Goal: Task Accomplishment & Management: Use online tool/utility

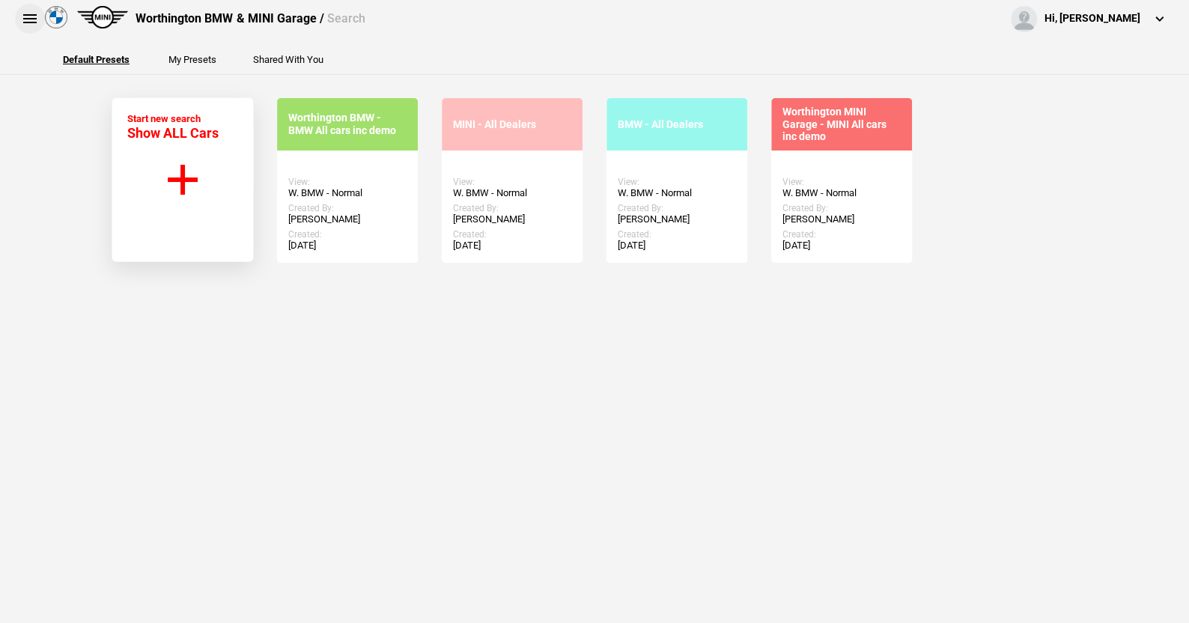
click at [31, 19] on button at bounding box center [30, 19] width 30 height 30
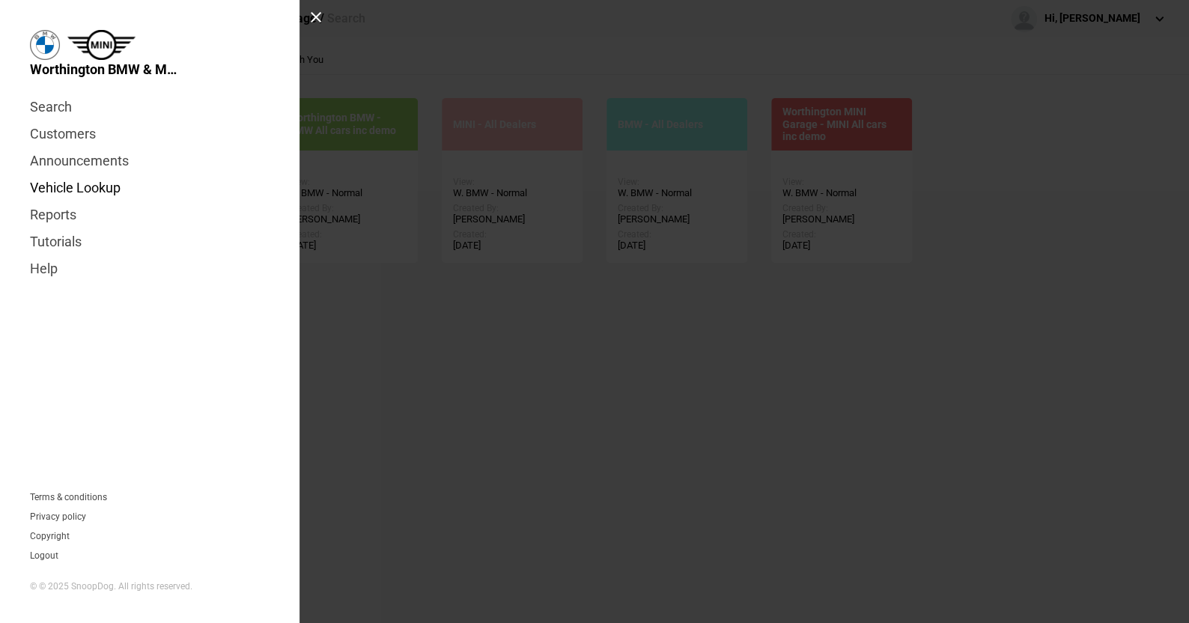
click at [74, 182] on link "Vehicle Lookup" at bounding box center [150, 187] width 240 height 27
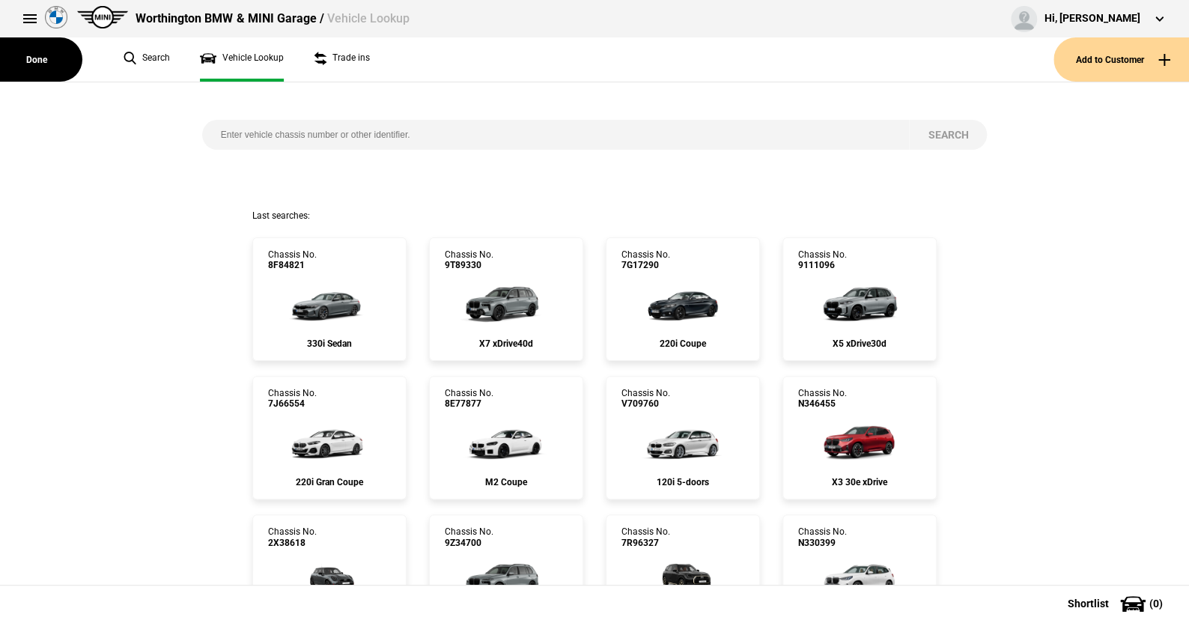
click at [208, 131] on input "search" at bounding box center [555, 135] width 707 height 30
paste input "1527050"
type input "1527050"
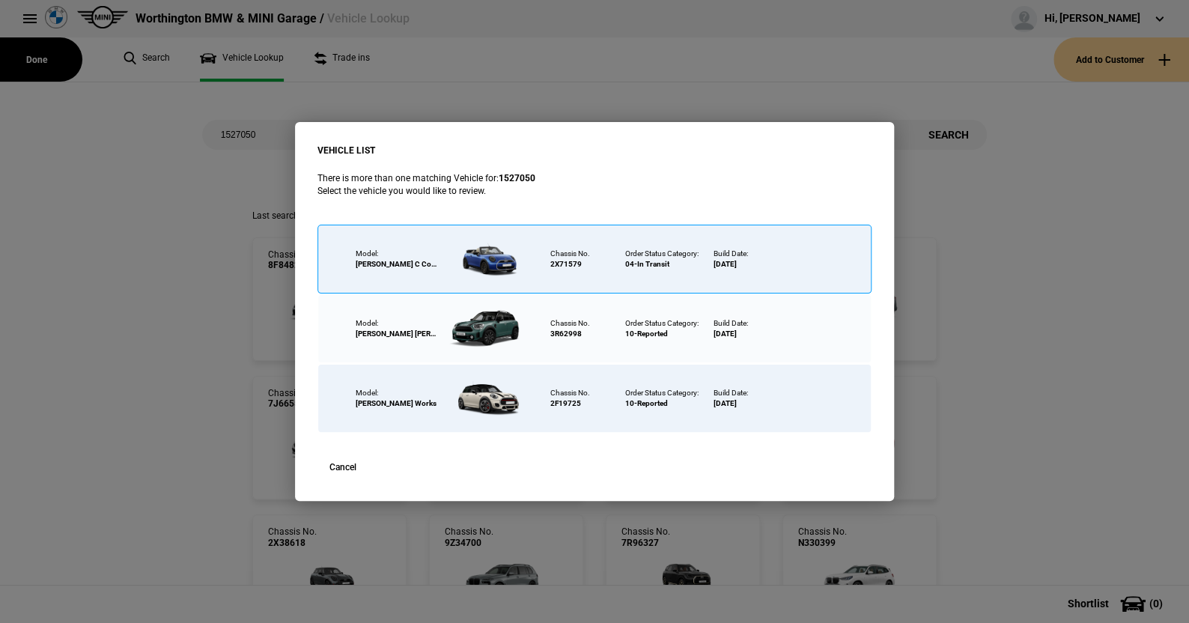
click at [490, 251] on div at bounding box center [486, 259] width 97 height 52
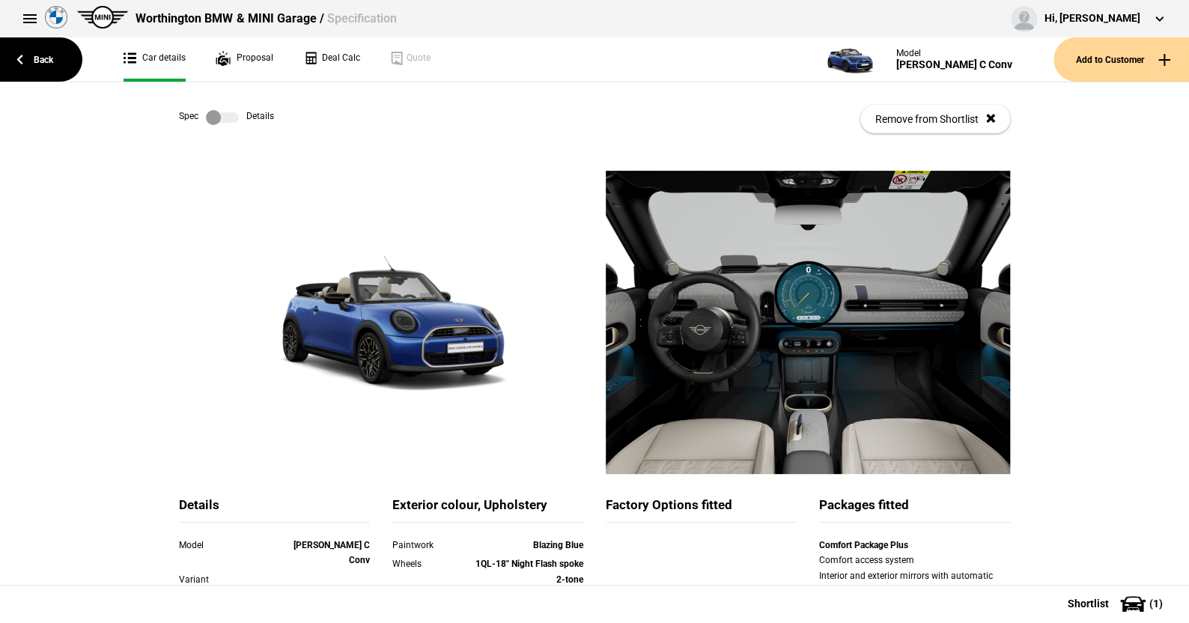
click at [230, 112] on label at bounding box center [222, 117] width 33 height 15
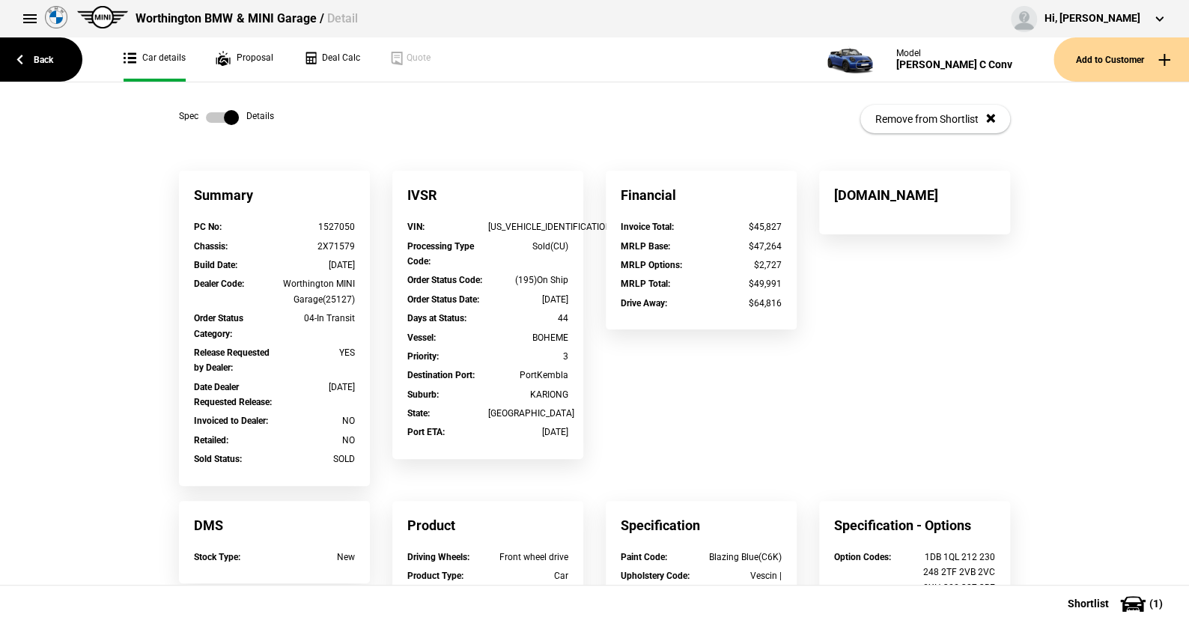
click at [209, 120] on label at bounding box center [222, 117] width 33 height 15
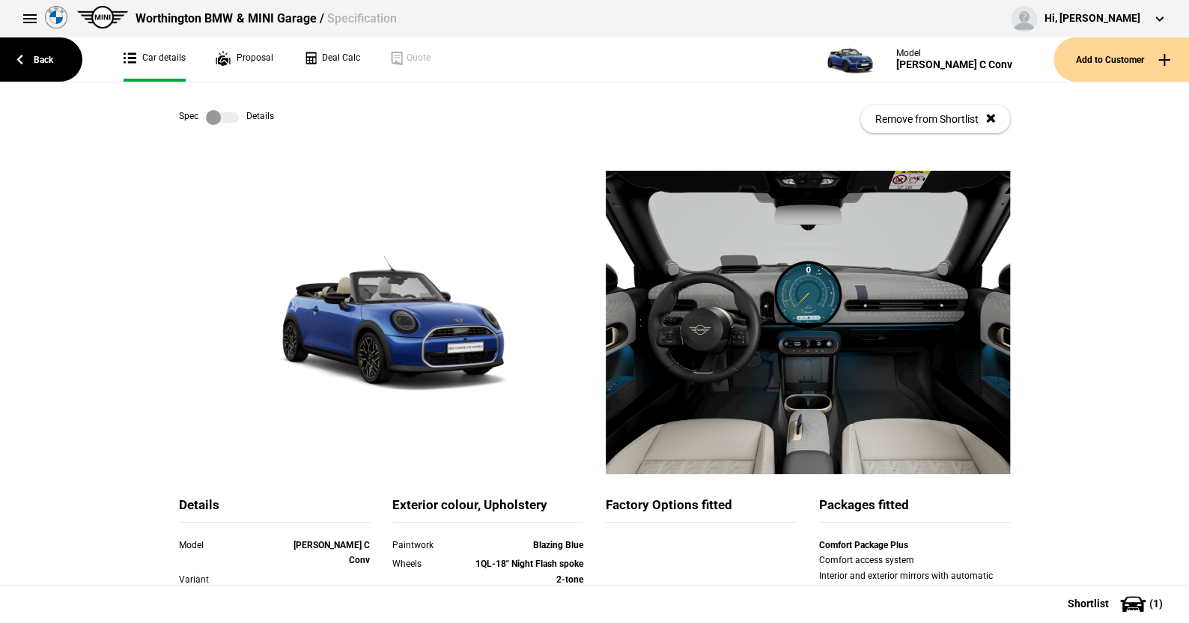
click at [229, 115] on label at bounding box center [222, 117] width 33 height 15
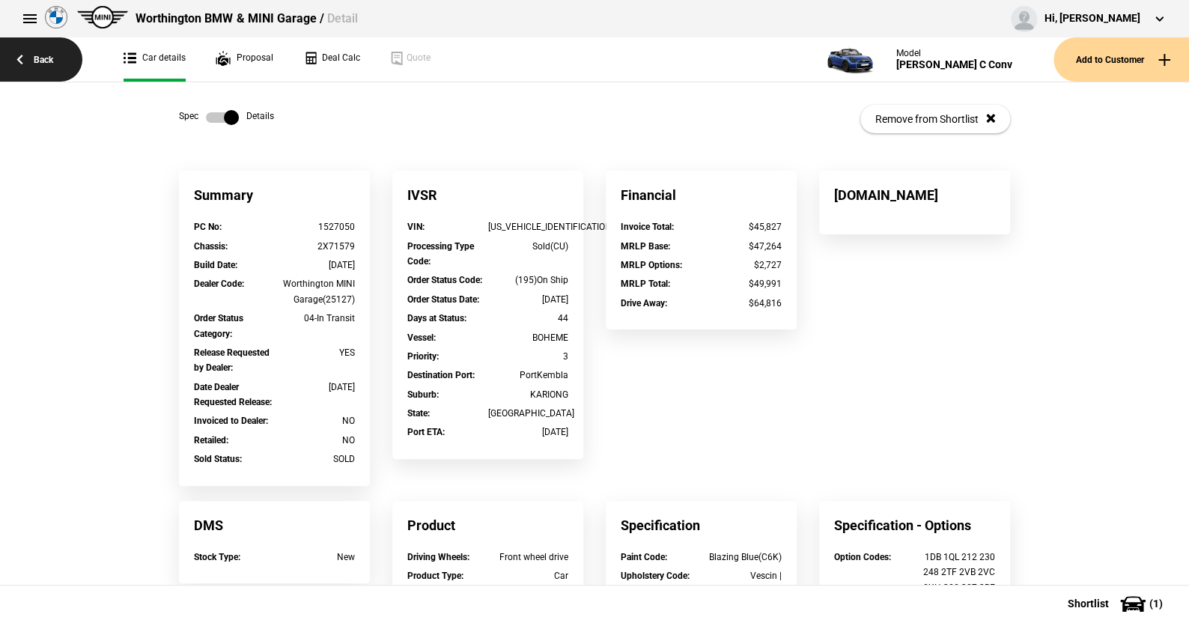
click at [40, 54] on link "Back" at bounding box center [41, 59] width 82 height 44
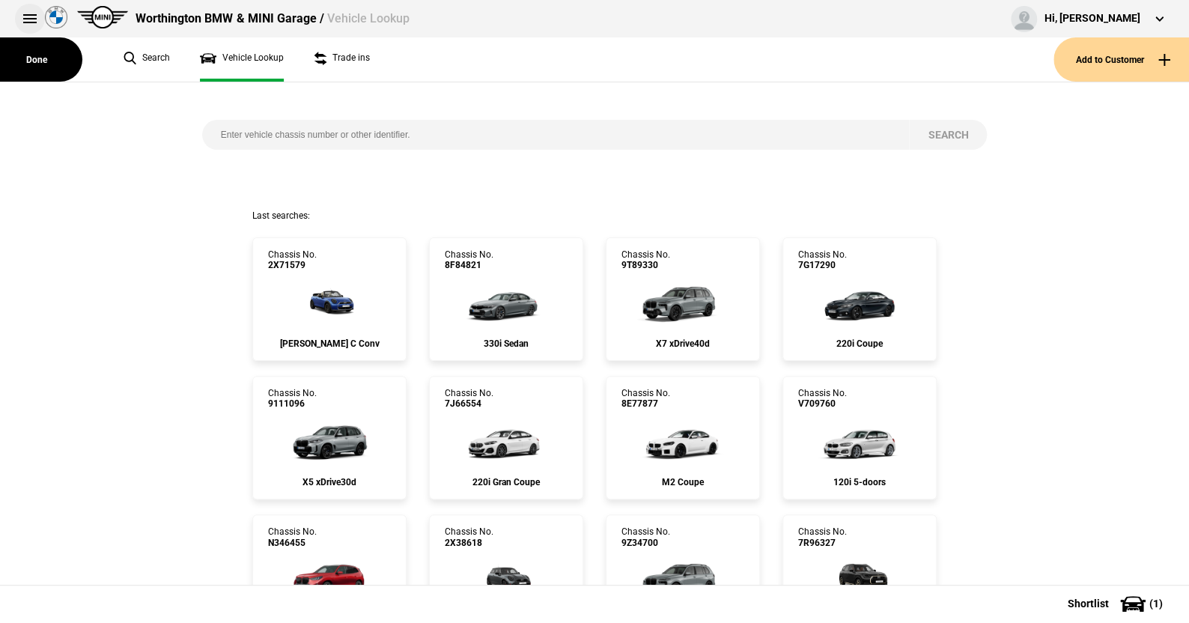
click at [28, 16] on button at bounding box center [30, 19] width 30 height 30
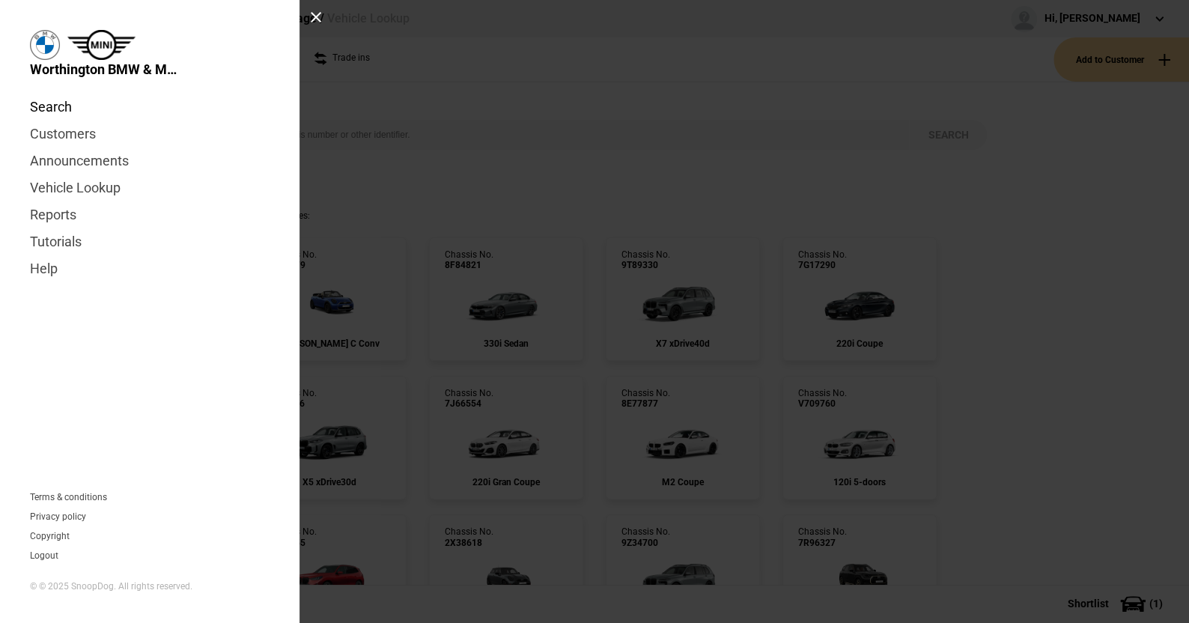
click at [53, 102] on link "Search" at bounding box center [150, 107] width 240 height 27
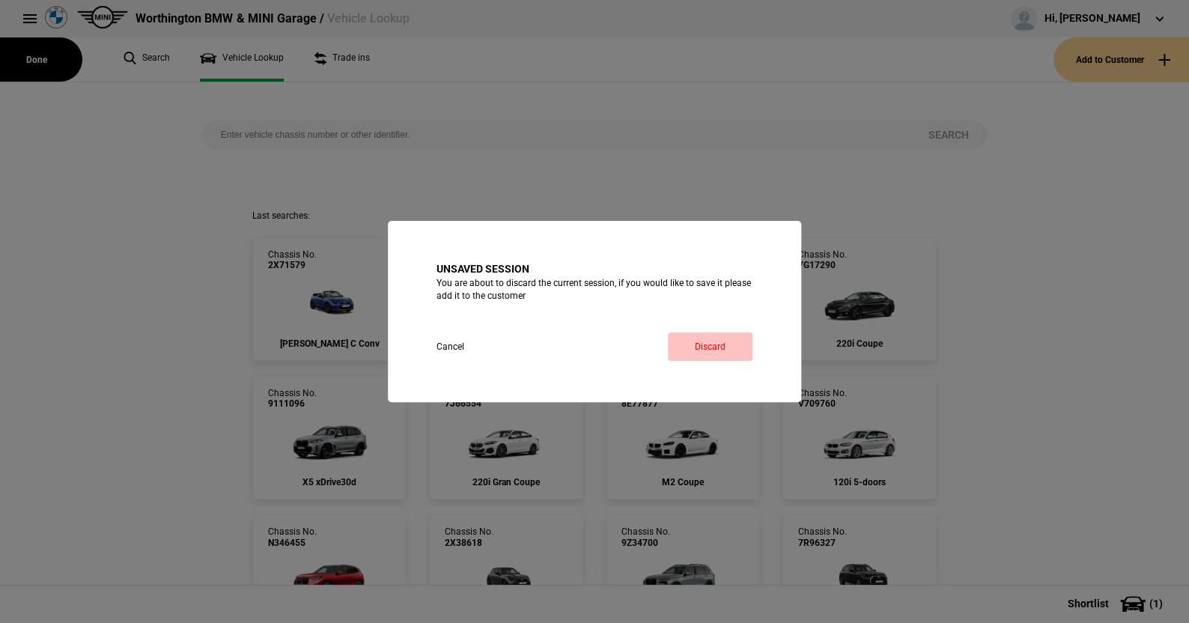
click at [696, 339] on link "Discard" at bounding box center [710, 346] width 85 height 28
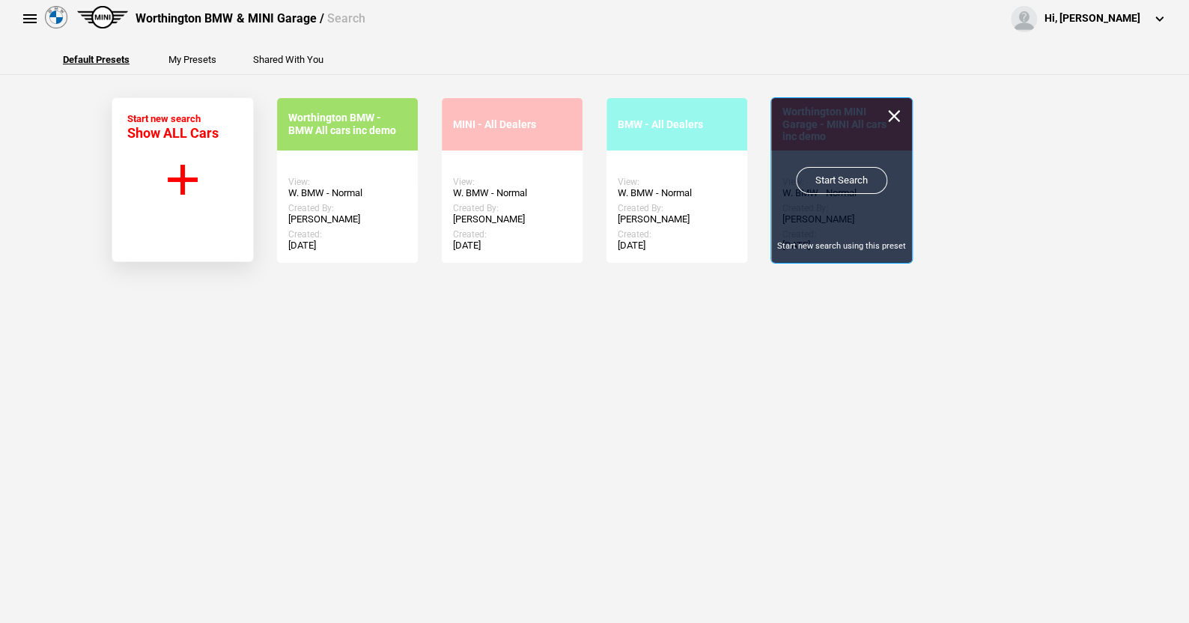
click at [834, 176] on link "Start Search" at bounding box center [841, 180] width 91 height 27
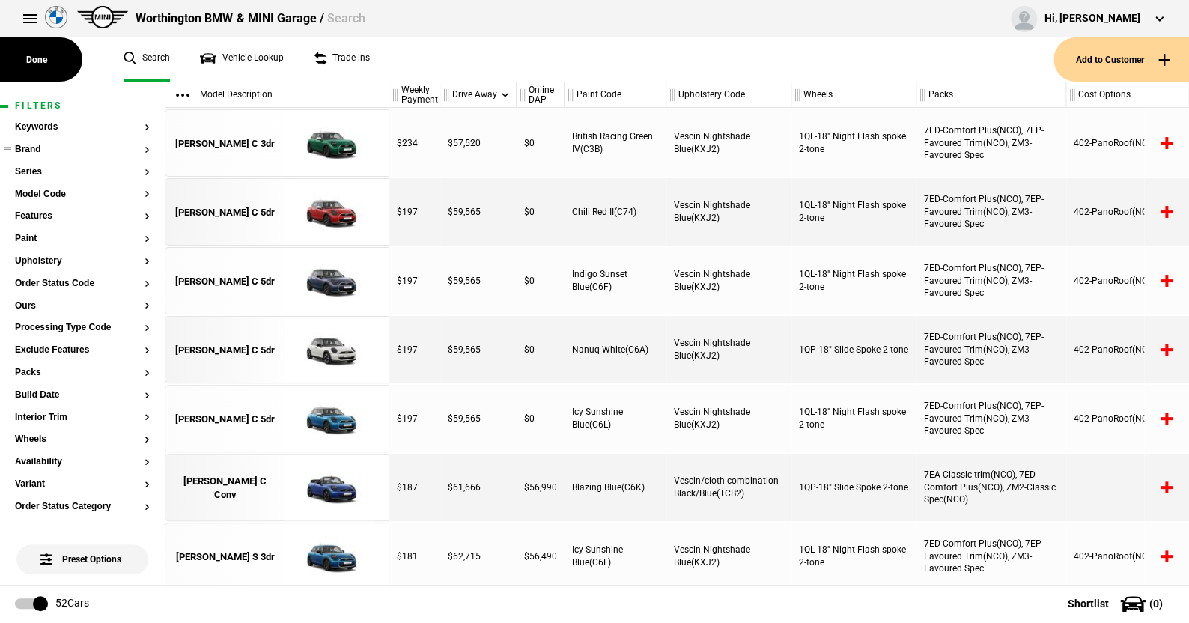
click at [38, 150] on button "Brand" at bounding box center [82, 149] width 135 height 10
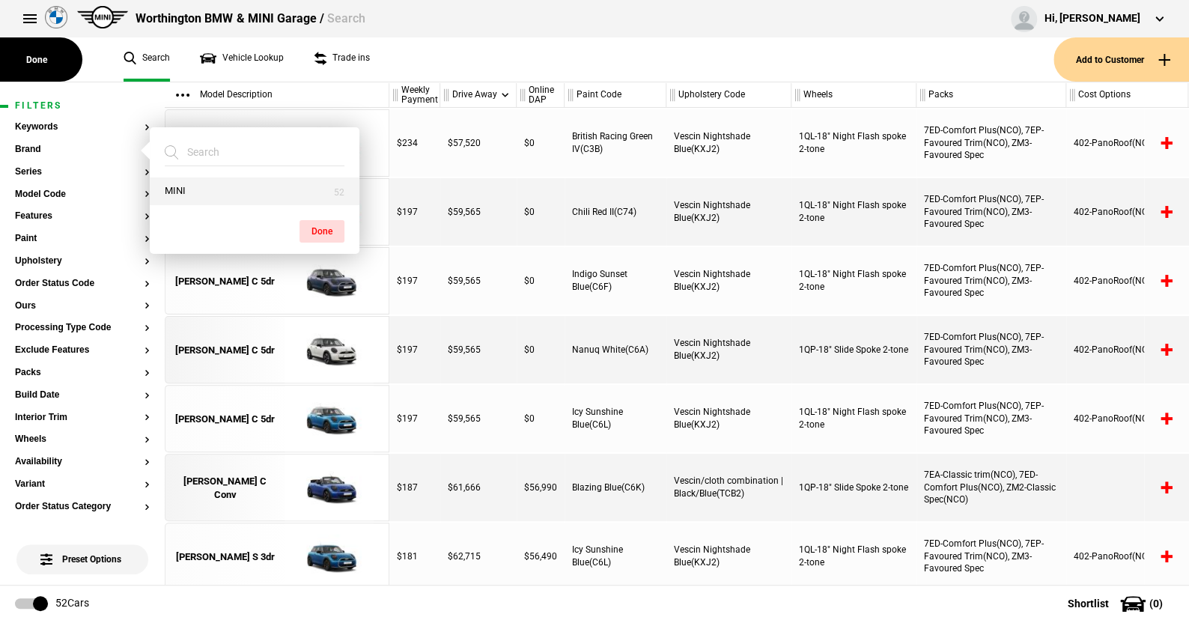
click at [174, 184] on button "MINI" at bounding box center [255, 191] width 210 height 28
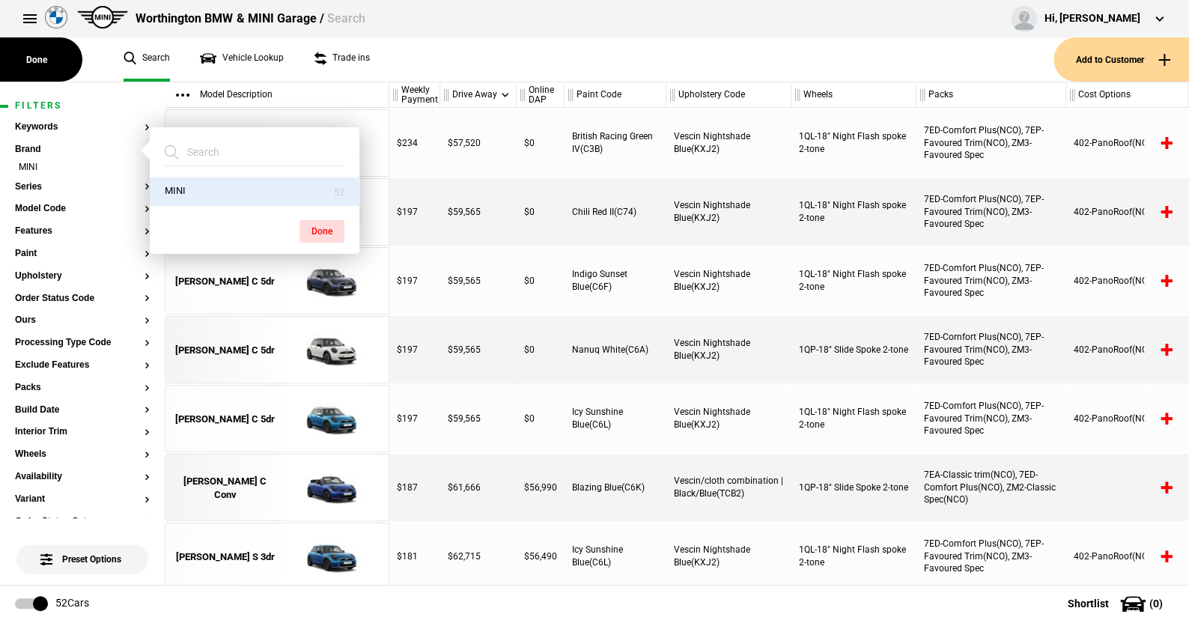
drag, startPoint x: 314, startPoint y: 225, endPoint x: 292, endPoint y: 222, distance: 21.9
click at [313, 224] on button "Done" at bounding box center [321, 231] width 45 height 22
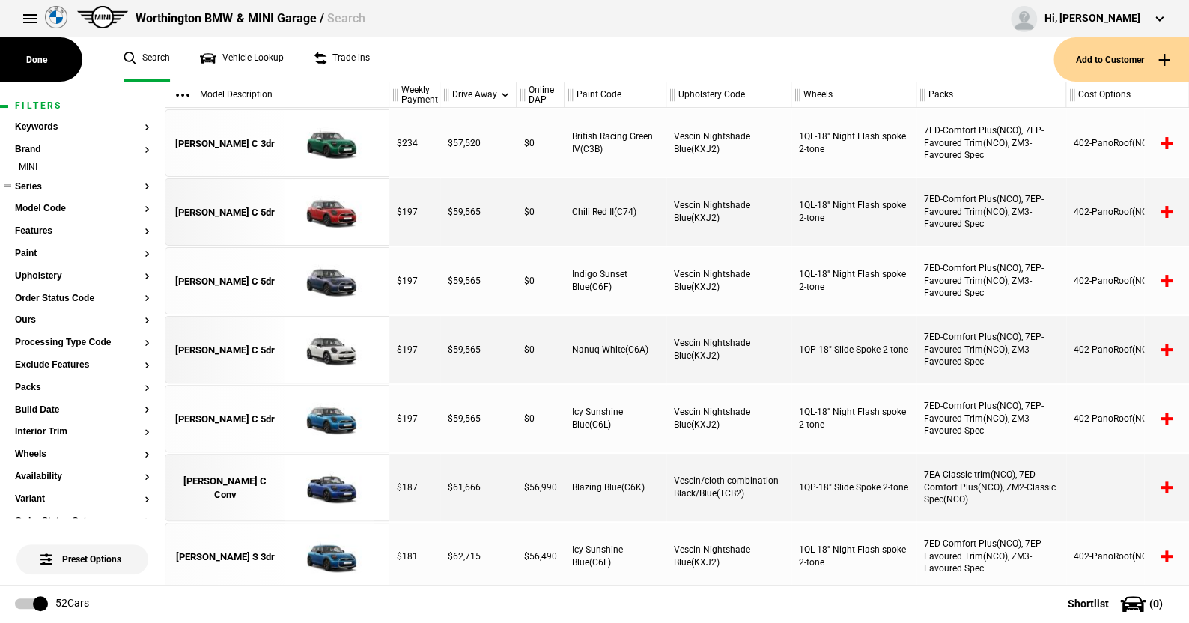
click at [37, 186] on button "Series" at bounding box center [82, 187] width 135 height 10
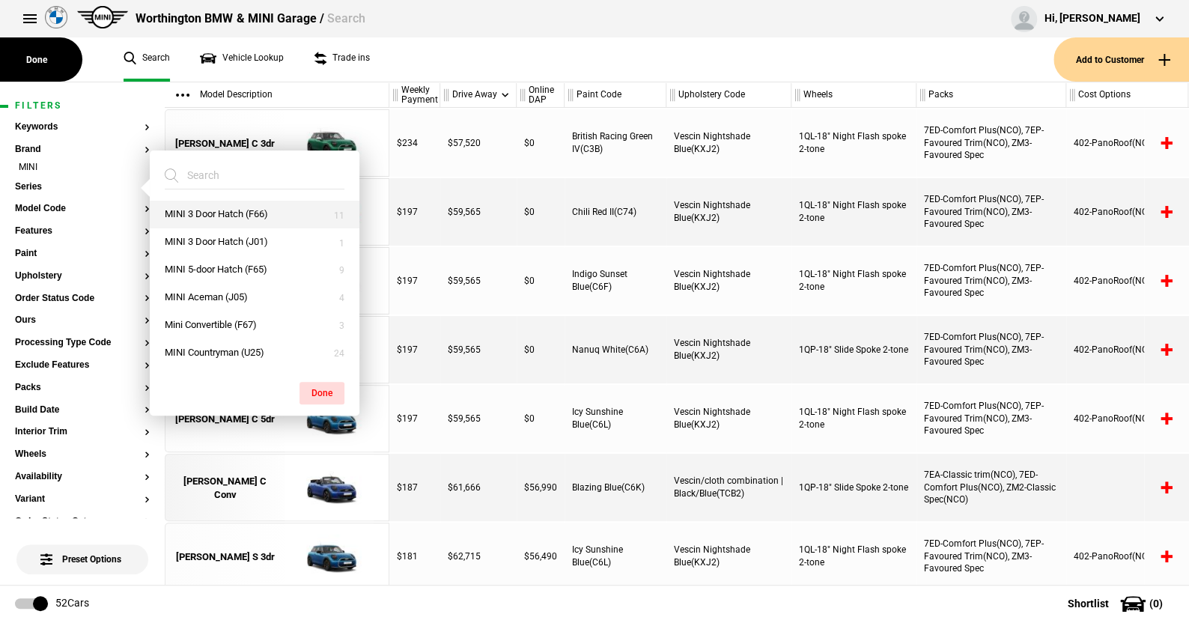
click at [213, 209] on button "MINI 3 Door Hatch (F66)" at bounding box center [255, 215] width 210 height 28
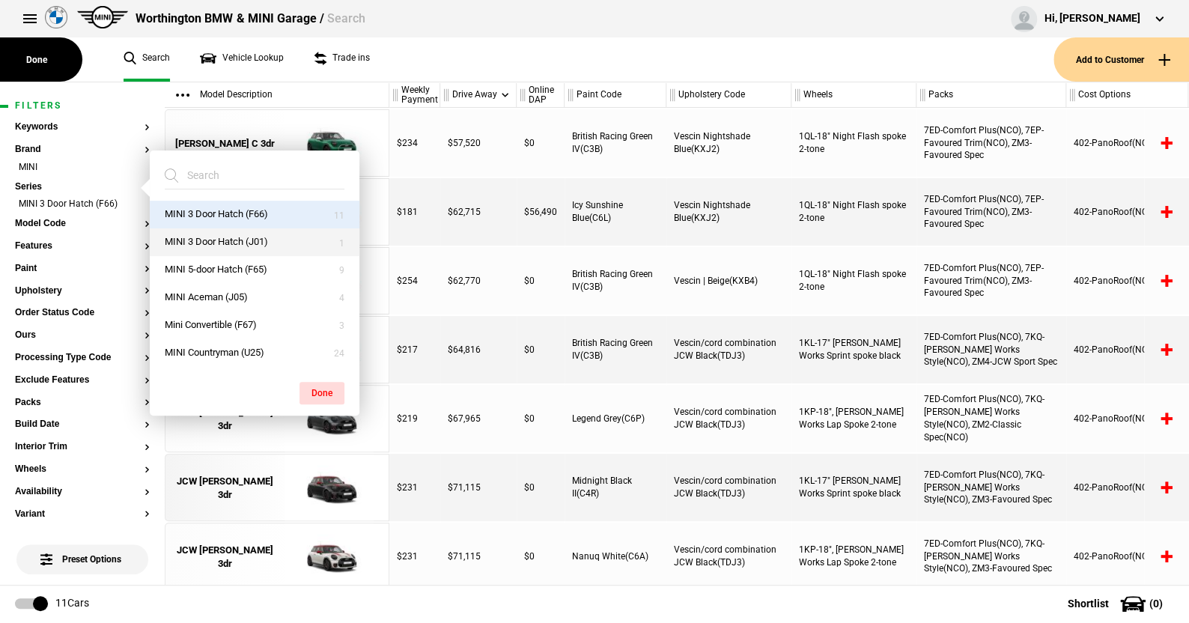
click at [211, 242] on button "MINI 3 Door Hatch (J01)" at bounding box center [255, 242] width 210 height 28
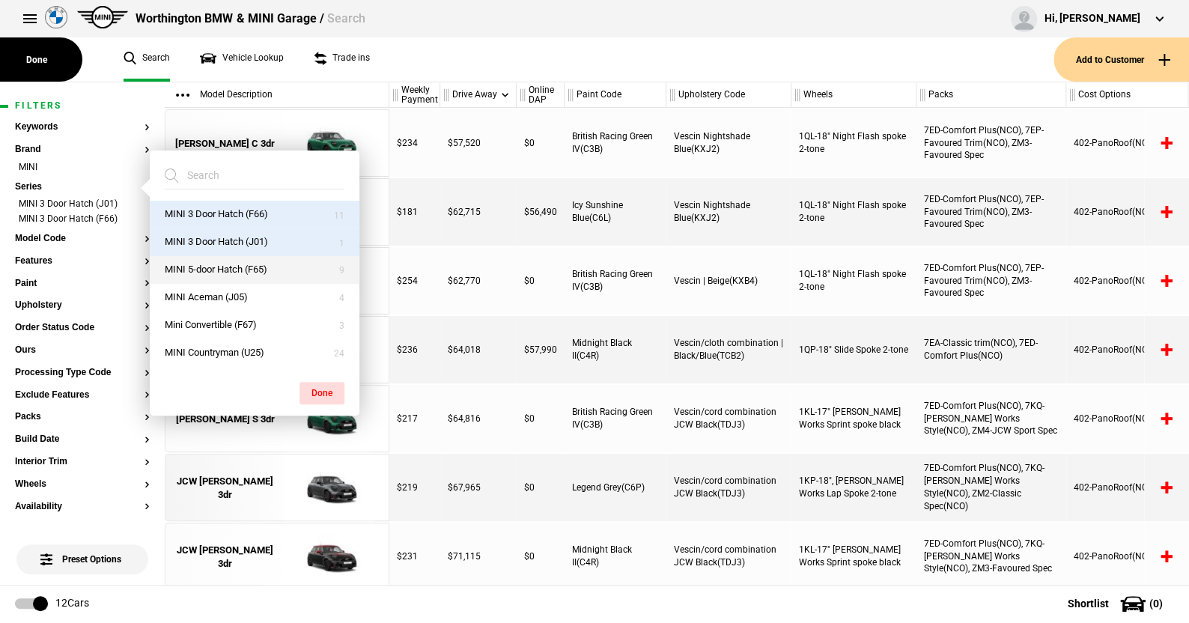
click at [205, 263] on button "MINI 5-door Hatch (F65)" at bounding box center [255, 270] width 210 height 28
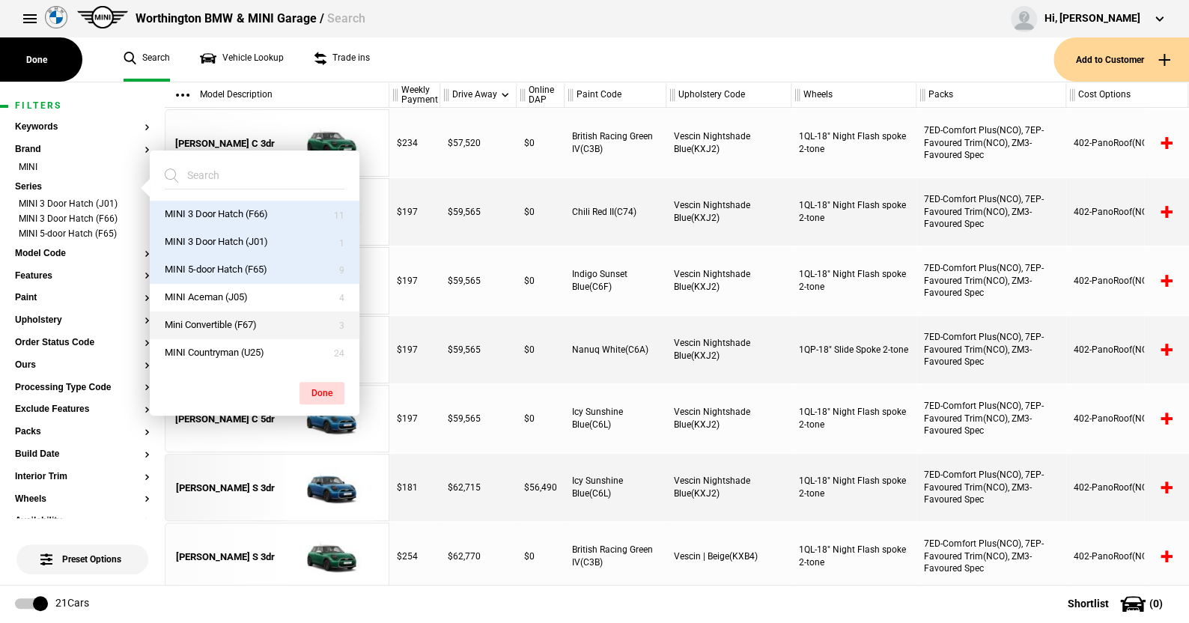
click at [207, 322] on button "Mini Convertible (F67)" at bounding box center [255, 325] width 210 height 28
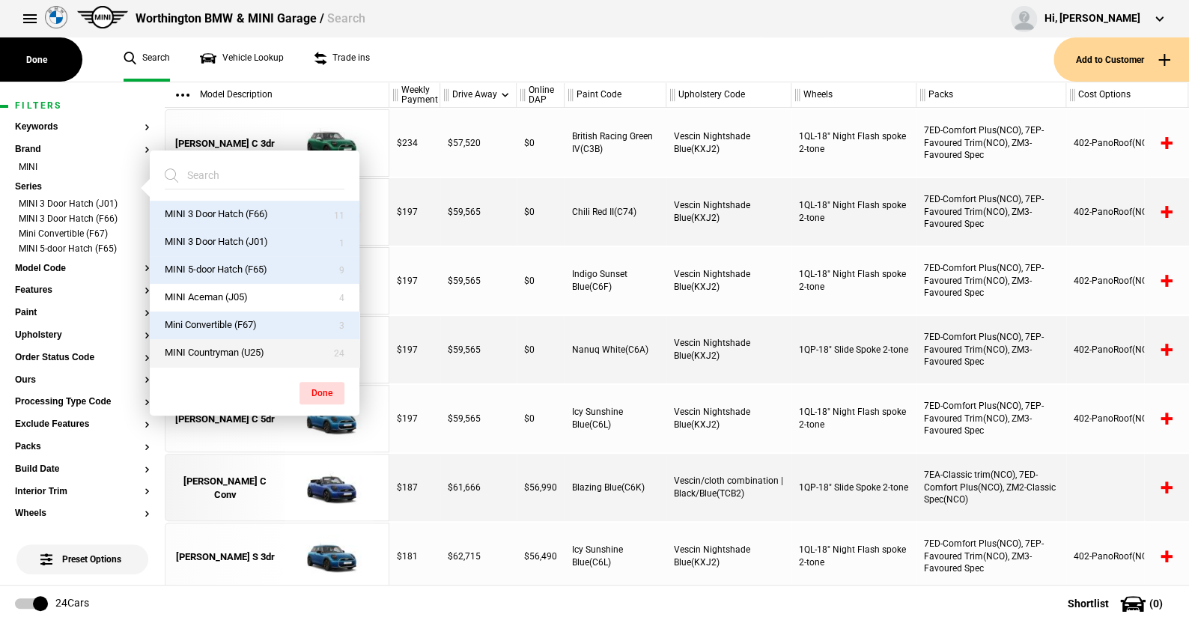
click at [216, 347] on button "MINI Countryman (U25)" at bounding box center [255, 353] width 210 height 28
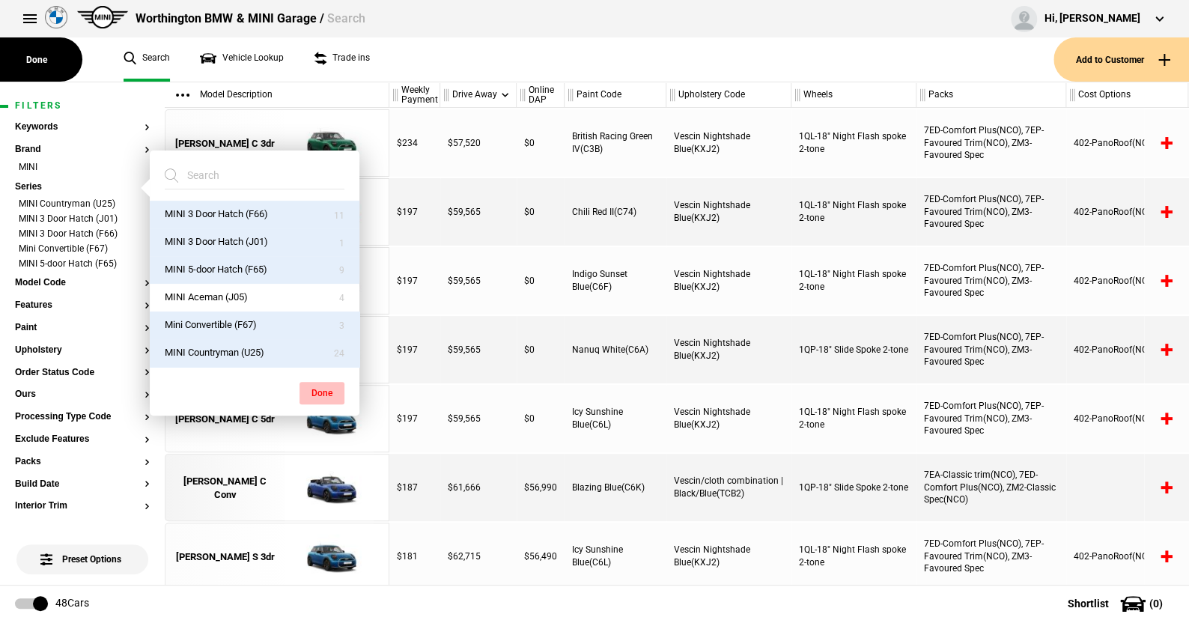
click at [328, 389] on button "Done" at bounding box center [321, 393] width 45 height 22
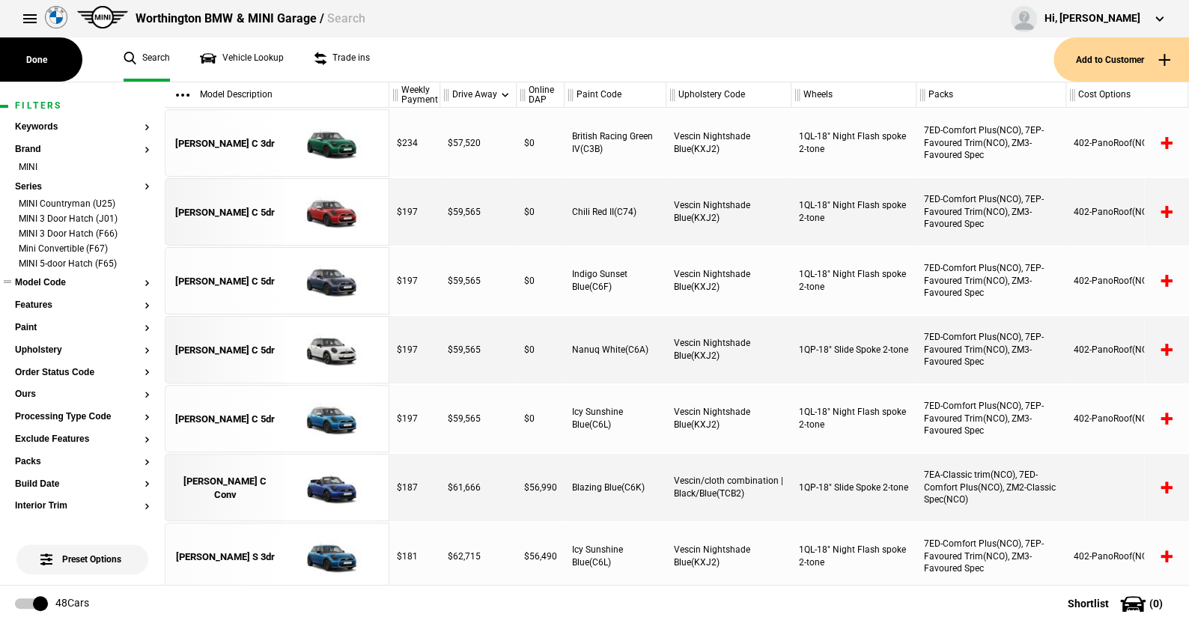
click at [58, 281] on button "Model Code" at bounding box center [82, 283] width 135 height 10
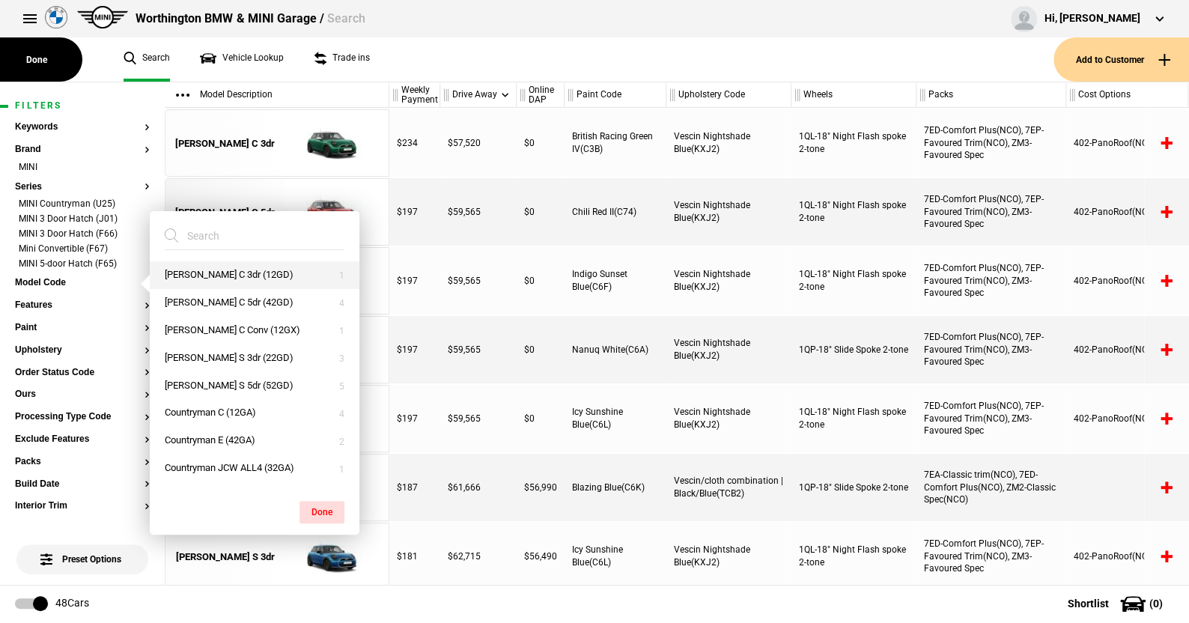
click at [220, 273] on button "Cooper C 3dr (12GD)" at bounding box center [255, 275] width 210 height 28
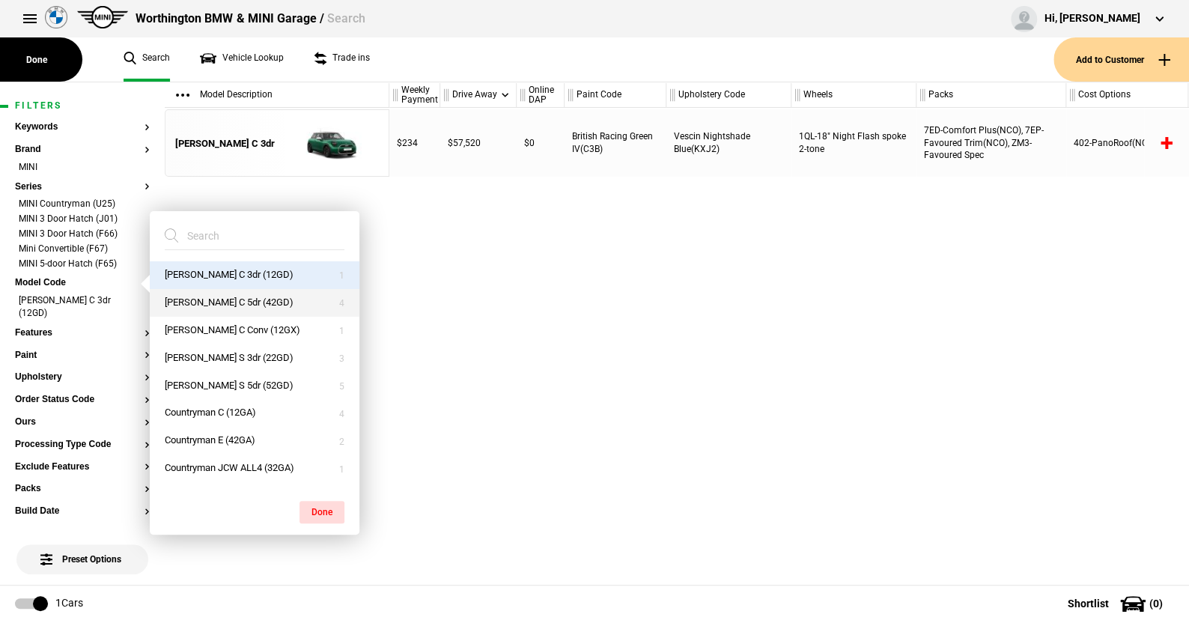
click at [217, 298] on button "Cooper C 5dr (42GD)" at bounding box center [255, 303] width 210 height 28
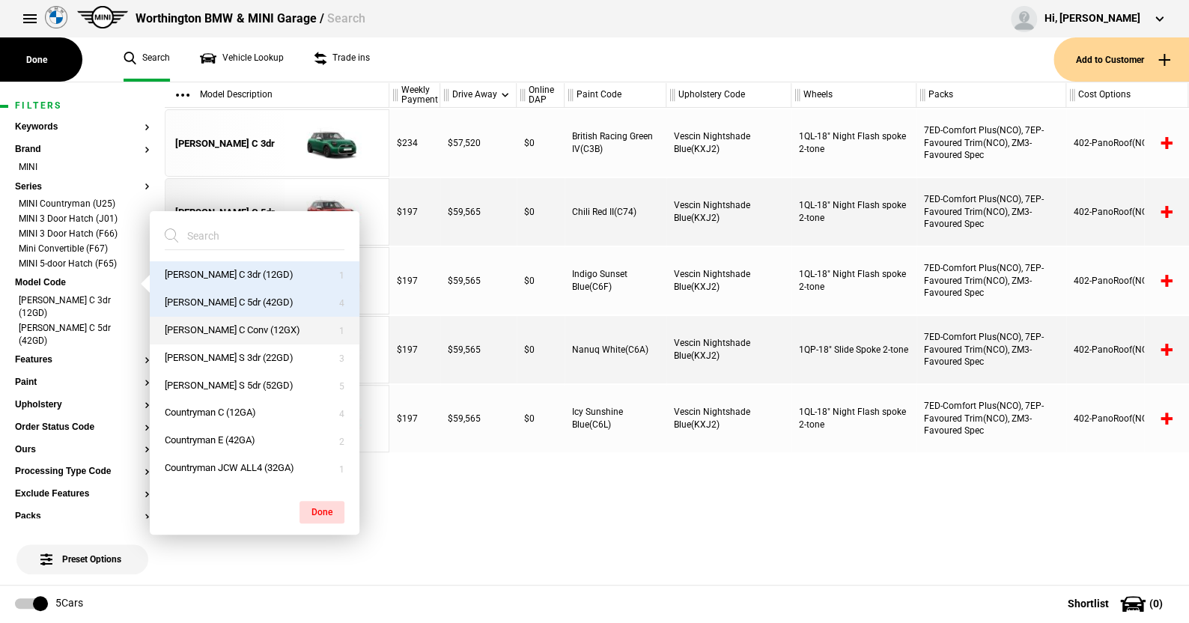
click at [216, 324] on button "Cooper C Conv (12GX)" at bounding box center [255, 331] width 210 height 28
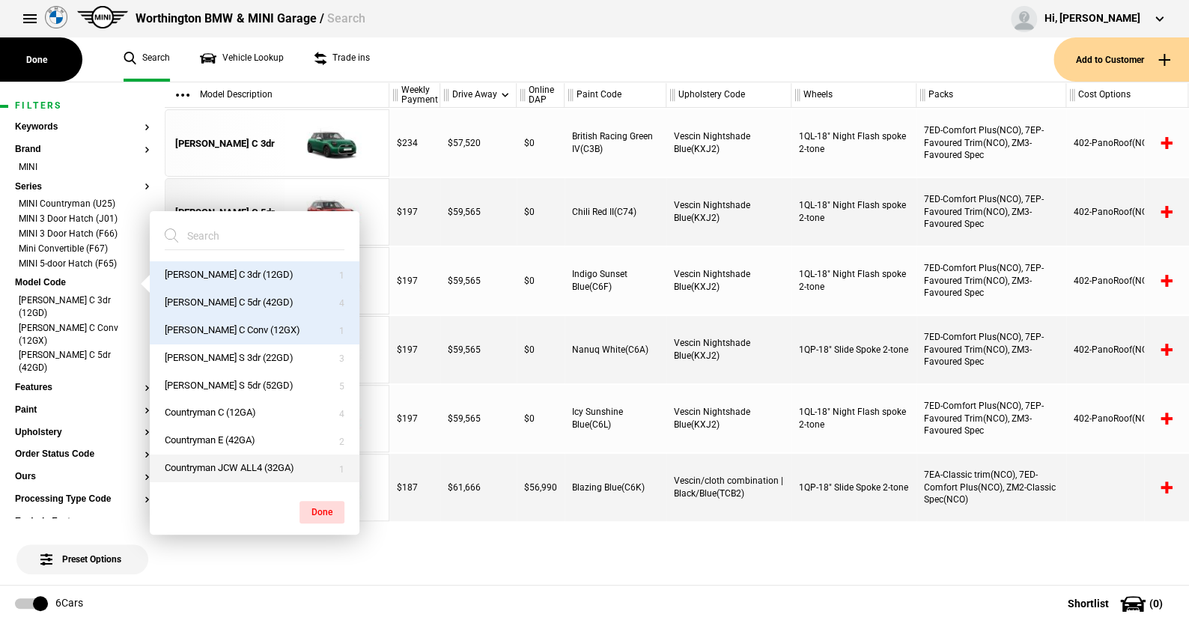
click at [213, 463] on button "Countryman JCW ALL4 (32GA)" at bounding box center [255, 468] width 210 height 28
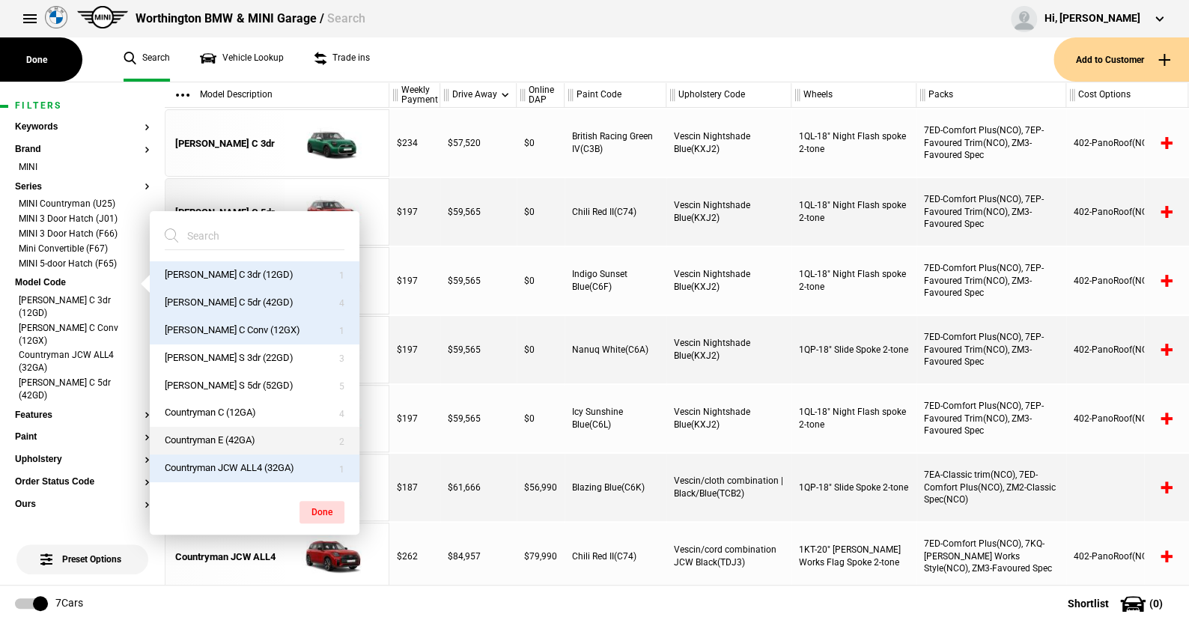
click at [217, 439] on button "Countryman E (42GA)" at bounding box center [255, 441] width 210 height 28
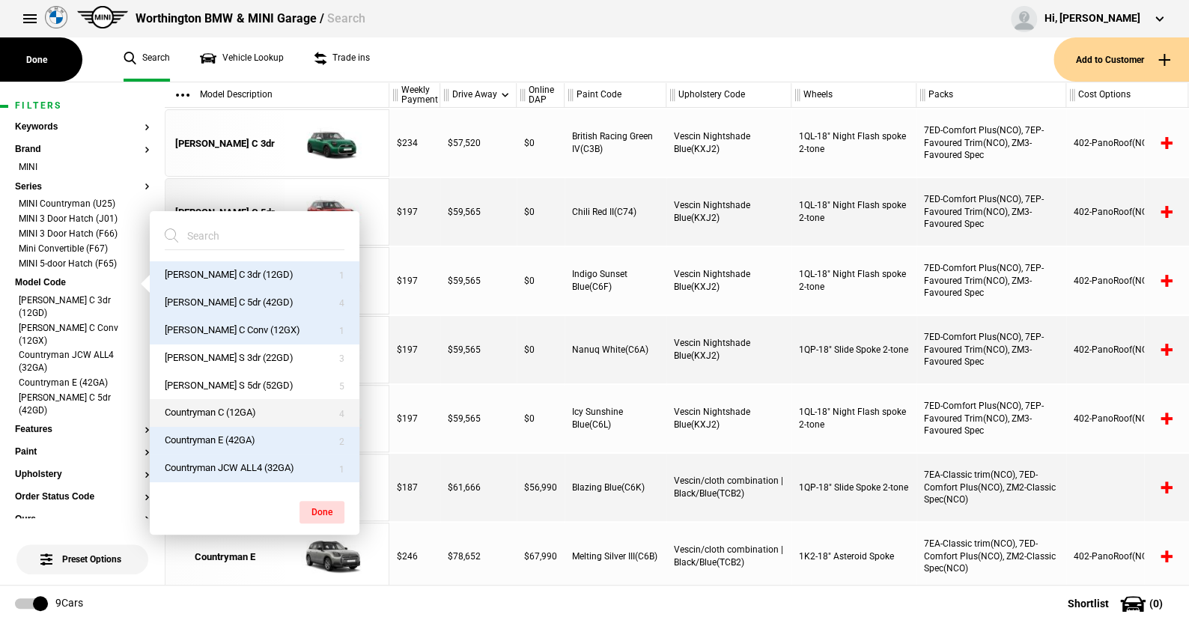
click at [217, 412] on button "Countryman C (12GA)" at bounding box center [255, 413] width 210 height 28
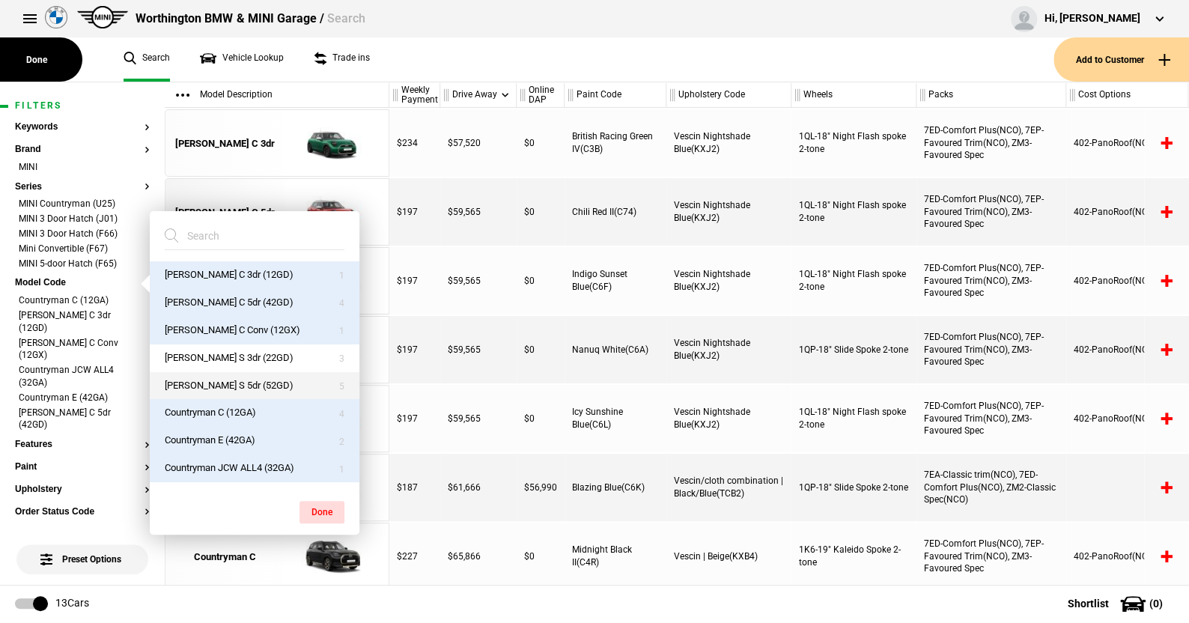
click at [216, 386] on button "Cooper S 5dr (52GD)" at bounding box center [255, 386] width 210 height 28
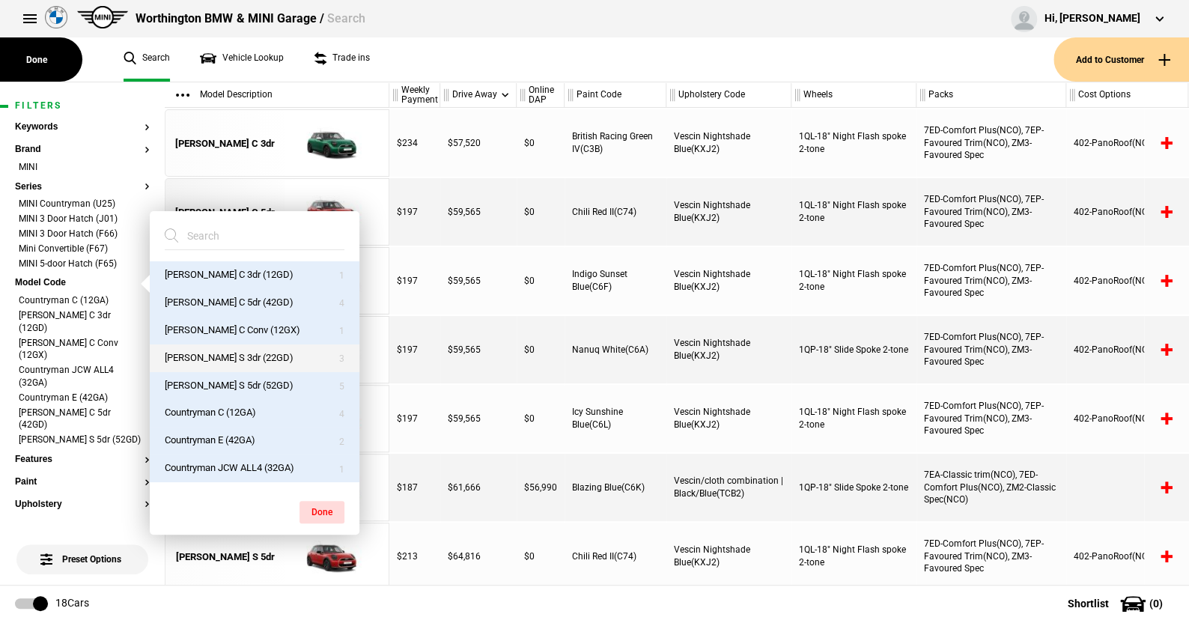
click at [213, 359] on button "Cooper S 3dr (22GD)" at bounding box center [255, 358] width 210 height 28
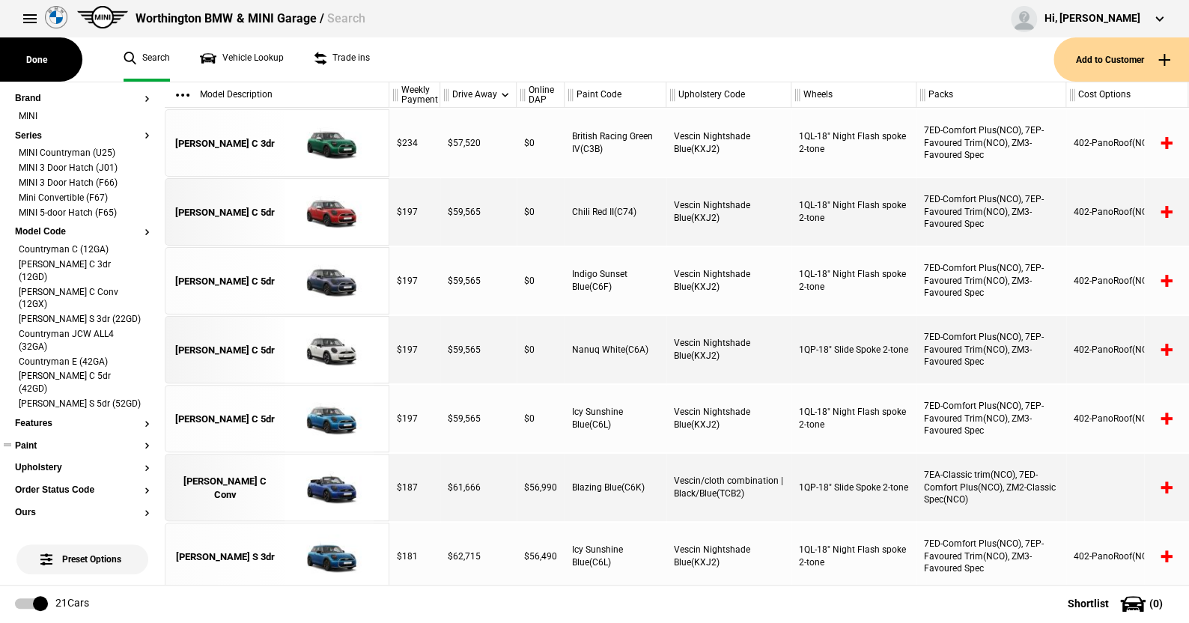
scroll to position [75, 0]
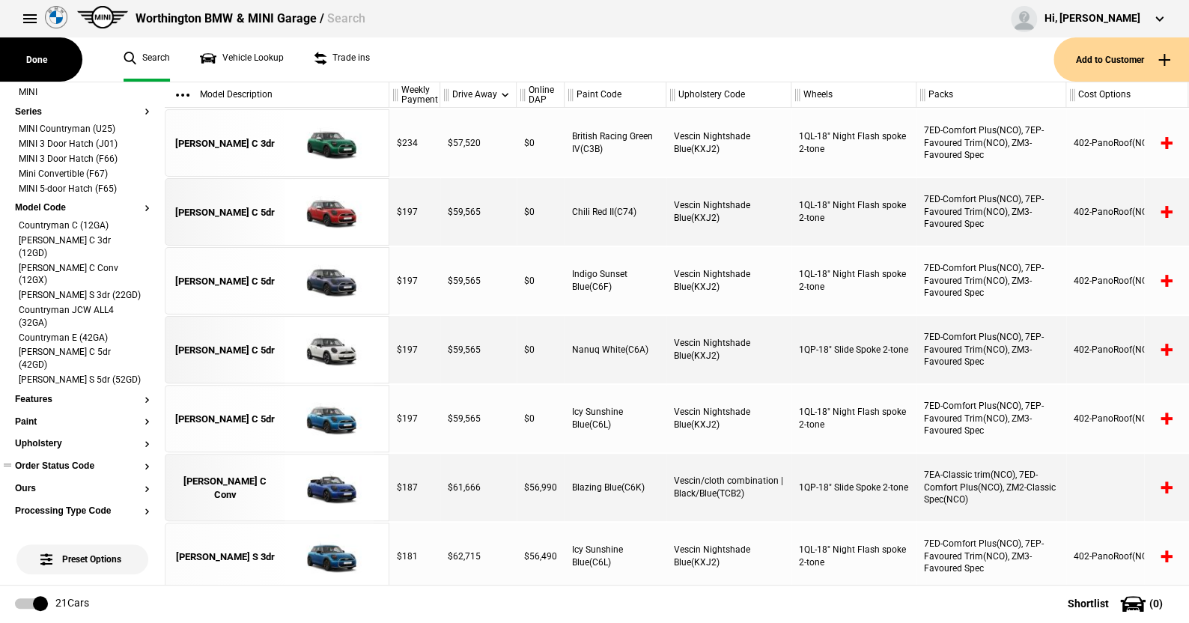
click at [57, 461] on button "Order Status Code" at bounding box center [82, 466] width 135 height 10
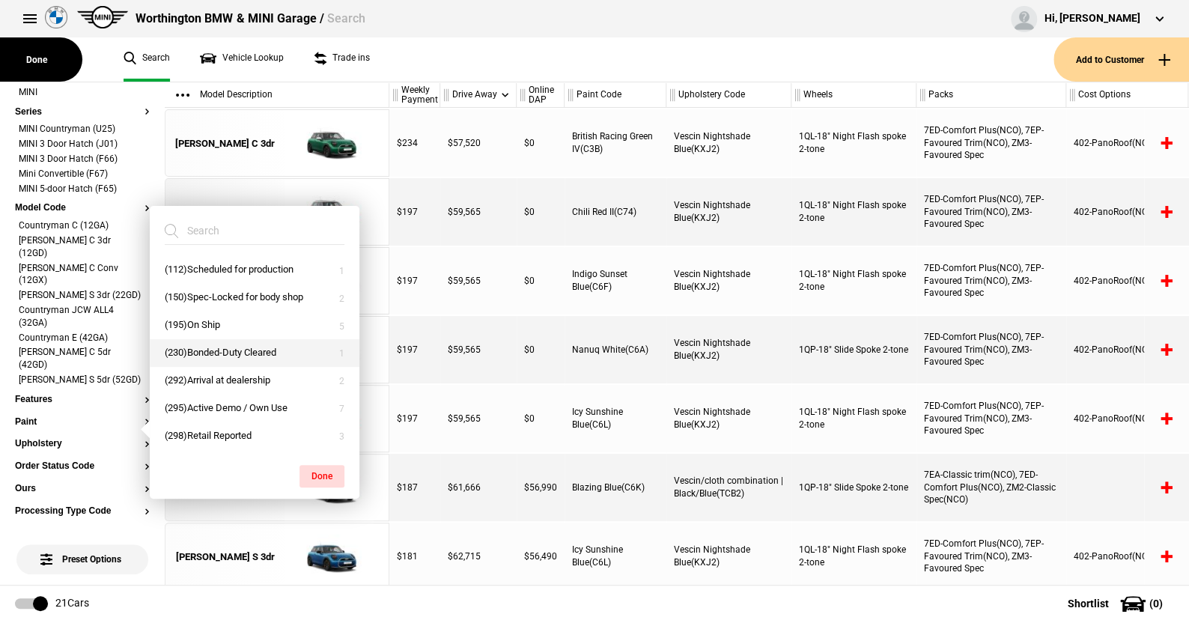
click at [214, 351] on button "(230)Bonded-Duty Cleared" at bounding box center [255, 353] width 210 height 28
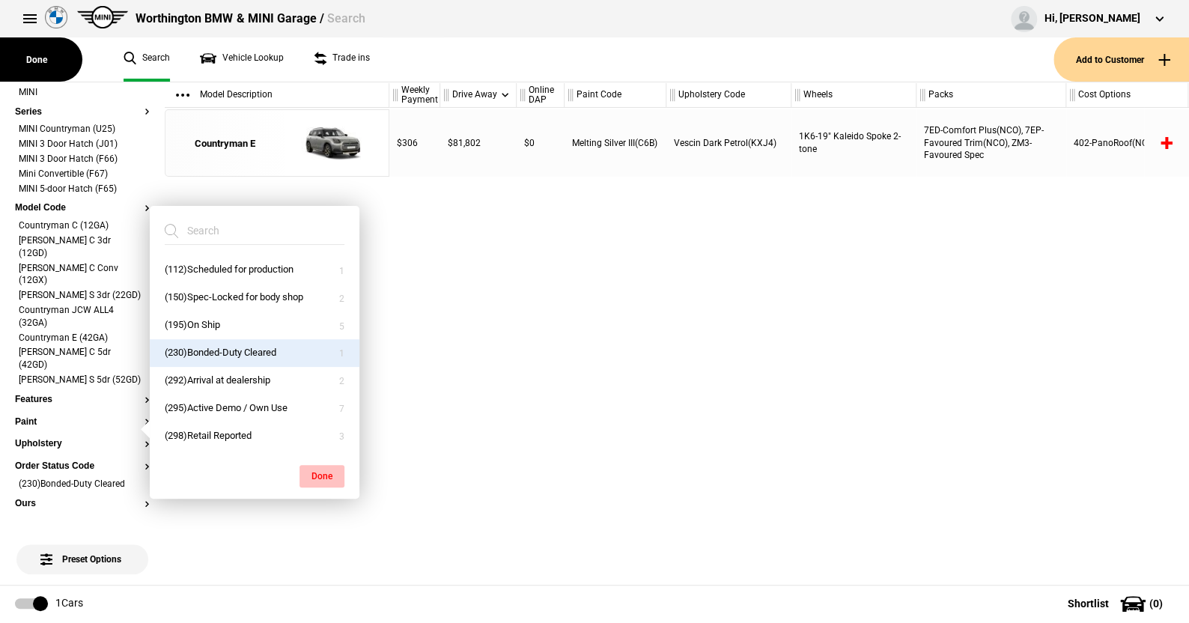
click at [314, 468] on button "Done" at bounding box center [321, 476] width 45 height 22
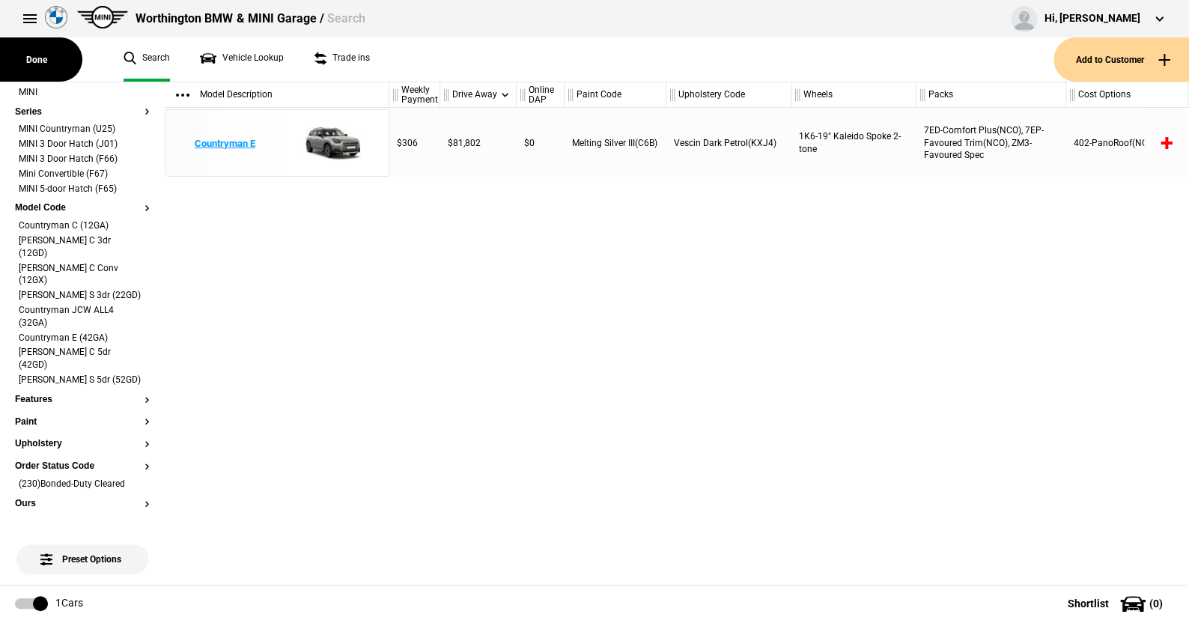
click at [331, 139] on img at bounding box center [329, 143] width 104 height 67
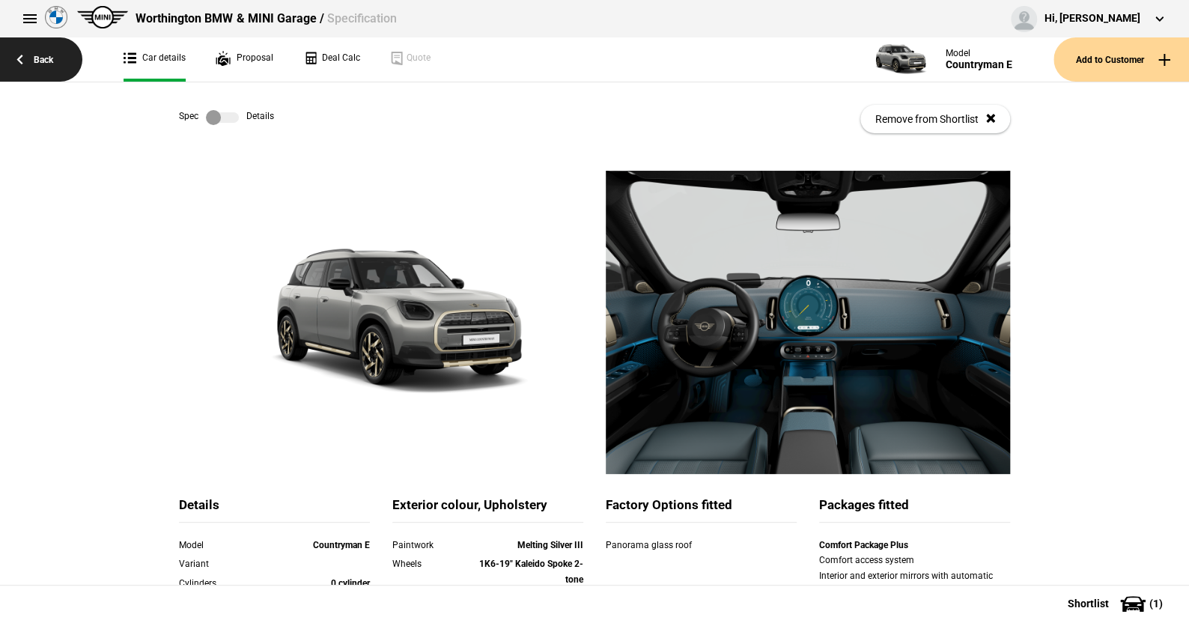
click at [50, 58] on link "Back" at bounding box center [41, 59] width 82 height 44
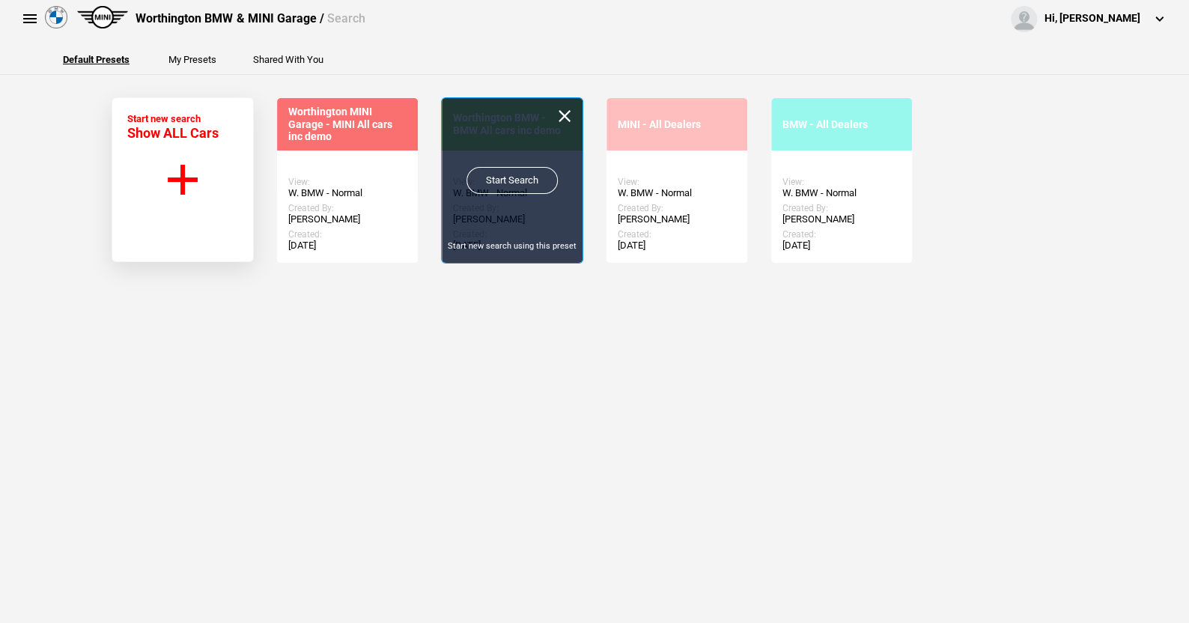
click at [501, 170] on link "Start Search" at bounding box center [511, 180] width 91 height 27
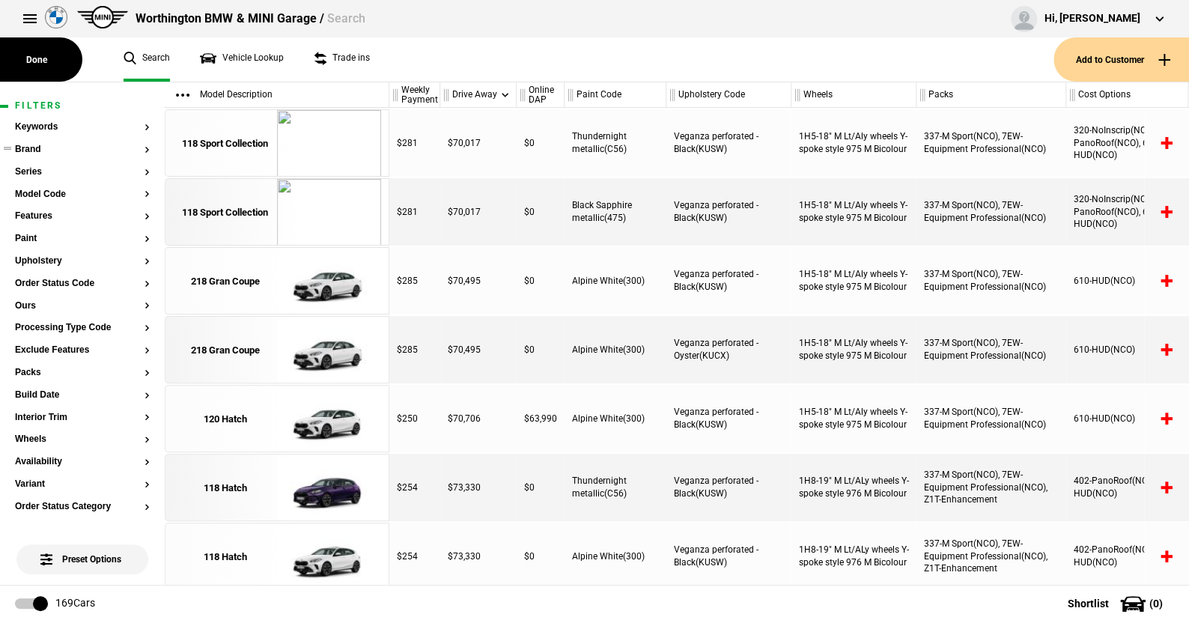
click at [31, 147] on button "Brand" at bounding box center [82, 149] width 135 height 10
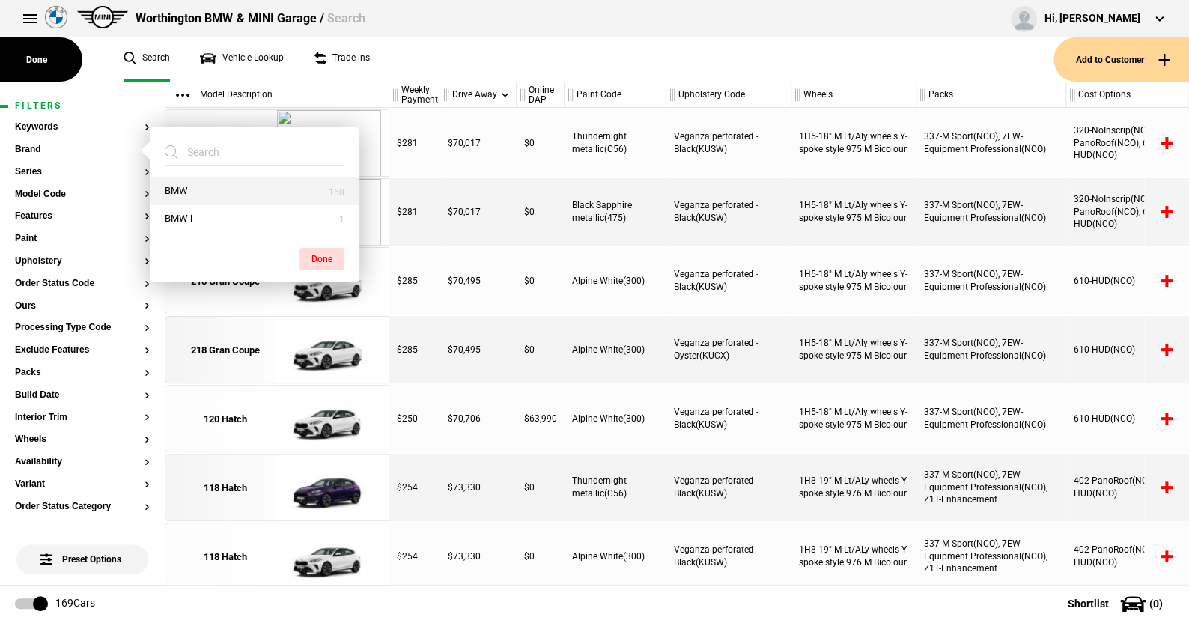
click at [182, 189] on button "BMW" at bounding box center [255, 191] width 210 height 28
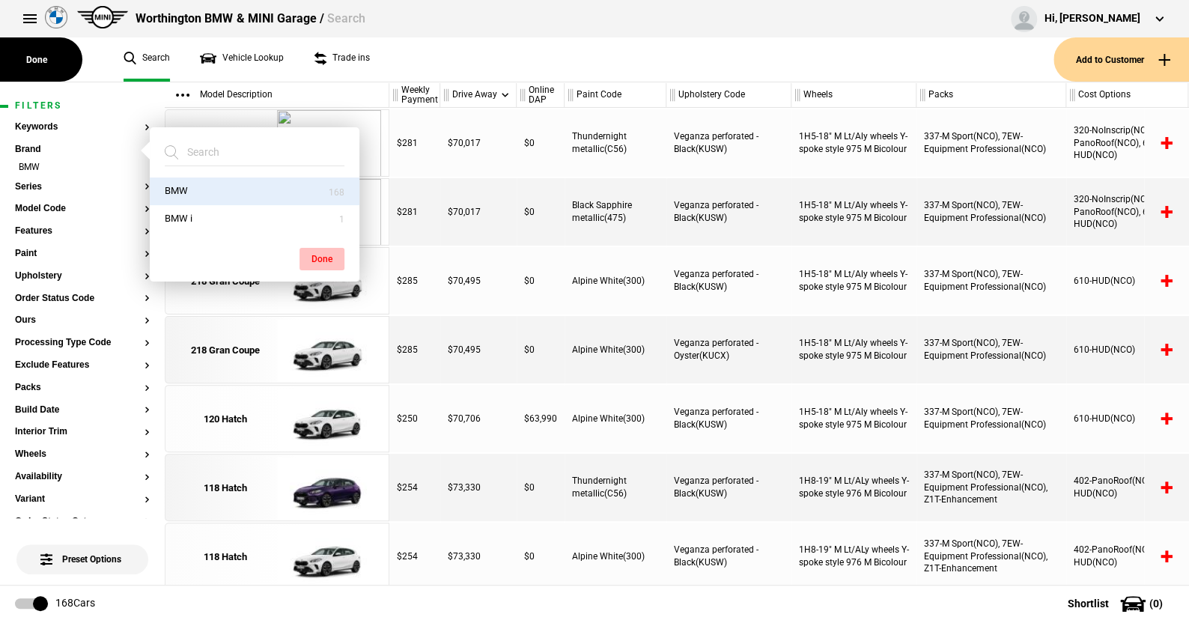
click at [321, 250] on button "Done" at bounding box center [321, 259] width 45 height 22
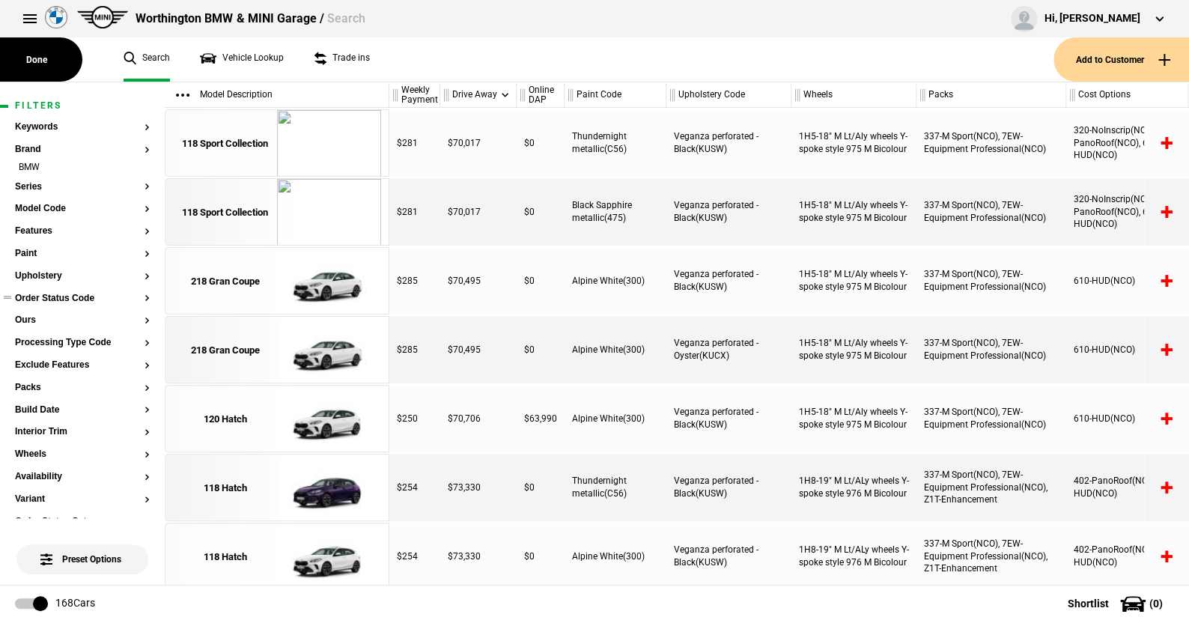
click at [81, 294] on button "Order Status Code" at bounding box center [82, 298] width 135 height 10
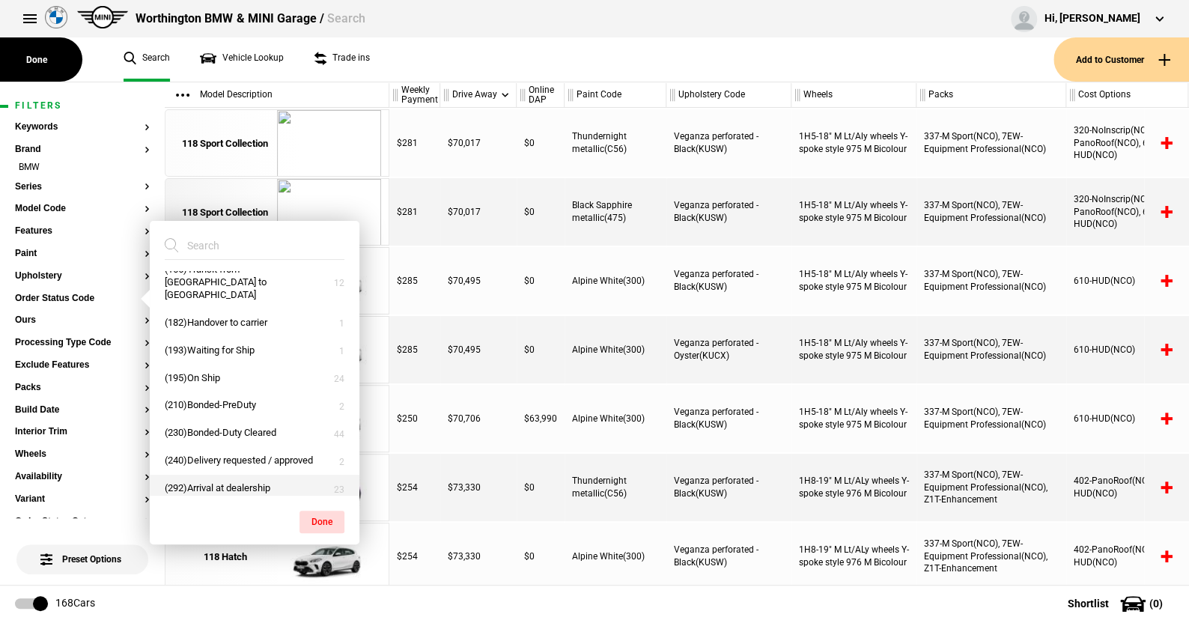
scroll to position [215, 0]
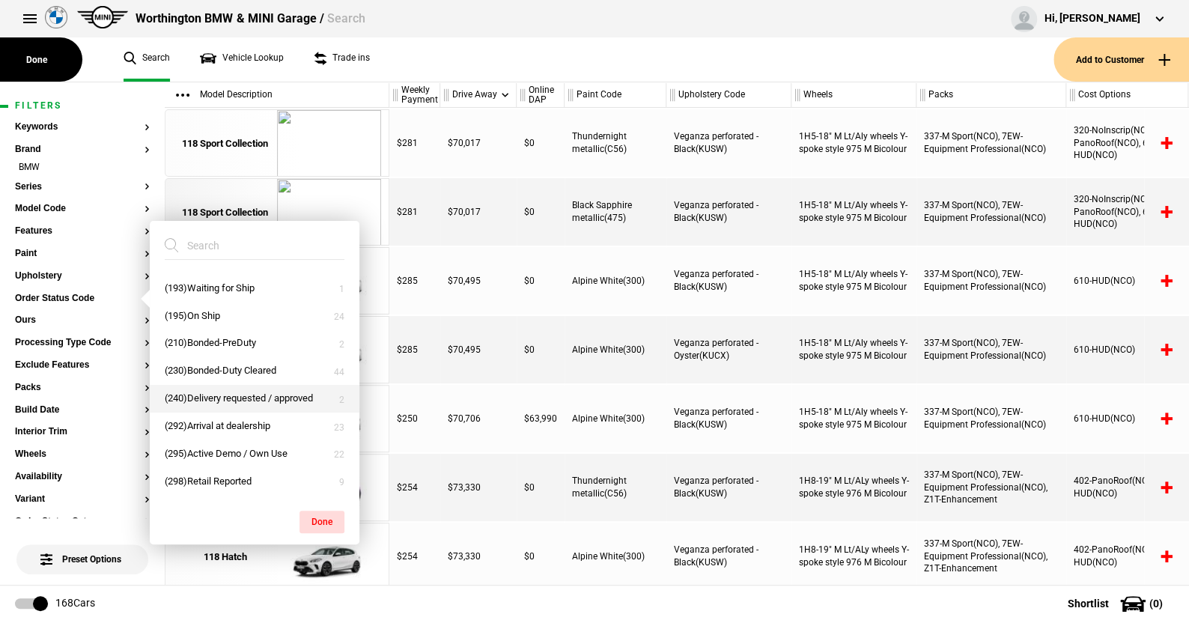
click at [210, 395] on button "(240)Delivery requested / approved" at bounding box center [255, 399] width 210 height 28
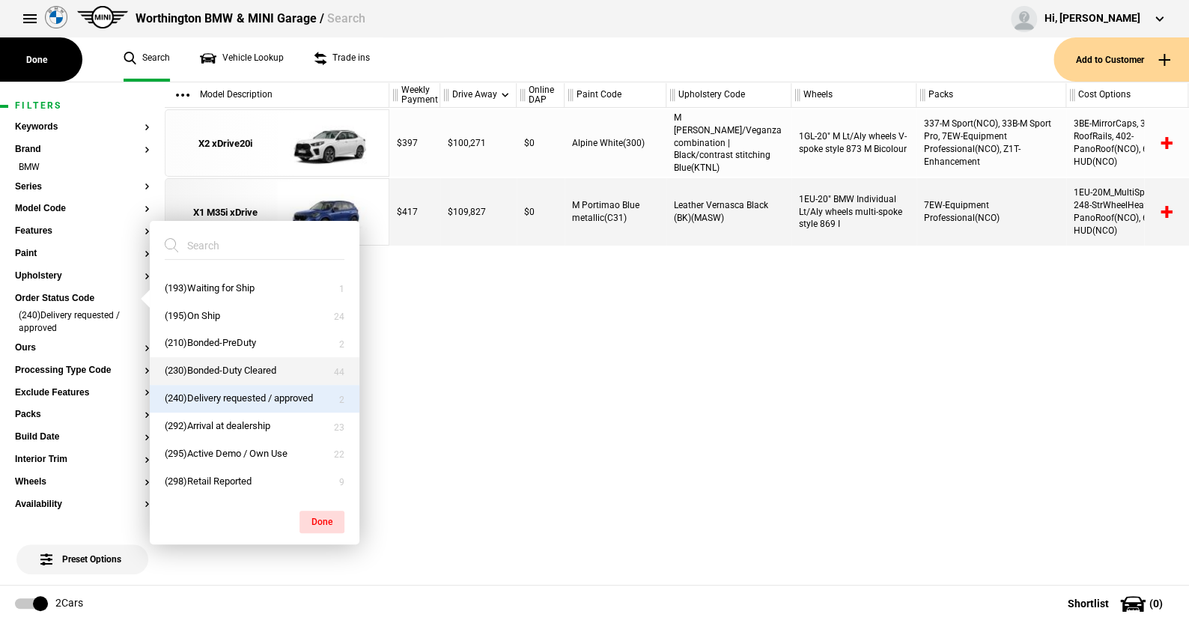
click at [203, 364] on button "(230)Bonded-Duty Cleared" at bounding box center [255, 371] width 210 height 28
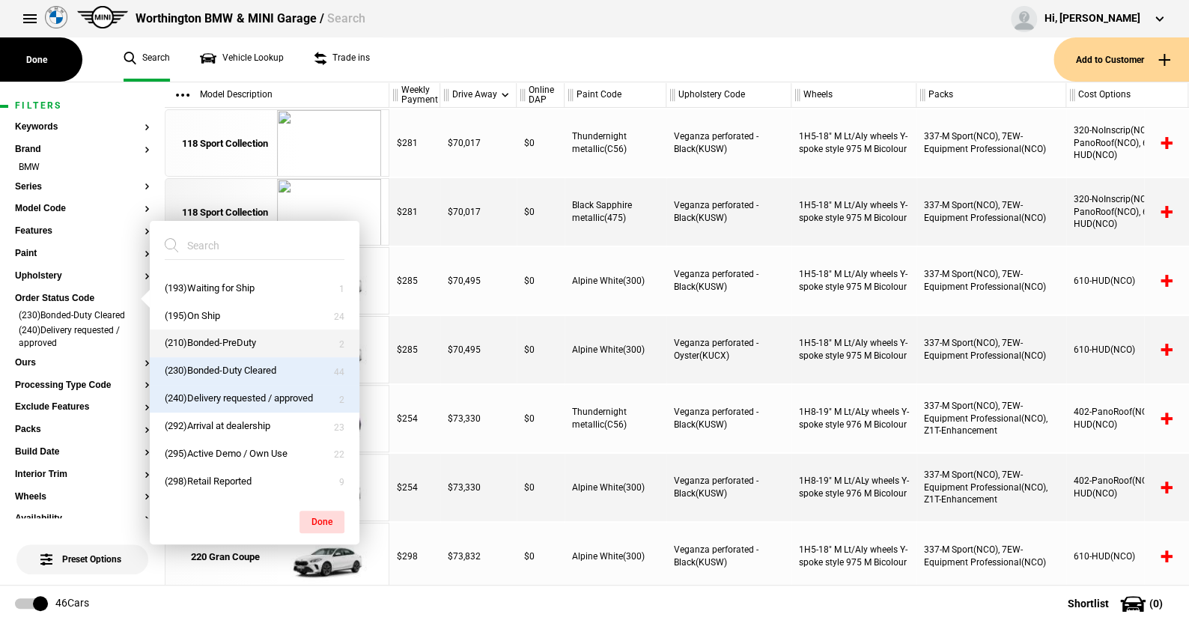
click at [203, 337] on button "(210)Bonded-PreDuty" at bounding box center [255, 343] width 210 height 28
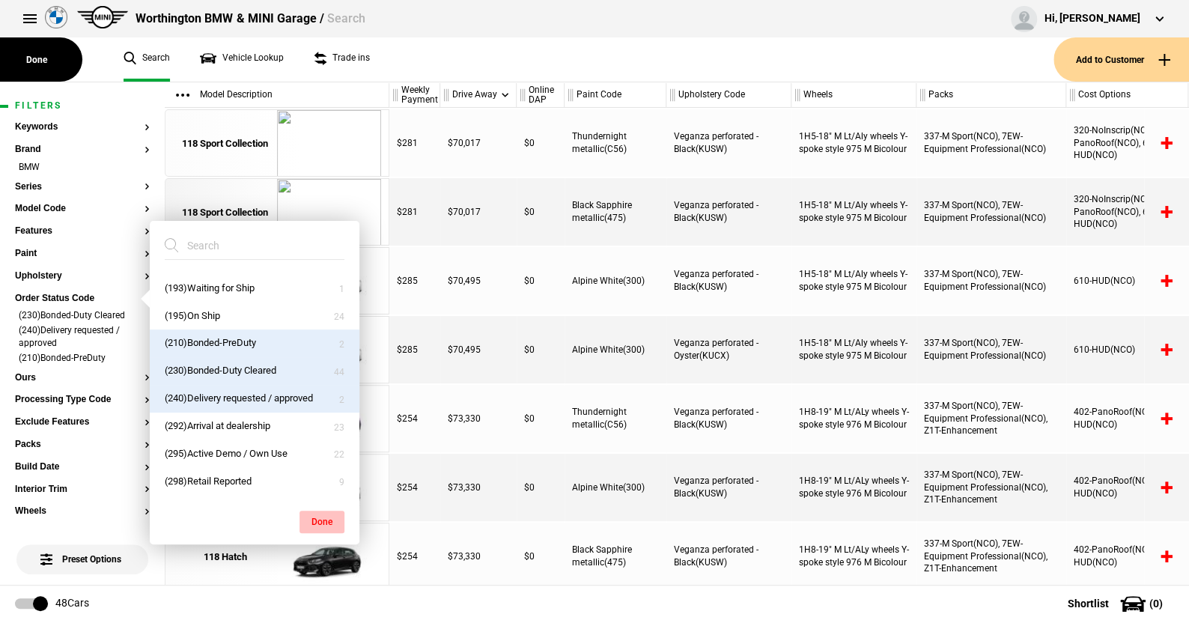
click at [315, 515] on button "Done" at bounding box center [321, 522] width 45 height 22
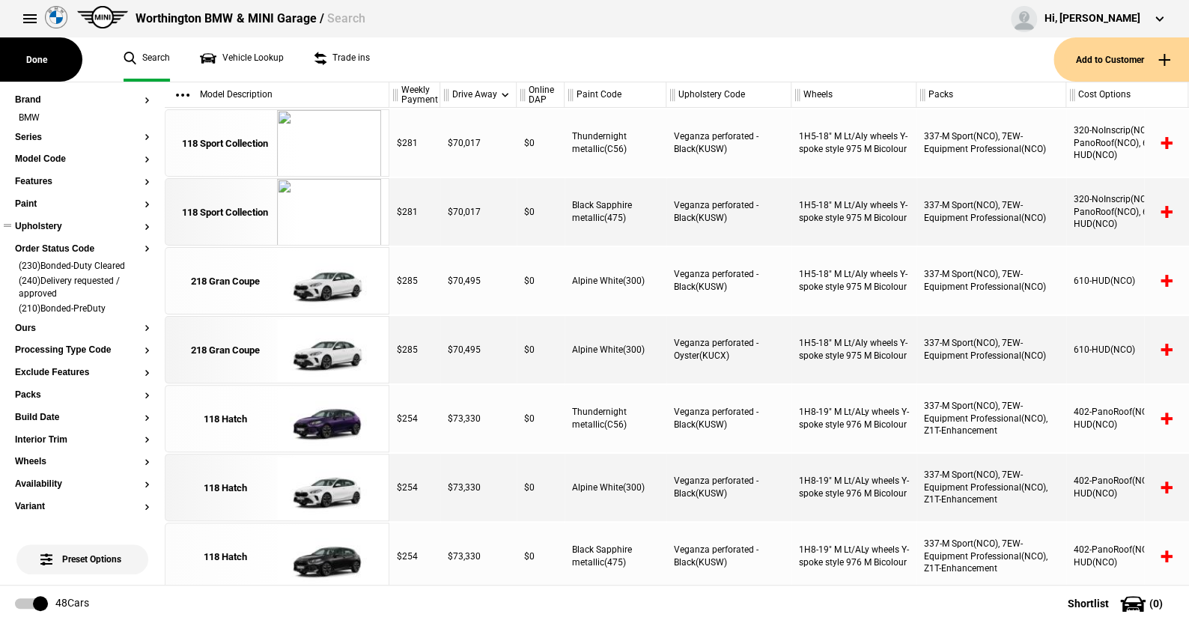
scroll to position [75, 0]
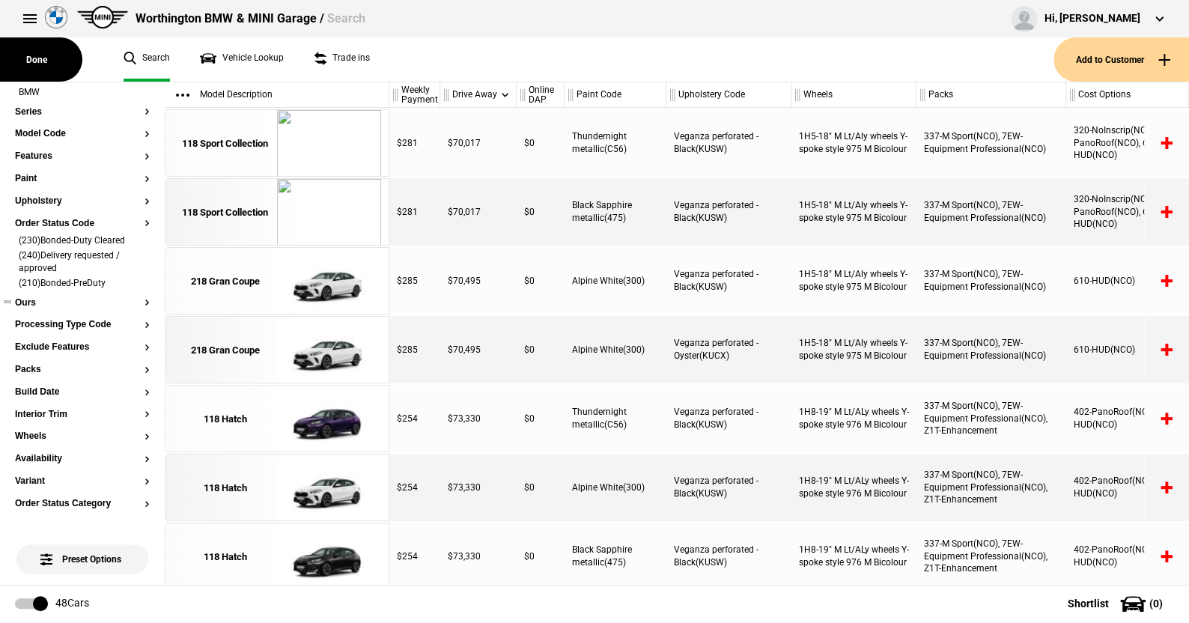
click at [28, 301] on button "Ours" at bounding box center [82, 303] width 135 height 10
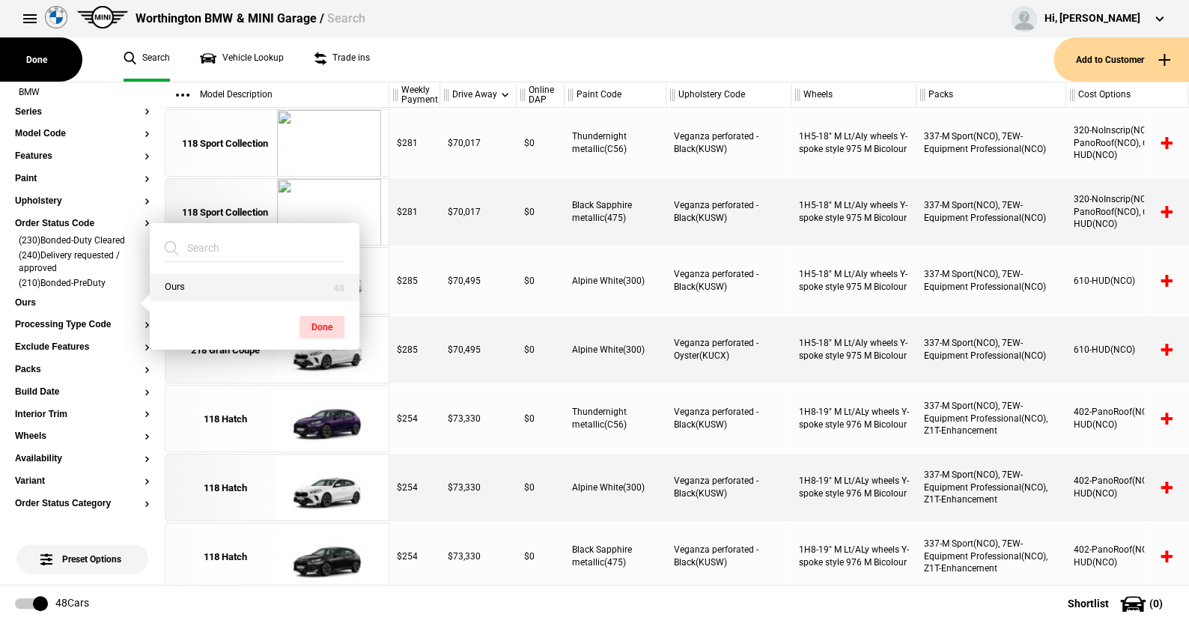
click at [184, 284] on button "Ours" at bounding box center [255, 287] width 210 height 28
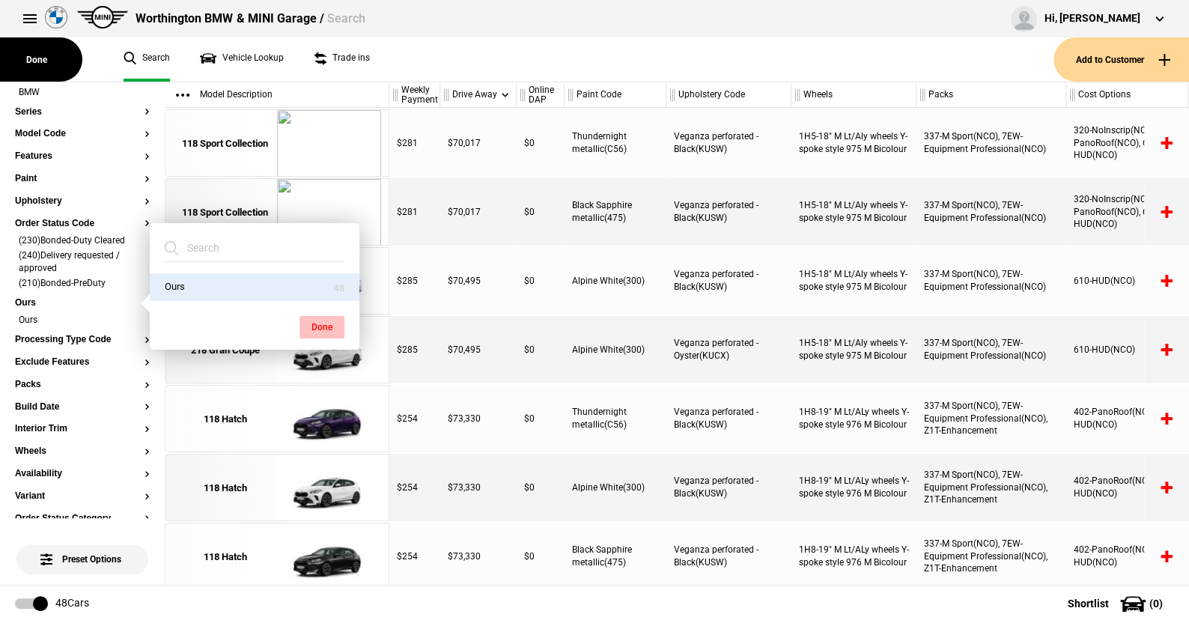
click at [314, 323] on button "Done" at bounding box center [321, 327] width 45 height 22
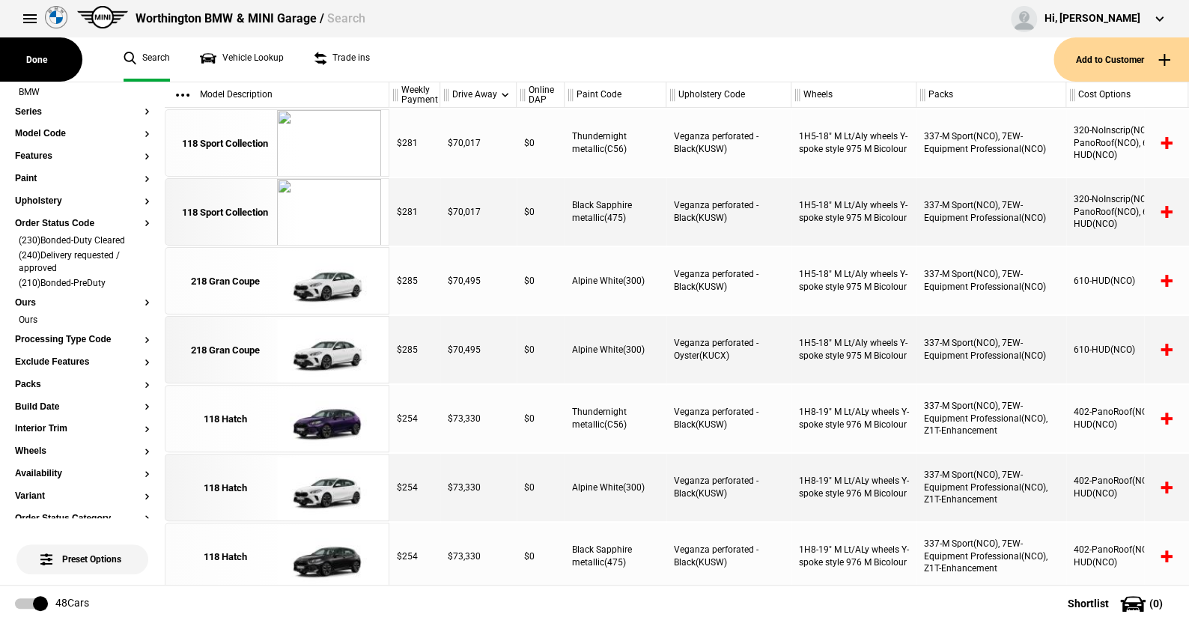
click at [395, 66] on ul "Search Vehicle Lookup Trade ins" at bounding box center [581, 59] width 945 height 44
click at [25, 19] on button at bounding box center [30, 19] width 30 height 30
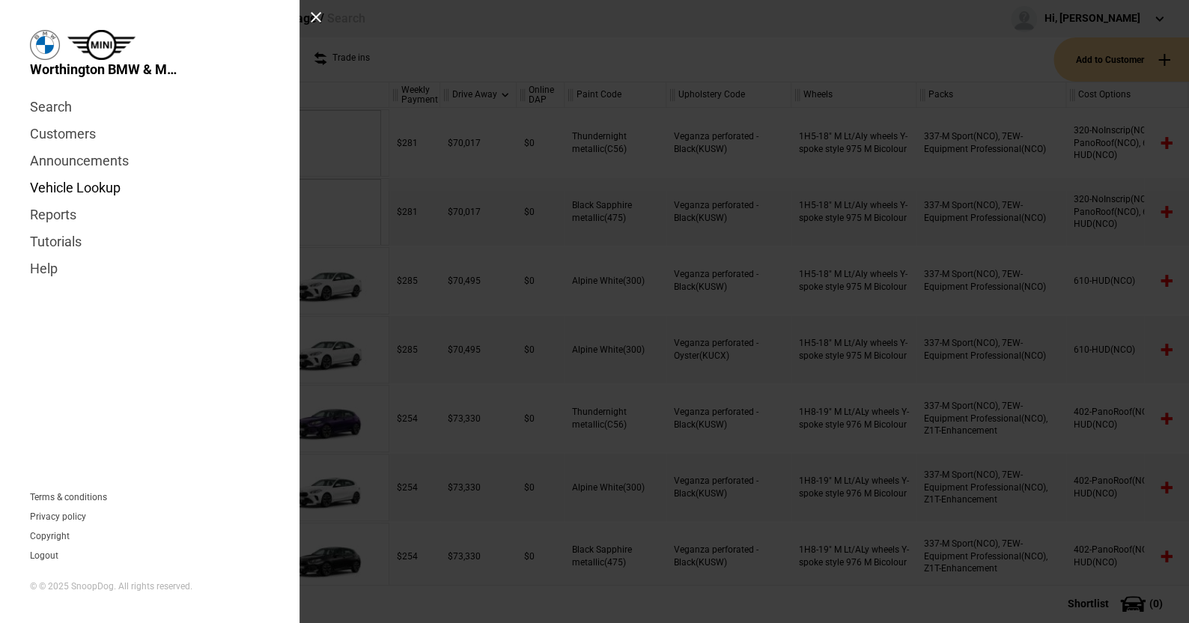
click at [88, 185] on link "Vehicle Lookup" at bounding box center [150, 187] width 240 height 27
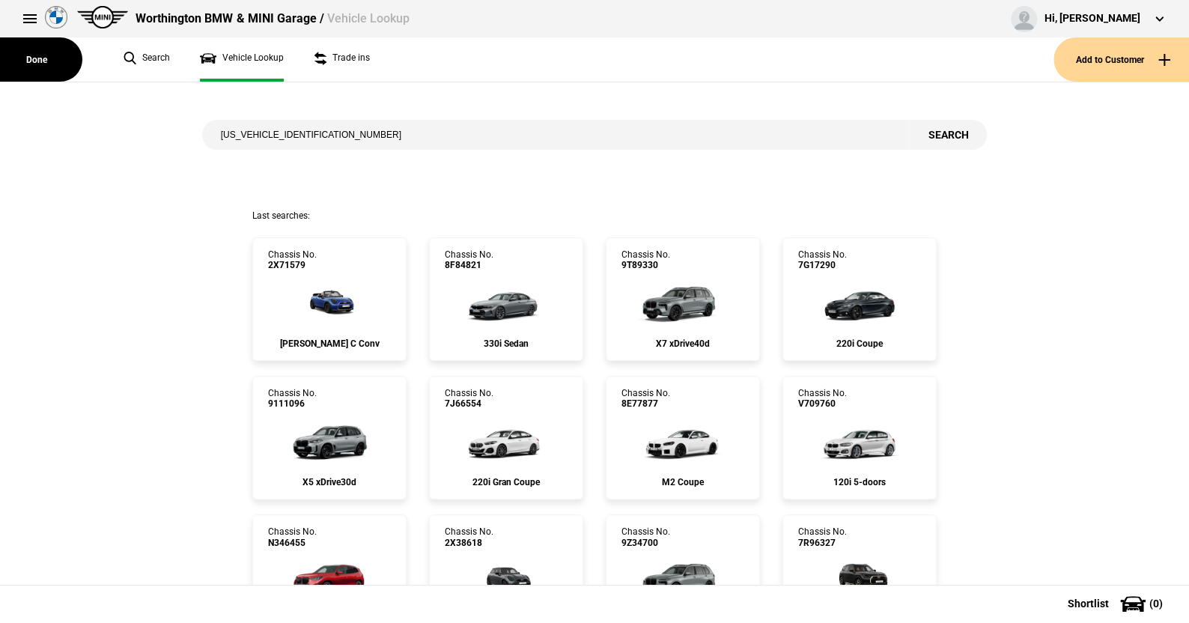
type input "[US_VEHICLE_IDENTIFICATION_NUMBER]"
click at [930, 127] on button "Search" at bounding box center [948, 135] width 78 height 30
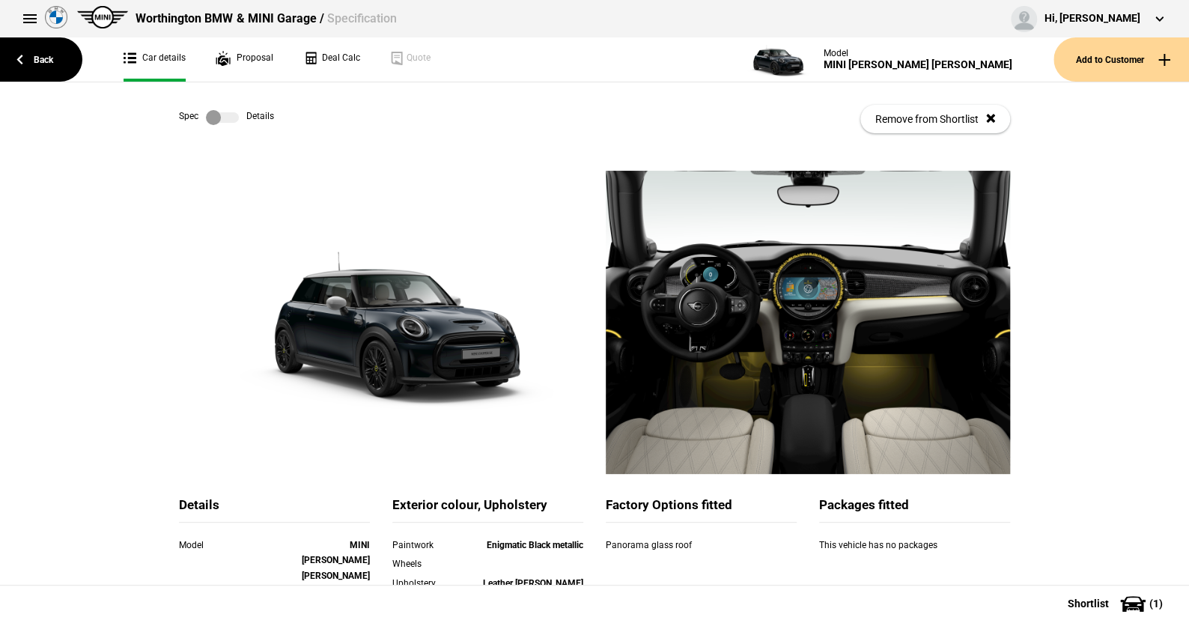
click at [225, 110] on label at bounding box center [222, 117] width 33 height 15
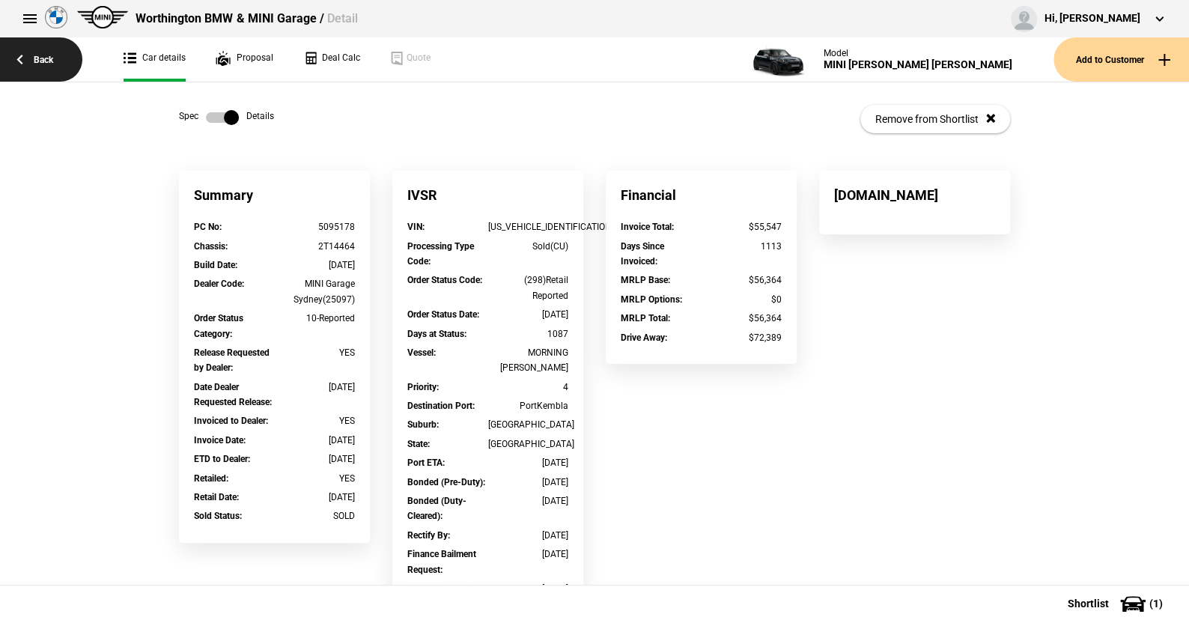
click at [46, 55] on link "Back" at bounding box center [41, 59] width 82 height 44
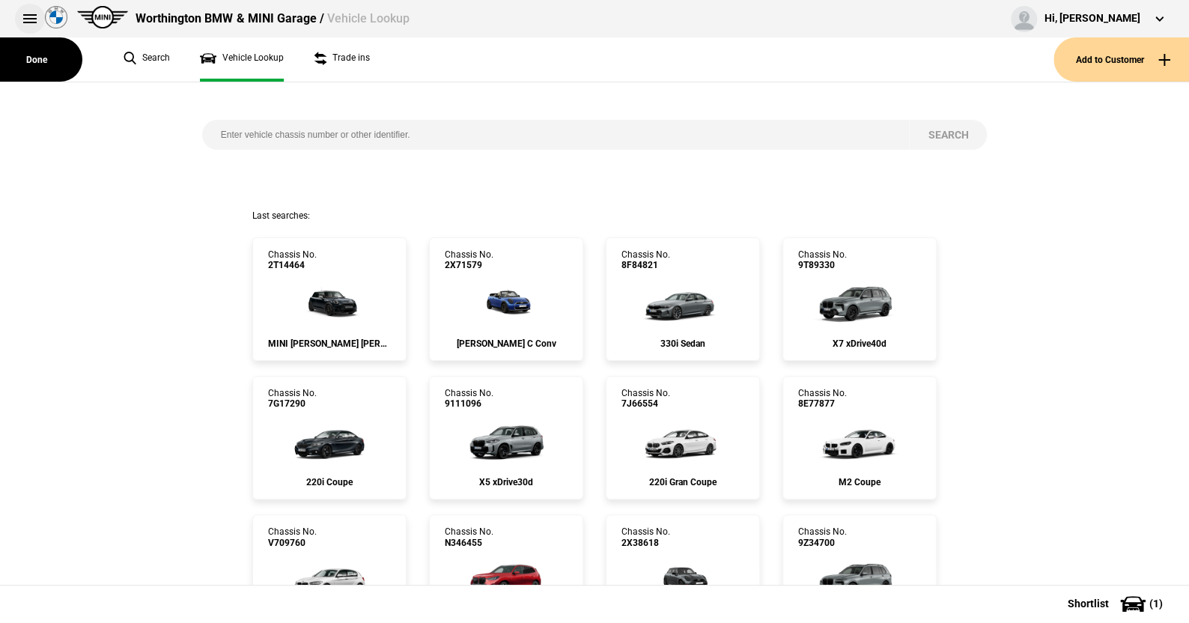
click at [30, 16] on button at bounding box center [30, 19] width 30 height 30
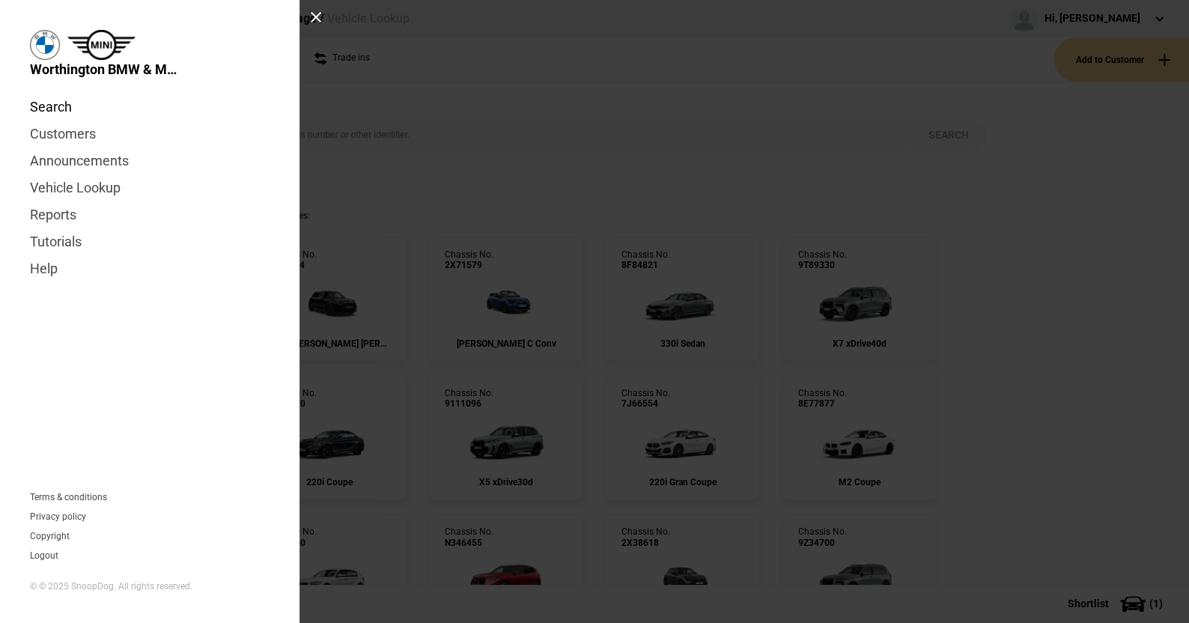
click at [57, 102] on link "Search" at bounding box center [150, 107] width 240 height 27
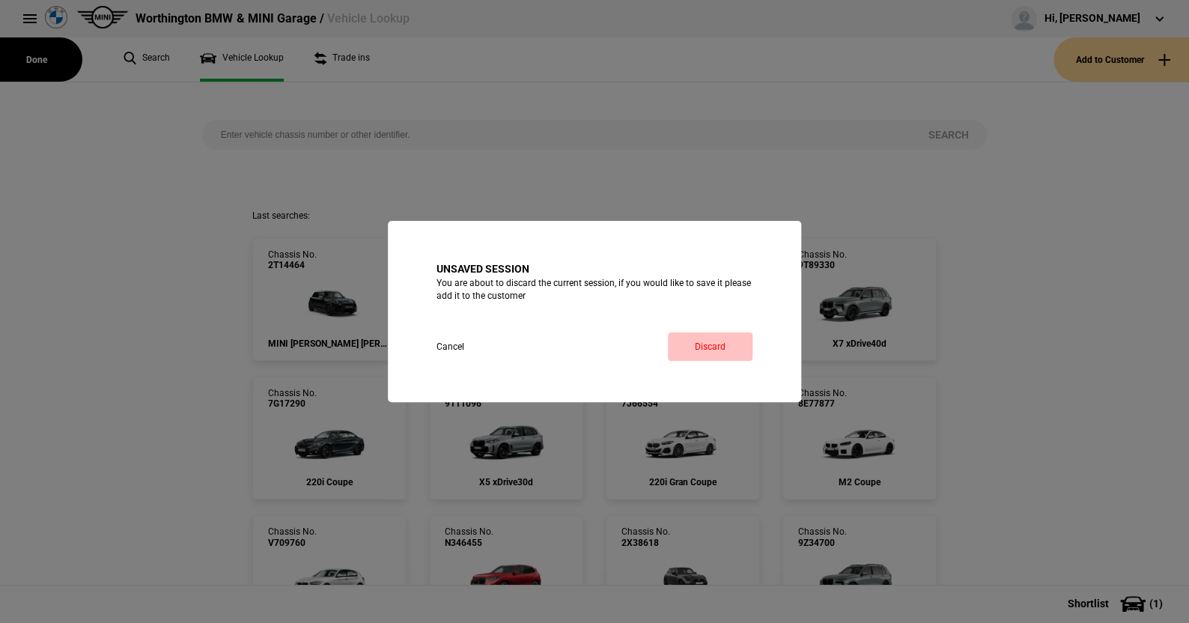
click at [710, 342] on link "Discard" at bounding box center [710, 346] width 85 height 28
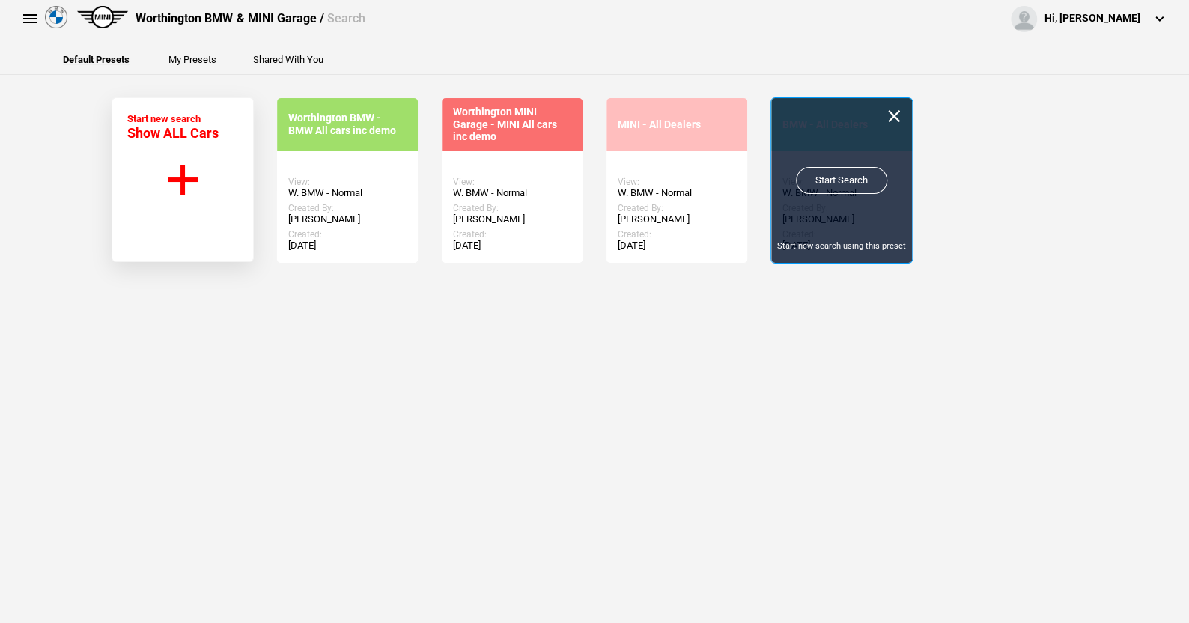
click at [833, 172] on link "Start Search" at bounding box center [841, 180] width 91 height 27
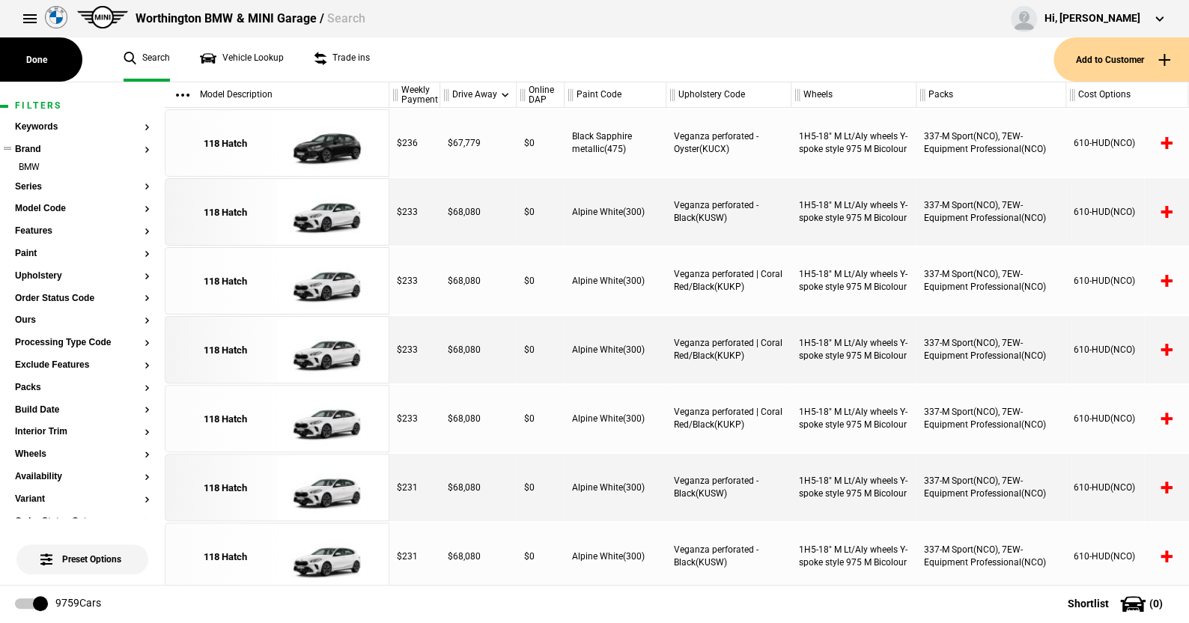
click at [35, 180] on section "Keywords Brand BMW Series Model Code Features Paint Upholstery Order Status Cod…" at bounding box center [82, 572] width 135 height 900
click at [27, 186] on button "Series" at bounding box center [82, 187] width 135 height 10
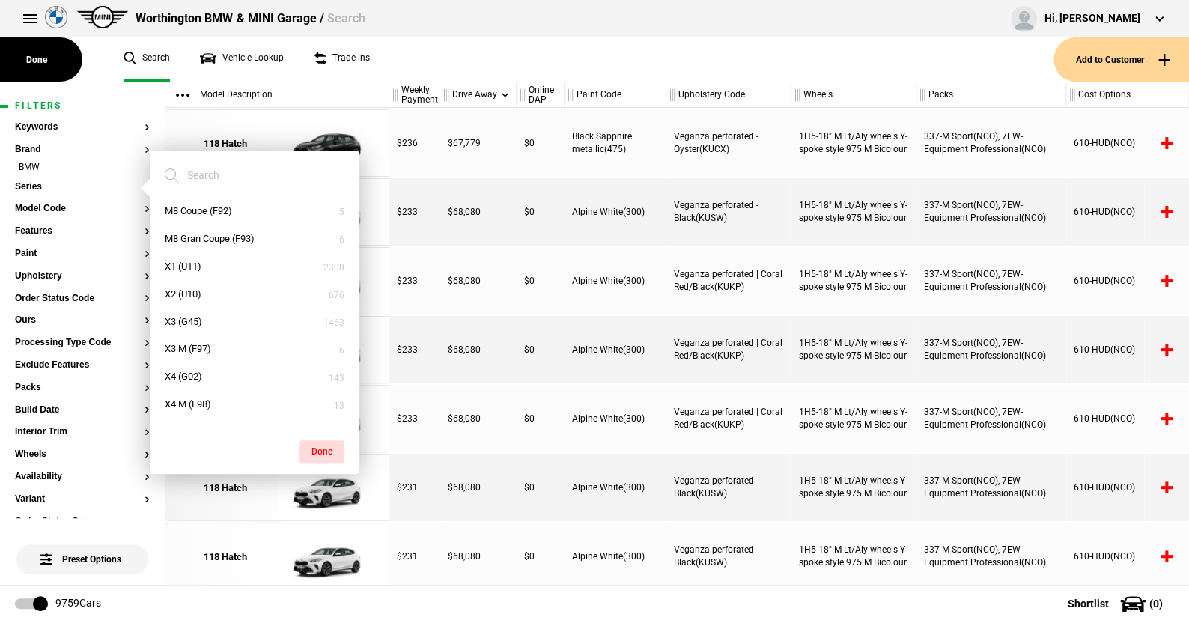
scroll to position [599, 0]
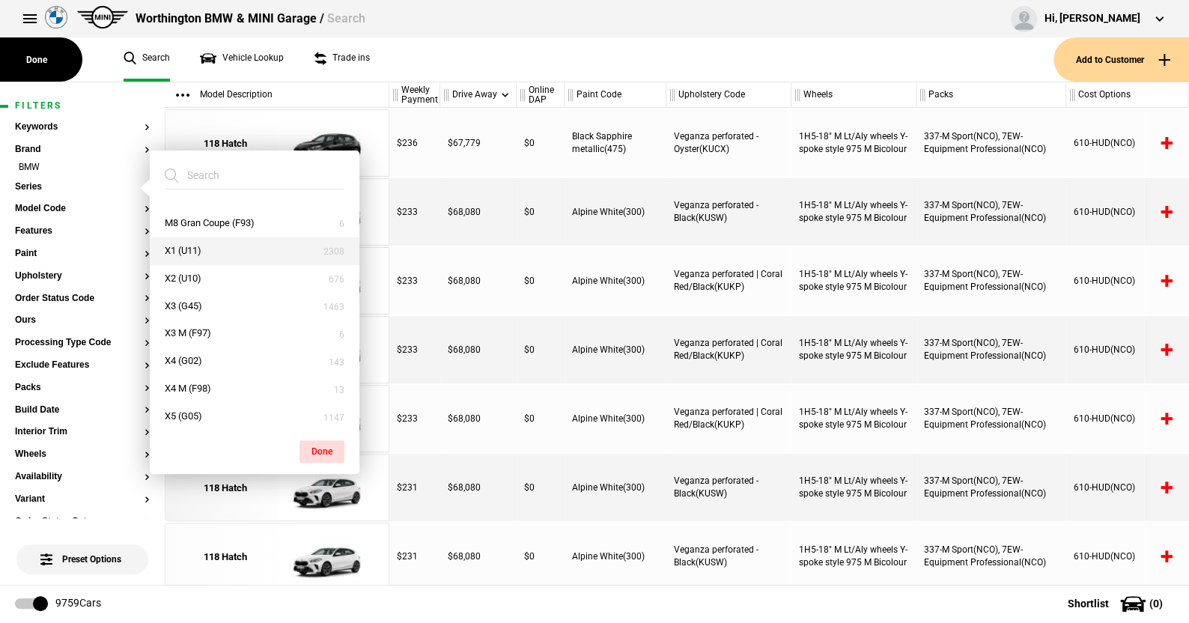
click at [185, 248] on button "X1 (U11)" at bounding box center [255, 251] width 210 height 28
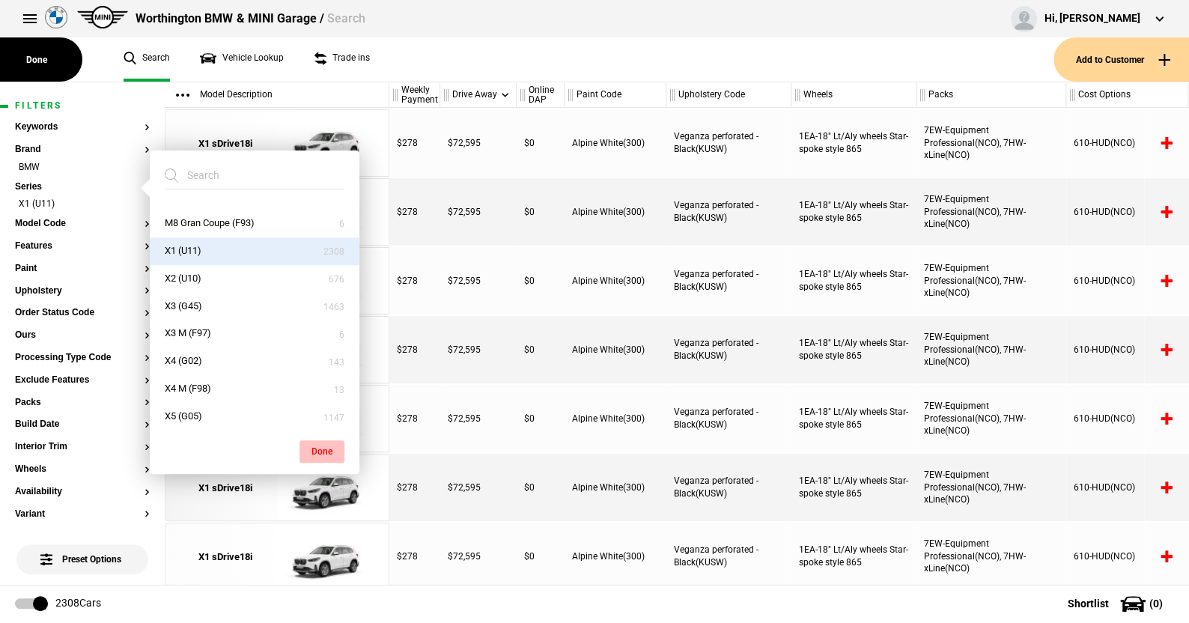
click at [320, 445] on button "Done" at bounding box center [321, 451] width 45 height 22
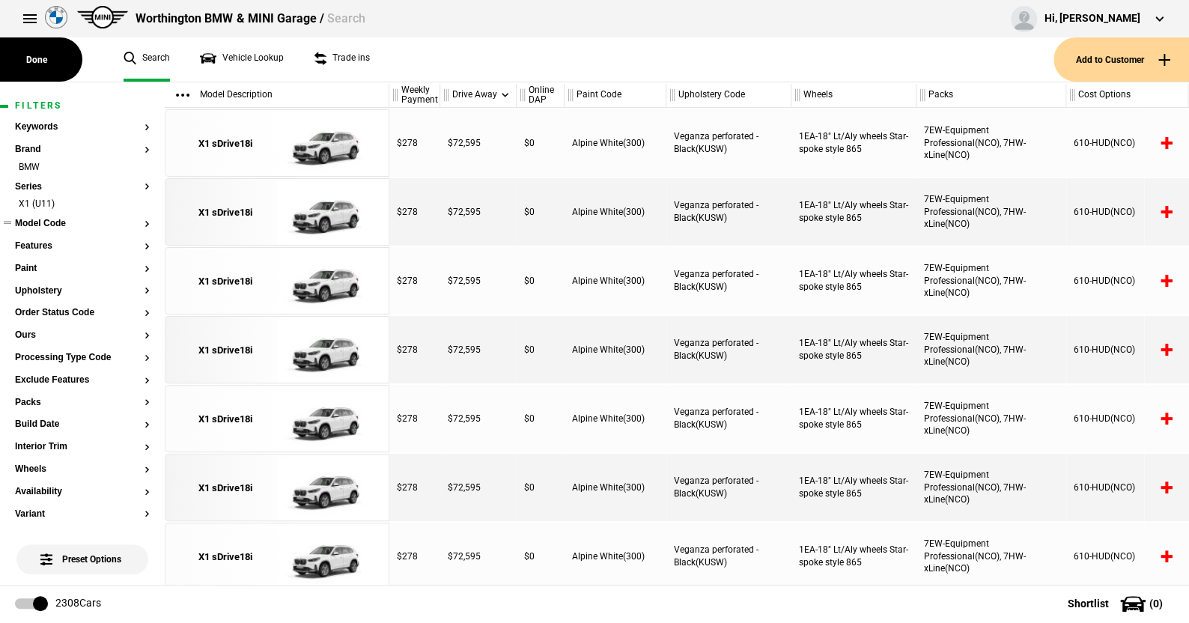
click at [52, 219] on button "Model Code" at bounding box center [82, 224] width 135 height 10
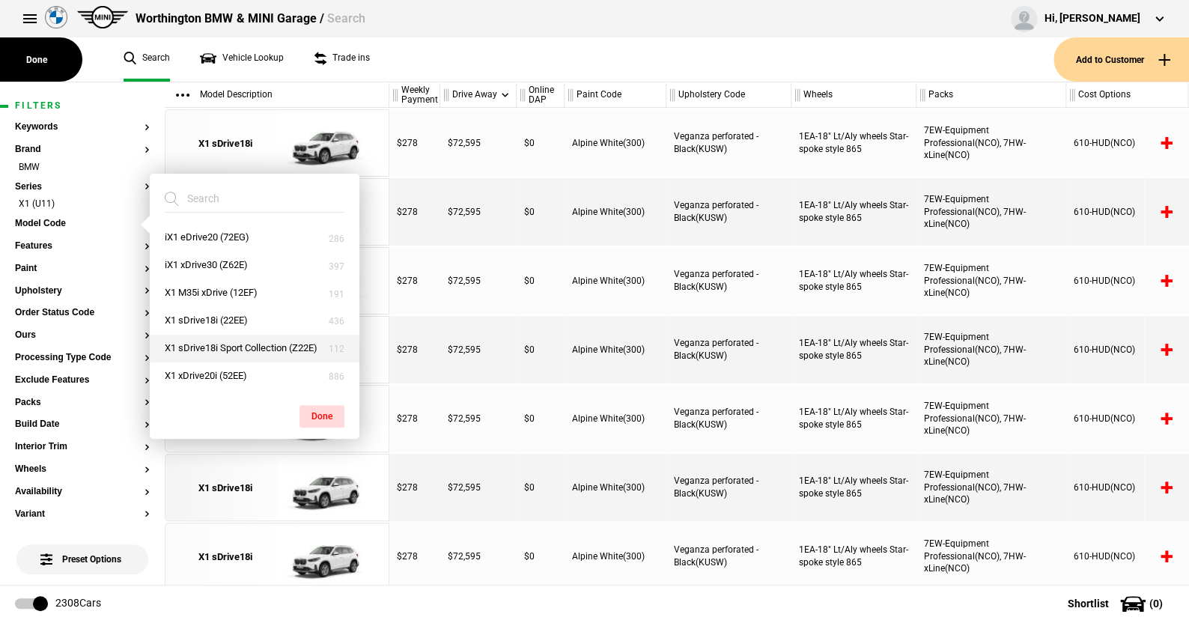
click at [213, 344] on button "X1 sDrive18i Sport Collection (Z22E)" at bounding box center [255, 349] width 210 height 28
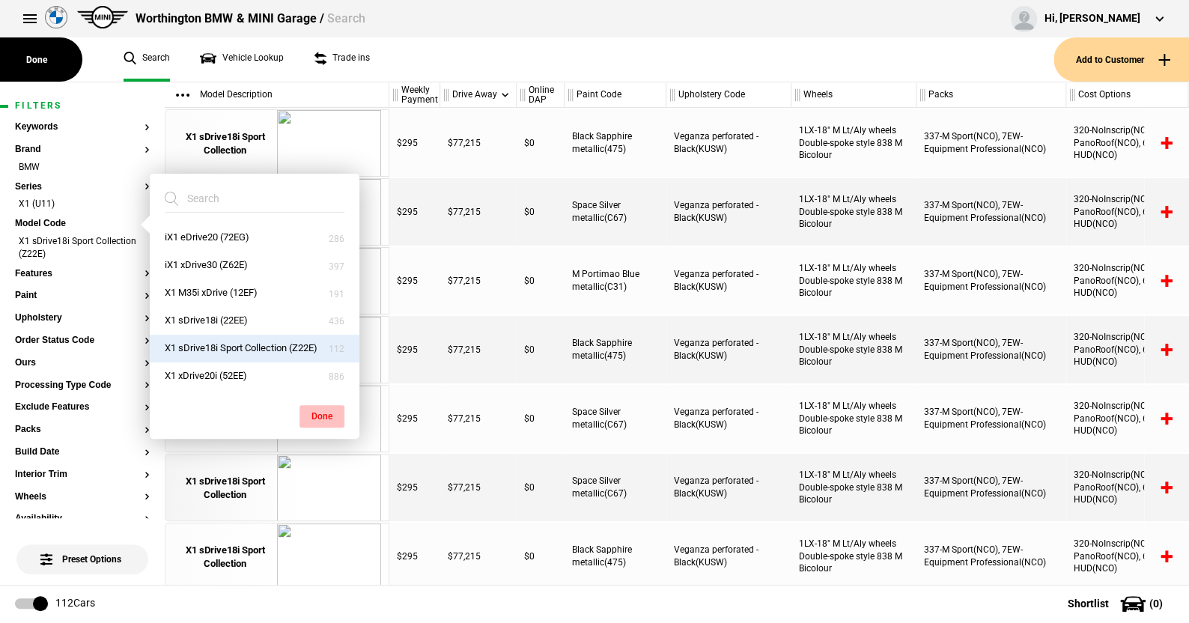
click at [320, 411] on button "Done" at bounding box center [321, 416] width 45 height 22
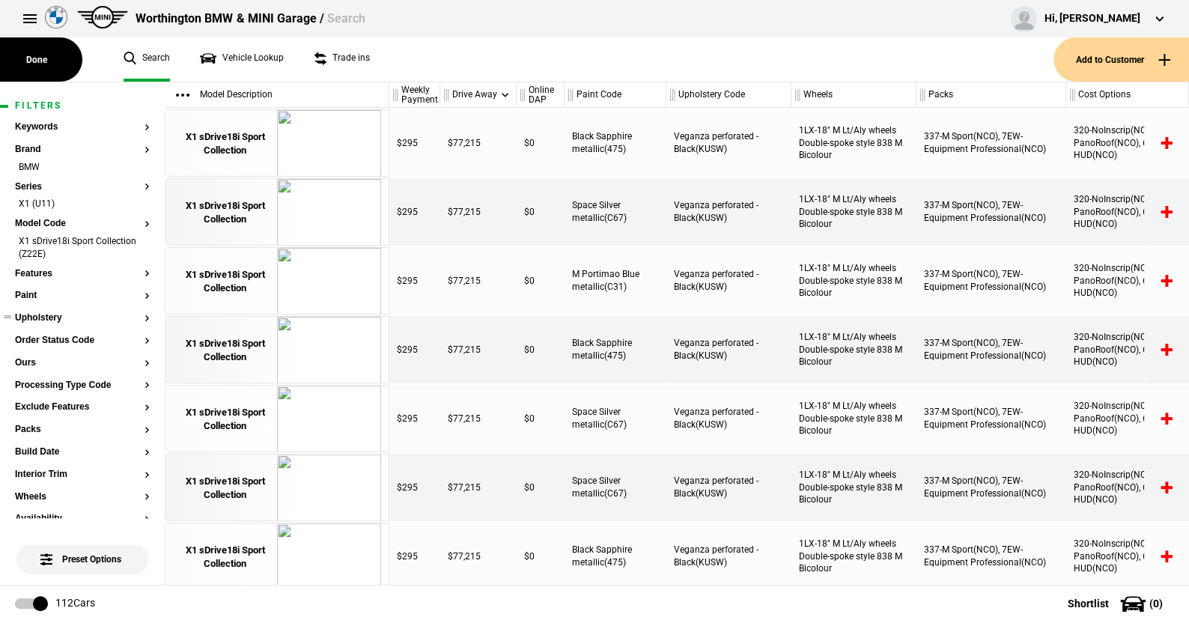
click at [49, 320] on button "Upholstery" at bounding box center [82, 318] width 135 height 10
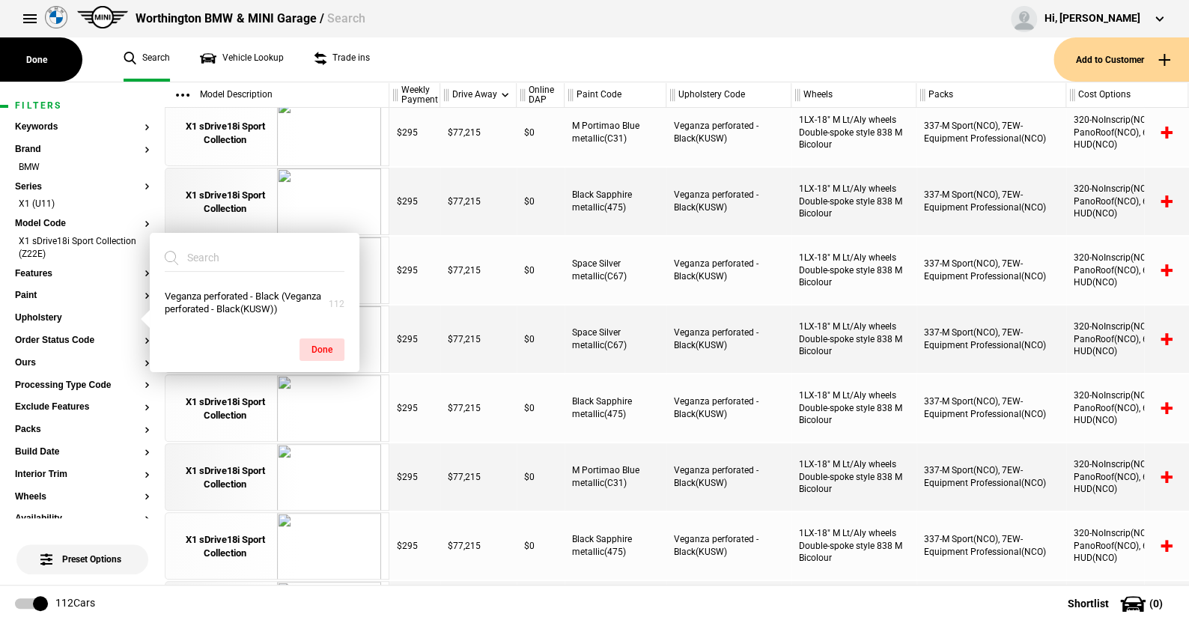
scroll to position [150, 0]
click at [32, 293] on button "Paint" at bounding box center [82, 295] width 135 height 10
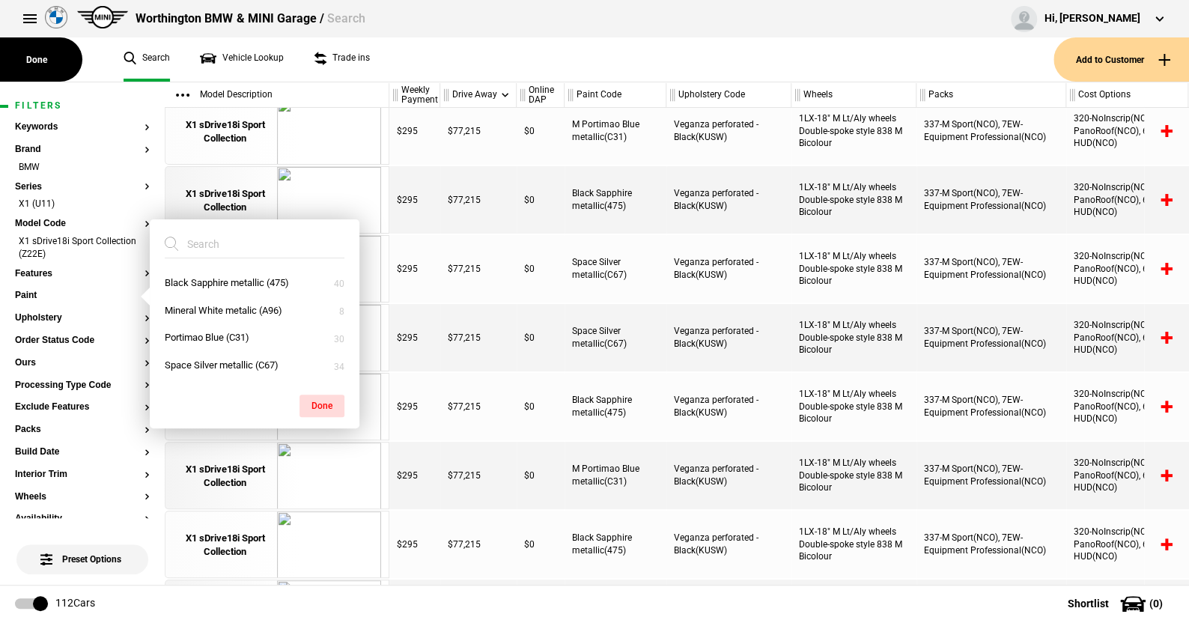
click at [469, 68] on ul "Search Vehicle Lookup Trade ins" at bounding box center [581, 59] width 945 height 44
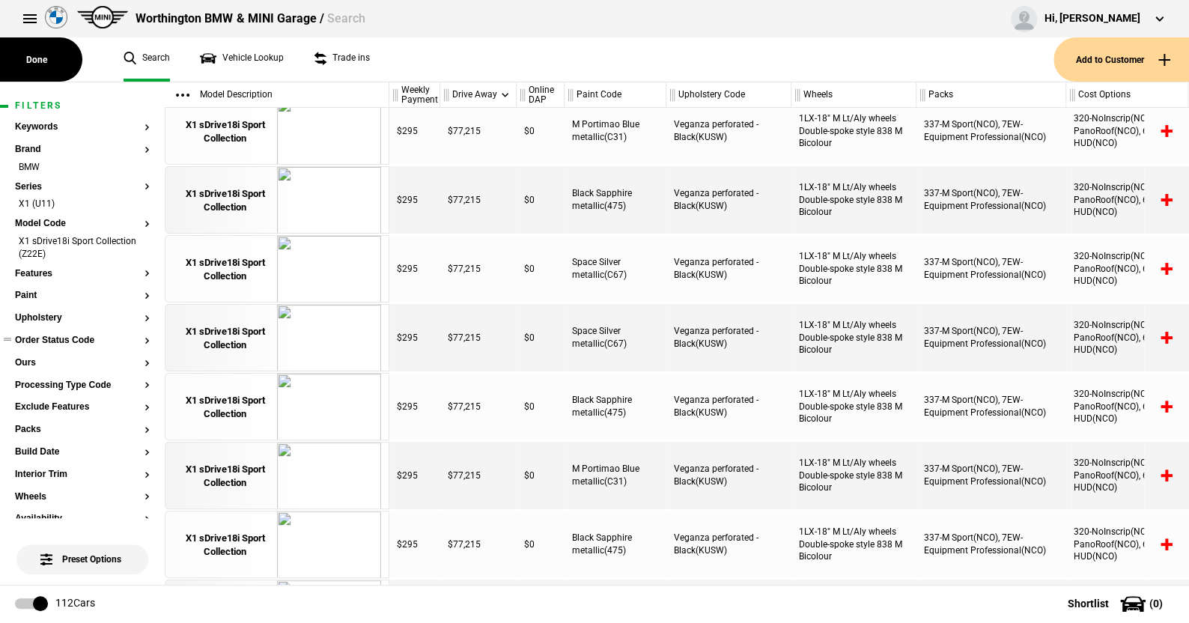
click at [43, 337] on button "Order Status Code" at bounding box center [82, 340] width 135 height 10
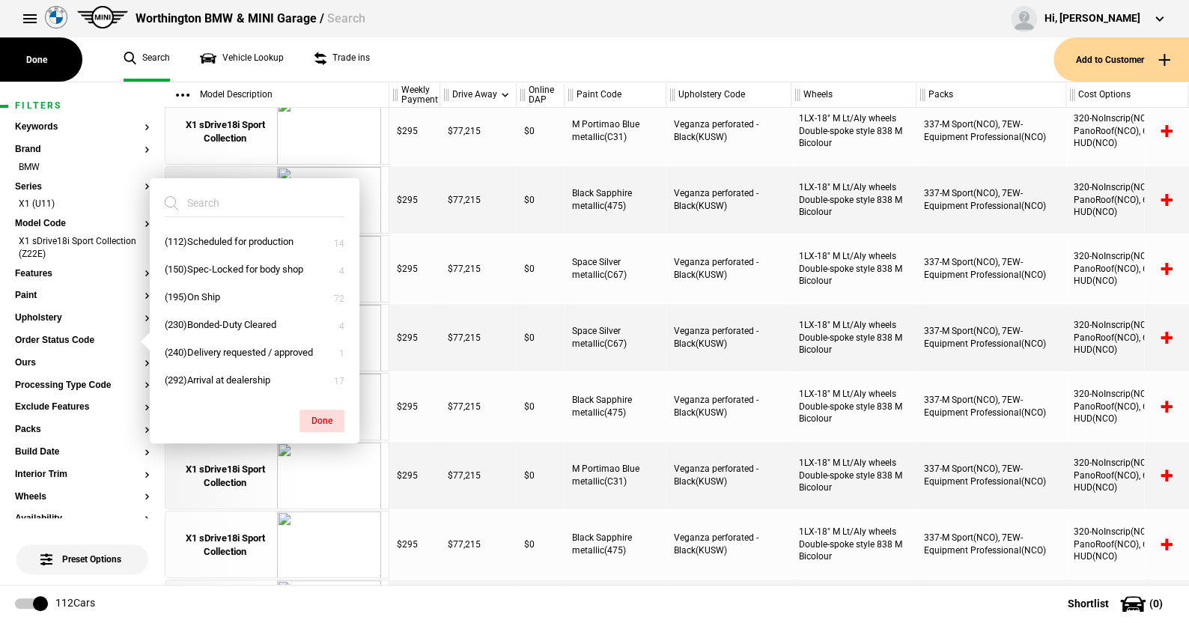
click at [554, 58] on ul "Search Vehicle Lookup Trade ins" at bounding box center [581, 59] width 945 height 44
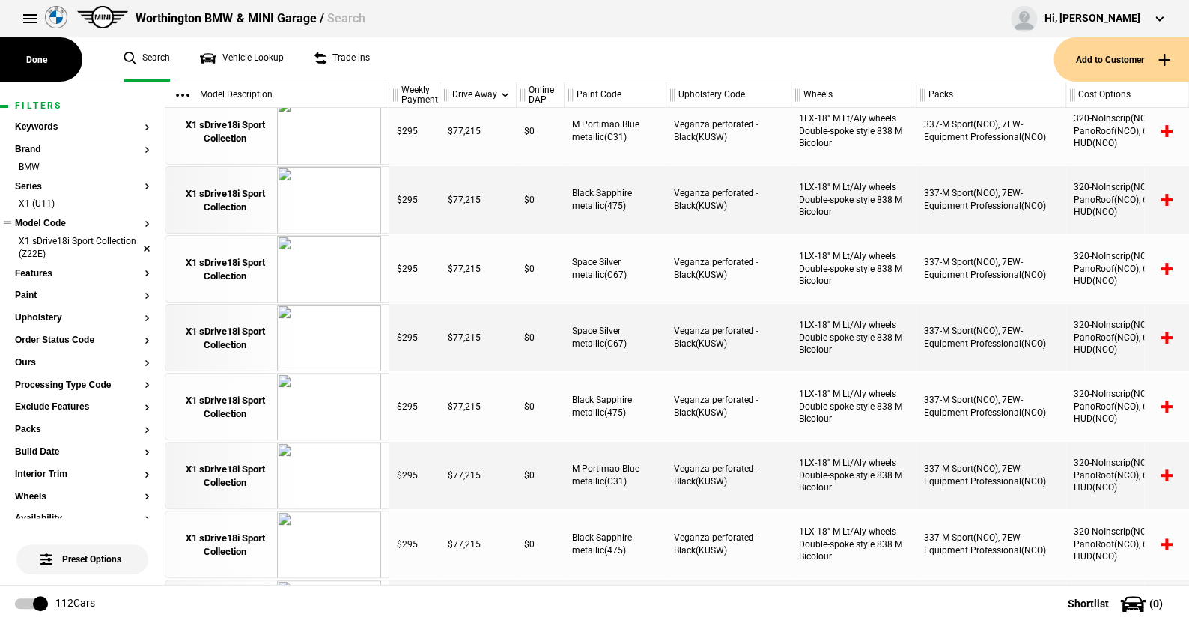
click at [133, 244] on li "X1 sDrive18i Sport Collection (Z22E)" at bounding box center [82, 249] width 135 height 28
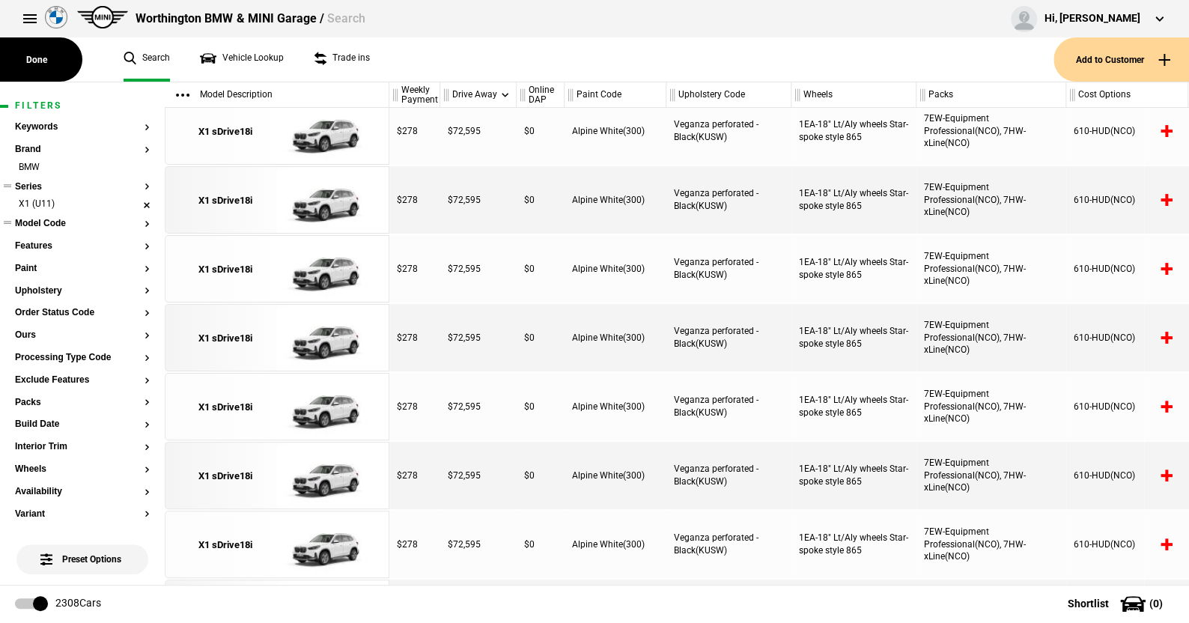
click at [137, 203] on li "X1 (U11)" at bounding box center [82, 205] width 135 height 15
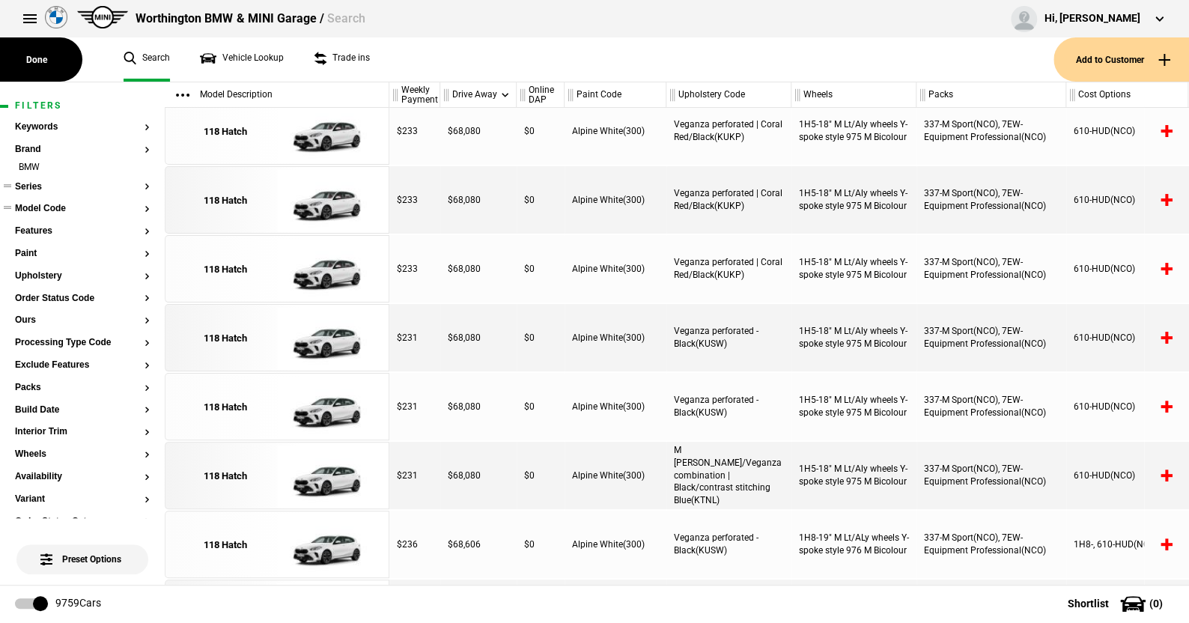
click at [31, 184] on button "Series" at bounding box center [82, 187] width 135 height 10
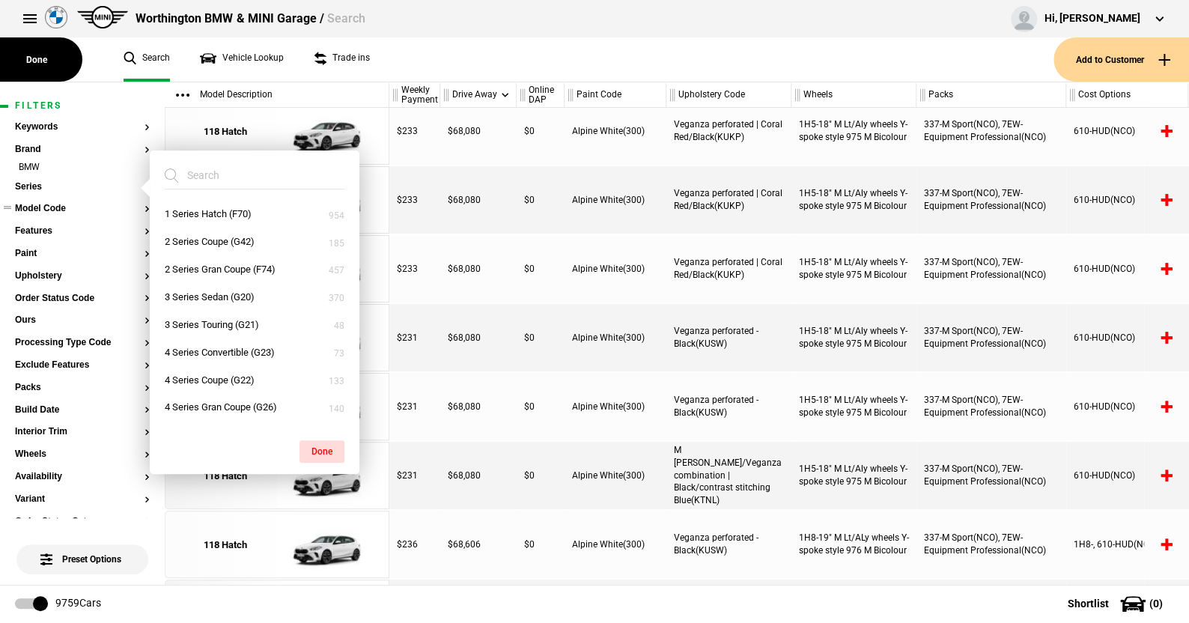
click at [433, 53] on ul "Search Vehicle Lookup Trade ins" at bounding box center [581, 59] width 945 height 44
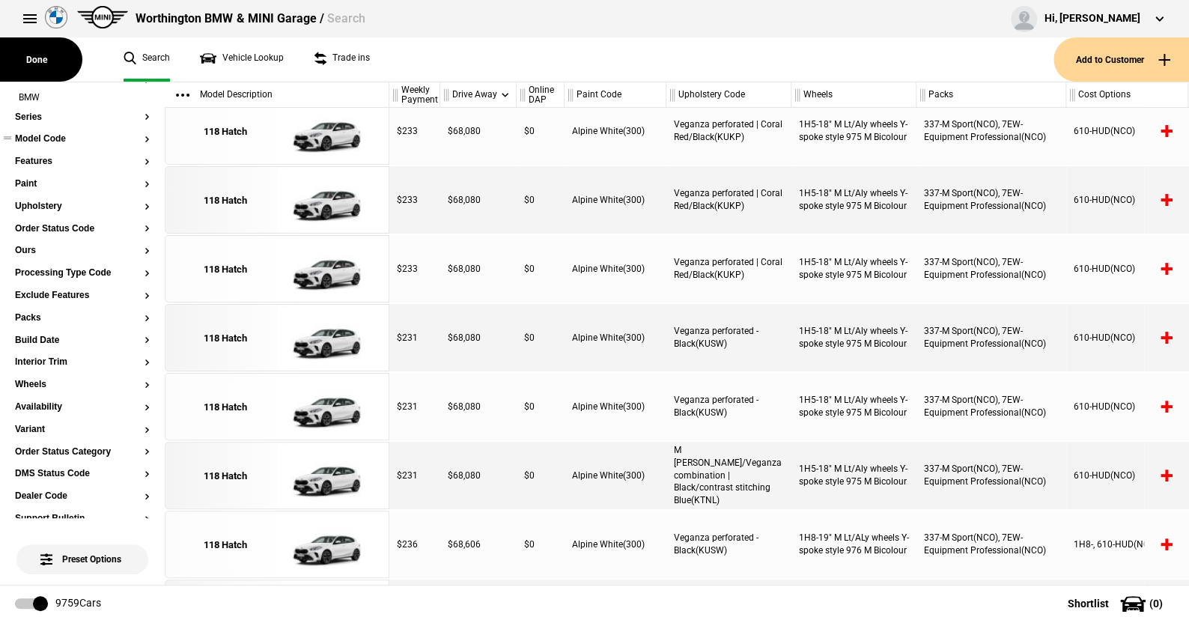
scroll to position [64, 0]
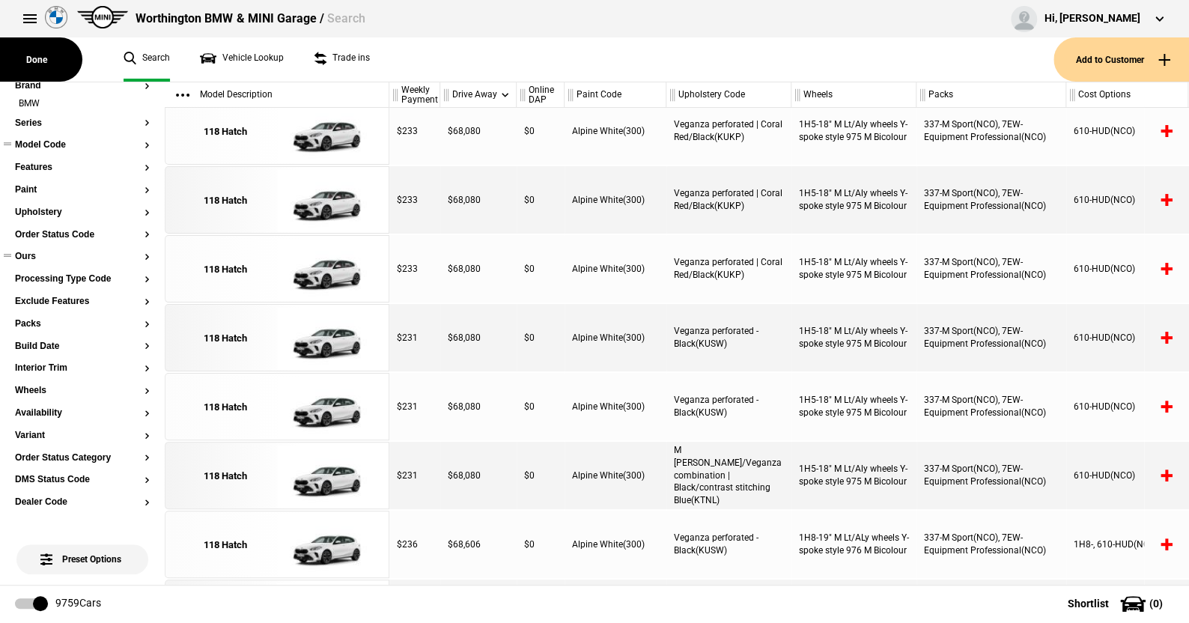
click at [34, 255] on button "Ours" at bounding box center [82, 257] width 135 height 10
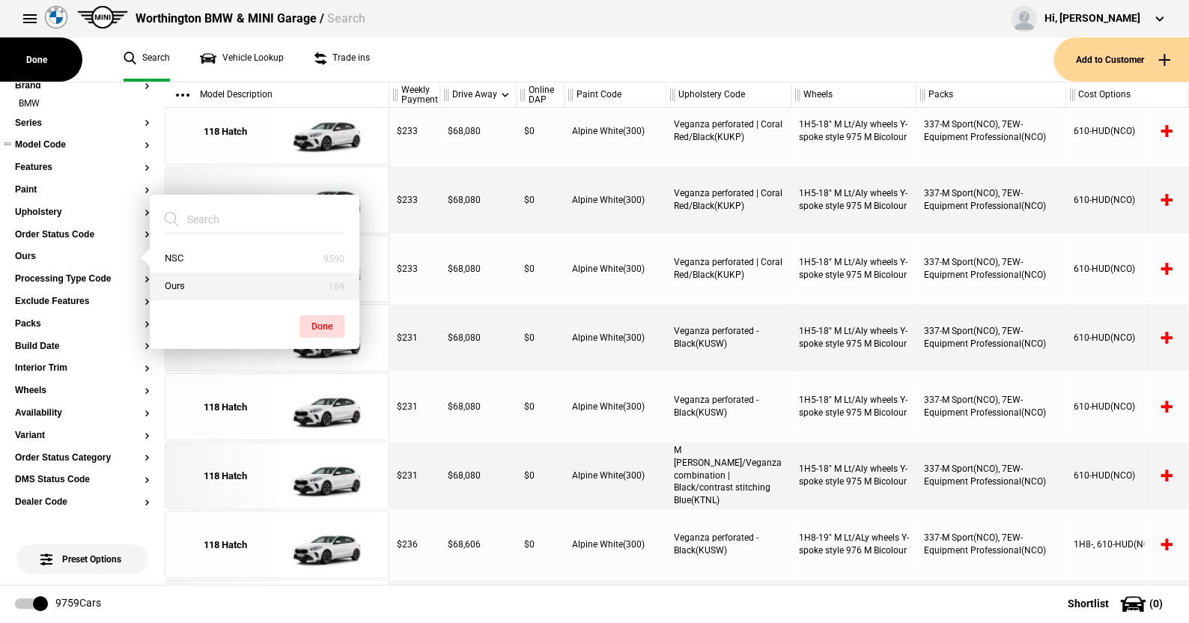
click at [181, 282] on button "Ours" at bounding box center [255, 287] width 210 height 28
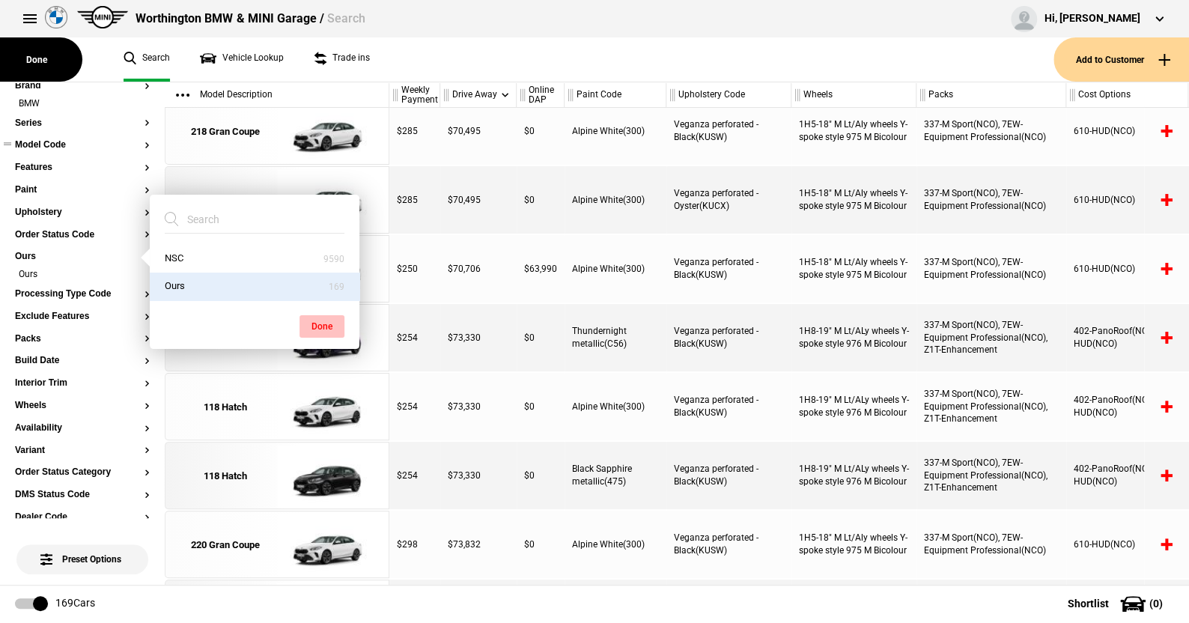
click at [320, 323] on button "Done" at bounding box center [321, 326] width 45 height 22
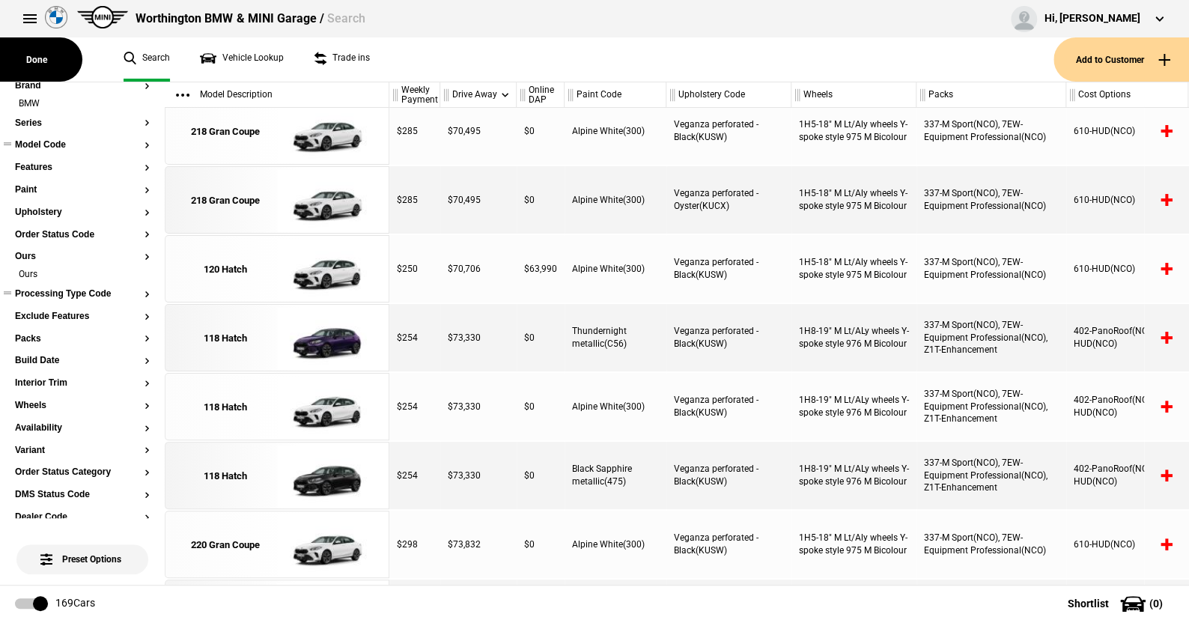
click at [94, 292] on button "Processing Type Code" at bounding box center [82, 294] width 135 height 10
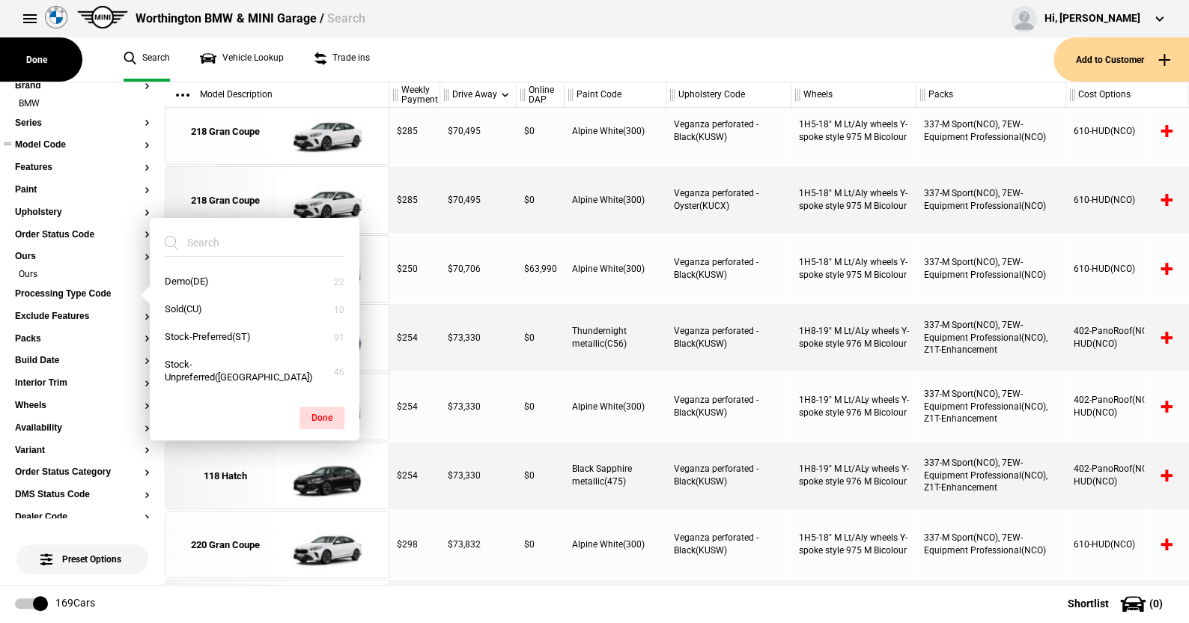
click at [406, 61] on ul "Search Vehicle Lookup Trade ins" at bounding box center [581, 59] width 945 height 44
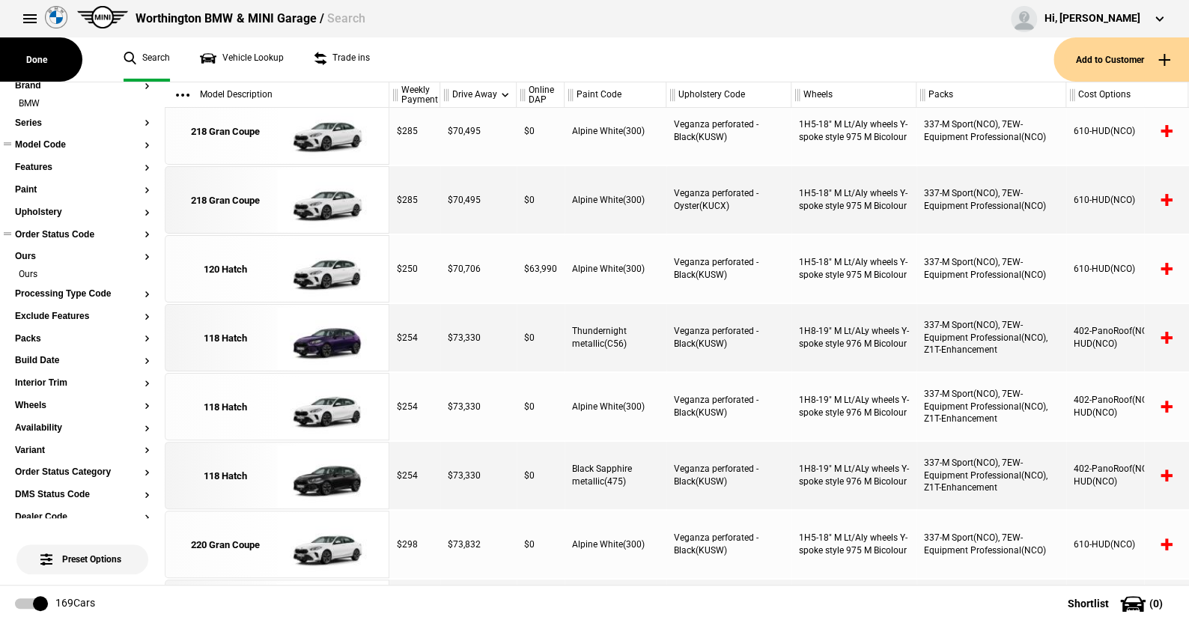
click at [59, 230] on button "Order Status Code" at bounding box center [82, 235] width 135 height 10
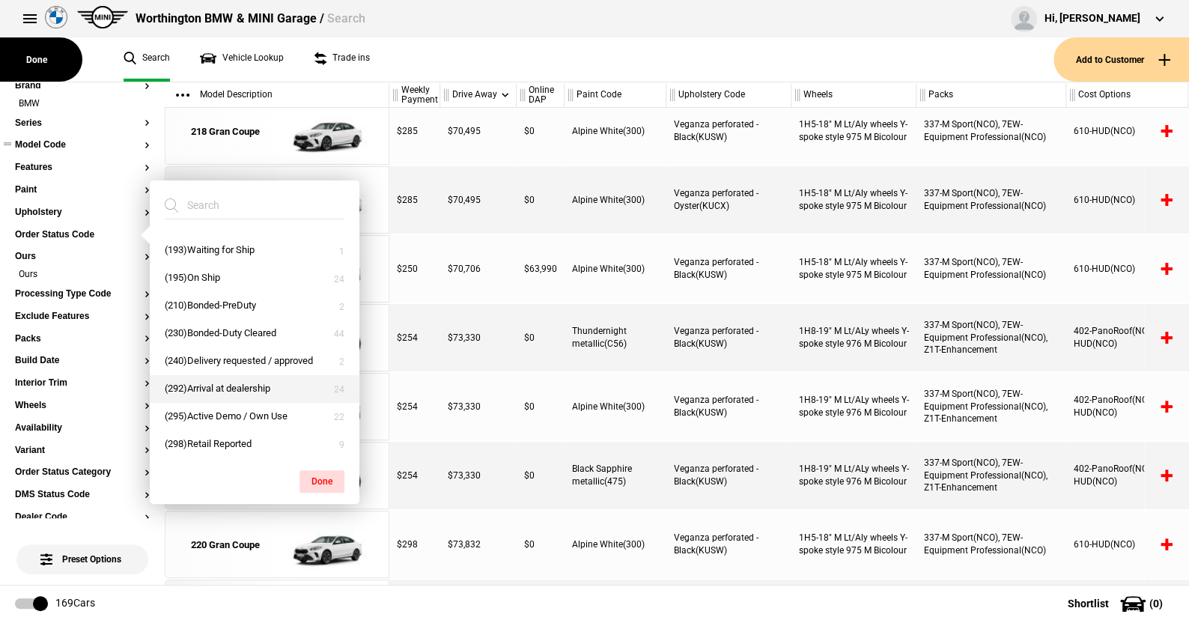
scroll to position [214, 0]
click at [210, 408] on button "(295)Active Demo / Own Use" at bounding box center [255, 415] width 210 height 28
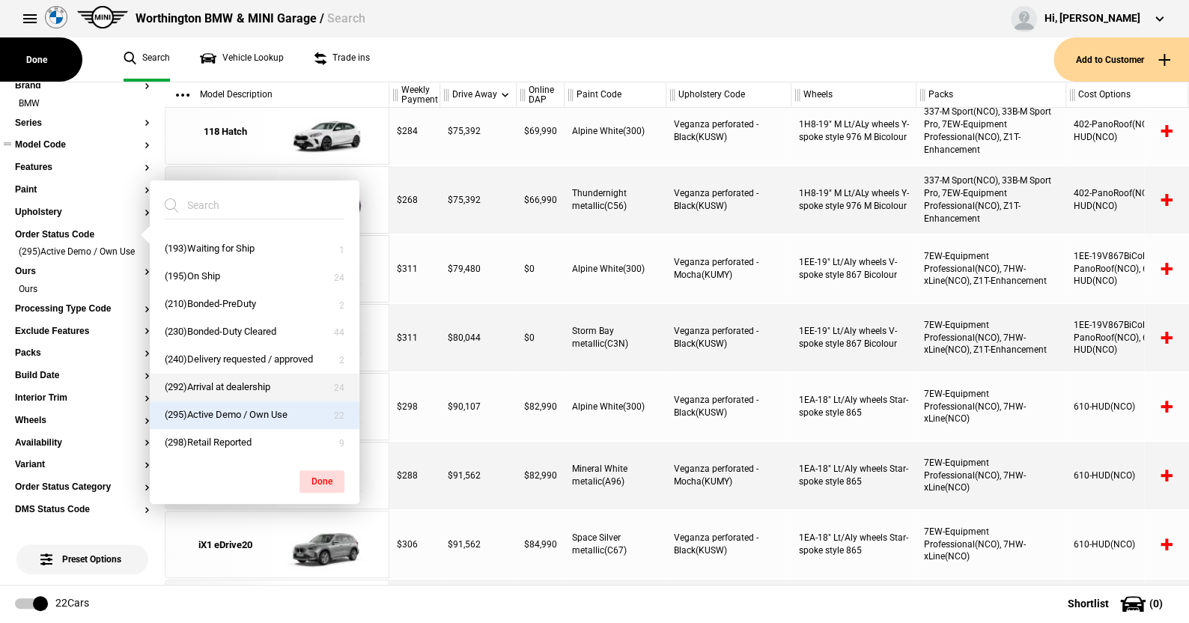
click at [210, 386] on button "(292)Arrival at dealership" at bounding box center [255, 388] width 210 height 28
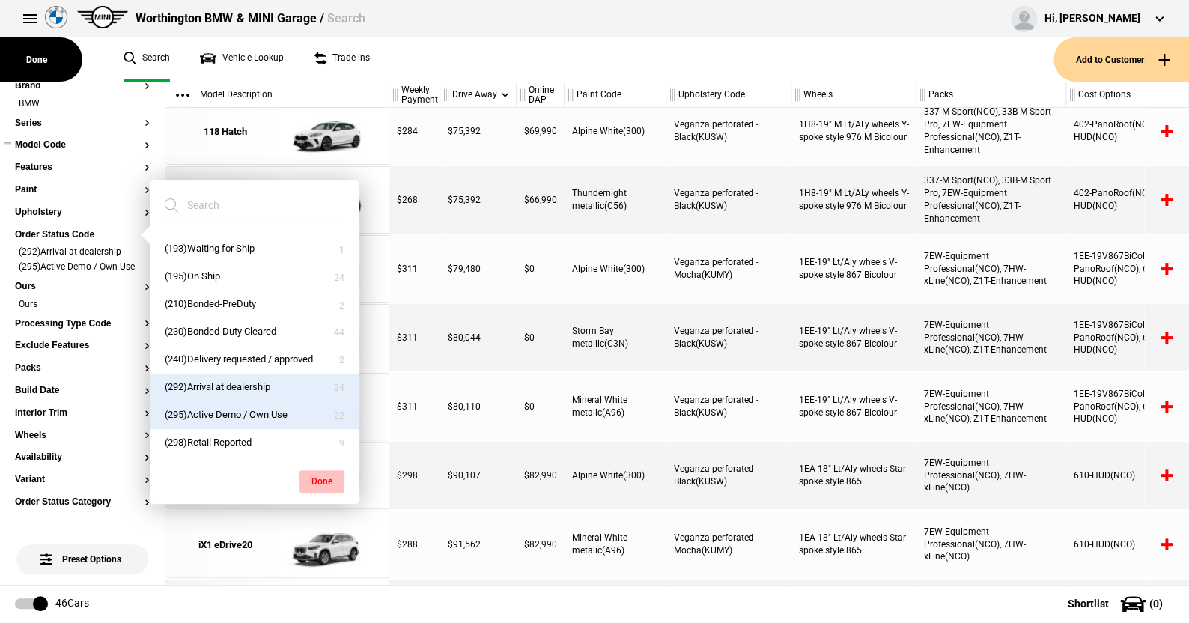
click at [324, 476] on button "Done" at bounding box center [321, 481] width 45 height 22
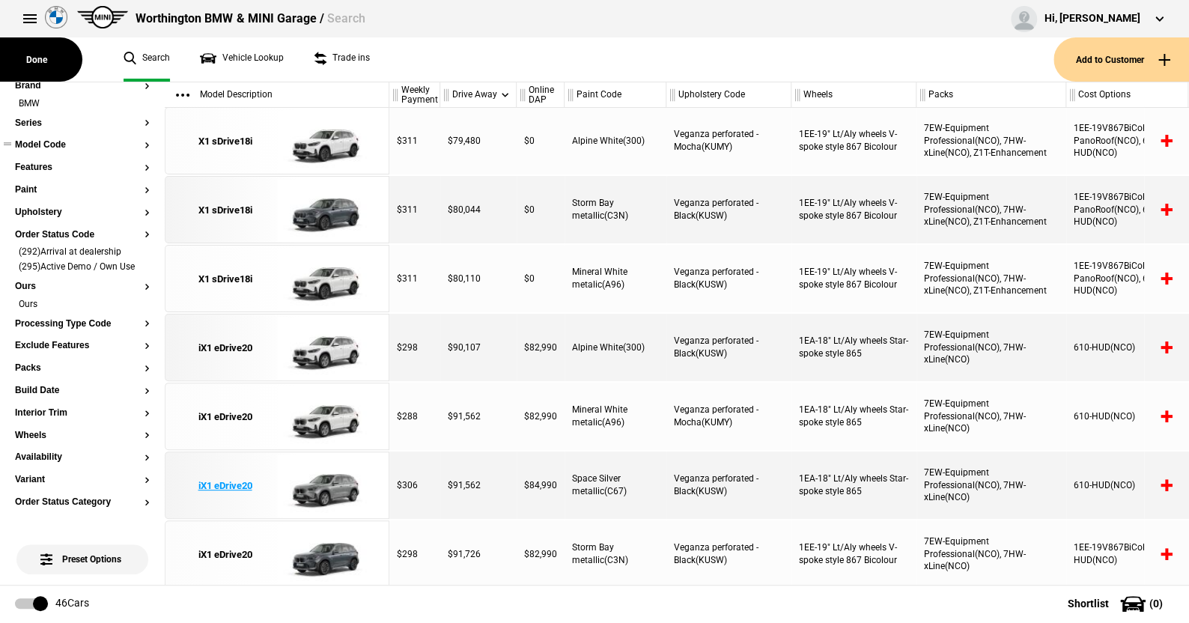
scroll to position [299, 0]
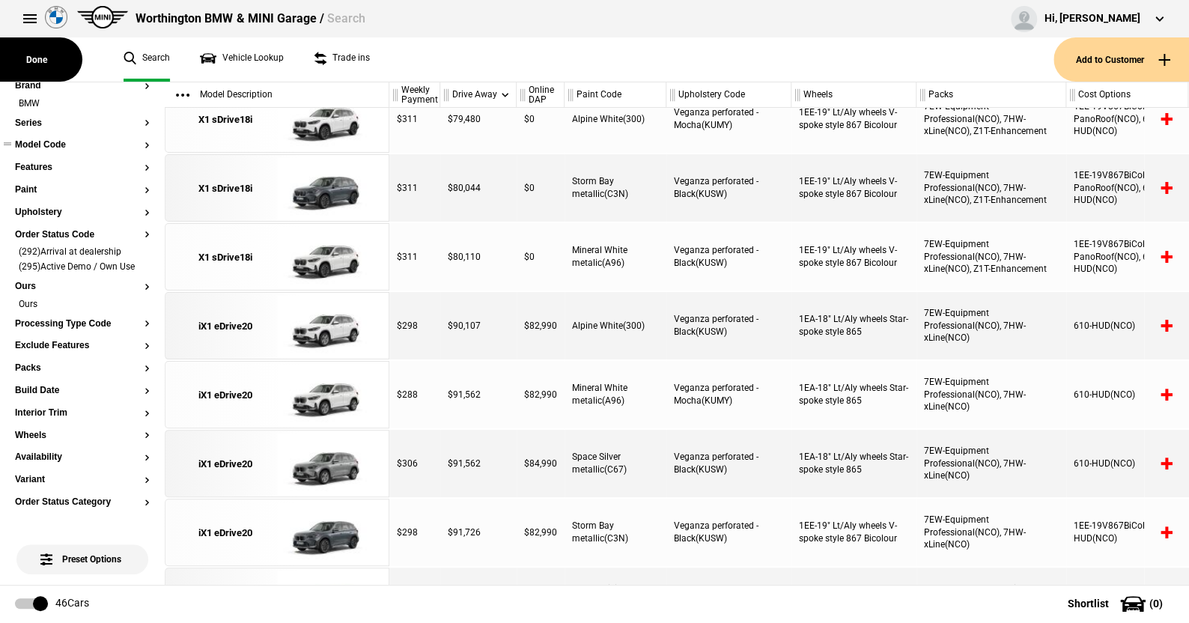
click at [43, 141] on button "Model Code" at bounding box center [82, 145] width 135 height 10
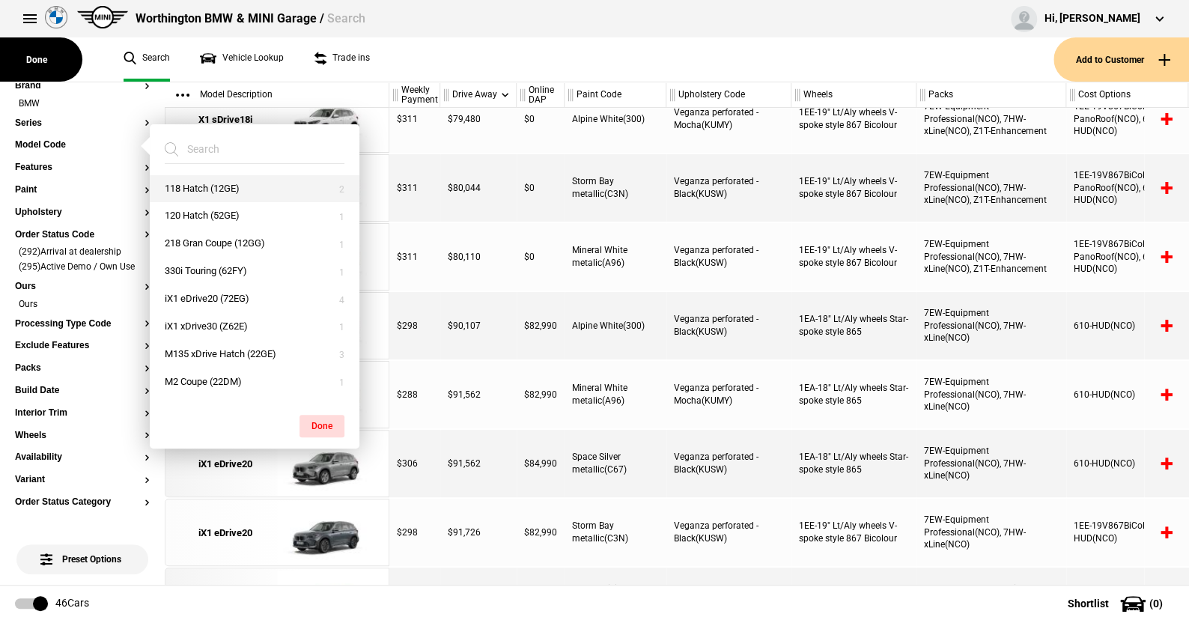
click at [189, 183] on button "118 Hatch (12GE)" at bounding box center [255, 189] width 210 height 28
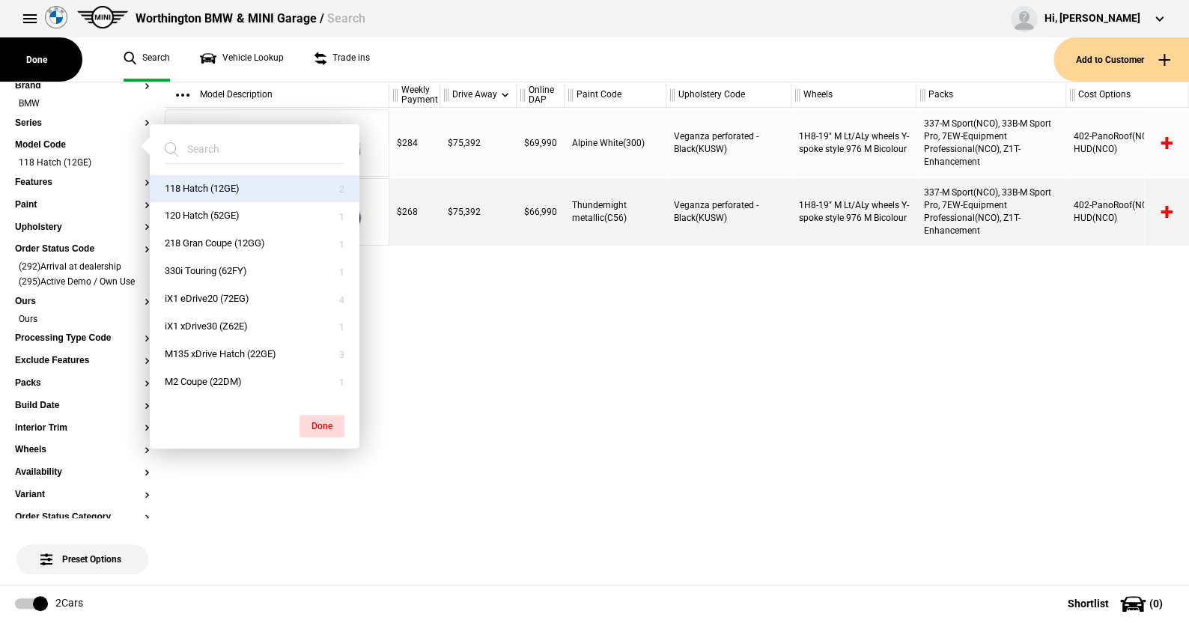
scroll to position [0, 0]
click at [186, 208] on button "120 Hatch (52GE)" at bounding box center [255, 216] width 210 height 28
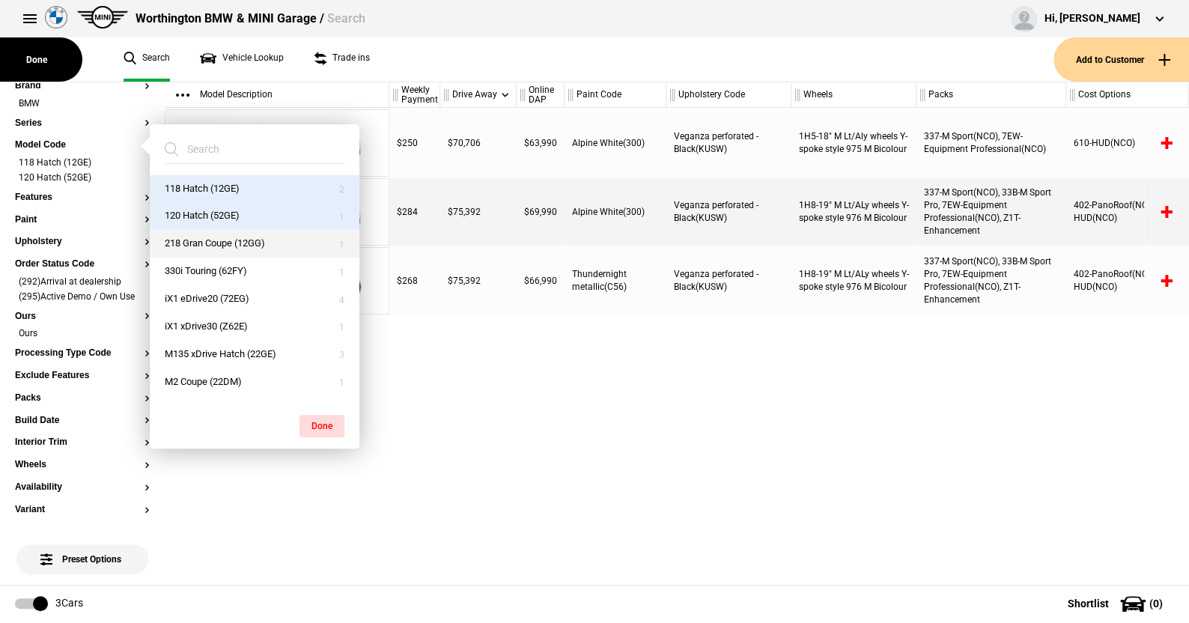
click at [197, 240] on button "218 Gran Coupe (12GG)" at bounding box center [255, 244] width 210 height 28
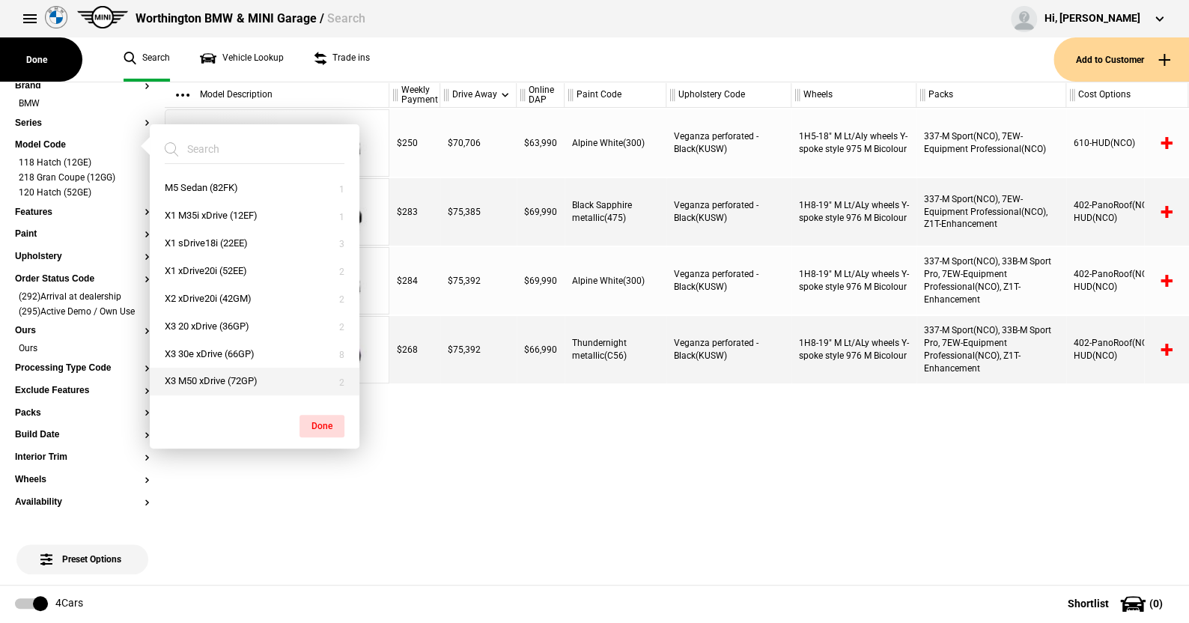
scroll to position [225, 0]
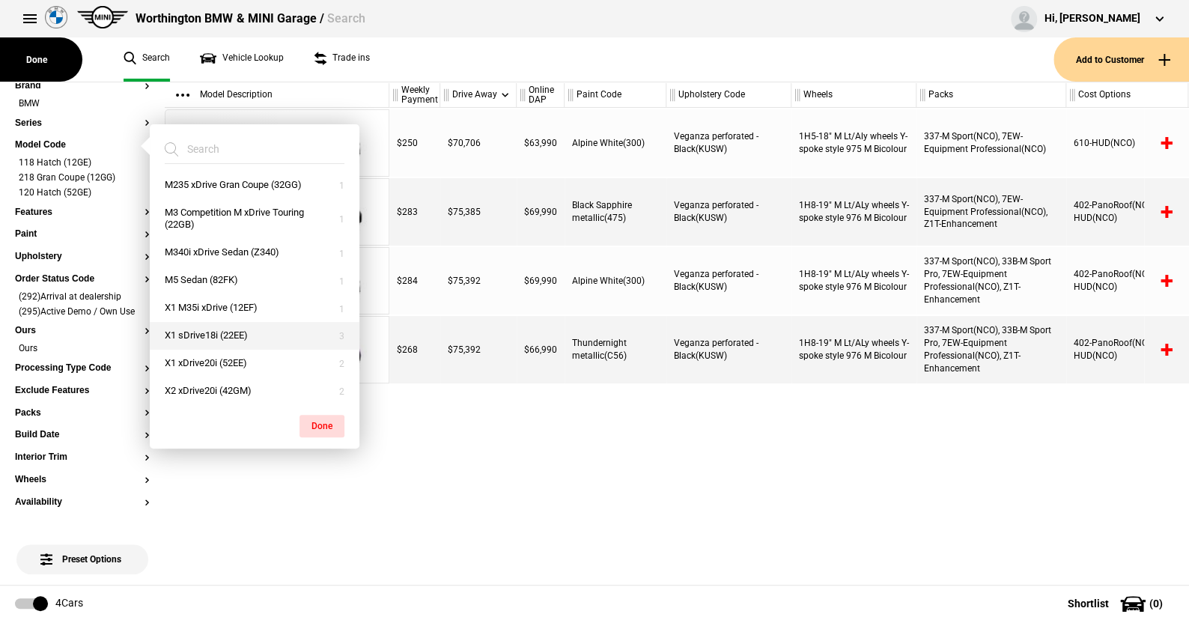
click at [190, 331] on button "X1 sDrive18i (22EE)" at bounding box center [255, 336] width 210 height 28
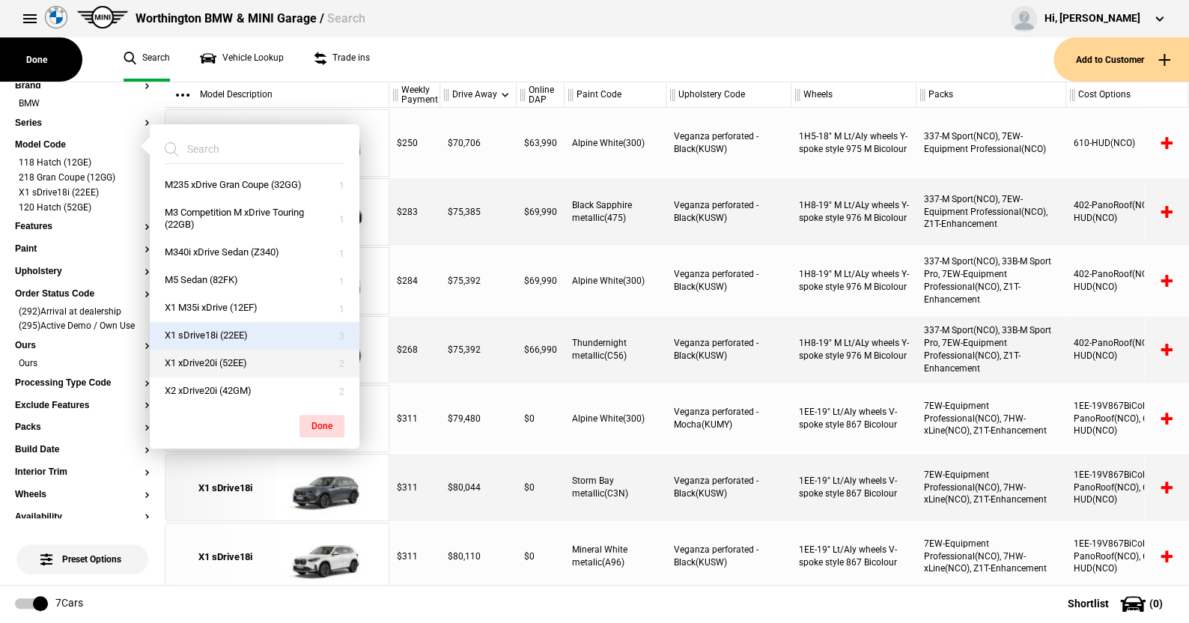
click at [195, 359] on button "X1 xDrive20i (52EE)" at bounding box center [255, 364] width 210 height 28
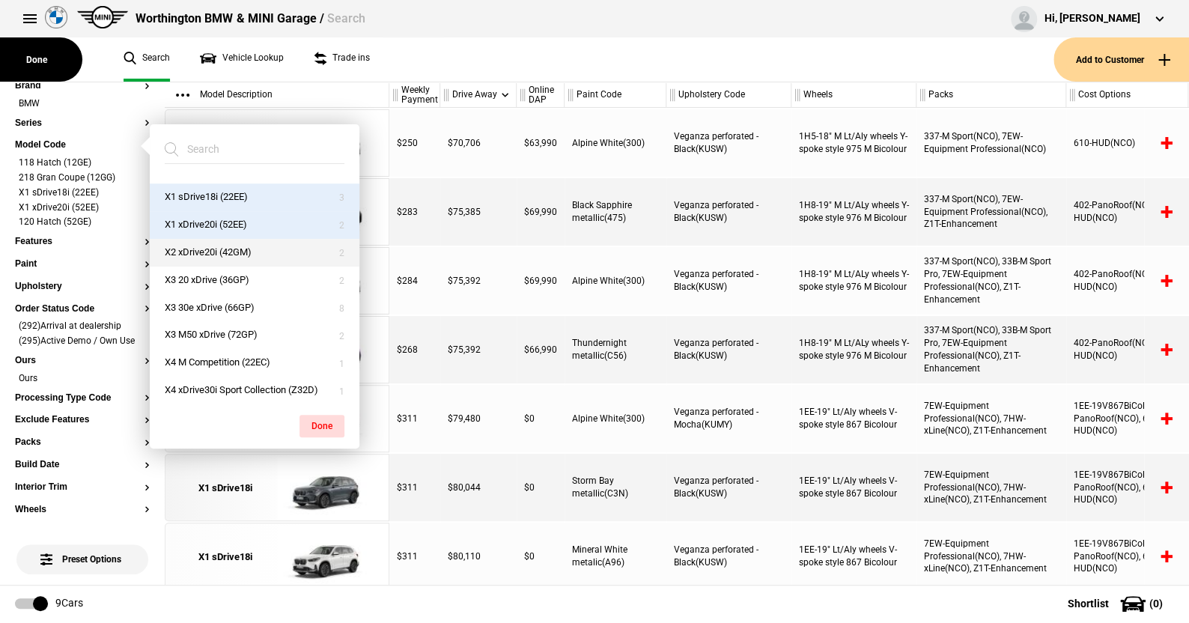
scroll to position [374, 0]
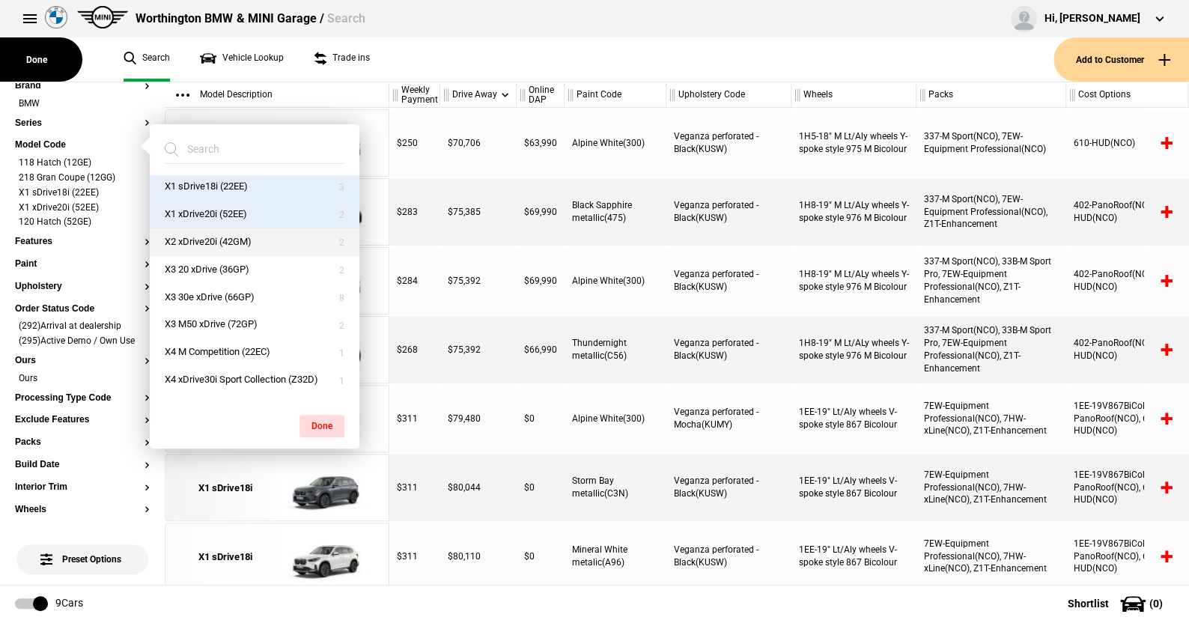
click at [195, 238] on button "X2 xDrive20i (42GM)" at bounding box center [255, 242] width 210 height 28
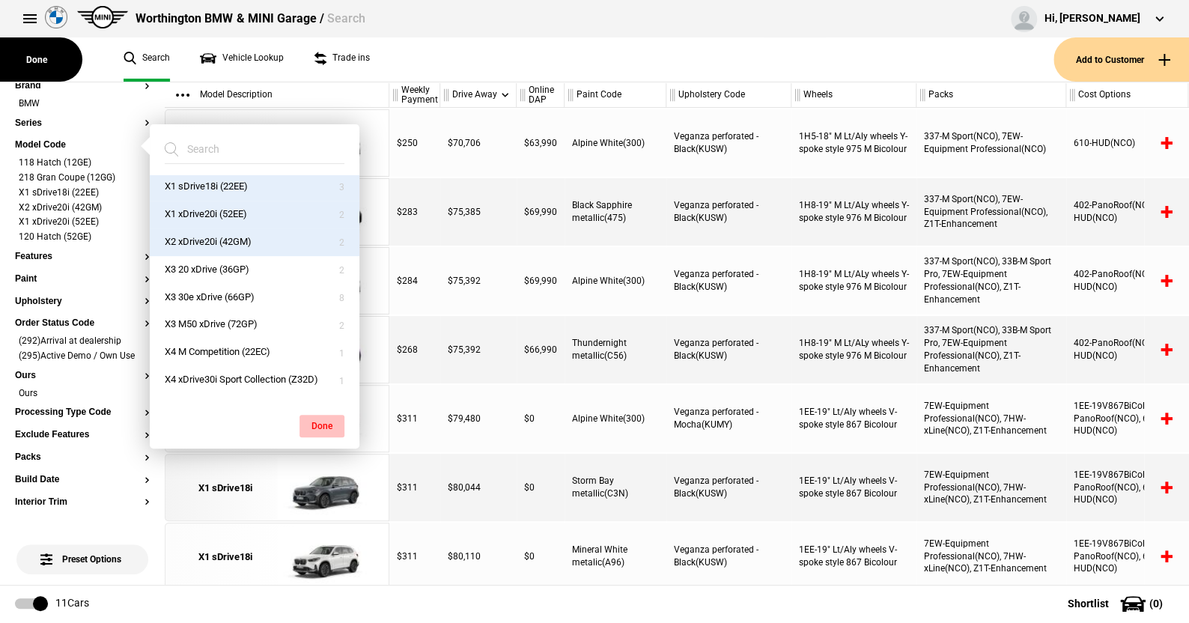
click at [331, 419] on button "Done" at bounding box center [321, 426] width 45 height 22
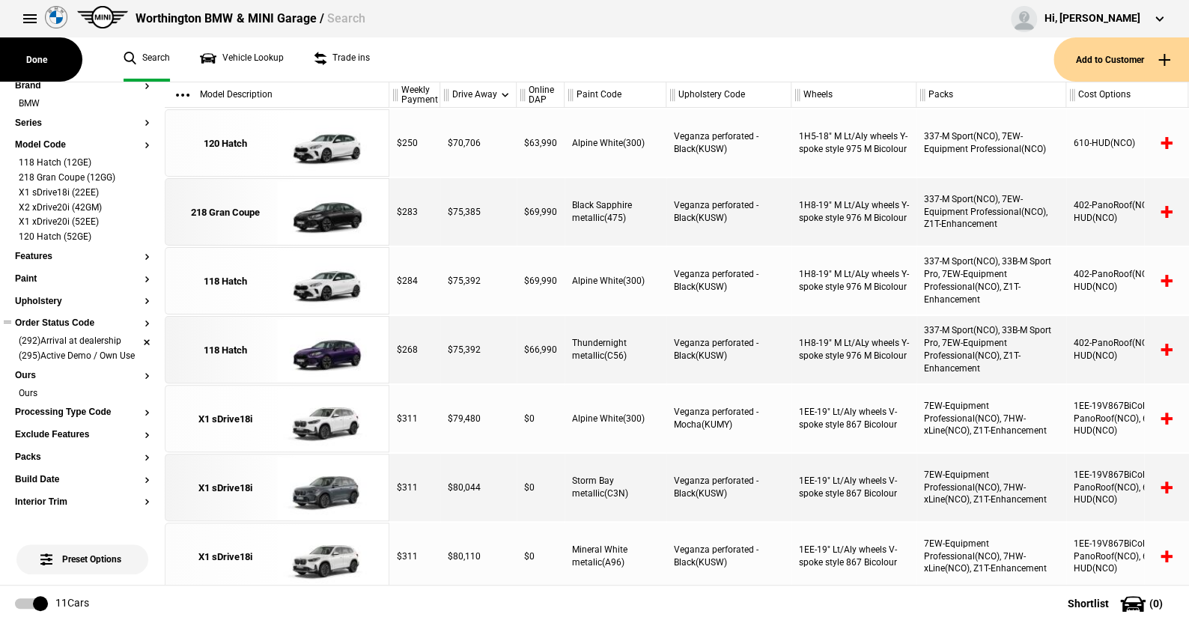
click at [132, 340] on li "(292)Arrival at dealership" at bounding box center [82, 342] width 135 height 15
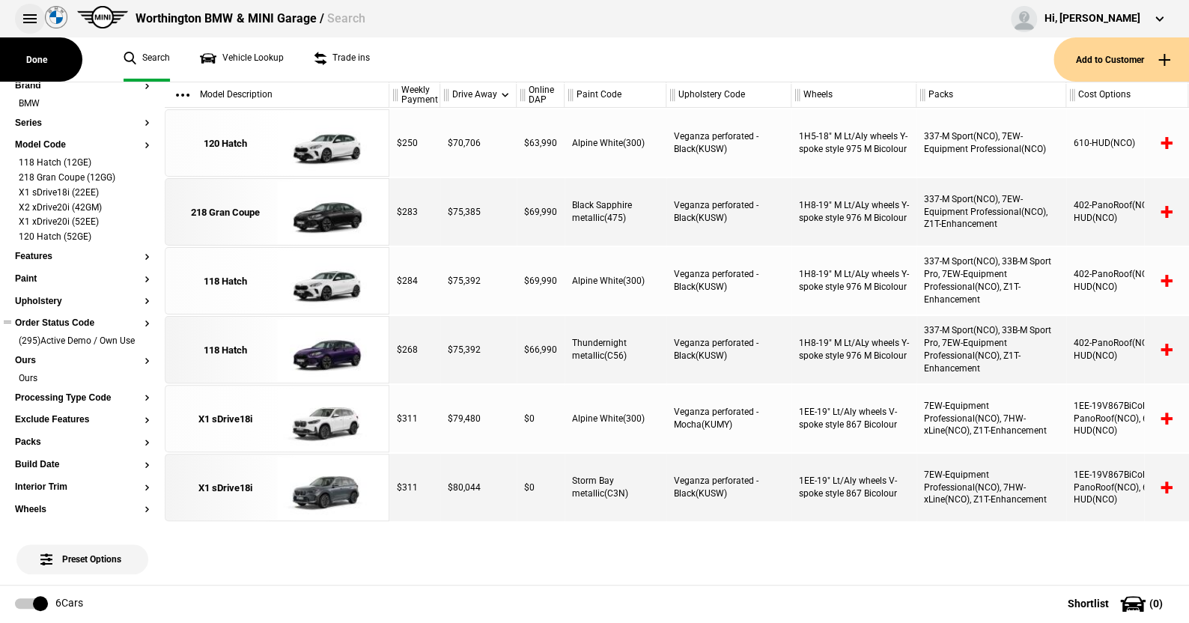
click at [34, 12] on button at bounding box center [30, 19] width 30 height 30
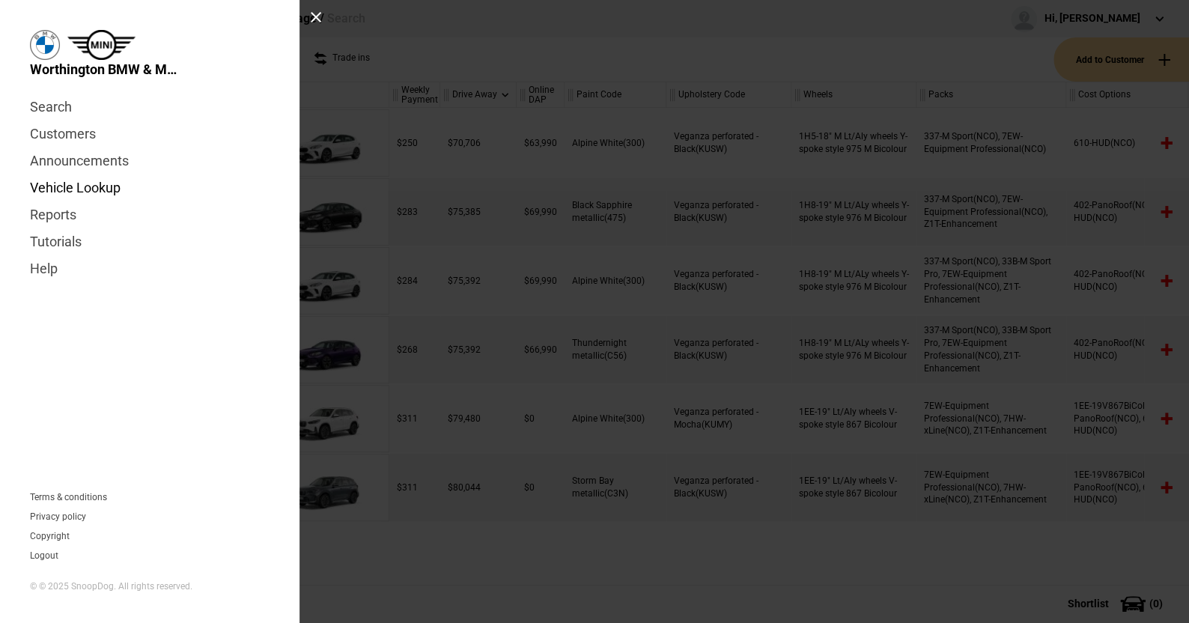
click at [85, 187] on link "Vehicle Lookup" at bounding box center [150, 187] width 240 height 27
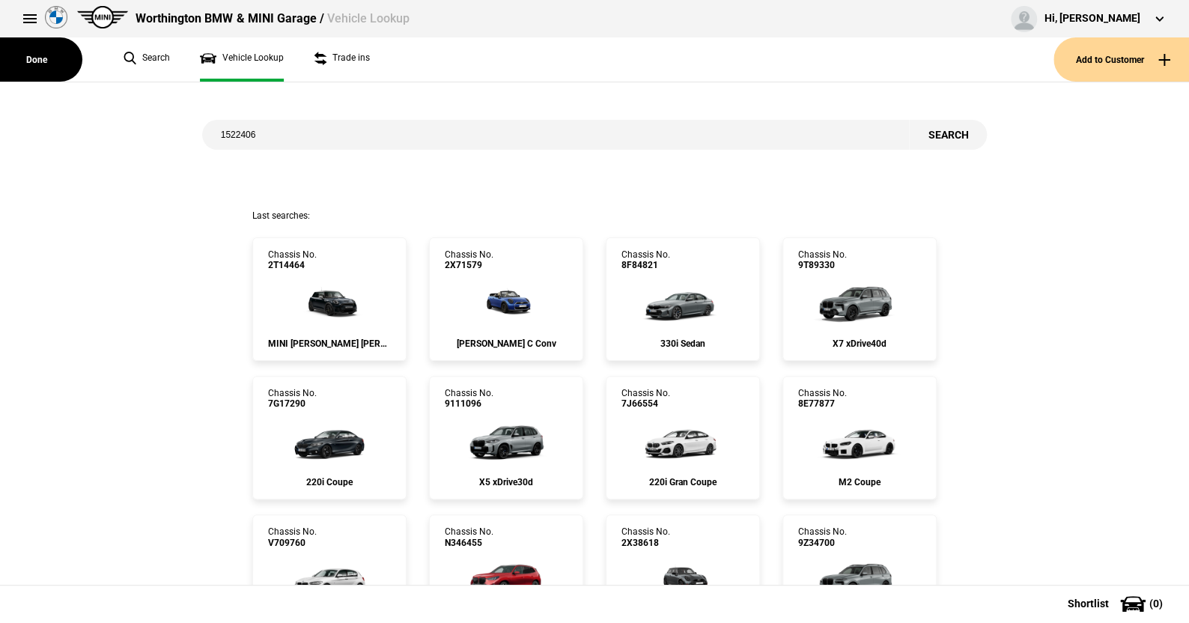
type input "1522406"
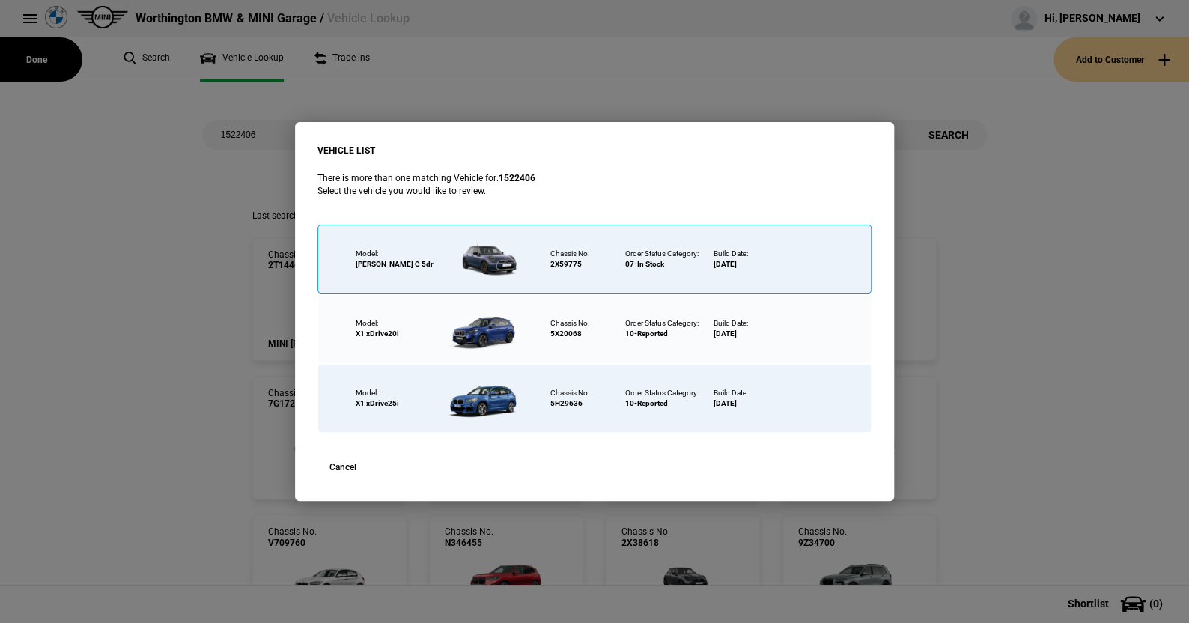
click at [492, 248] on div at bounding box center [486, 259] width 97 height 52
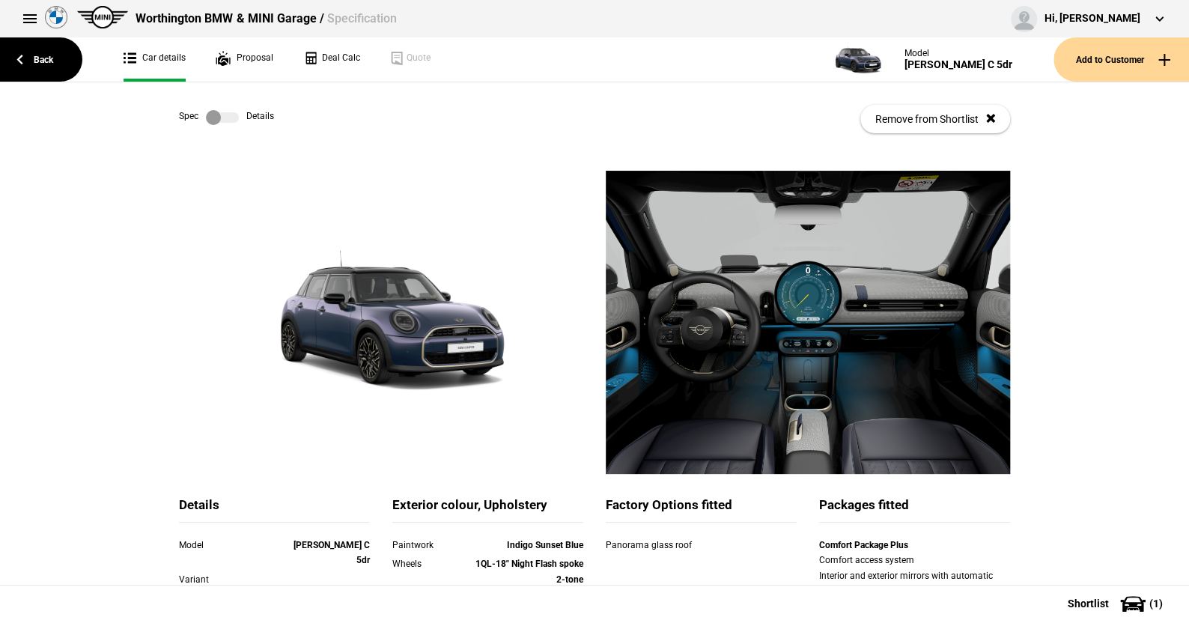
click at [228, 118] on label at bounding box center [222, 117] width 33 height 15
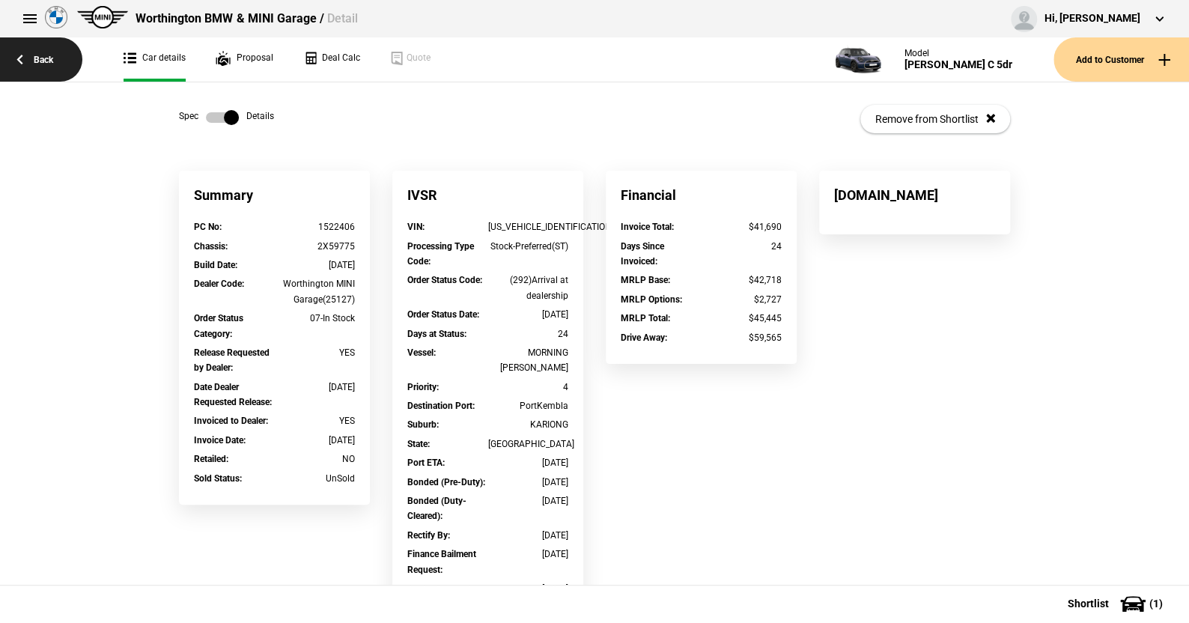
click at [40, 58] on link "Back" at bounding box center [41, 59] width 82 height 44
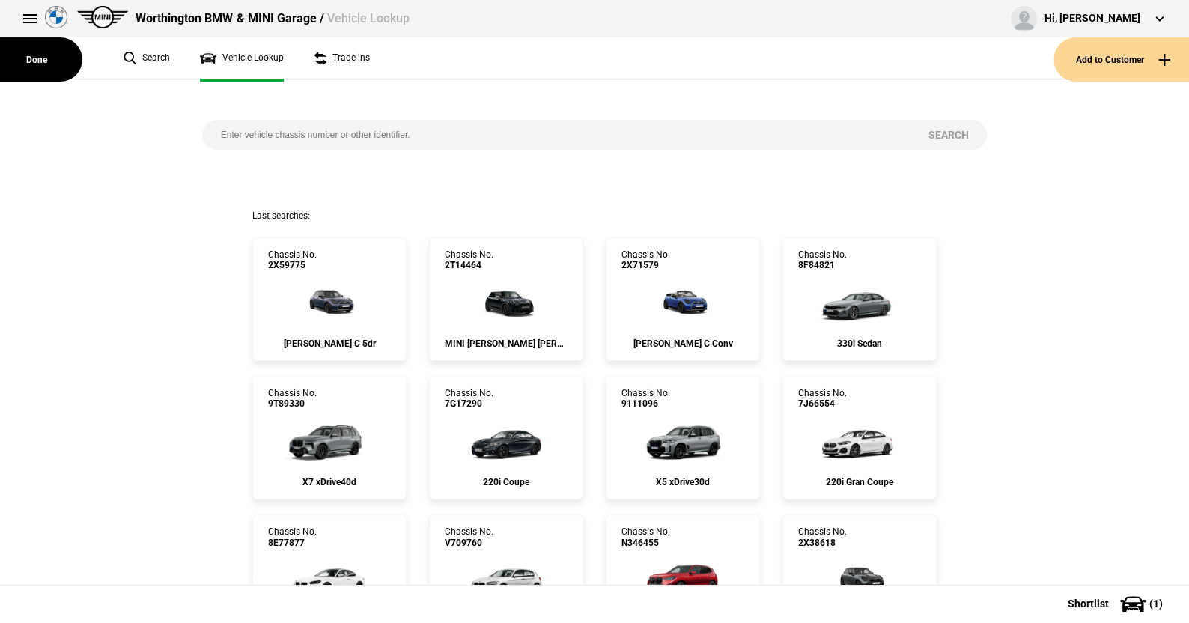
click at [231, 137] on input "search" at bounding box center [555, 135] width 707 height 30
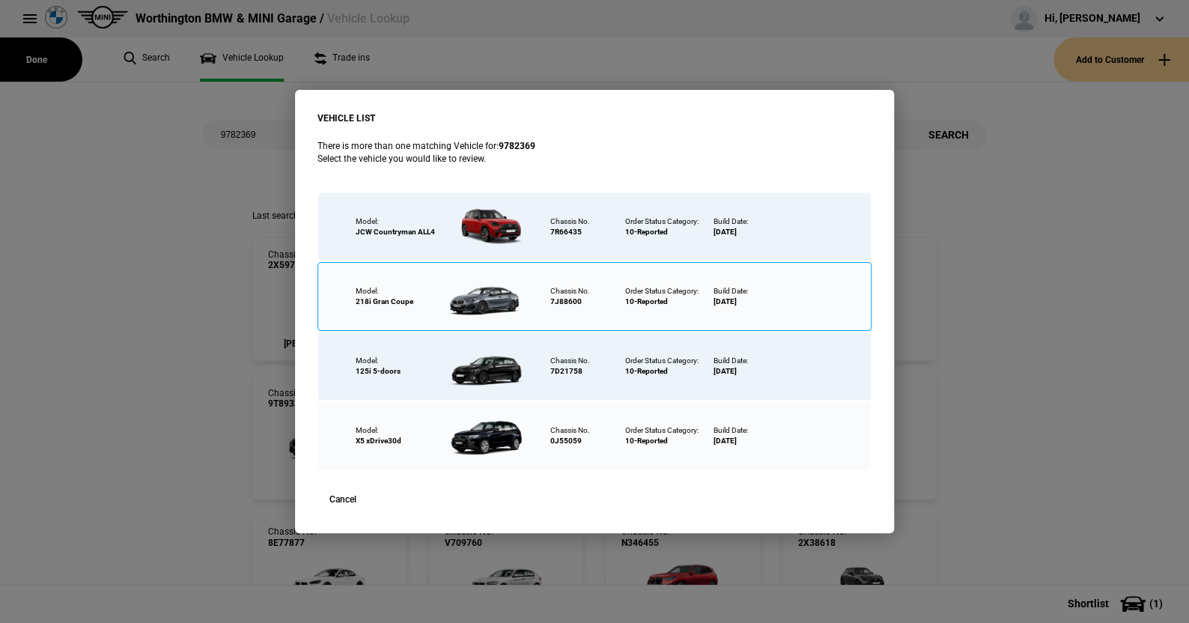
scroll to position [4, 0]
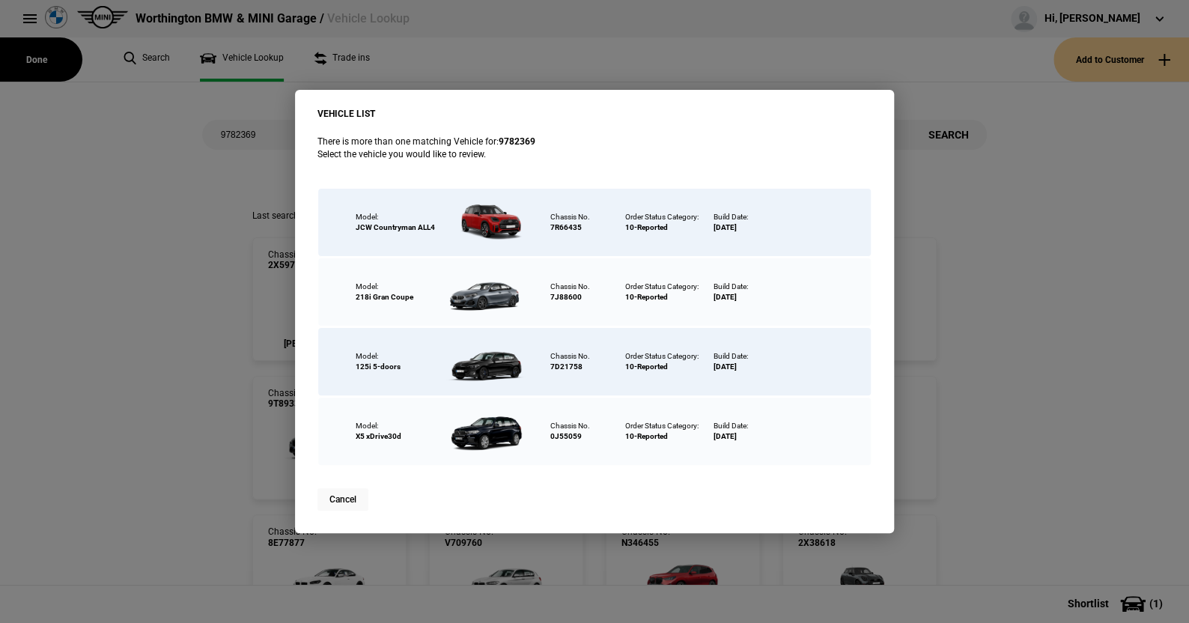
click at [349, 495] on button "Cancel" at bounding box center [342, 499] width 51 height 22
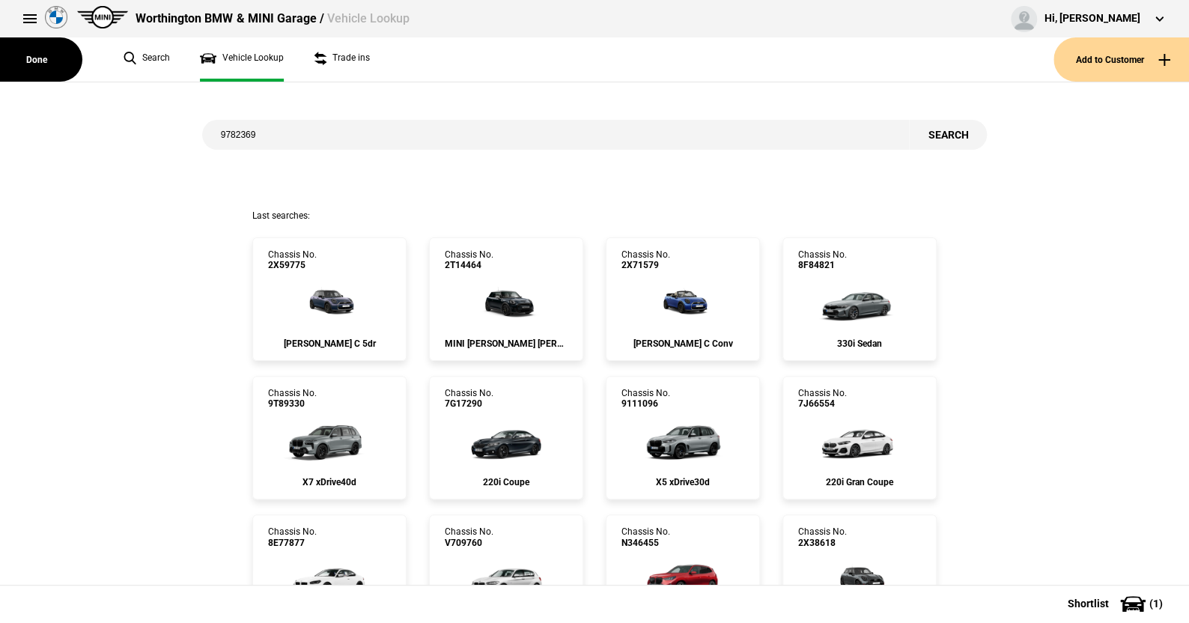
click at [270, 131] on input "9782369" at bounding box center [555, 135] width 707 height 30
click at [270, 128] on input "9782369" at bounding box center [555, 135] width 707 height 30
type input "9782369"
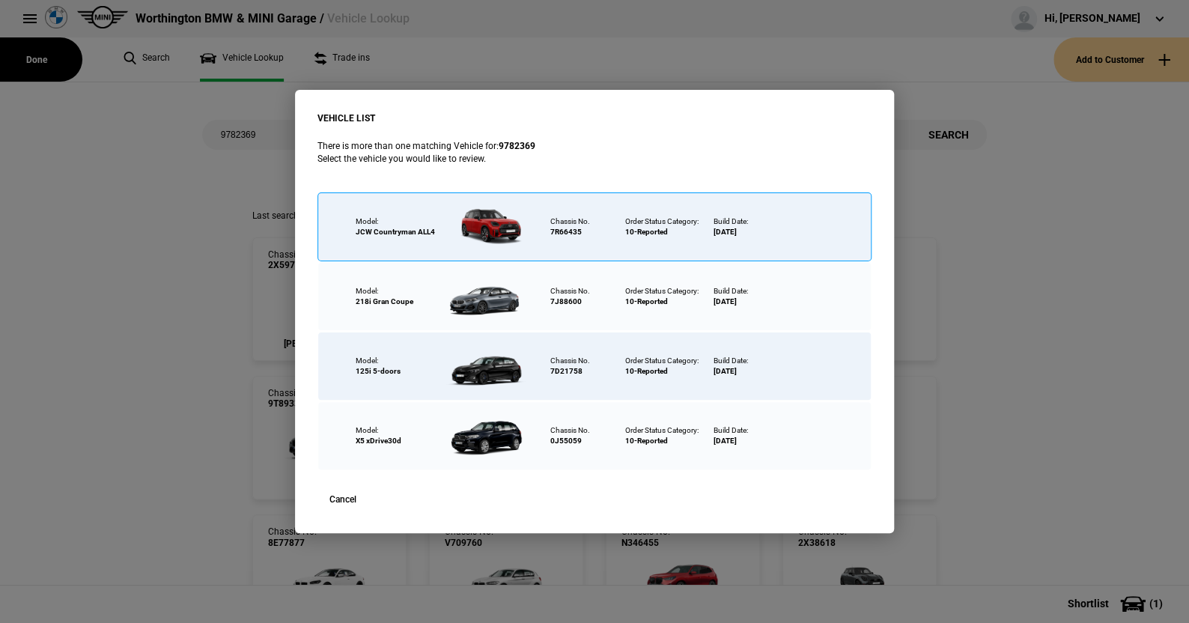
click at [493, 220] on div at bounding box center [486, 227] width 97 height 52
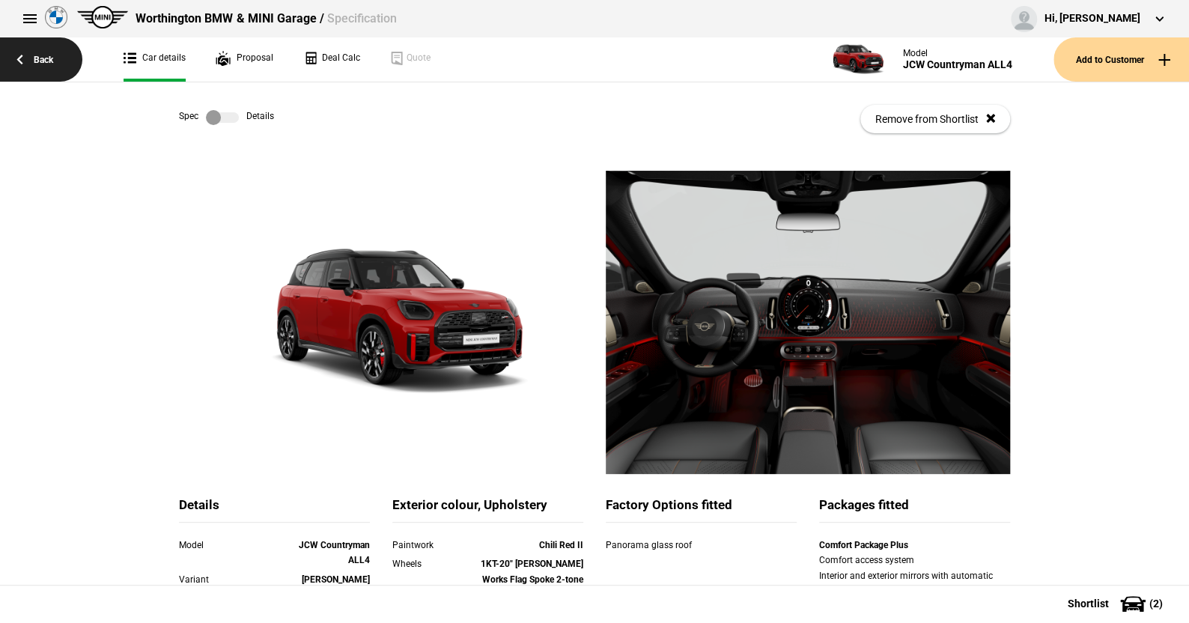
click at [46, 53] on link "Back" at bounding box center [41, 59] width 82 height 44
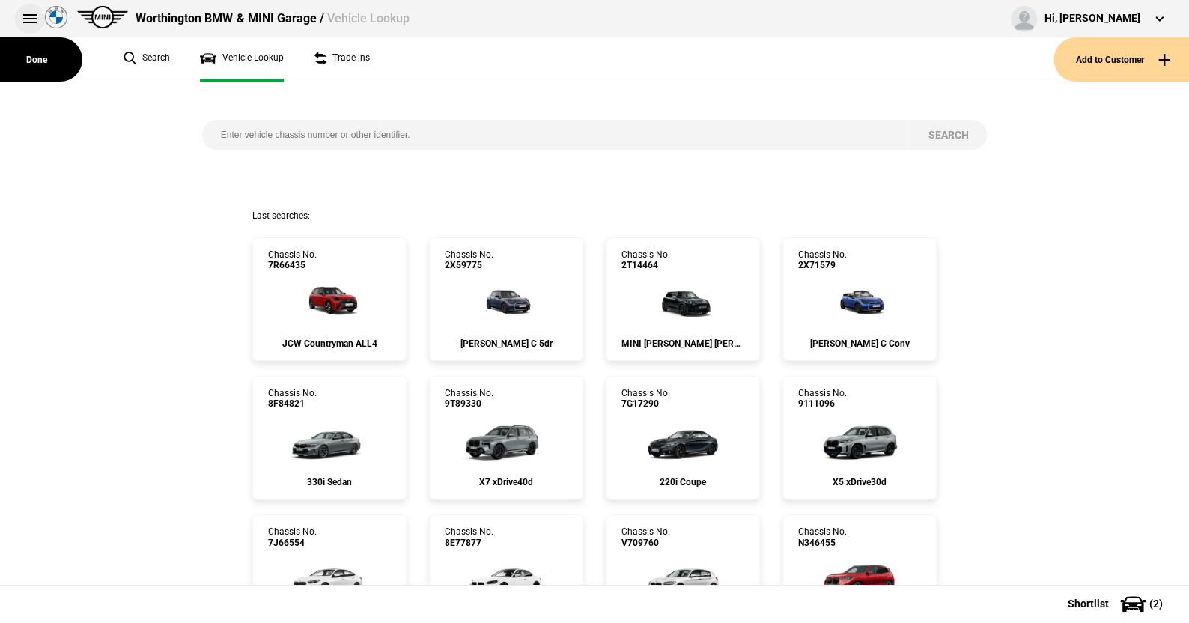
click at [28, 14] on button at bounding box center [30, 19] width 30 height 30
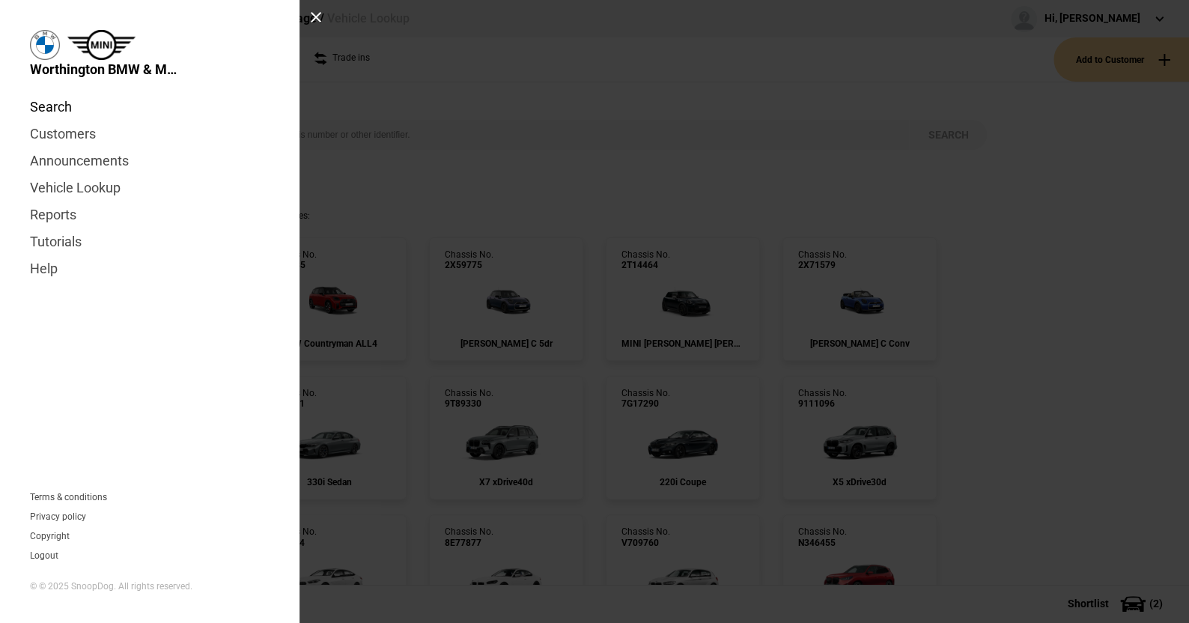
click at [60, 103] on link "Search" at bounding box center [150, 107] width 240 height 27
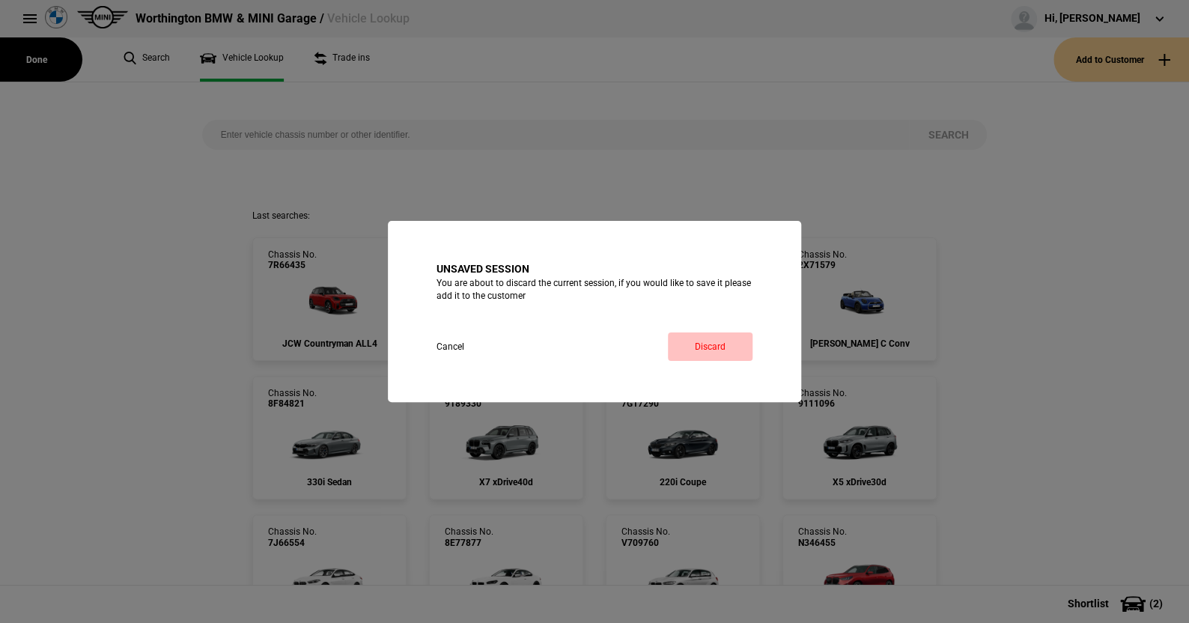
click at [709, 337] on link "Discard" at bounding box center [710, 346] width 85 height 28
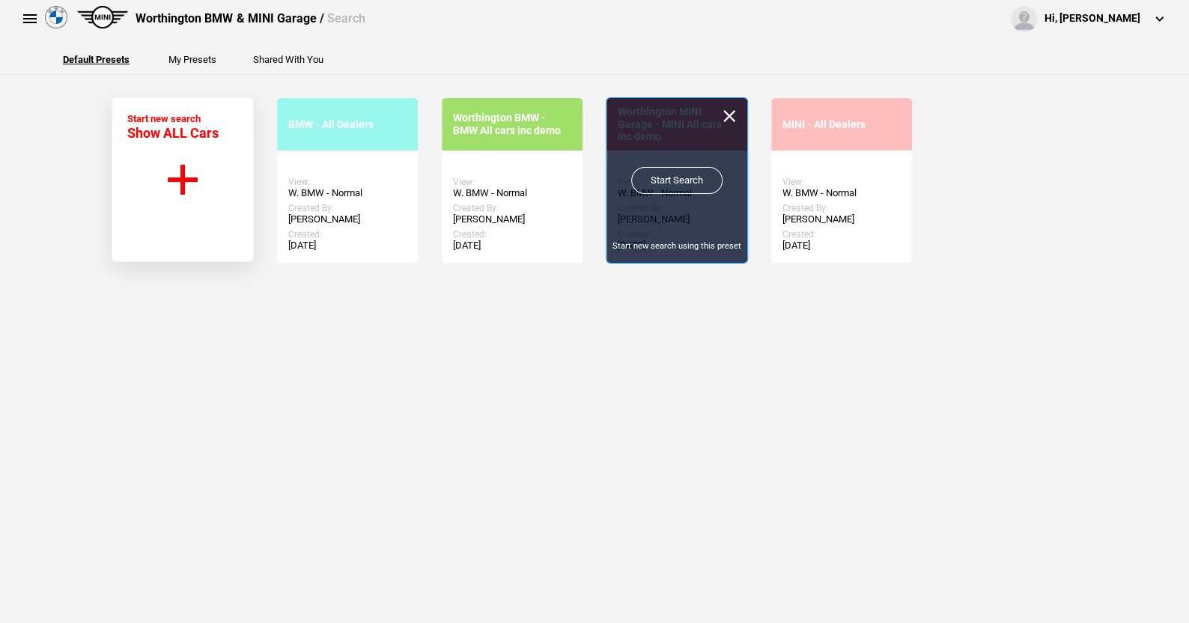
click at [663, 171] on link "Start Search" at bounding box center [676, 180] width 91 height 27
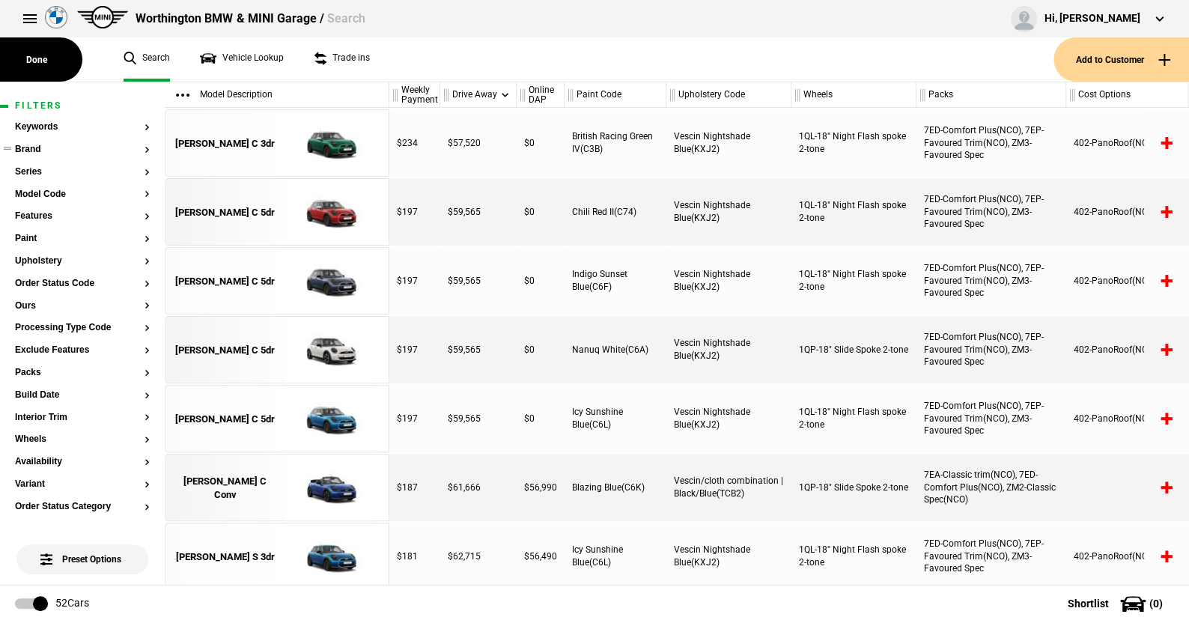
click at [31, 145] on button "Brand" at bounding box center [82, 149] width 135 height 10
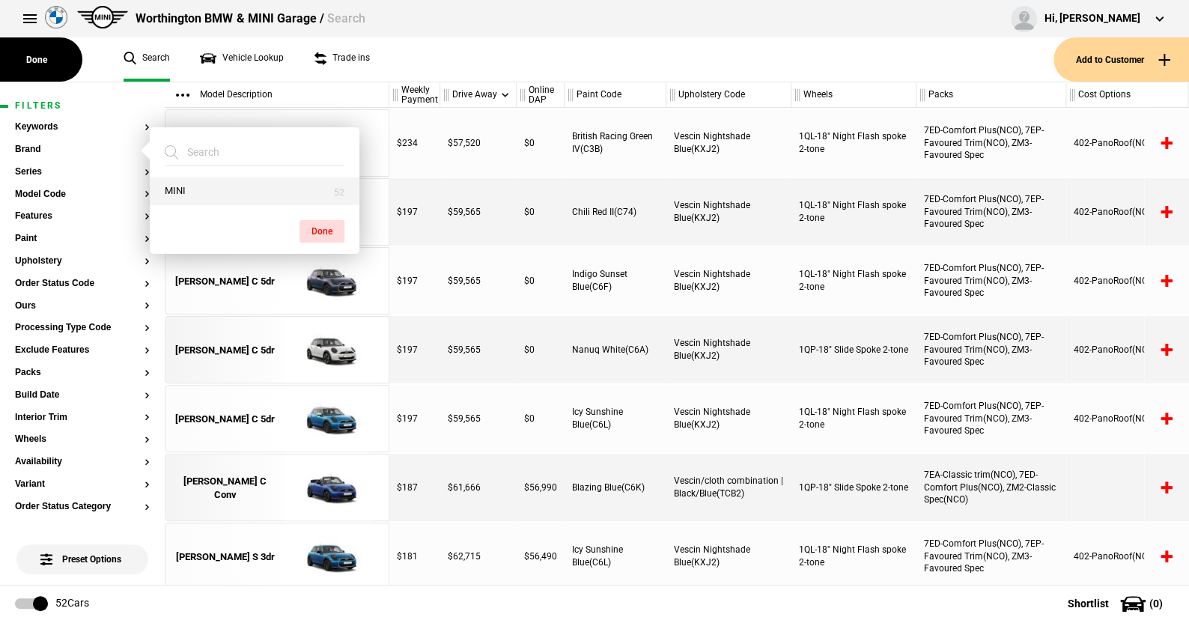
click at [183, 183] on button "MINI" at bounding box center [255, 191] width 210 height 28
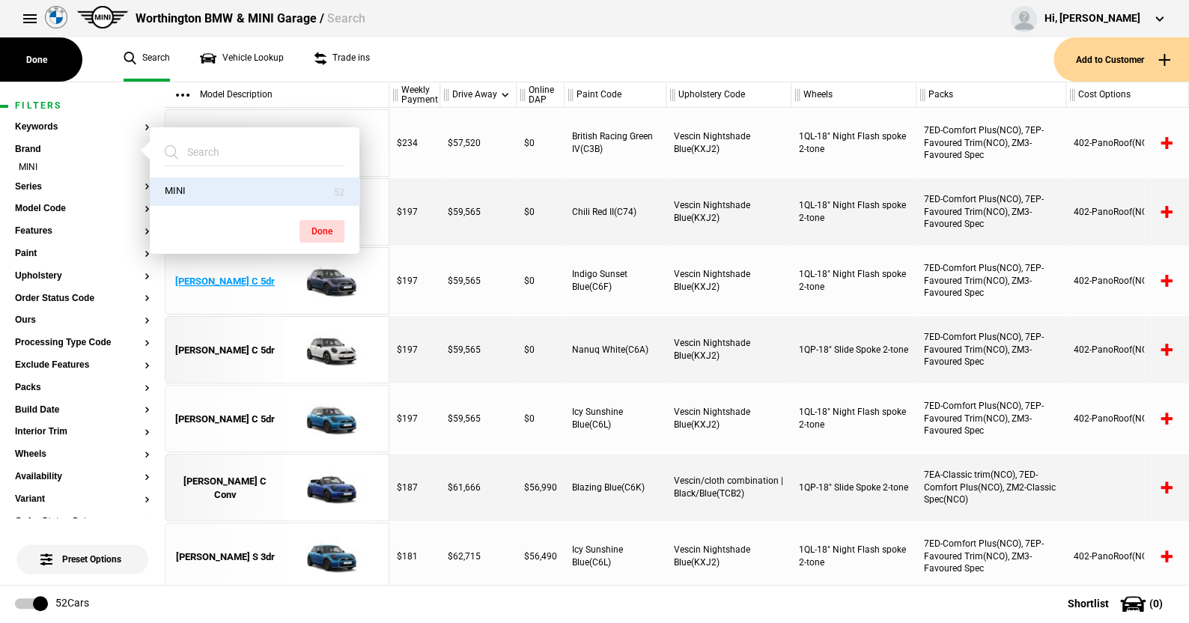
drag, startPoint x: 314, startPoint y: 225, endPoint x: 234, endPoint y: 249, distance: 83.1
click at [306, 225] on button "Done" at bounding box center [321, 231] width 45 height 22
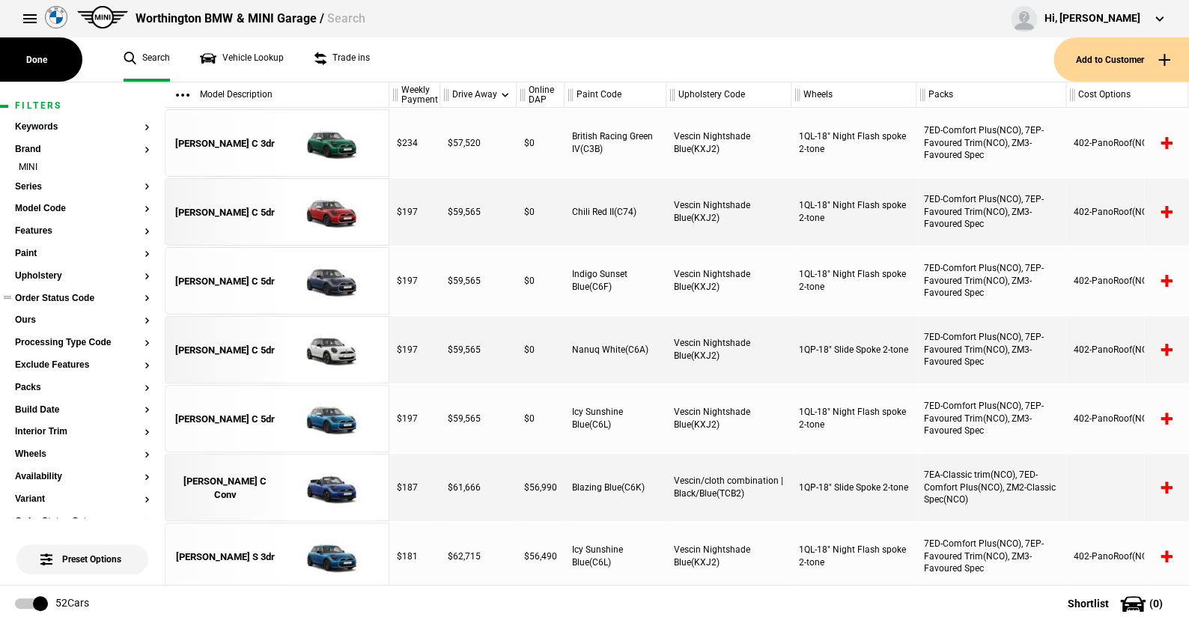
click at [67, 297] on button "Order Status Code" at bounding box center [82, 298] width 135 height 10
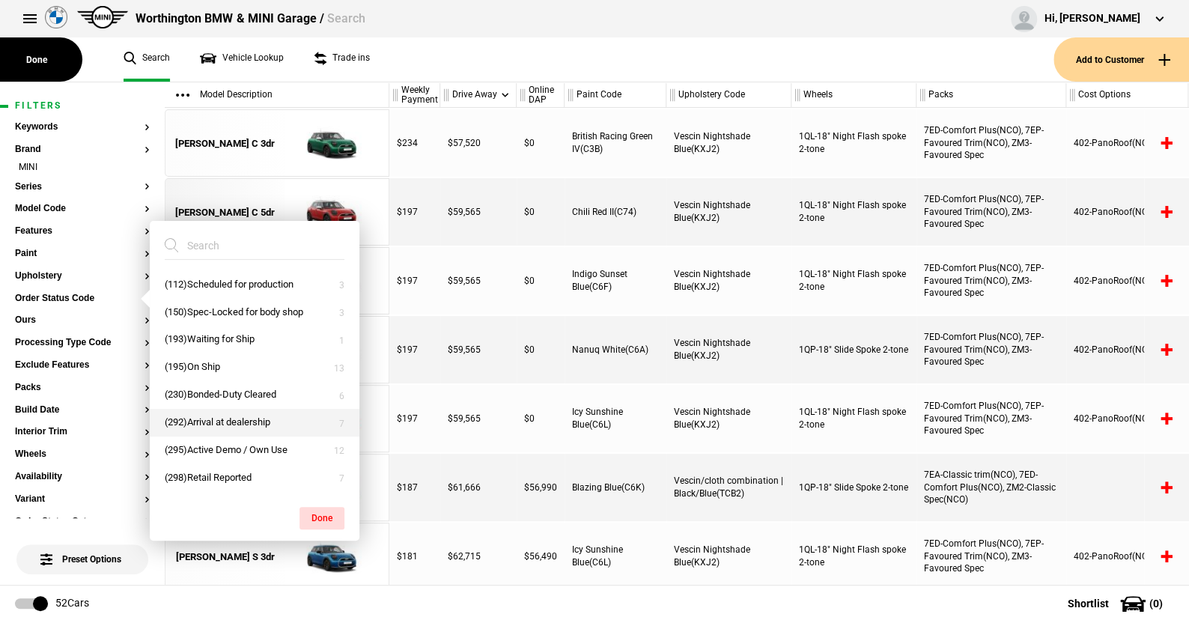
click at [215, 416] on button "(292)Arrival at dealership" at bounding box center [255, 423] width 210 height 28
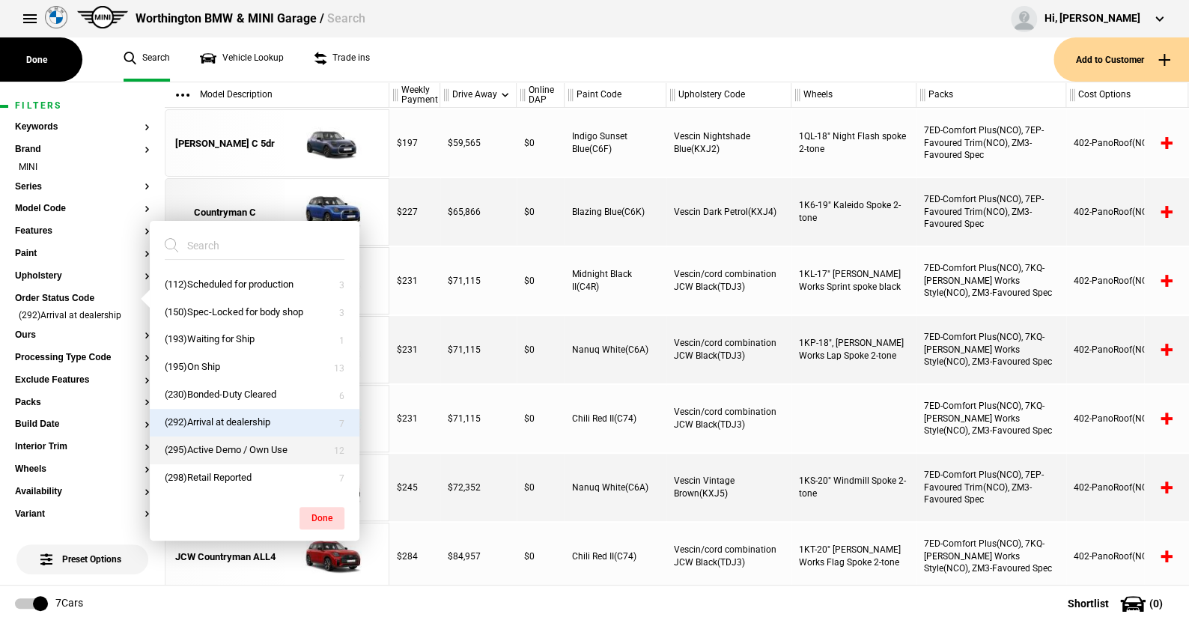
drag, startPoint x: 222, startPoint y: 448, endPoint x: 226, endPoint y: 458, distance: 10.7
click at [222, 447] on button "(295)Active Demo / Own Use" at bounding box center [255, 450] width 210 height 28
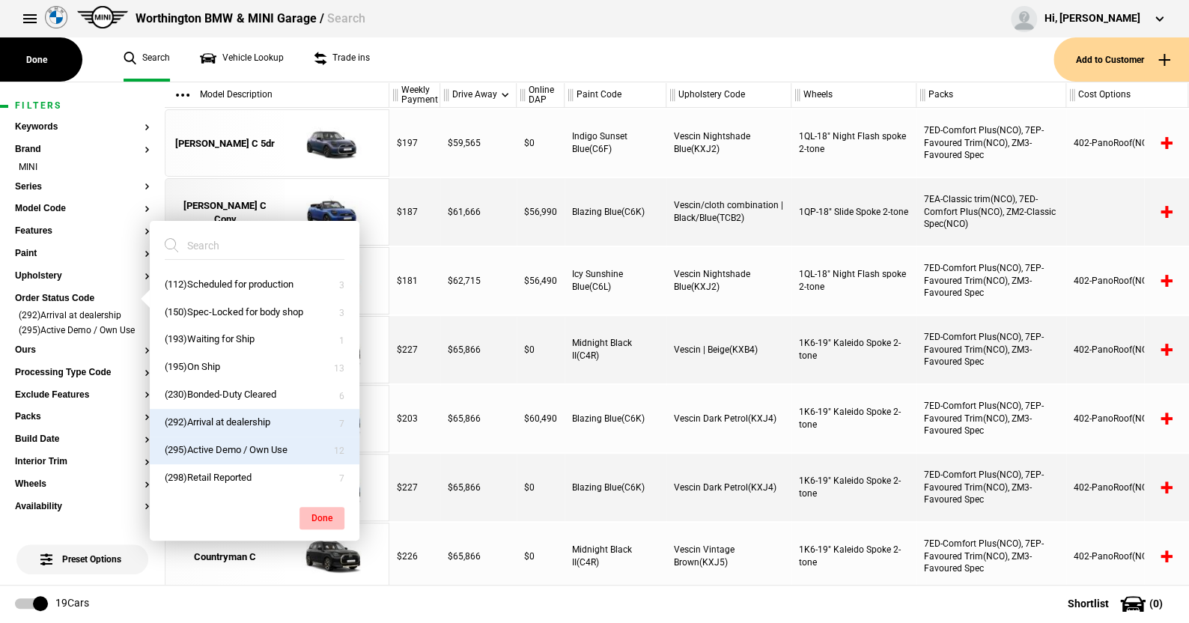
click at [316, 515] on button "Done" at bounding box center [321, 518] width 45 height 22
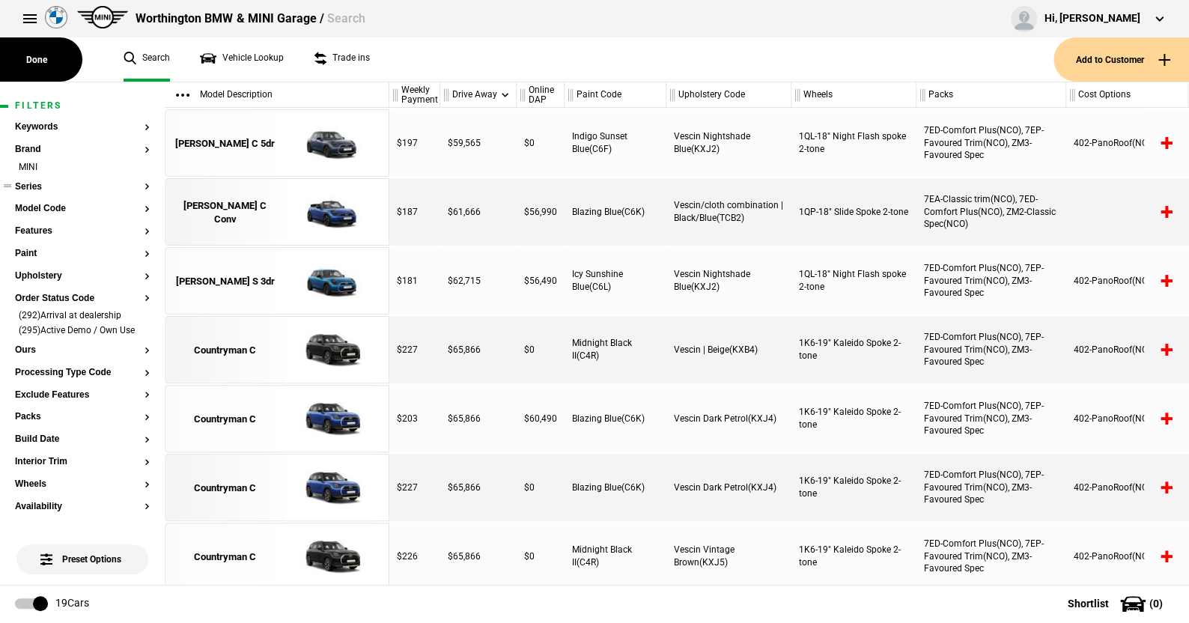
click at [35, 183] on button "Series" at bounding box center [82, 187] width 135 height 10
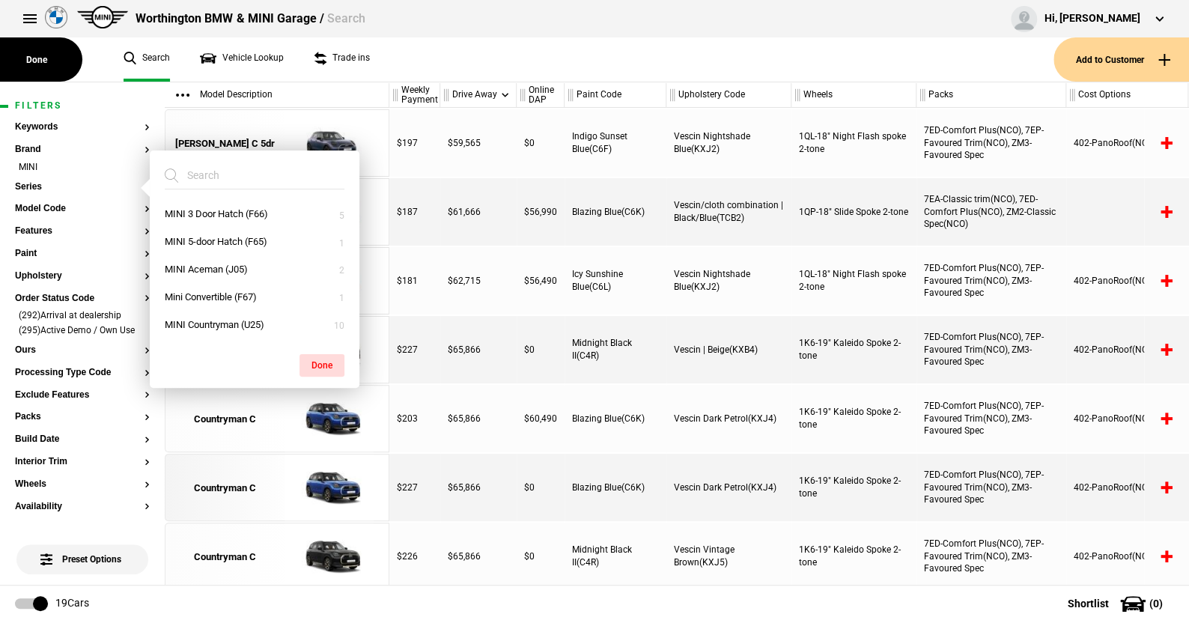
click at [422, 55] on ul "Search Vehicle Lookup Trade ins" at bounding box center [581, 59] width 945 height 44
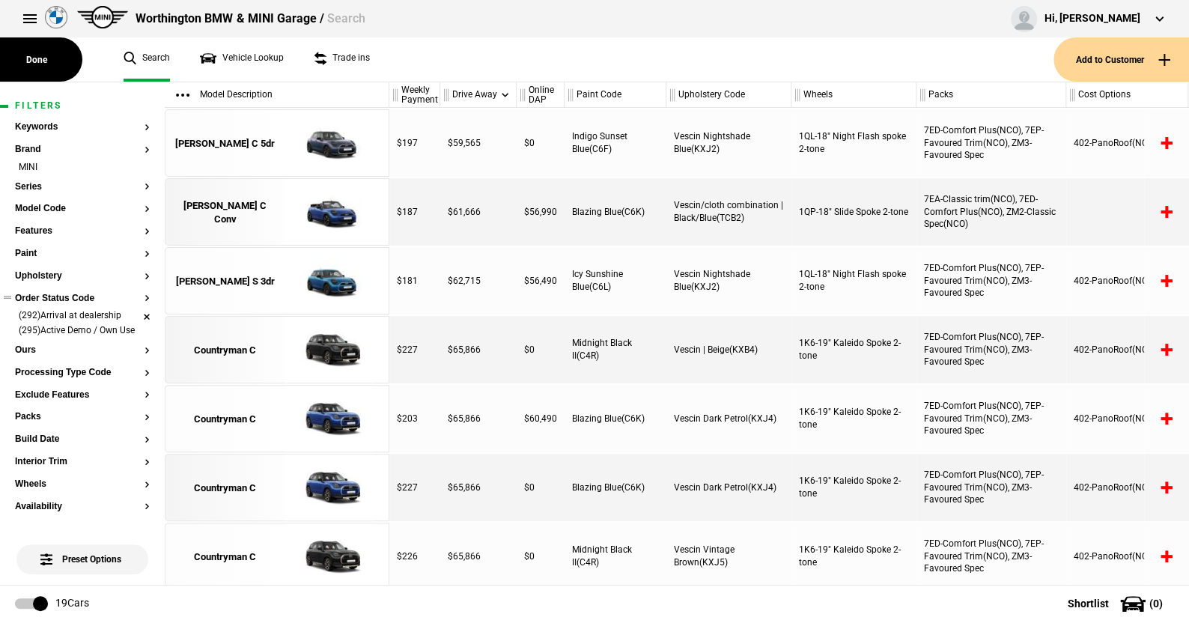
click at [135, 312] on li "(292)Arrival at dealership" at bounding box center [82, 316] width 135 height 15
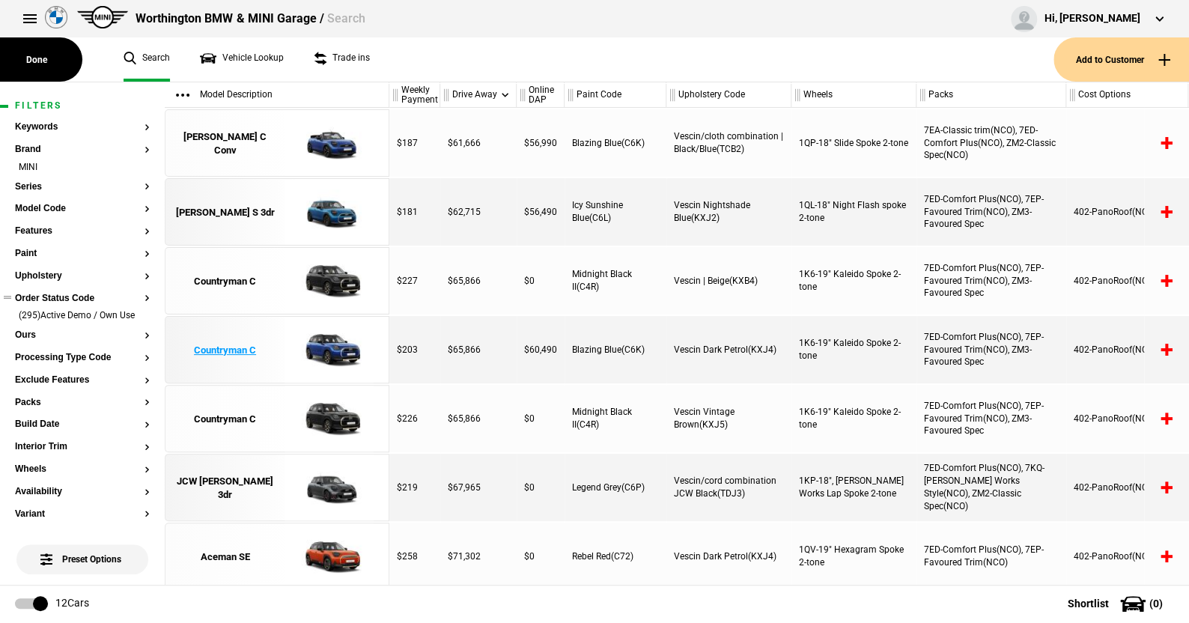
click at [335, 348] on img at bounding box center [329, 350] width 104 height 67
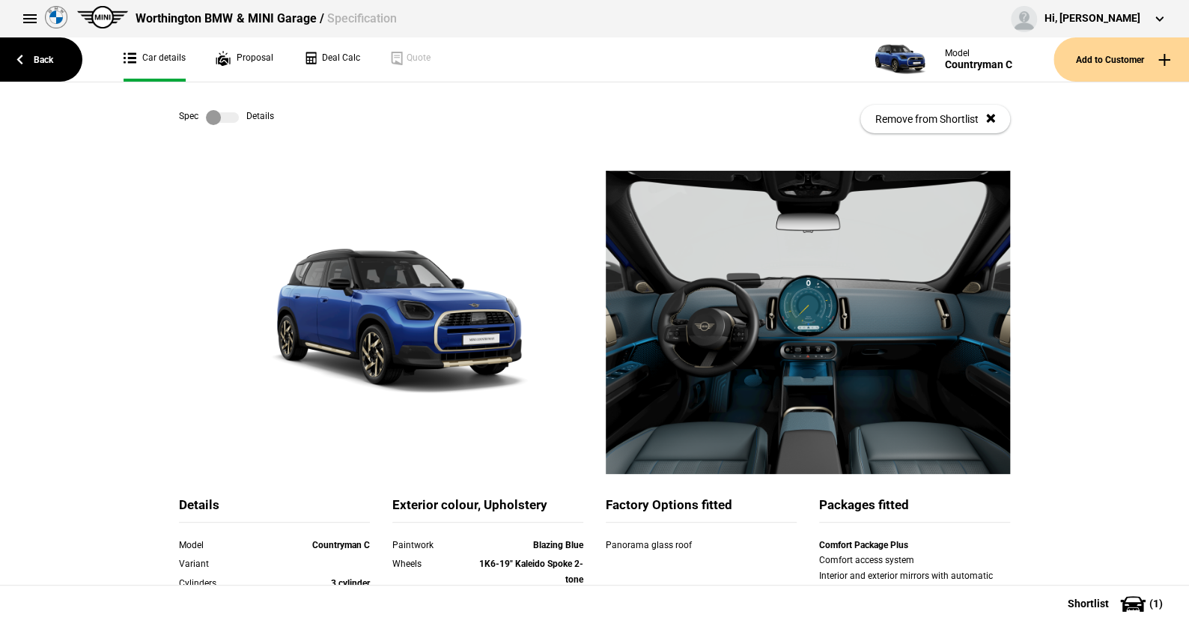
click at [231, 118] on label at bounding box center [222, 117] width 33 height 15
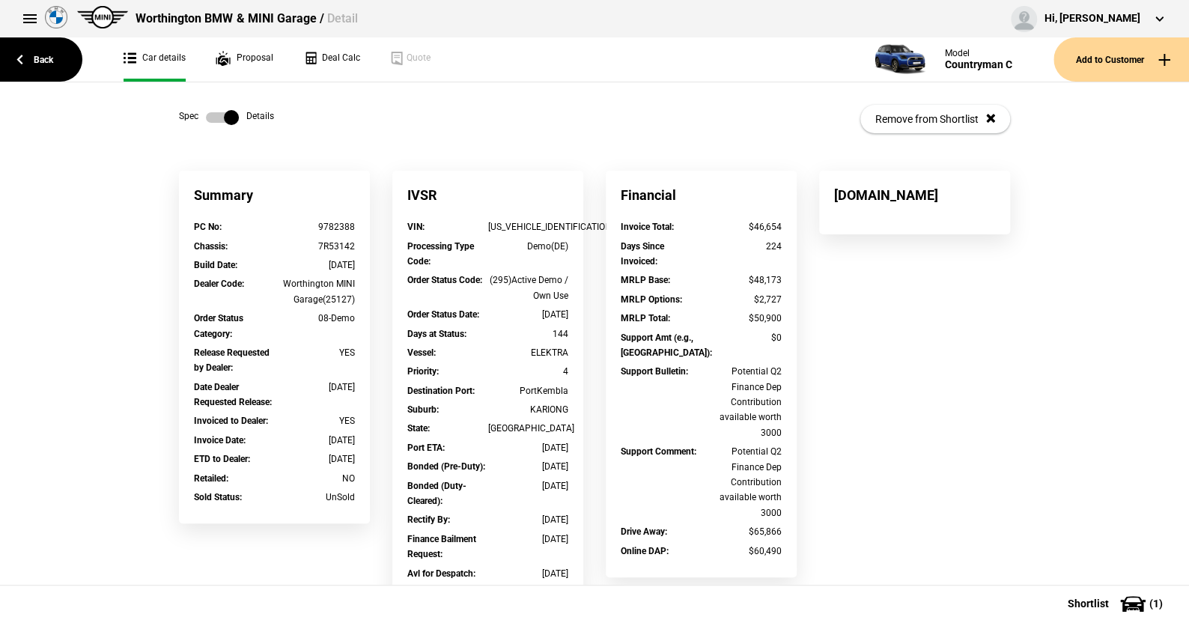
click at [206, 115] on label at bounding box center [222, 117] width 33 height 15
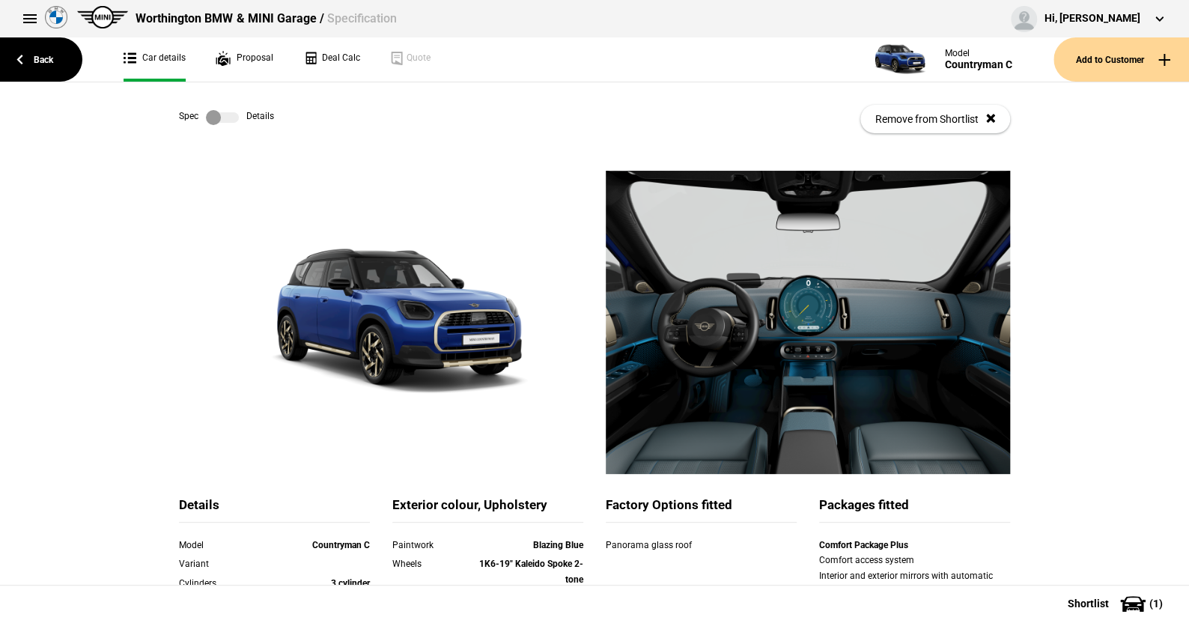
click at [224, 118] on label at bounding box center [222, 117] width 33 height 15
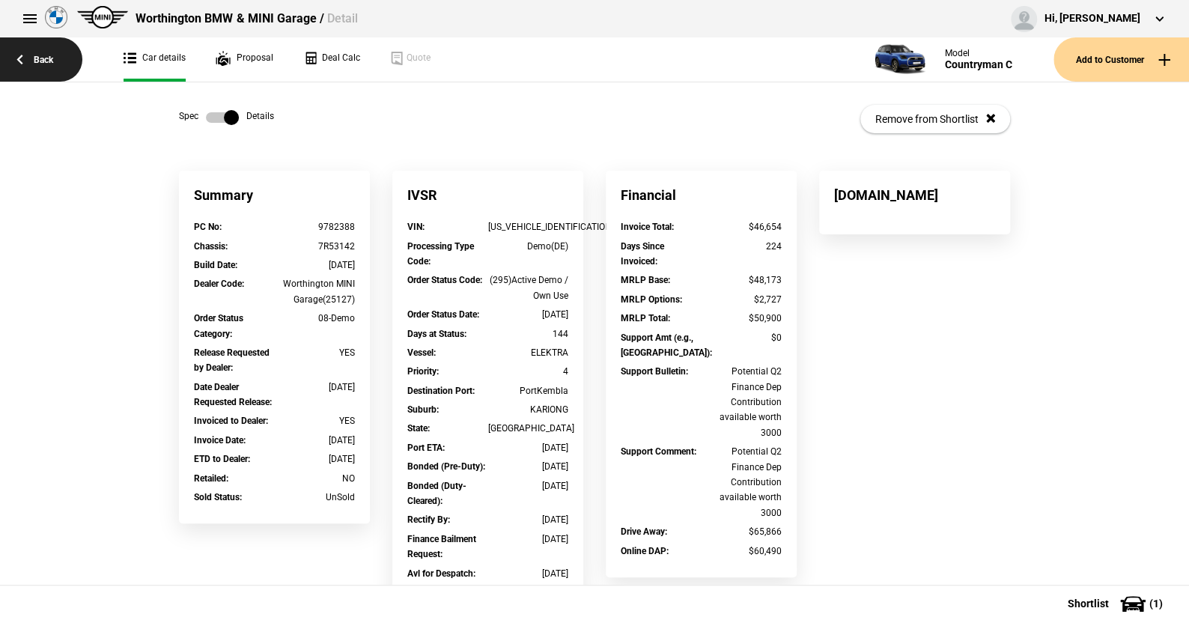
click at [49, 59] on link "Back" at bounding box center [41, 59] width 82 height 44
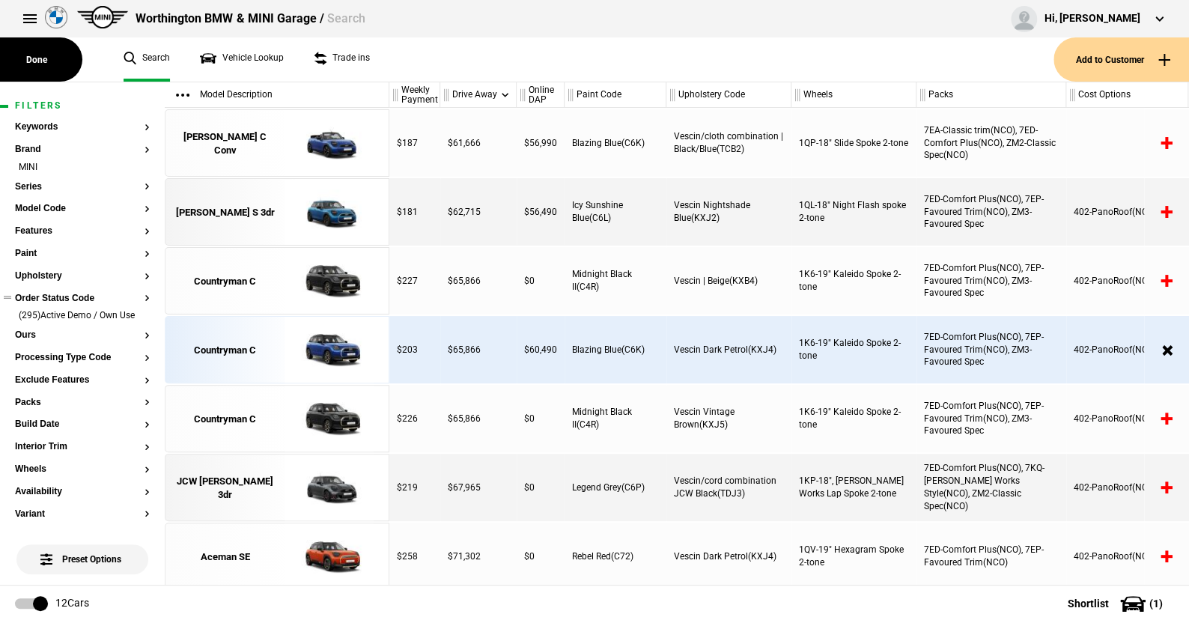
click at [76, 298] on button "Order Status Code" at bounding box center [82, 298] width 135 height 10
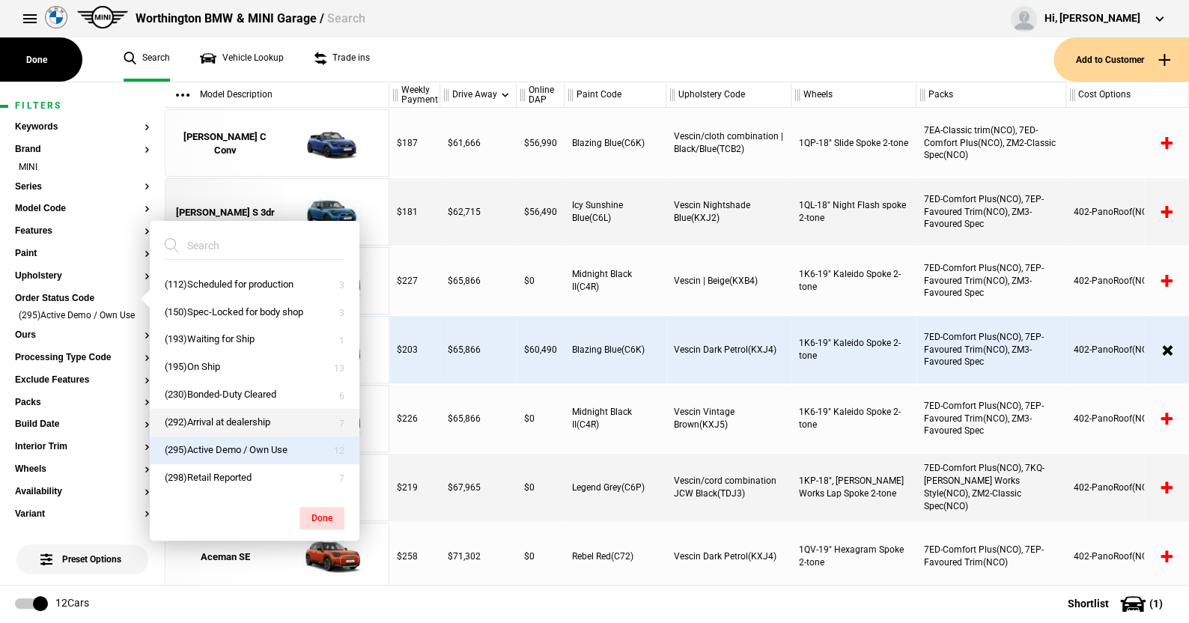
click at [213, 417] on button "(292)Arrival at dealership" at bounding box center [255, 423] width 210 height 28
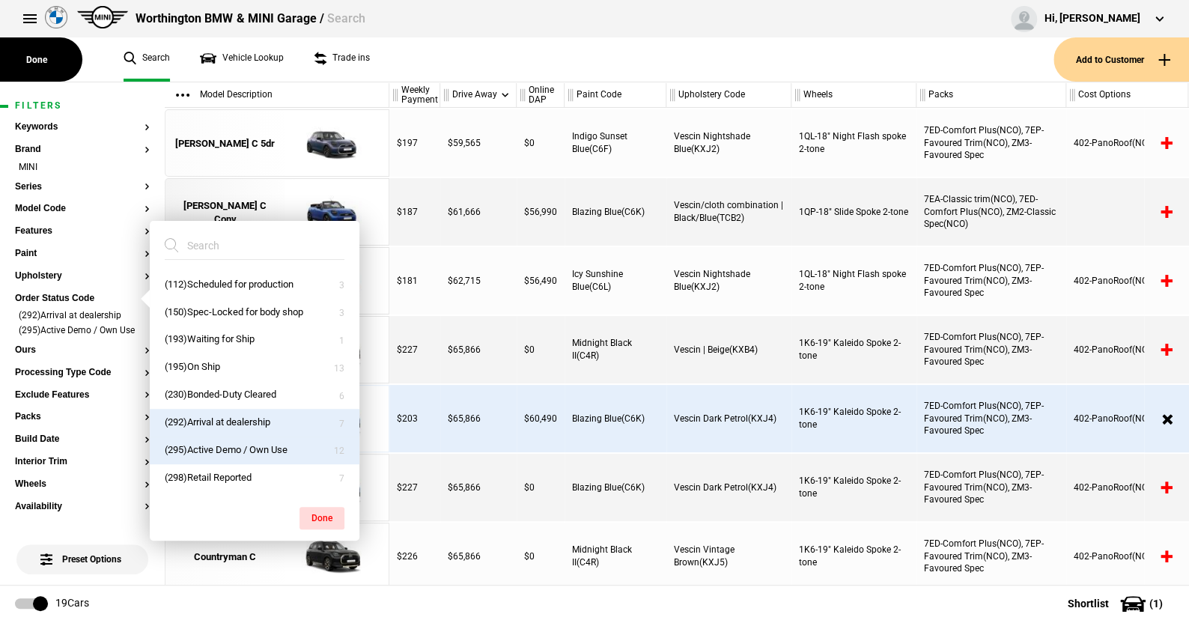
click at [210, 443] on button "(295)Active Demo / Own Use" at bounding box center [255, 450] width 210 height 28
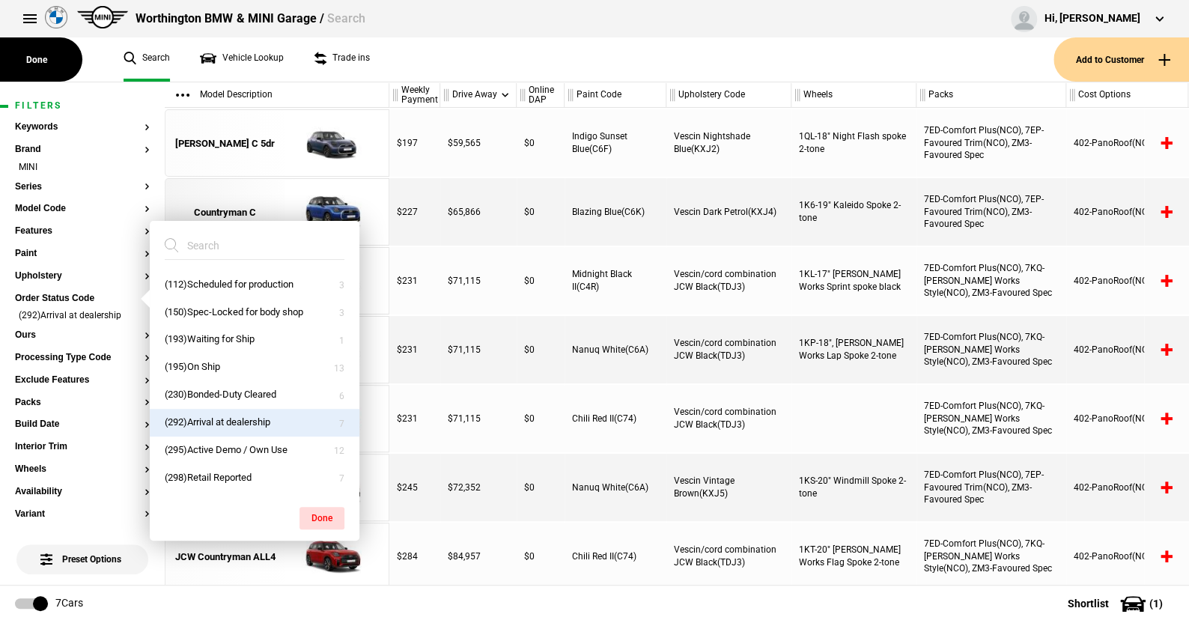
click at [436, 62] on ul "Search Vehicle Lookup Trade ins" at bounding box center [581, 59] width 945 height 44
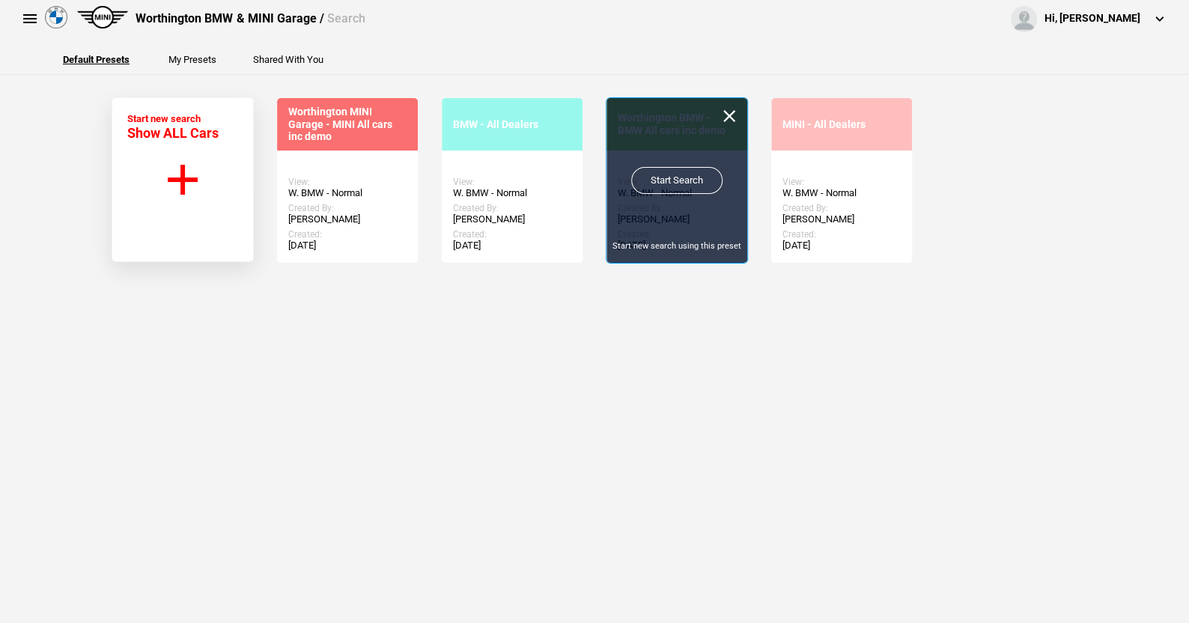
click at [667, 175] on link "Start Search" at bounding box center [676, 180] width 91 height 27
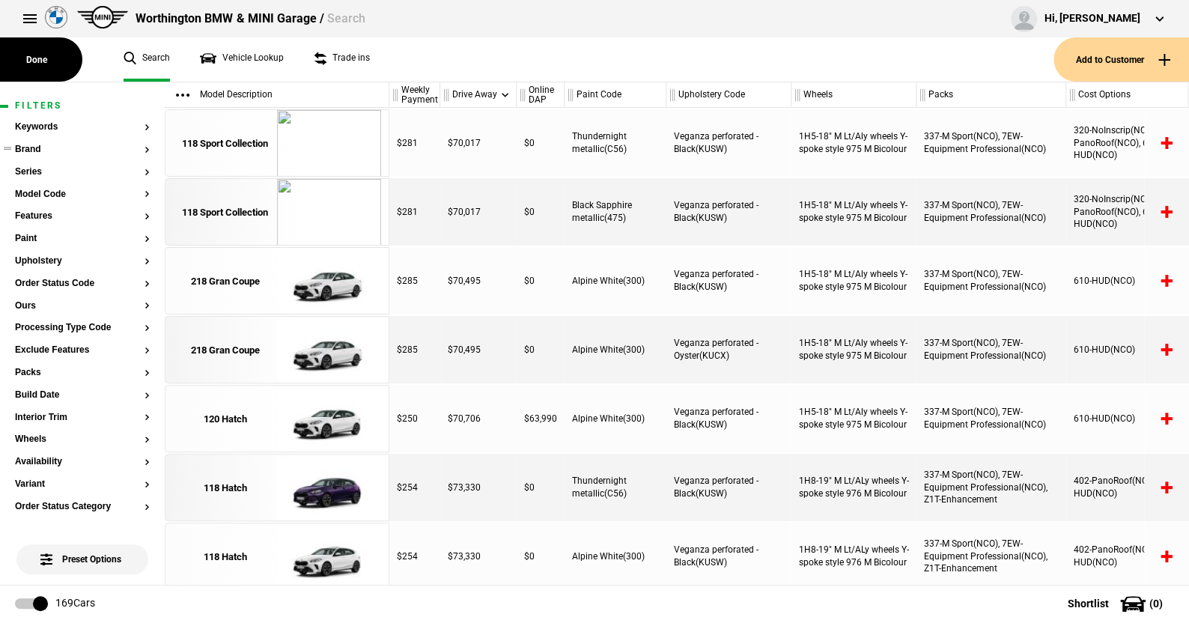
click at [40, 148] on button "Brand" at bounding box center [82, 149] width 135 height 10
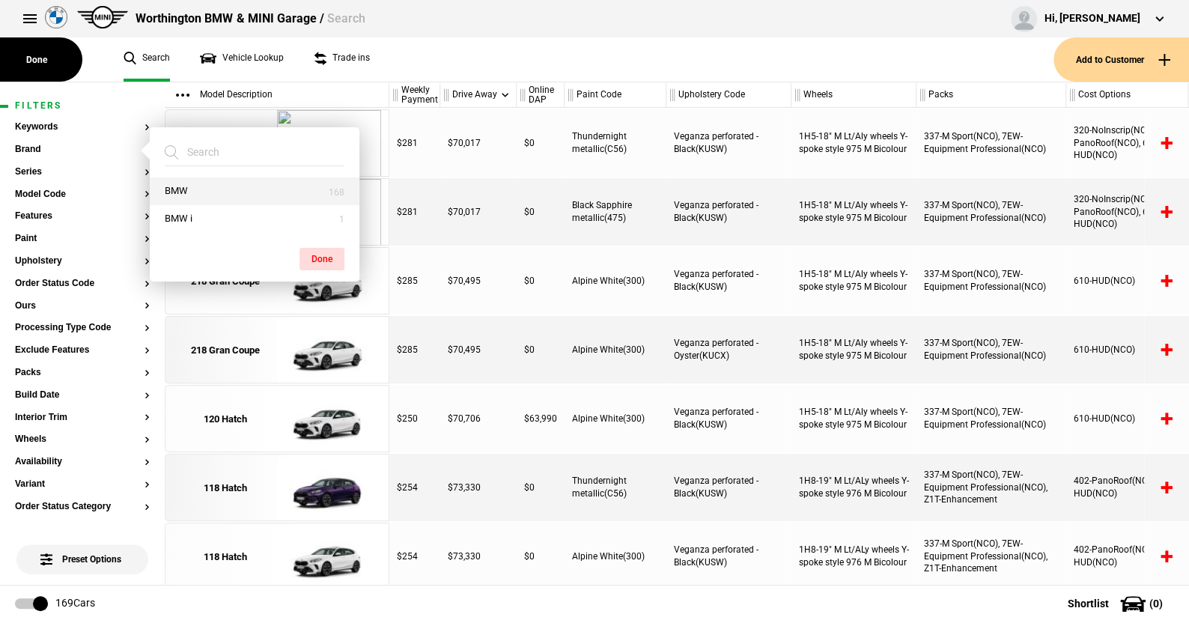
click at [193, 183] on button "BMW" at bounding box center [255, 191] width 210 height 28
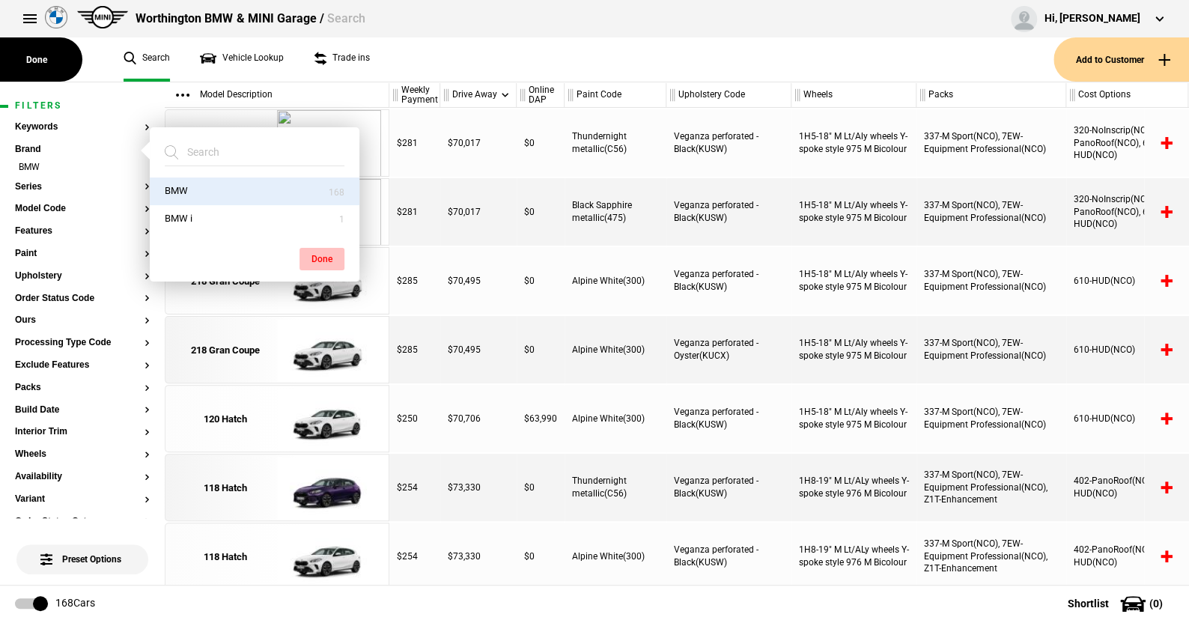
click at [331, 252] on button "Done" at bounding box center [321, 259] width 45 height 22
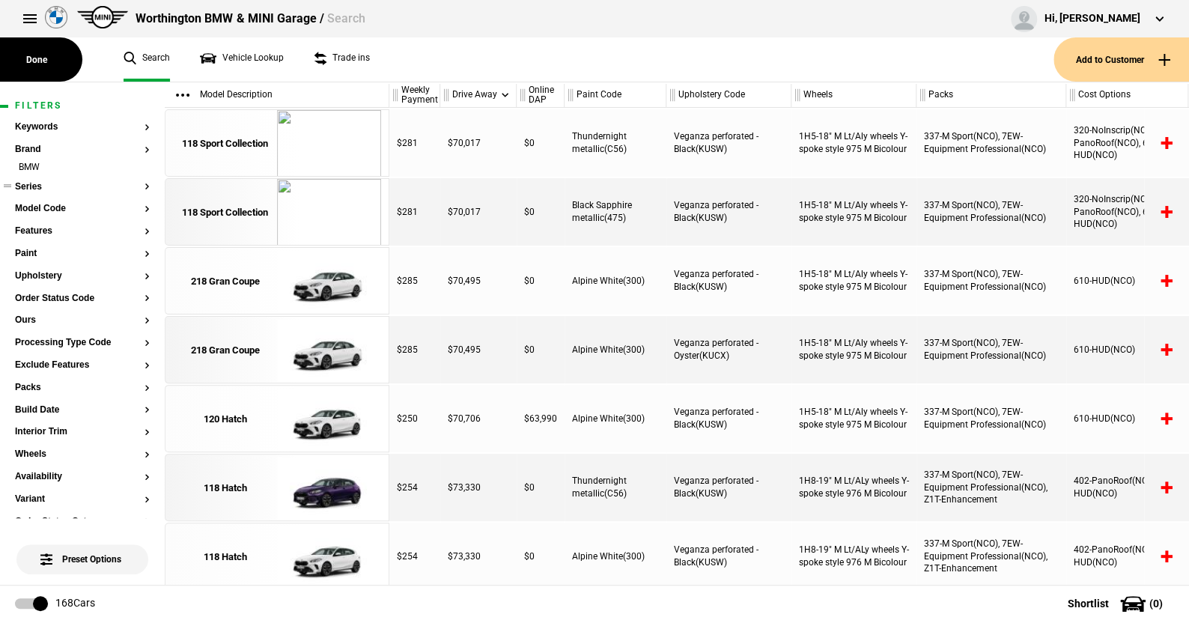
click at [31, 186] on button "Series" at bounding box center [82, 187] width 135 height 10
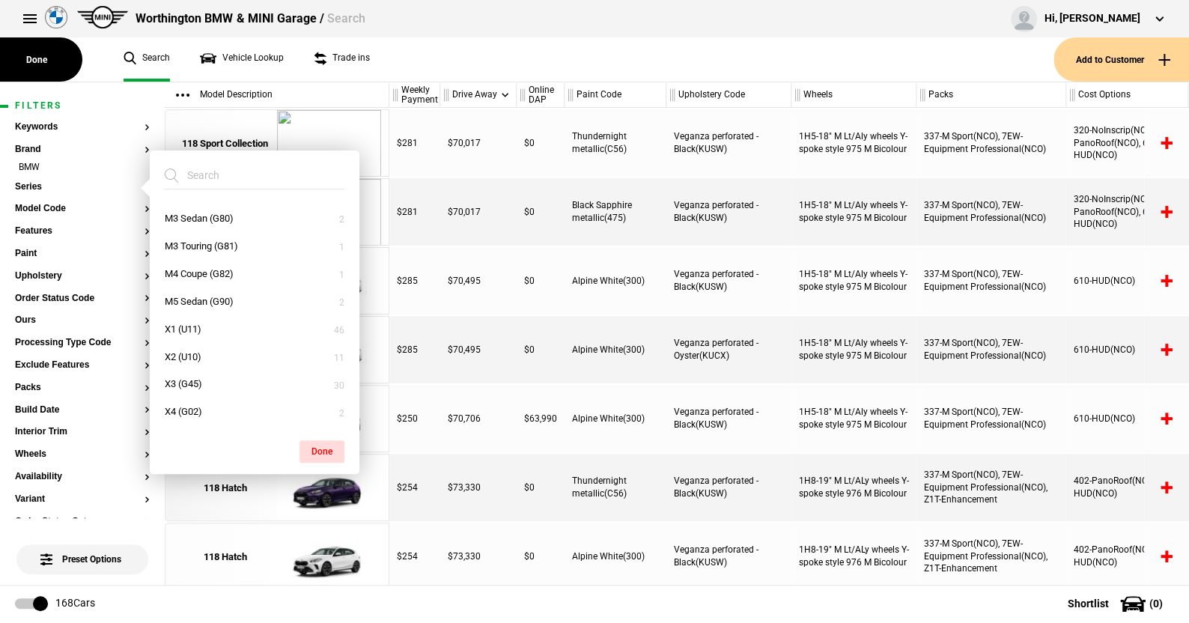
scroll to position [438, 0]
click at [195, 320] on button "X5 (G05)" at bounding box center [255, 329] width 210 height 28
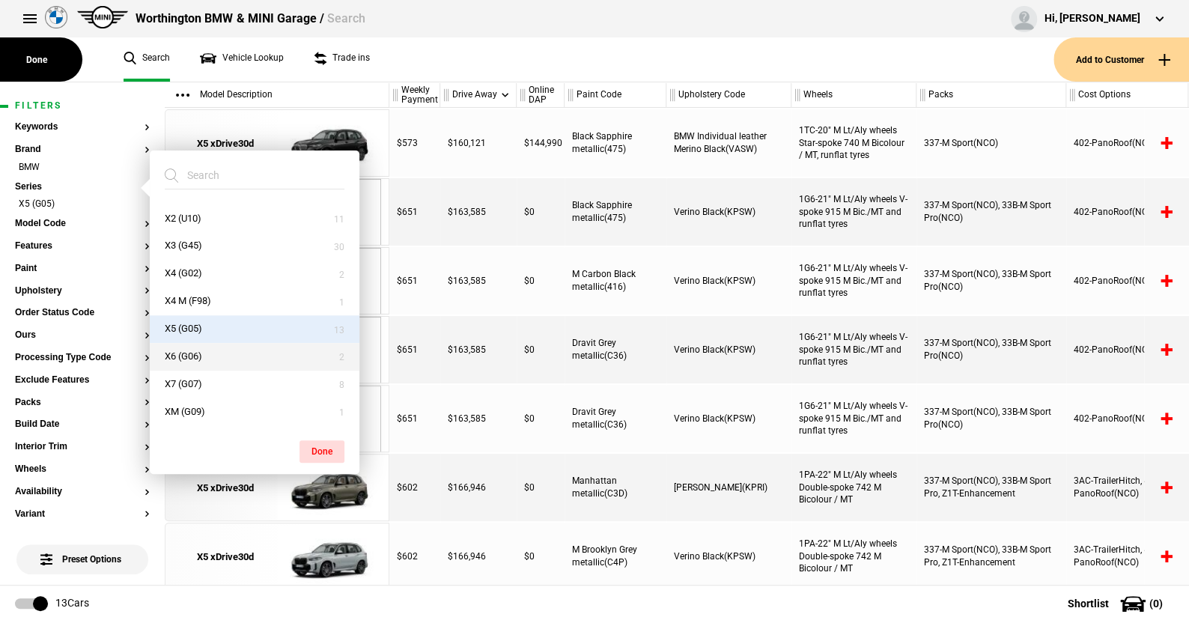
click at [192, 349] on button "X6 (G06)" at bounding box center [255, 357] width 210 height 28
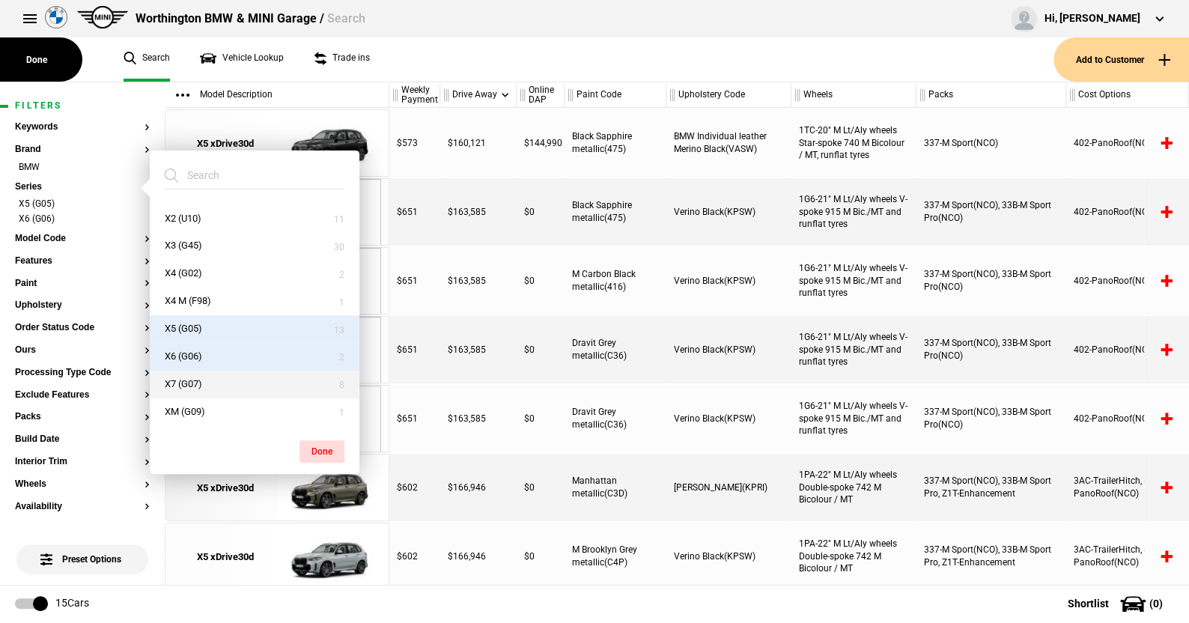
click at [192, 377] on button "X7 (G07)" at bounding box center [255, 385] width 210 height 28
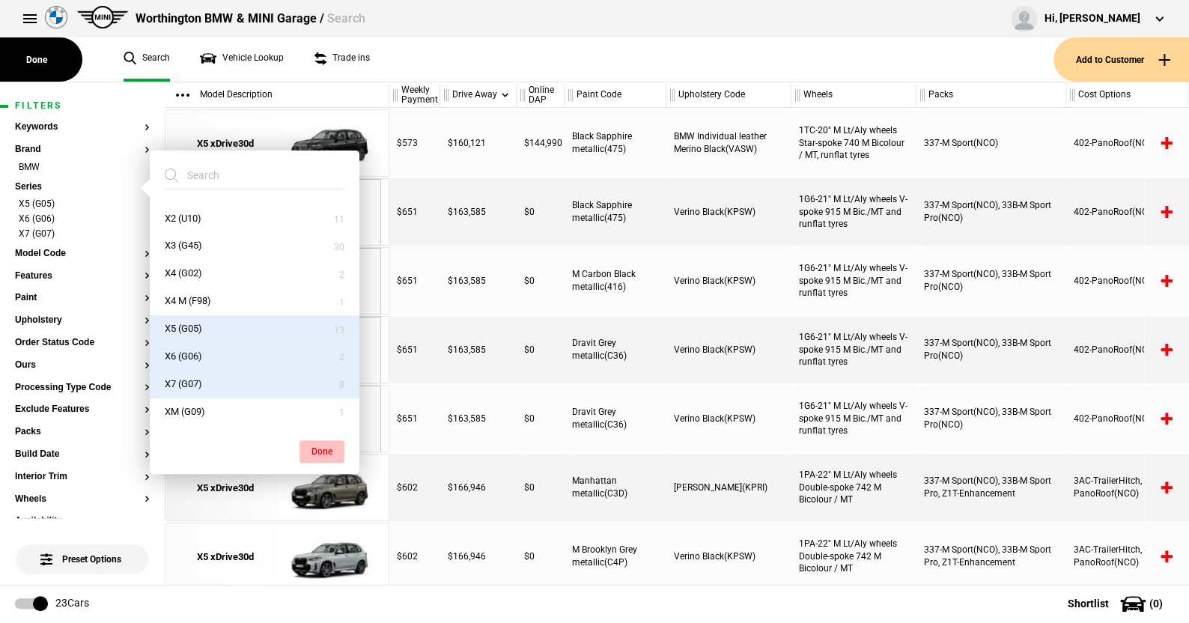
click at [323, 444] on button "Done" at bounding box center [321, 451] width 45 height 22
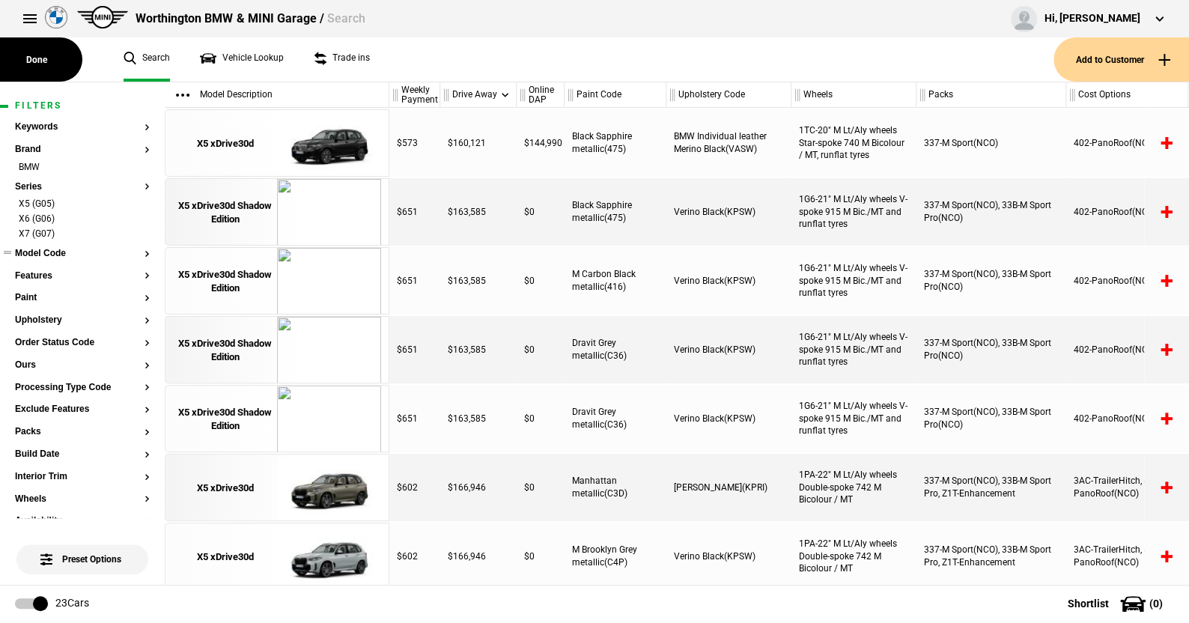
click at [39, 254] on button "Model Code" at bounding box center [82, 254] width 135 height 10
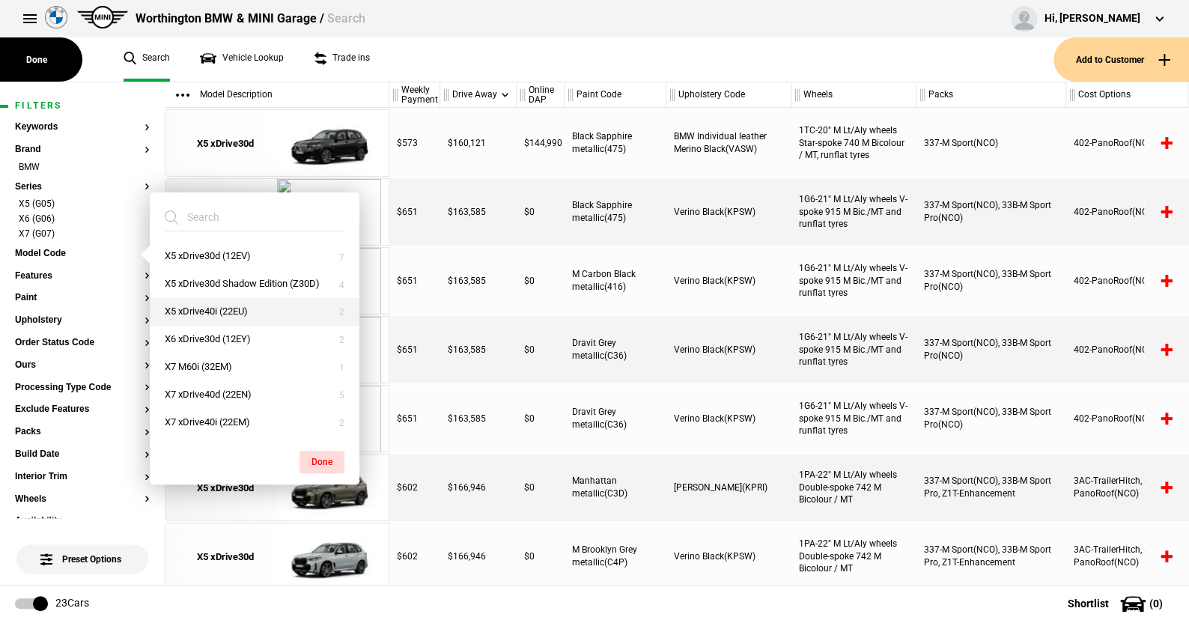
click at [213, 302] on button "X5 xDrive40i (22EU)" at bounding box center [255, 312] width 210 height 28
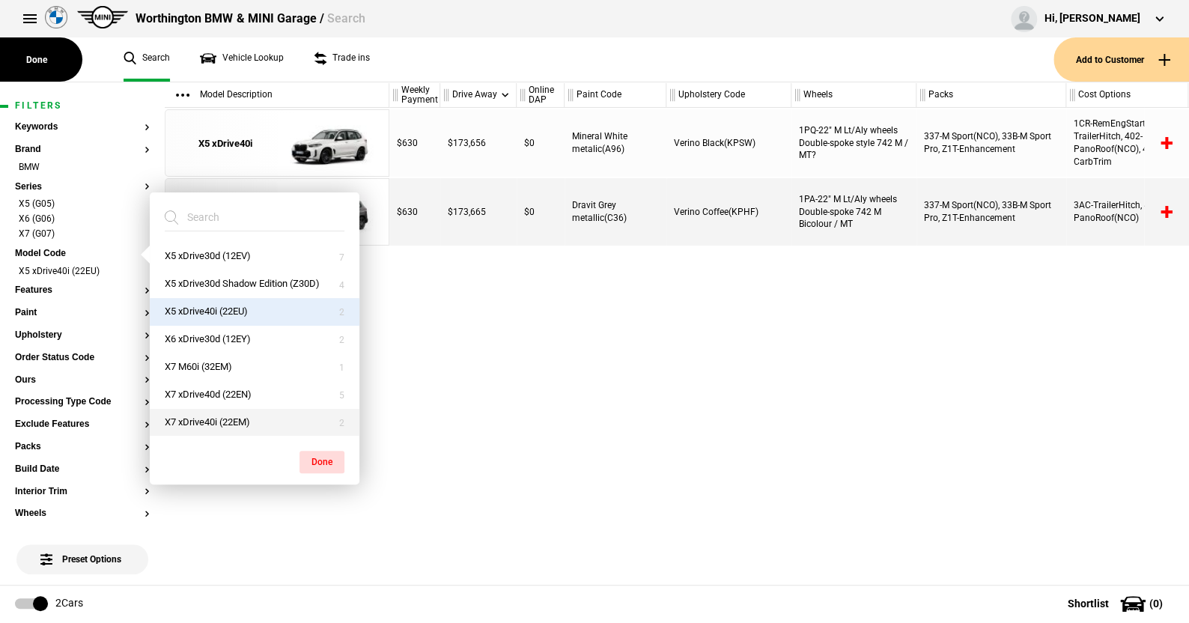
click at [217, 415] on button "X7 xDrive40i (22EM)" at bounding box center [255, 423] width 210 height 28
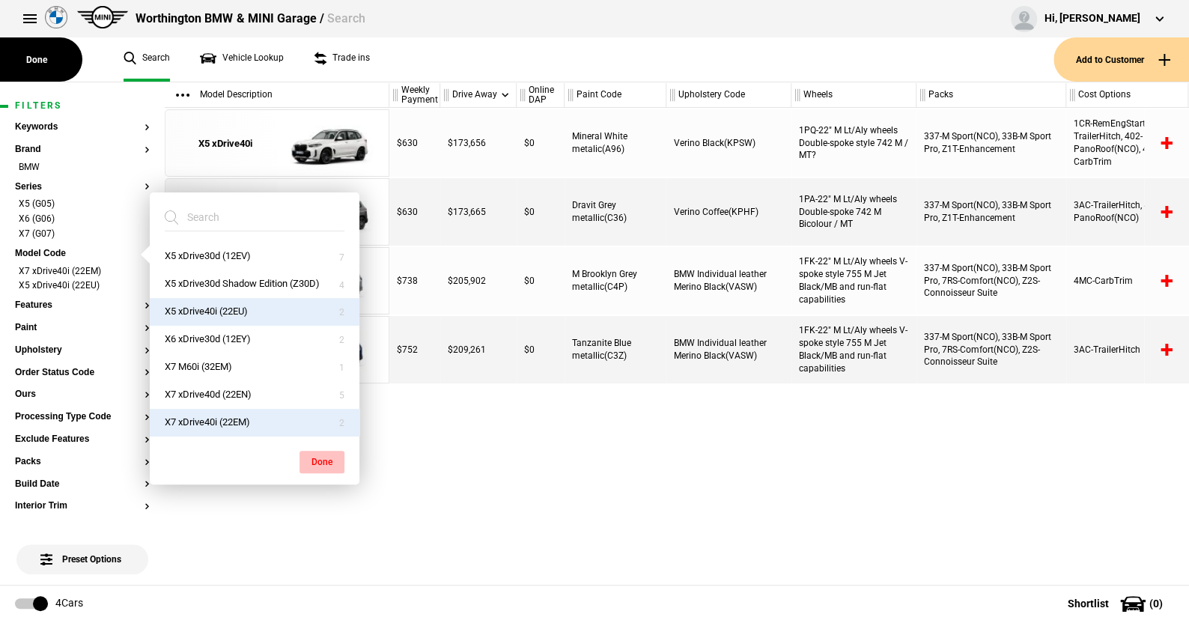
click at [319, 454] on button "Done" at bounding box center [321, 462] width 45 height 22
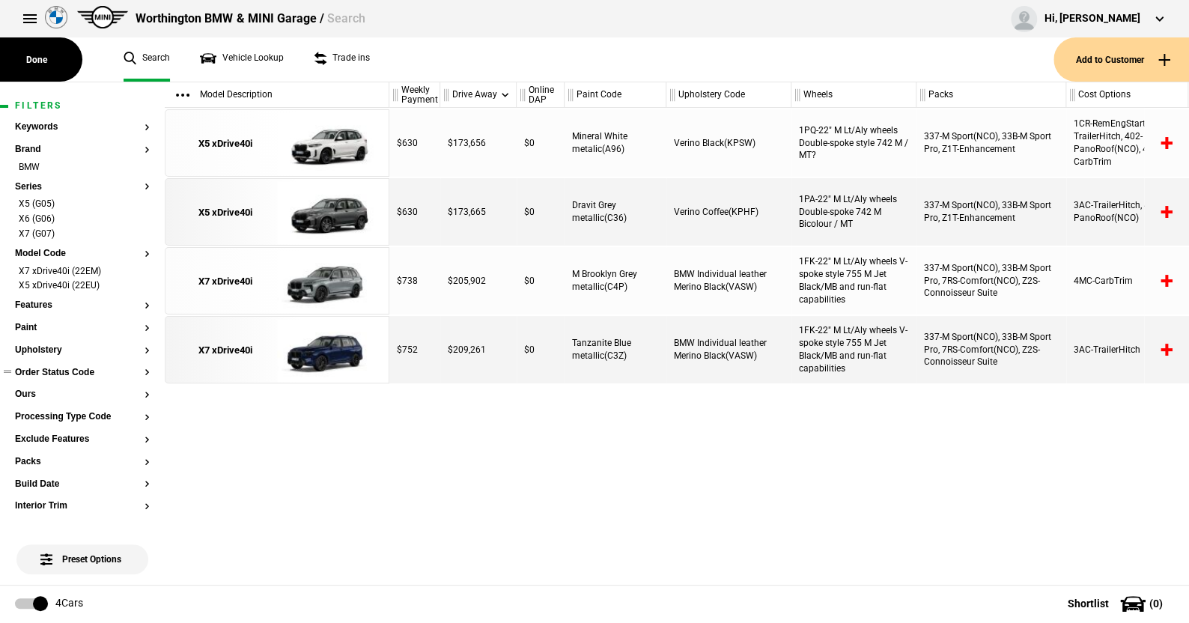
click at [84, 373] on button "Order Status Code" at bounding box center [82, 373] width 135 height 10
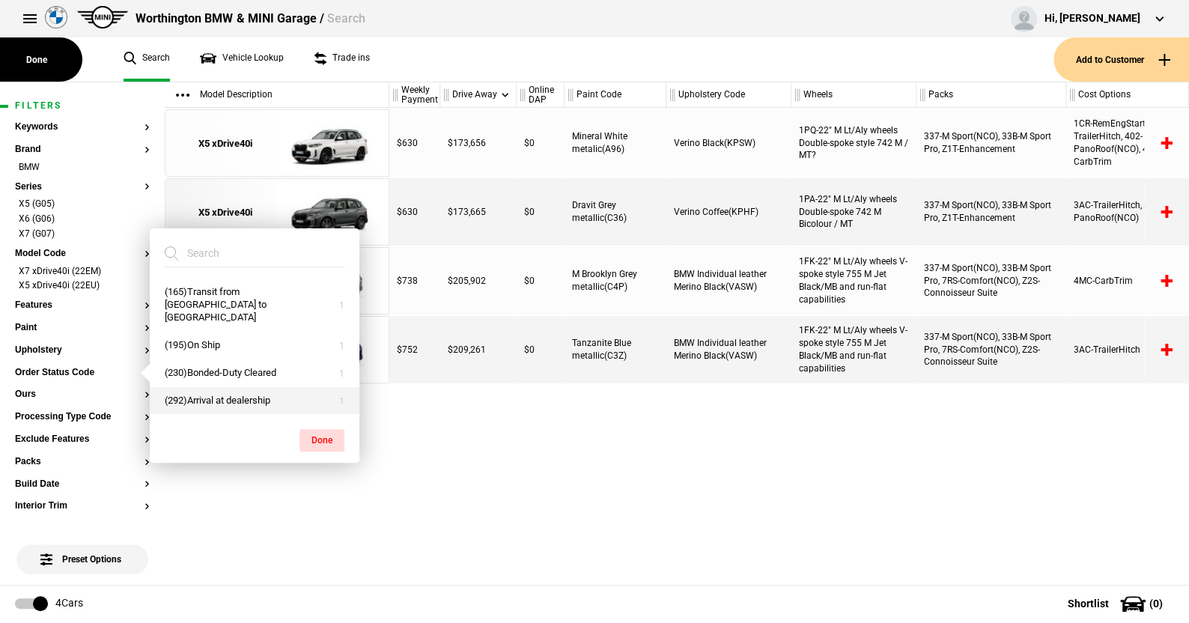
click at [213, 395] on button "(292)Arrival at dealership" at bounding box center [255, 401] width 210 height 28
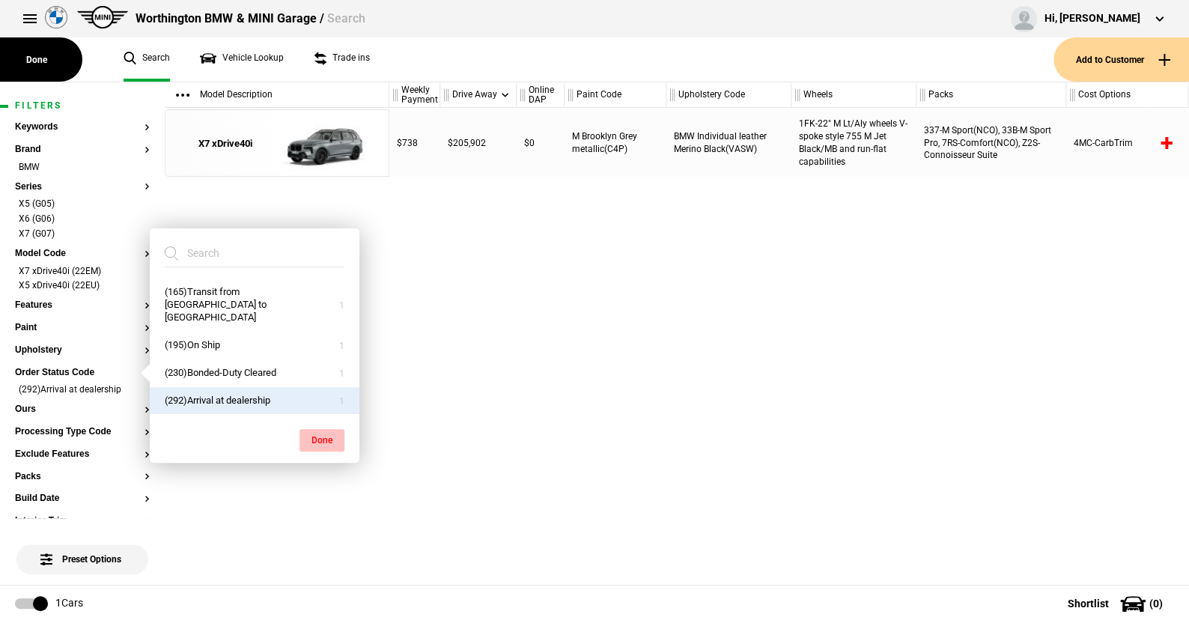
click at [326, 436] on button "Done" at bounding box center [321, 440] width 45 height 22
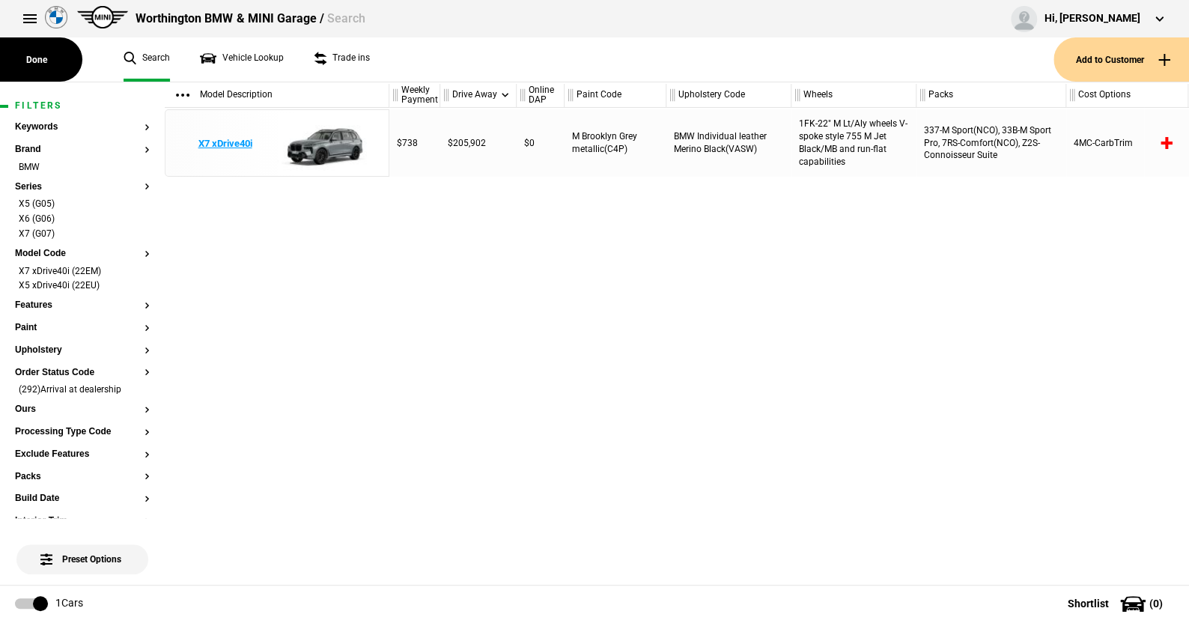
click at [338, 141] on img at bounding box center [329, 143] width 104 height 67
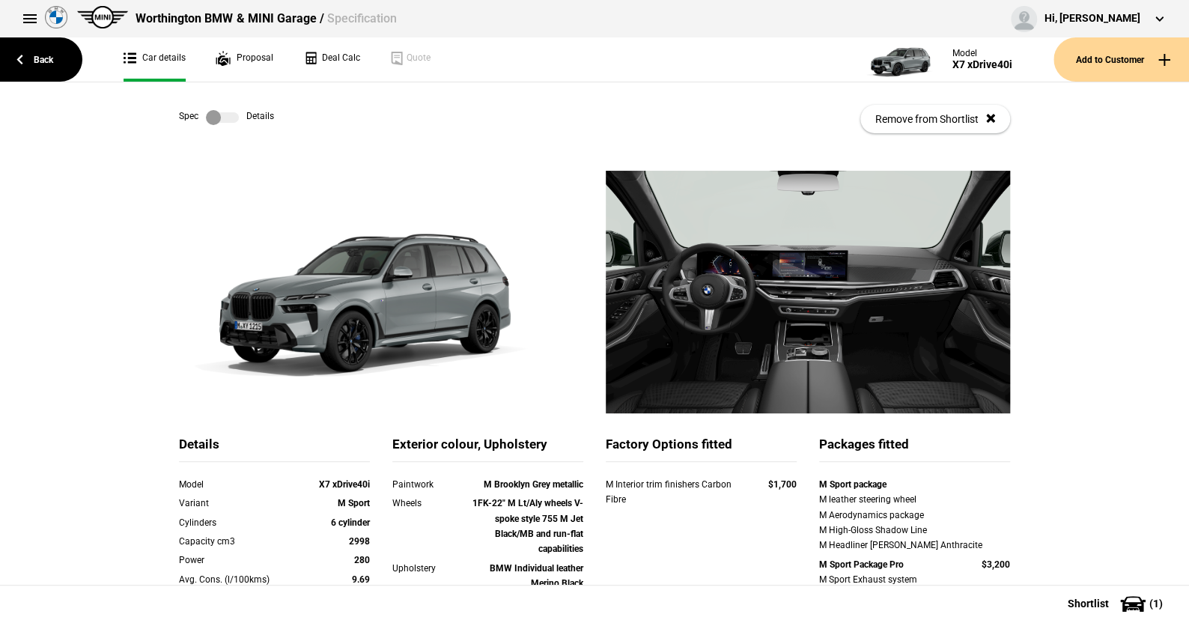
click at [225, 116] on label at bounding box center [222, 117] width 33 height 15
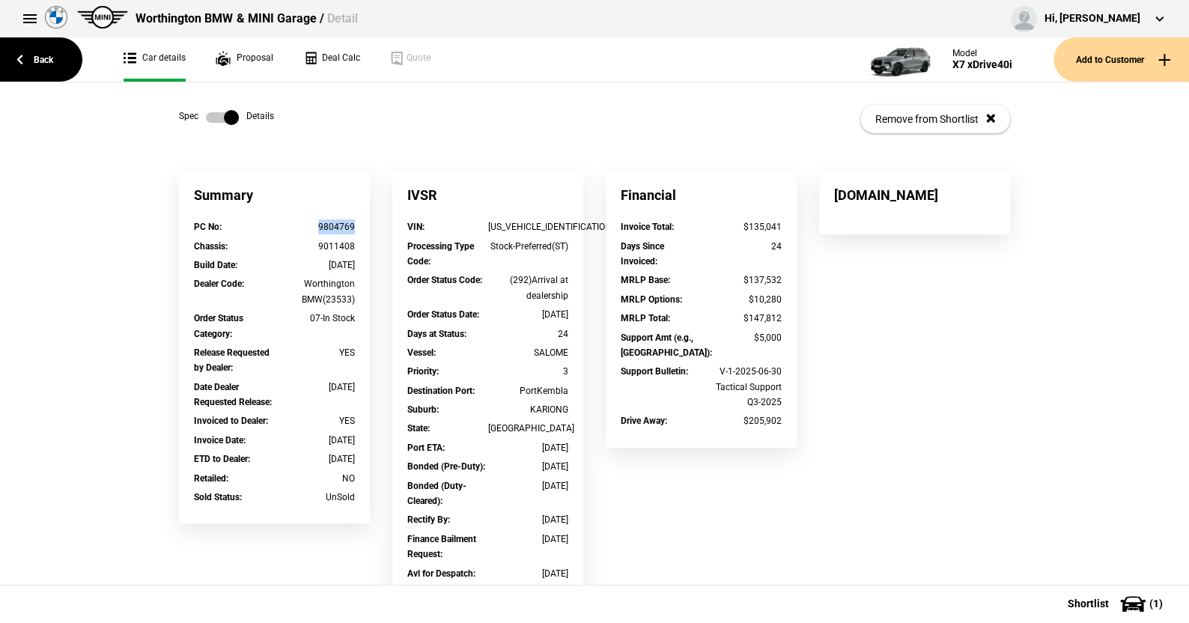
drag, startPoint x: 352, startPoint y: 223, endPoint x: 314, endPoint y: 222, distance: 37.5
click at [314, 222] on div "PC No : 9804769" at bounding box center [274, 228] width 183 height 19
copy div "9804769"
click at [40, 61] on link "Back" at bounding box center [41, 59] width 82 height 44
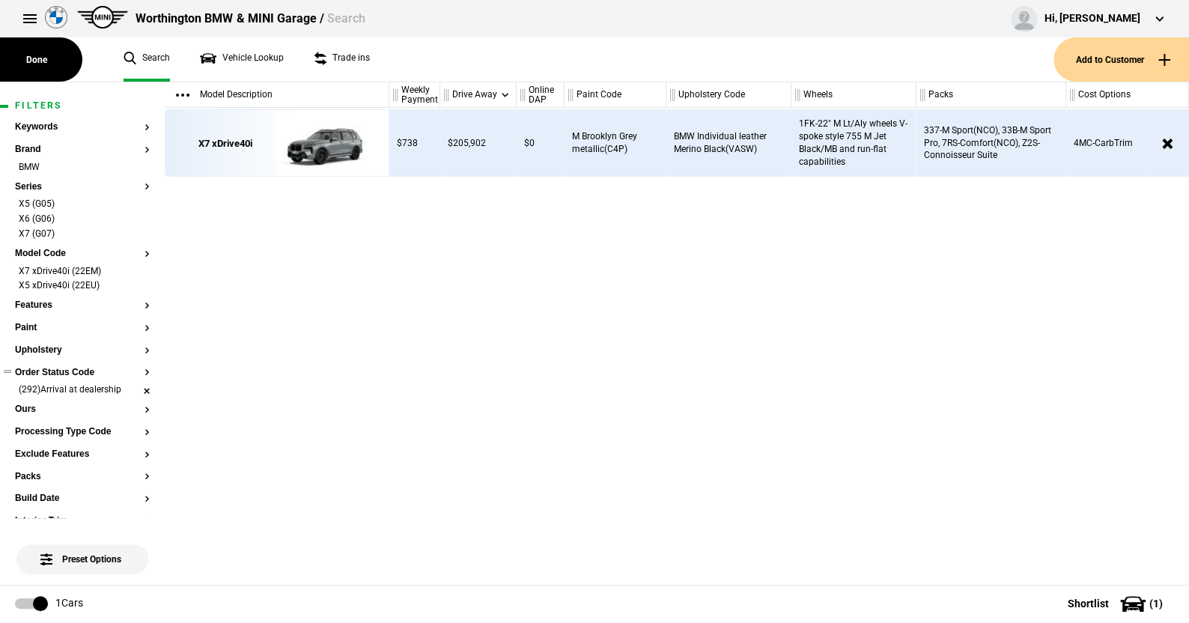
click at [136, 387] on li "(292)Arrival at dealership" at bounding box center [82, 390] width 135 height 15
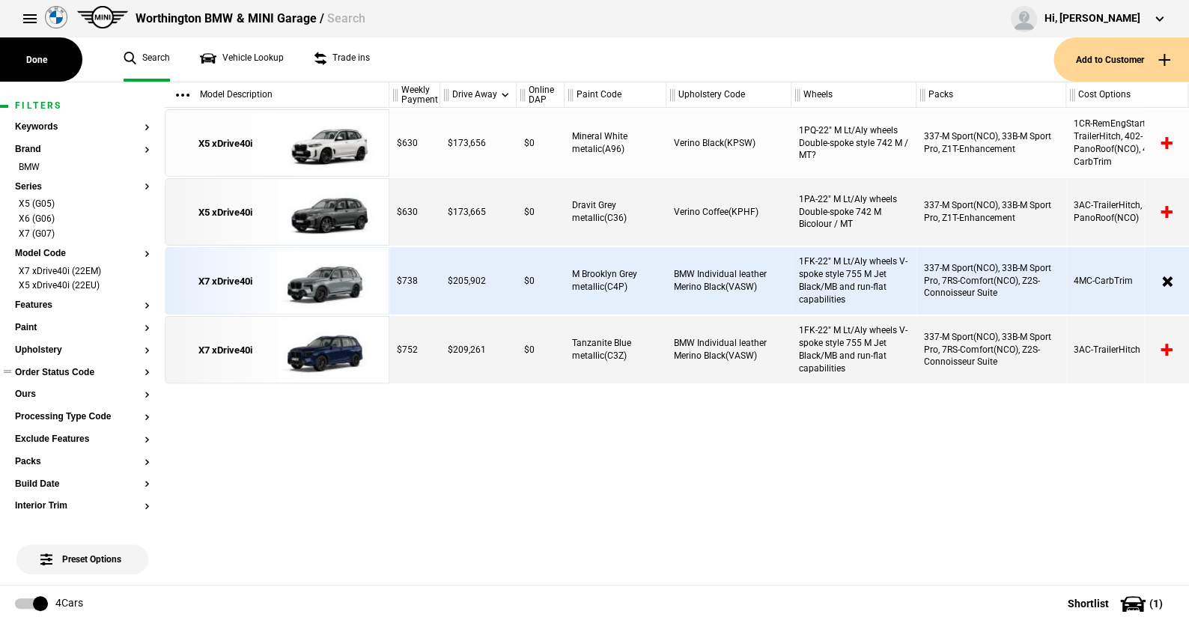
click at [52, 371] on button "Order Status Code" at bounding box center [82, 373] width 135 height 10
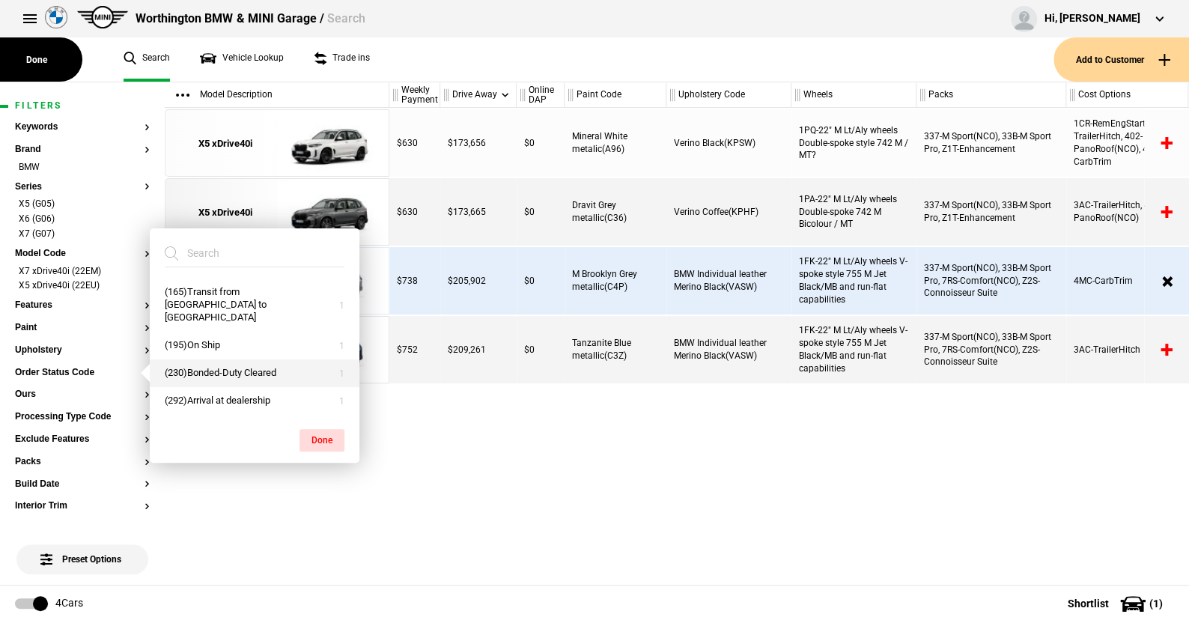
click at [214, 369] on button "(230)Bonded-Duty Cleared" at bounding box center [255, 373] width 210 height 28
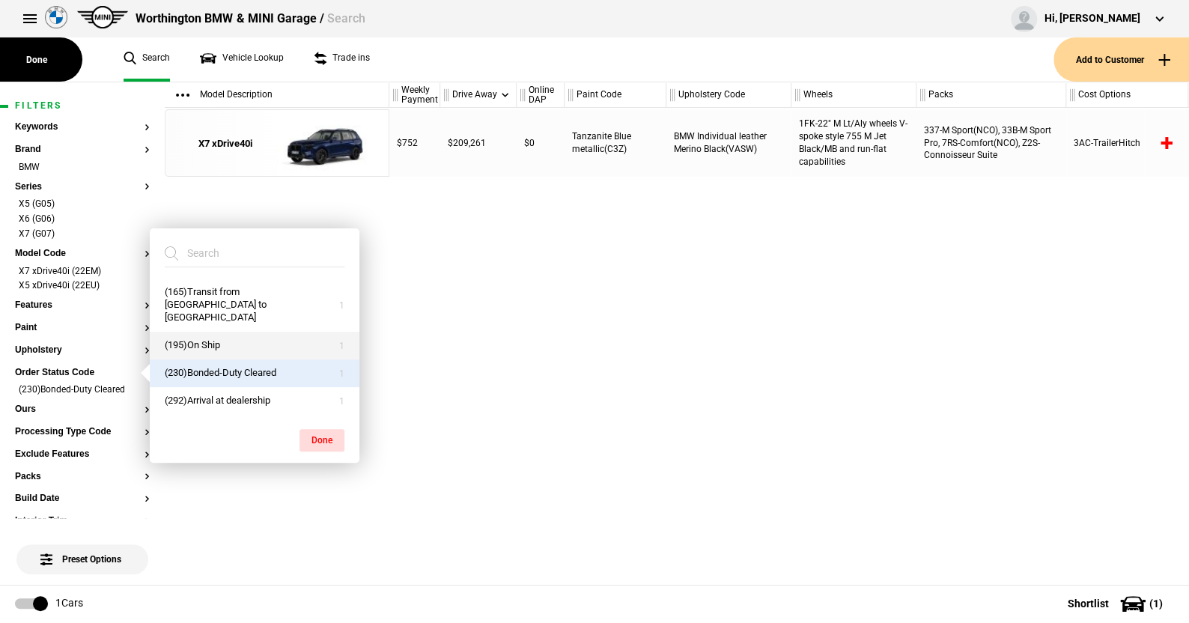
click at [213, 344] on button "(195)On Ship" at bounding box center [255, 346] width 210 height 28
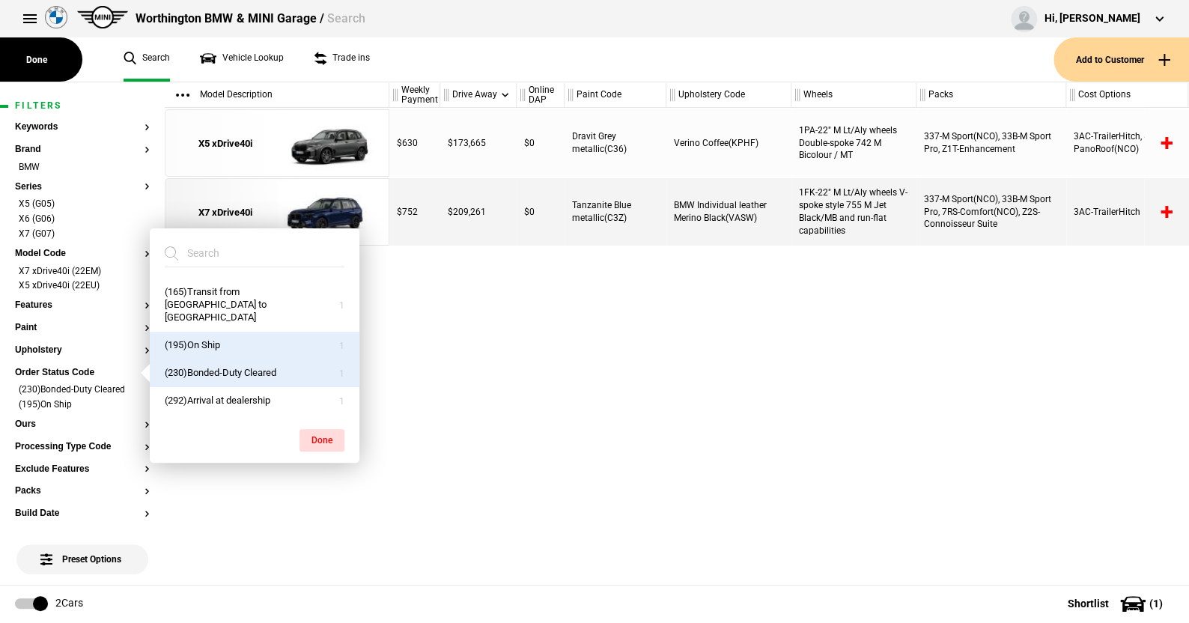
click at [213, 369] on button "(230)Bonded-Duty Cleared" at bounding box center [255, 373] width 210 height 28
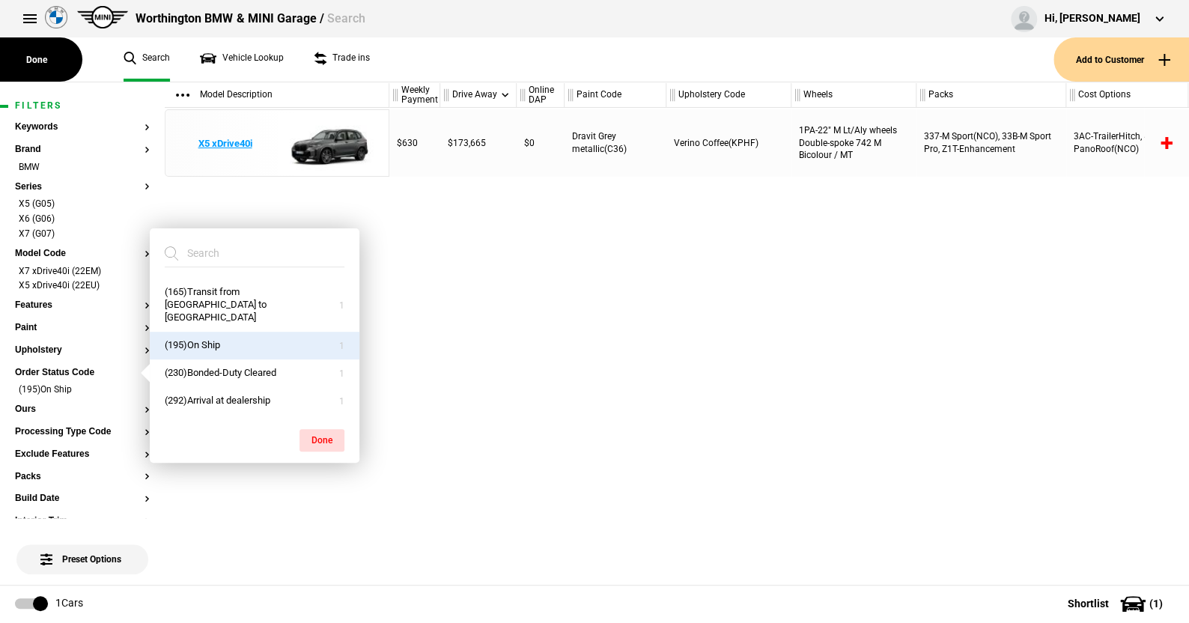
click at [336, 140] on img at bounding box center [329, 143] width 104 height 67
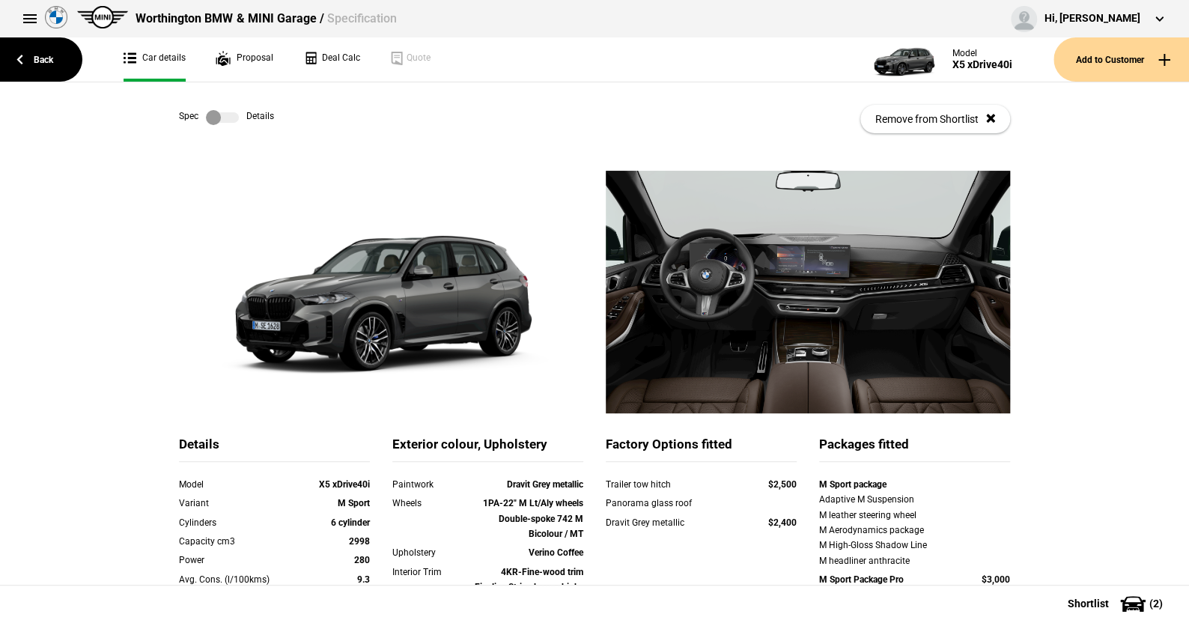
click at [226, 114] on label at bounding box center [222, 117] width 33 height 15
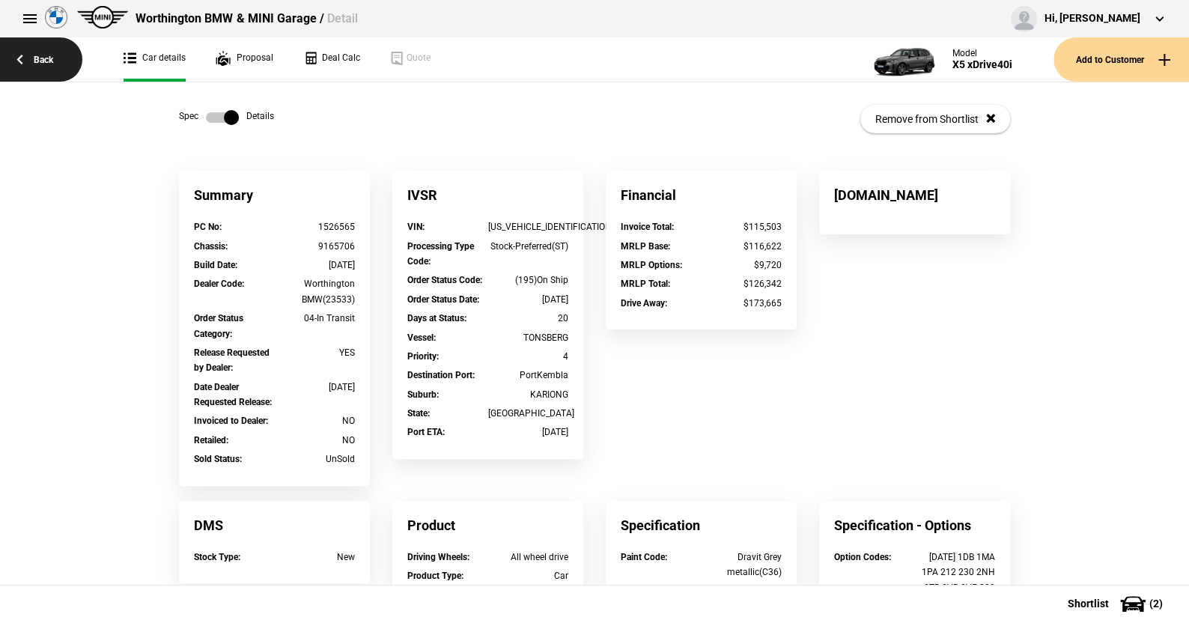
click at [41, 58] on link "Back" at bounding box center [41, 59] width 82 height 44
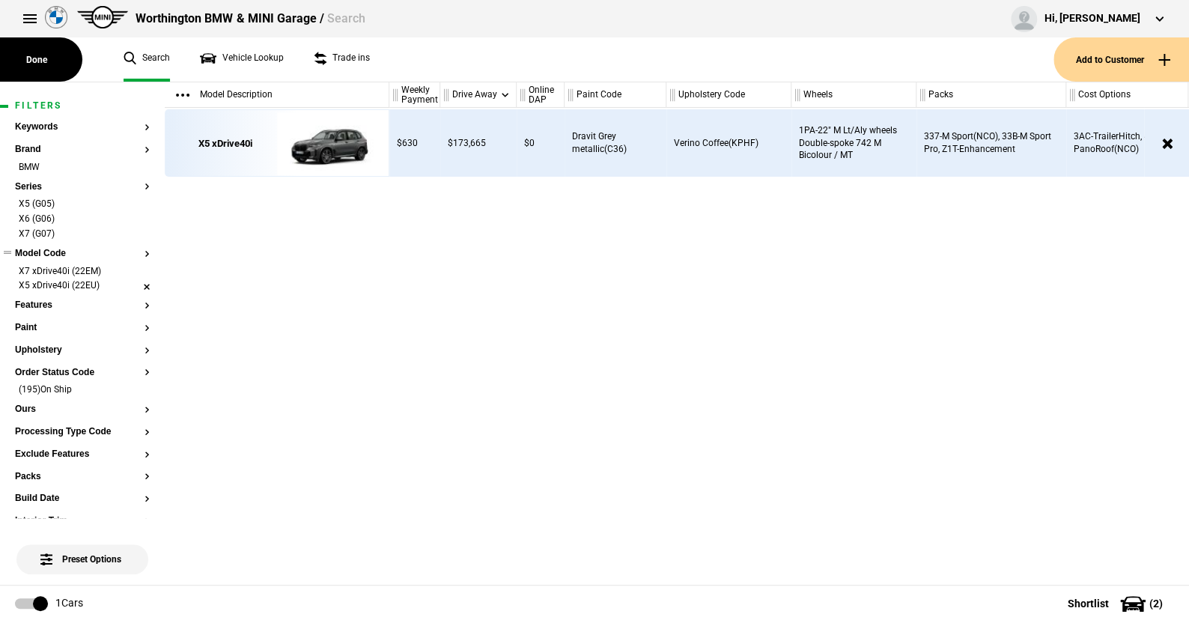
click at [132, 286] on li "X5 xDrive40i (22EU)" at bounding box center [82, 286] width 135 height 15
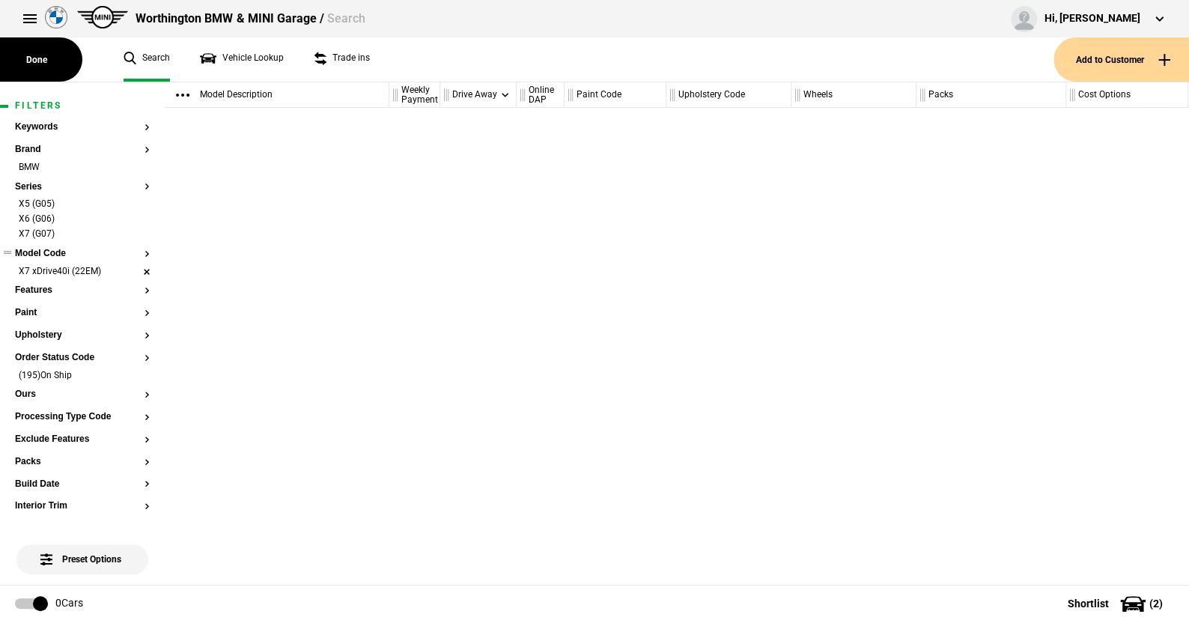
click at [135, 268] on li "X7 xDrive40i (22EM)" at bounding box center [82, 272] width 135 height 15
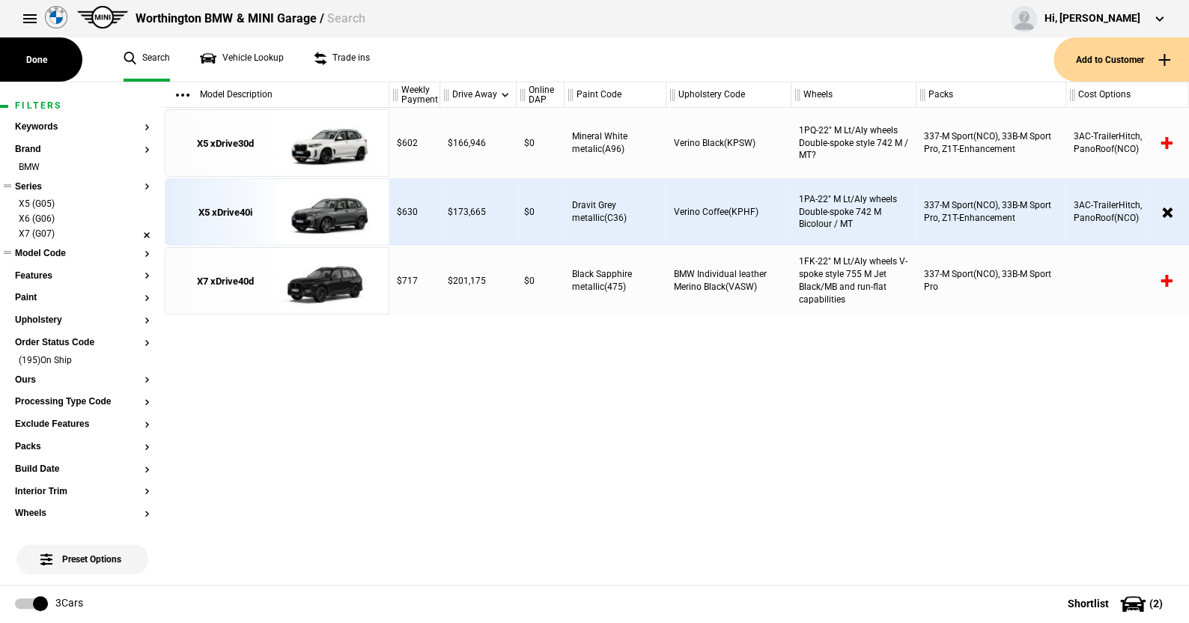
click at [136, 232] on li "X7 (G07)" at bounding box center [82, 235] width 135 height 15
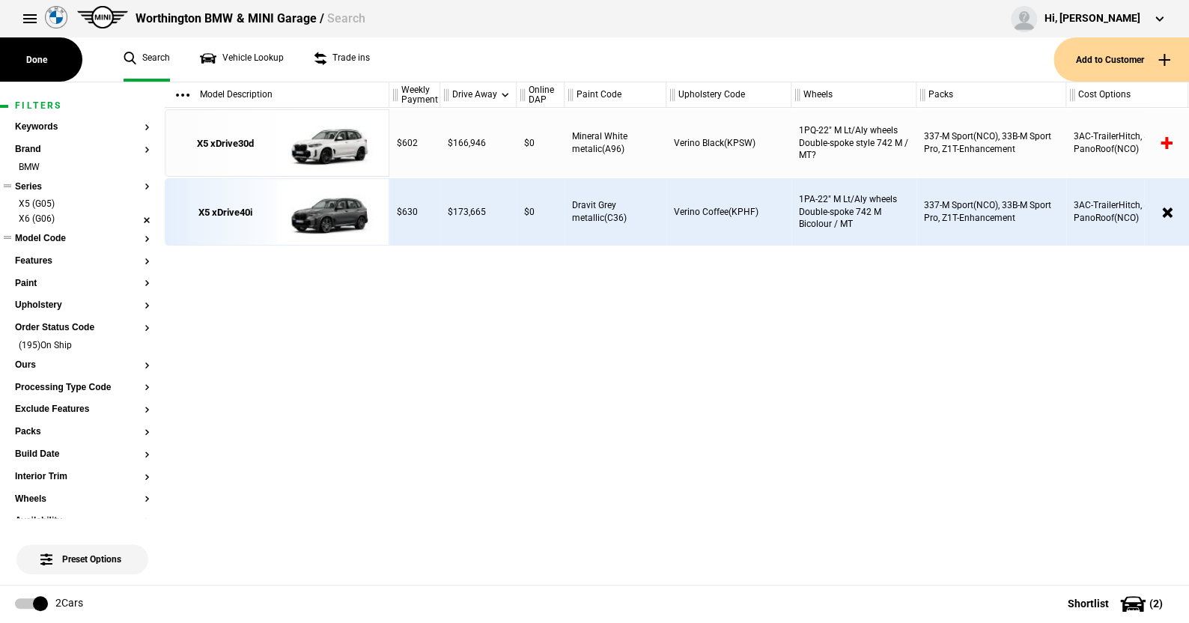
click at [130, 219] on li "X6 (G06)" at bounding box center [82, 220] width 135 height 15
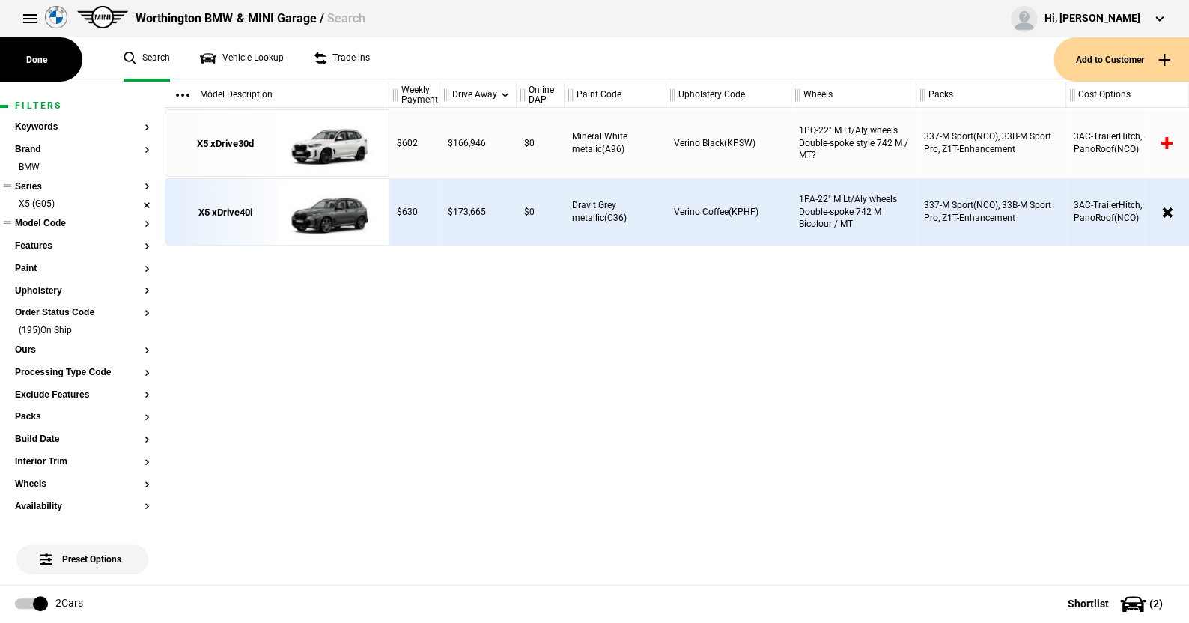
click at [133, 200] on li "X5 (G05)" at bounding box center [82, 205] width 135 height 15
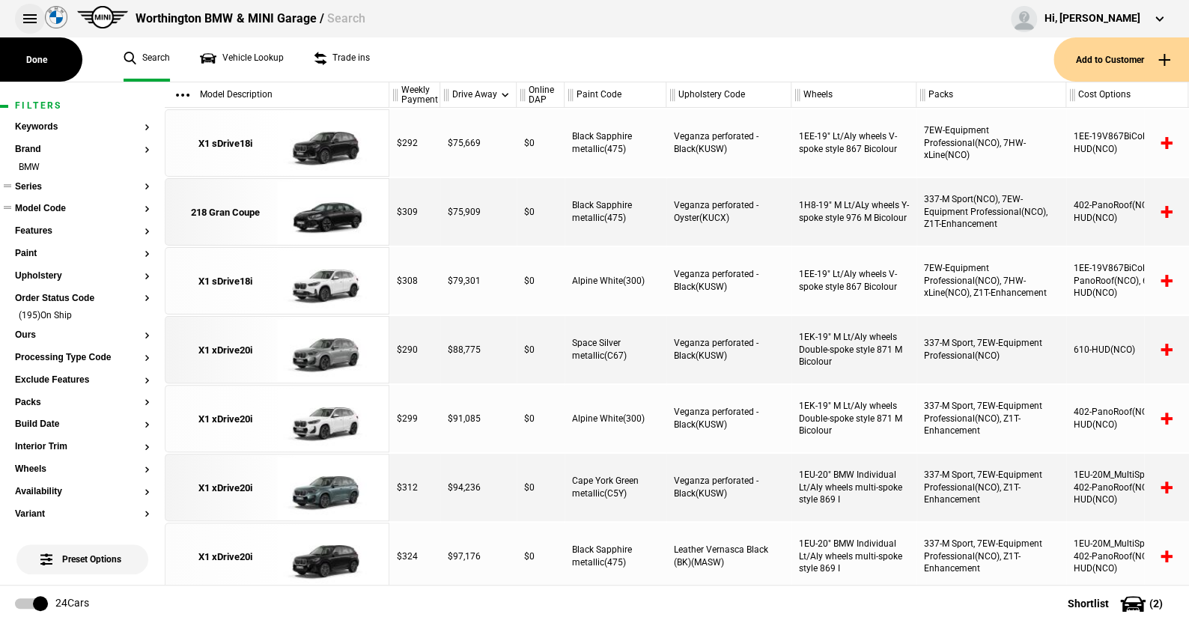
click at [25, 16] on button at bounding box center [30, 19] width 30 height 30
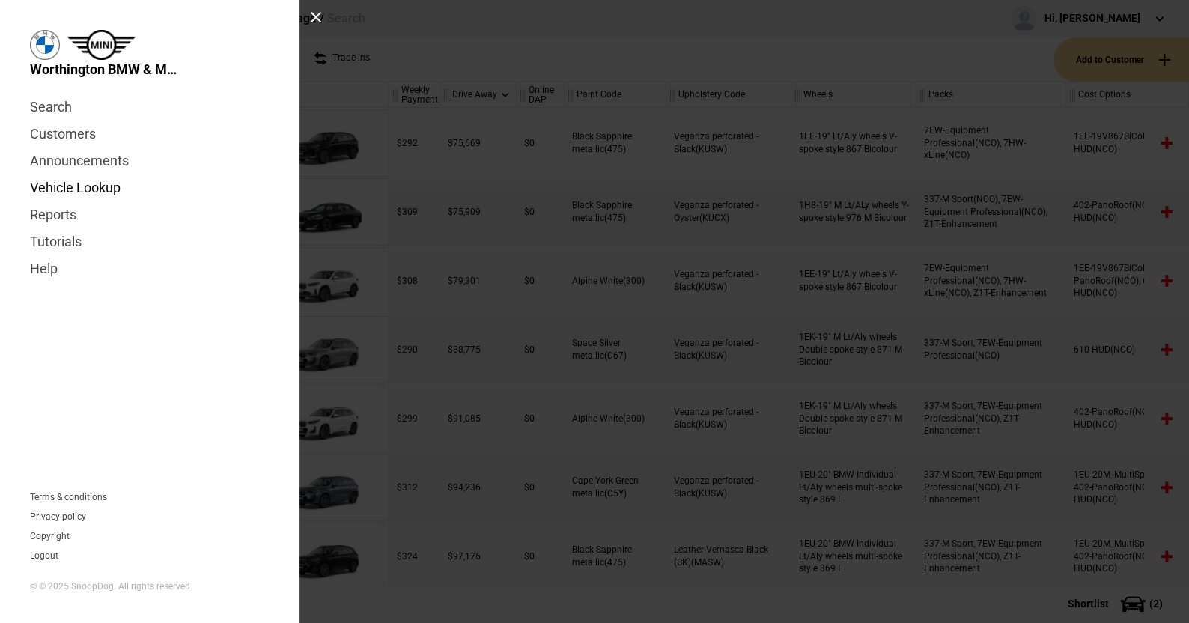
click at [97, 188] on link "Vehicle Lookup" at bounding box center [150, 187] width 240 height 27
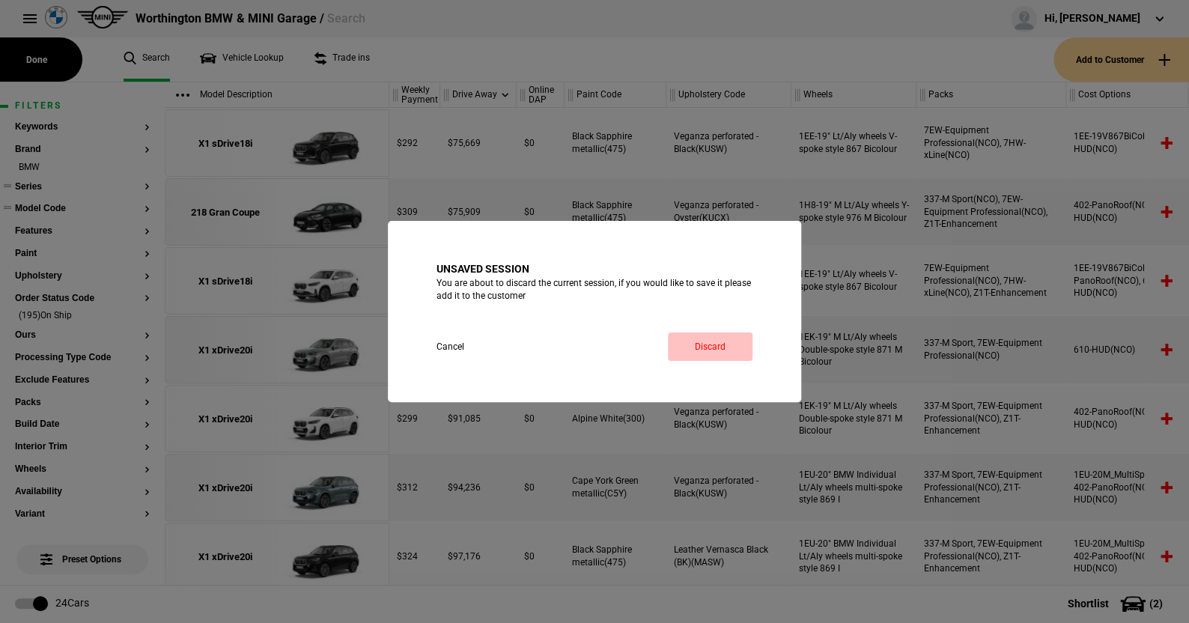
click at [709, 345] on link "Discard" at bounding box center [710, 346] width 85 height 28
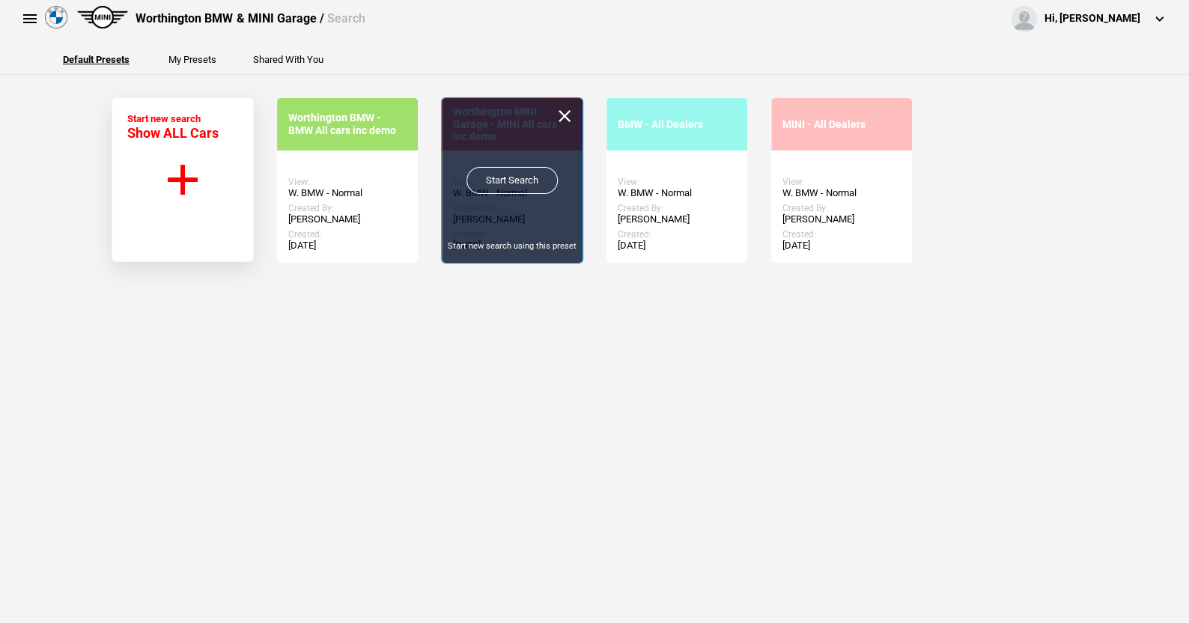
click at [504, 175] on link "Start Search" at bounding box center [511, 180] width 91 height 27
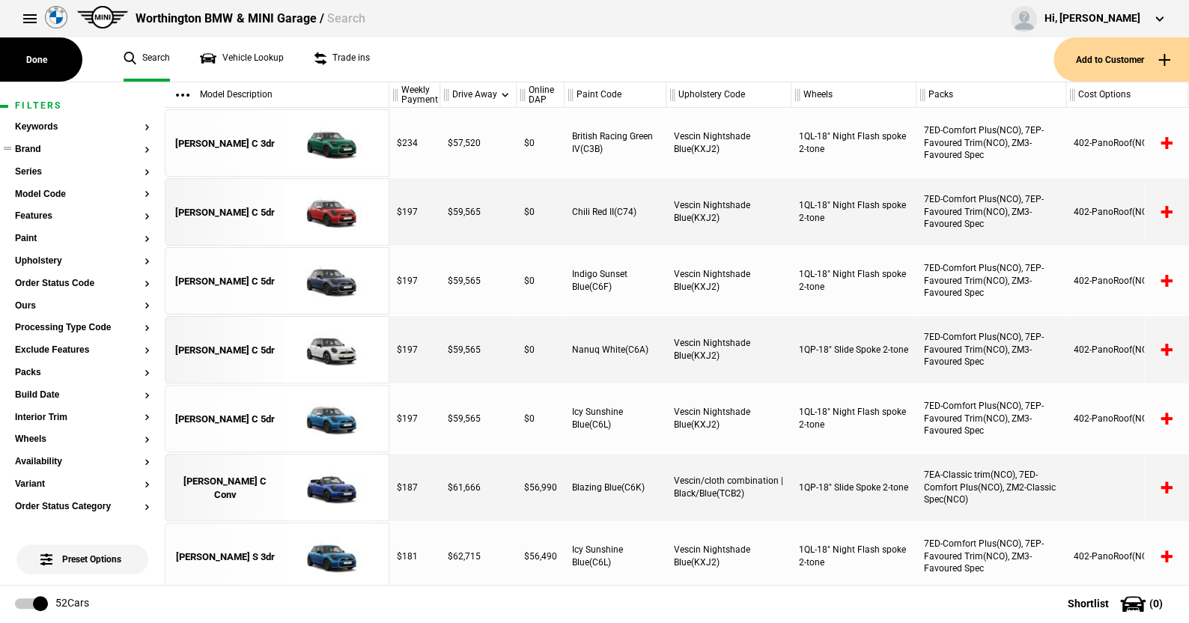
click at [34, 148] on button "Brand" at bounding box center [82, 149] width 135 height 10
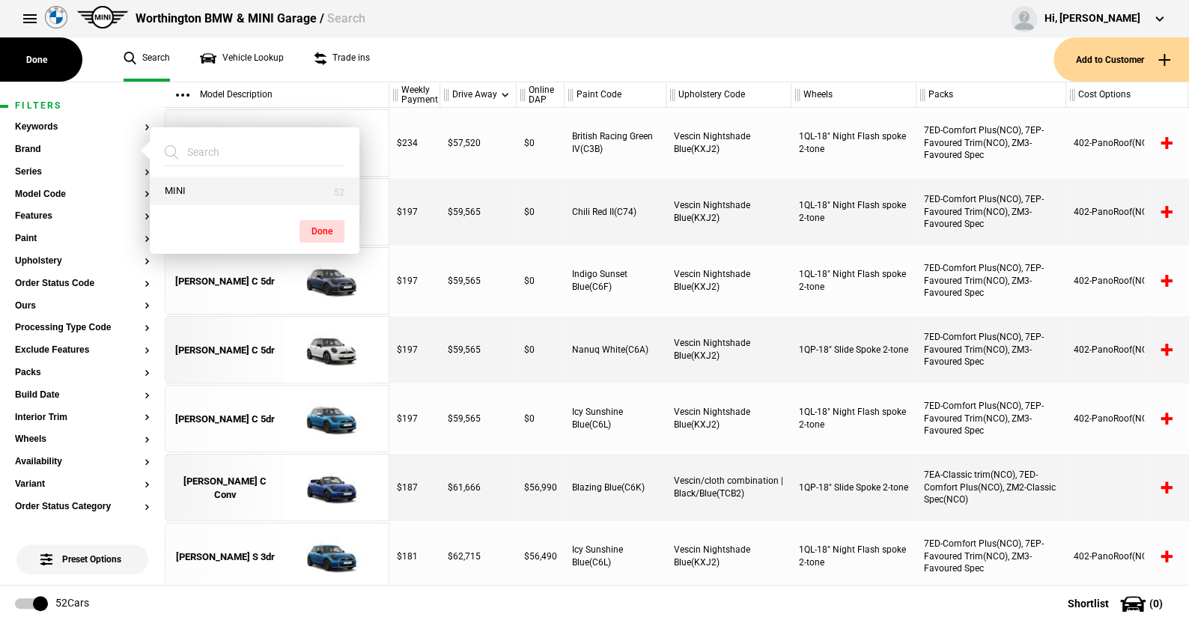
click at [194, 188] on button "MINI" at bounding box center [255, 191] width 210 height 28
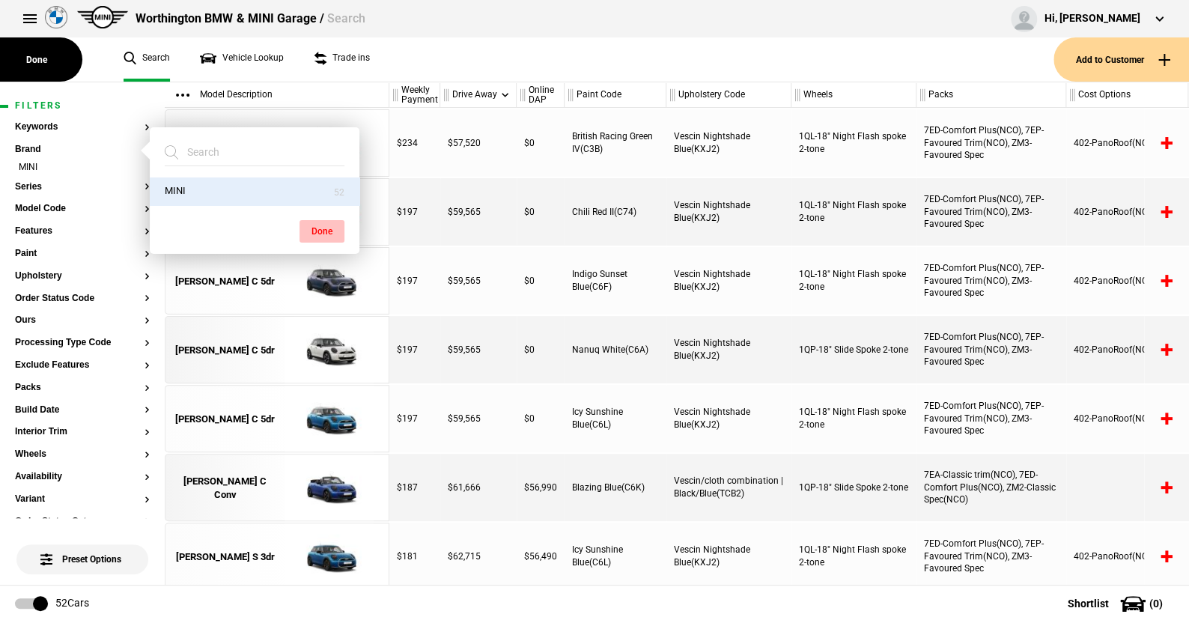
click at [310, 222] on button "Done" at bounding box center [321, 231] width 45 height 22
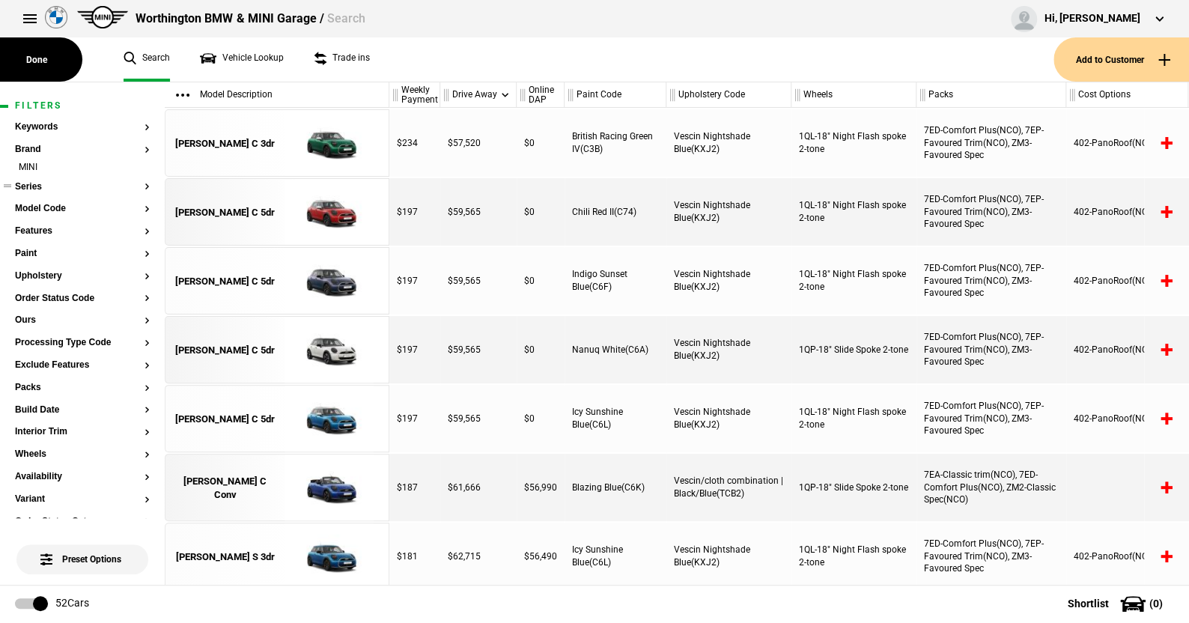
click at [28, 182] on button "Series" at bounding box center [82, 187] width 135 height 10
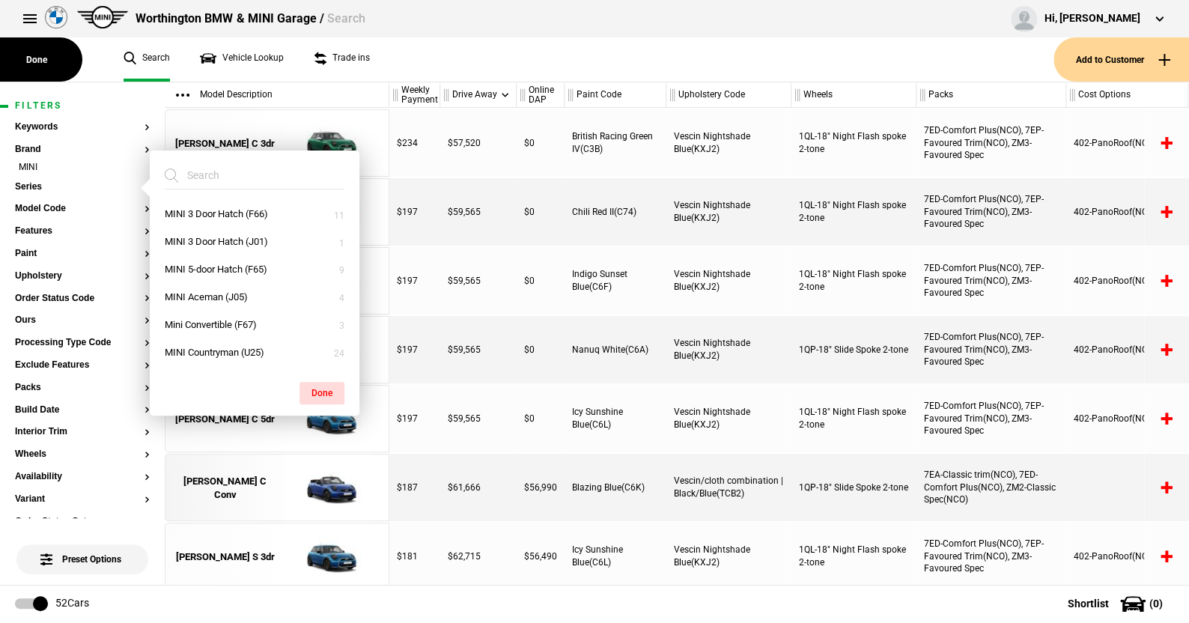
click at [399, 64] on ul "Search Vehicle Lookup Trade ins" at bounding box center [581, 59] width 945 height 44
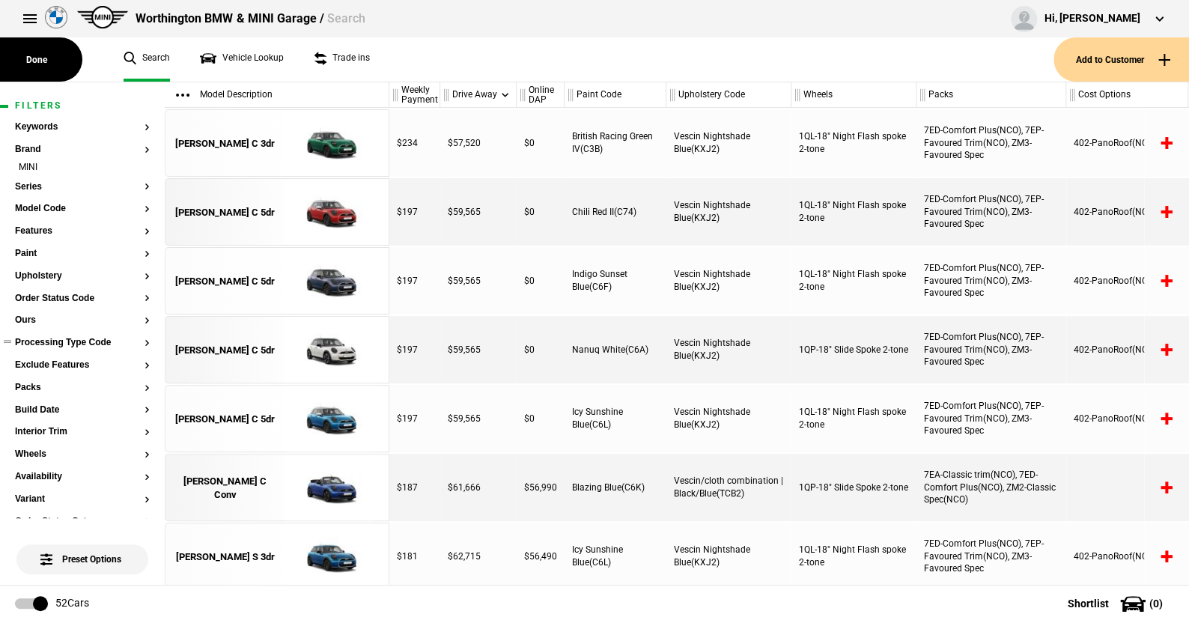
click at [64, 344] on button "Processing Type Code" at bounding box center [82, 343] width 135 height 10
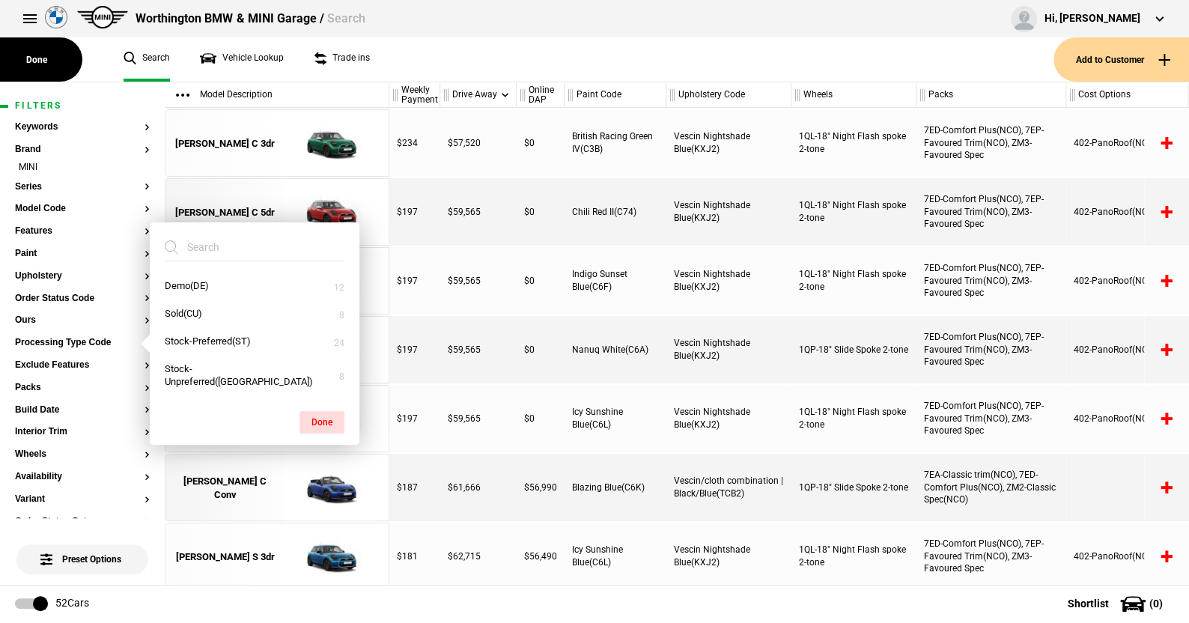
click at [384, 67] on ul "Search Vehicle Lookup Trade ins" at bounding box center [581, 59] width 945 height 44
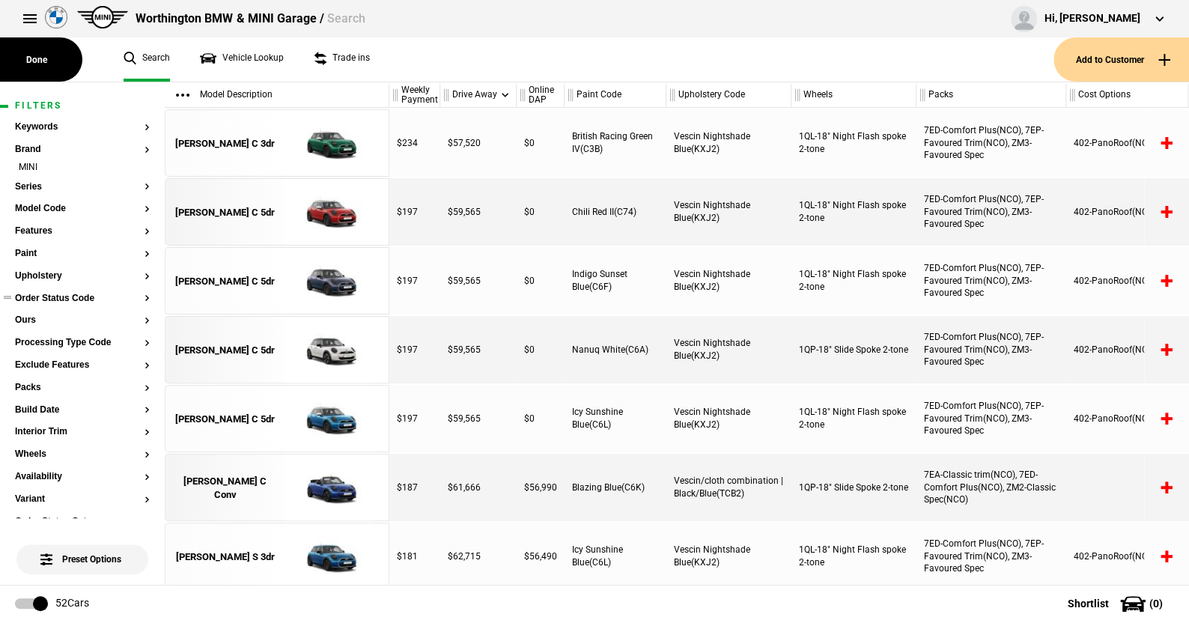
click at [67, 296] on button "Order Status Code" at bounding box center [82, 298] width 135 height 10
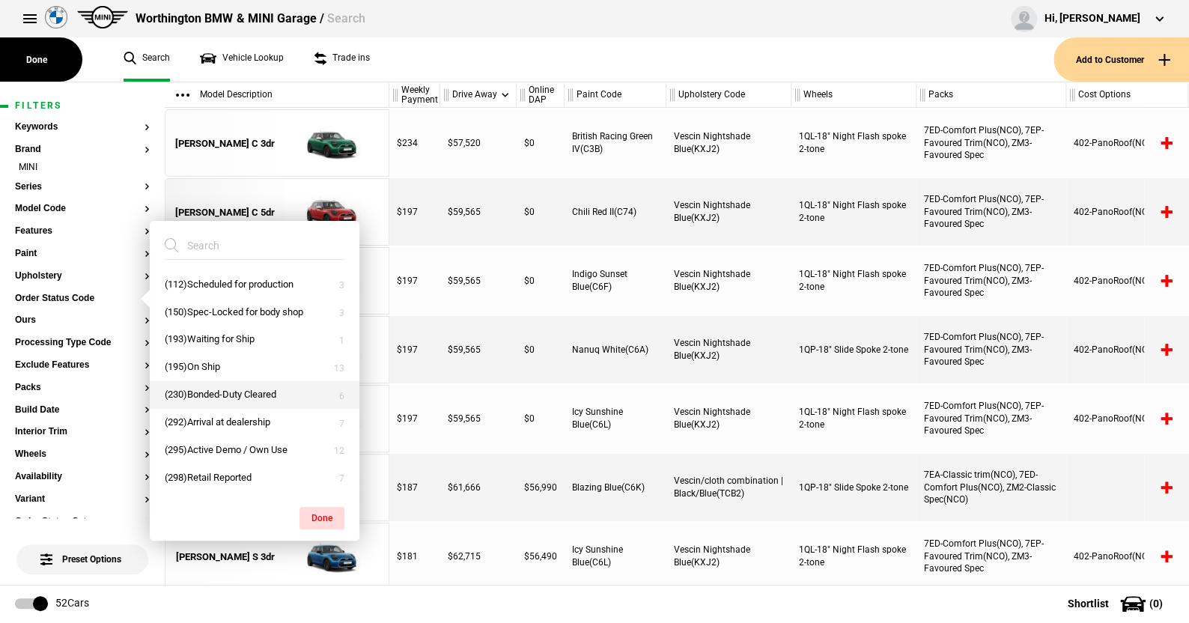
click at [209, 391] on button "(230)Bonded-Duty Cleared" at bounding box center [255, 395] width 210 height 28
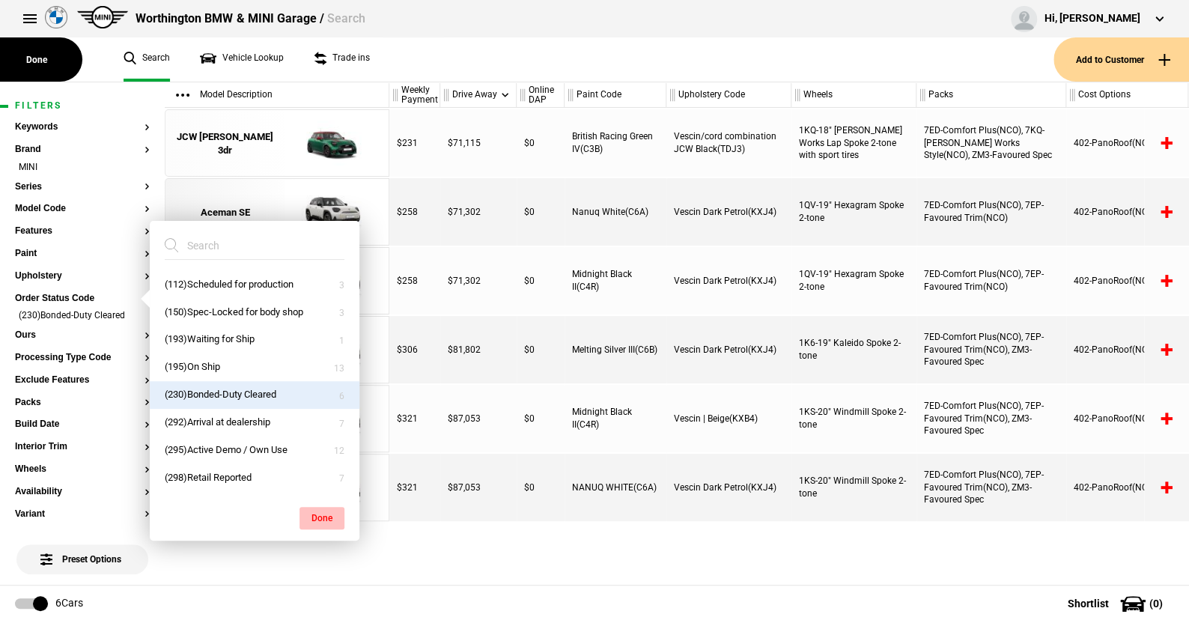
click at [323, 512] on button "Done" at bounding box center [321, 518] width 45 height 22
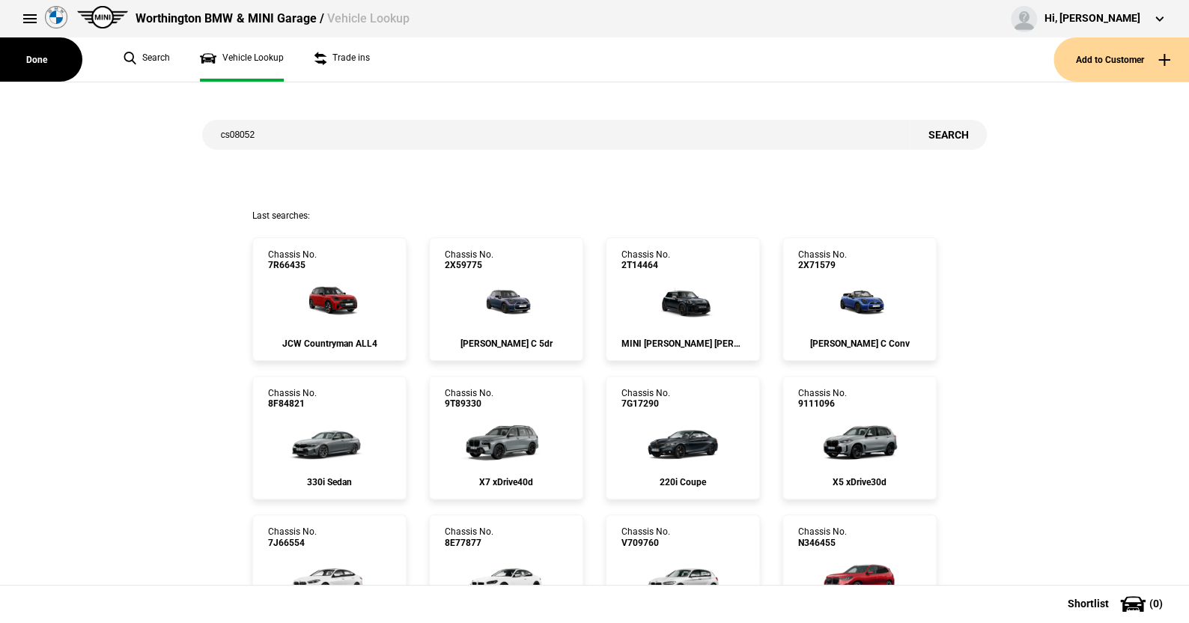
type input "cs08052"
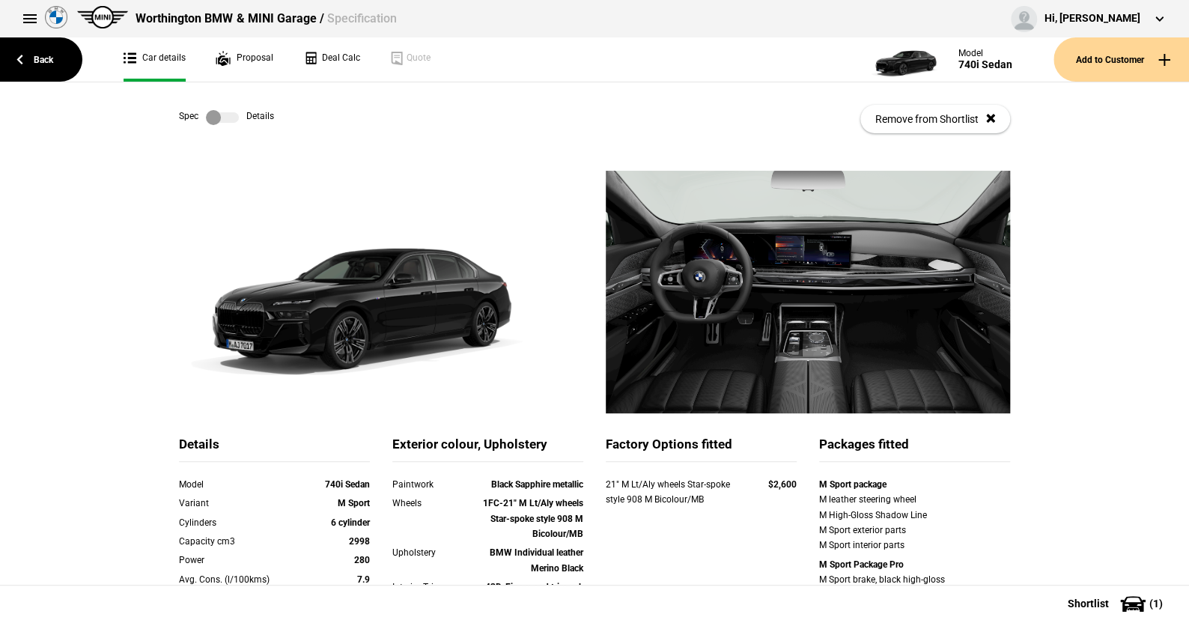
click at [224, 117] on label at bounding box center [222, 117] width 33 height 15
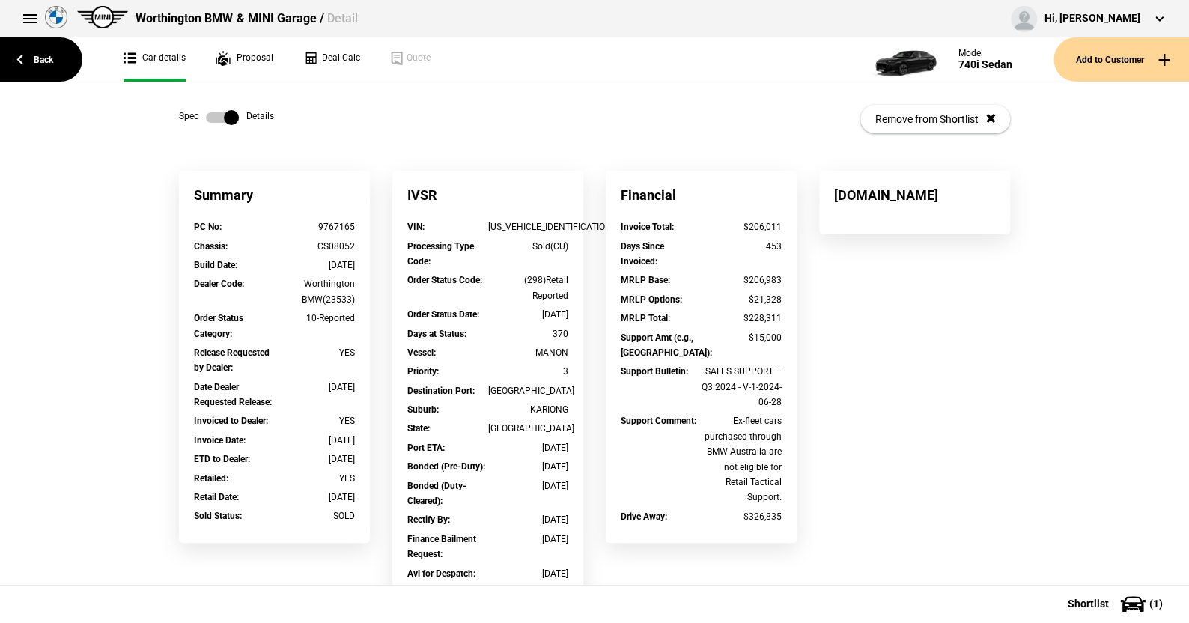
click at [206, 114] on label at bounding box center [222, 117] width 33 height 15
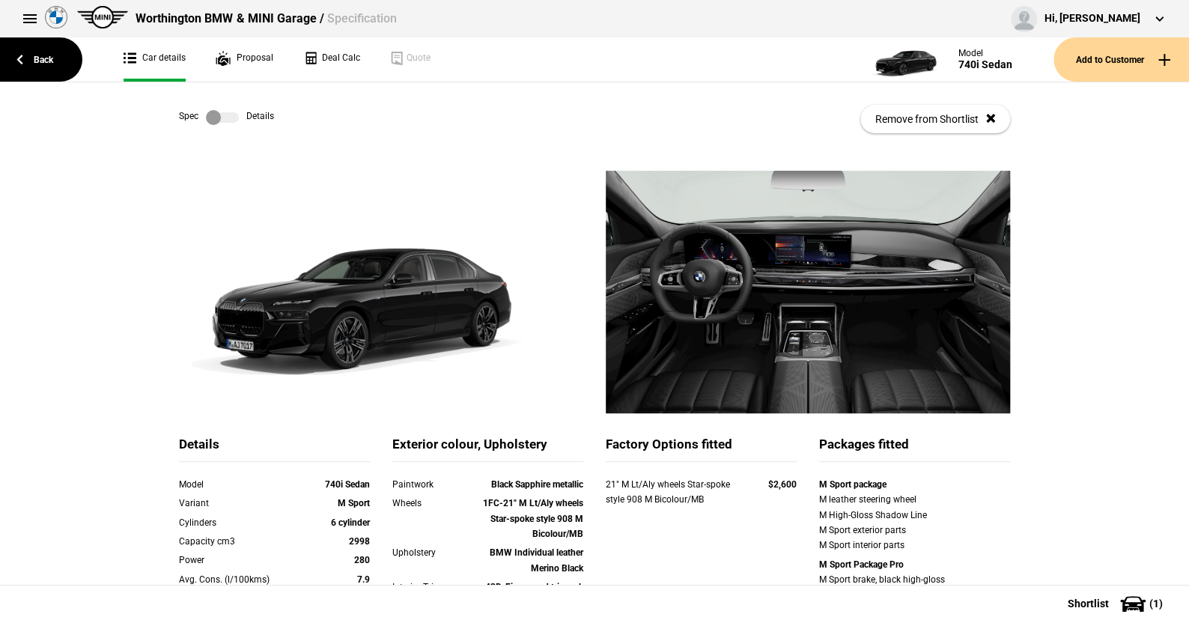
click at [224, 118] on label at bounding box center [222, 117] width 33 height 15
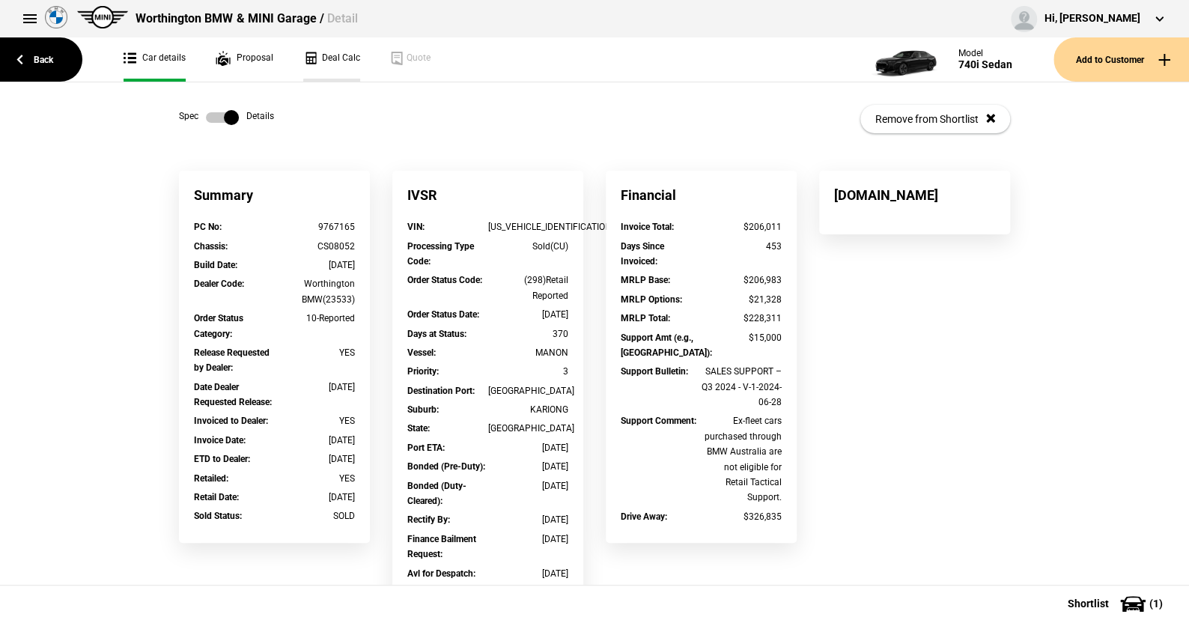
click at [336, 55] on link "Deal Calc" at bounding box center [331, 59] width 57 height 44
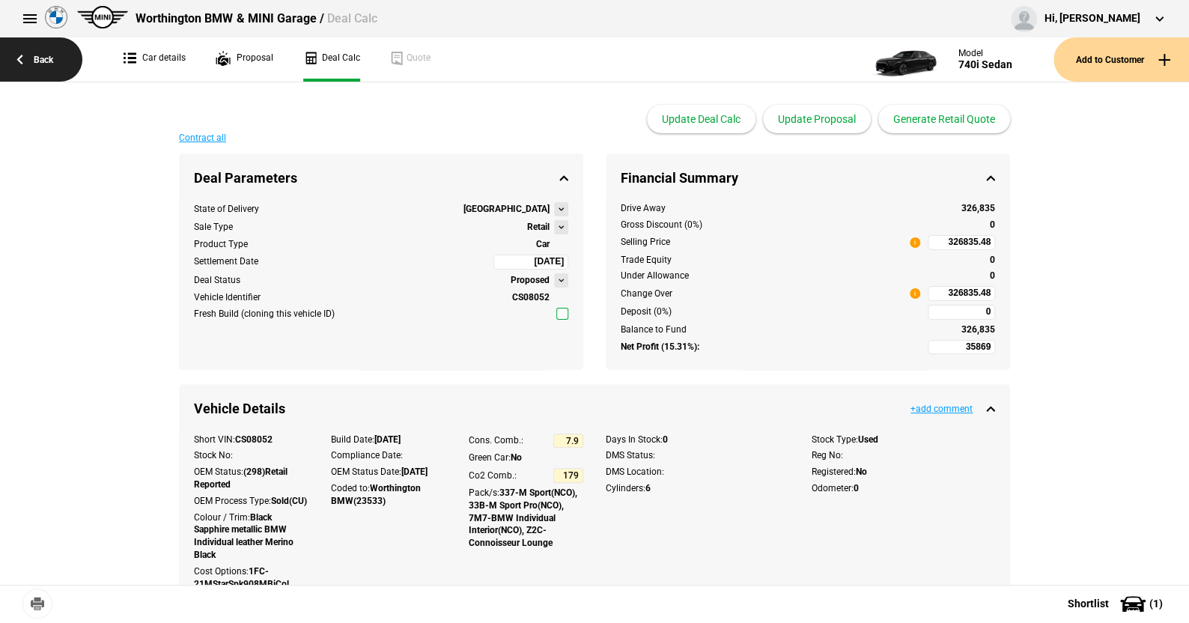
click at [46, 56] on link "Back" at bounding box center [41, 59] width 82 height 44
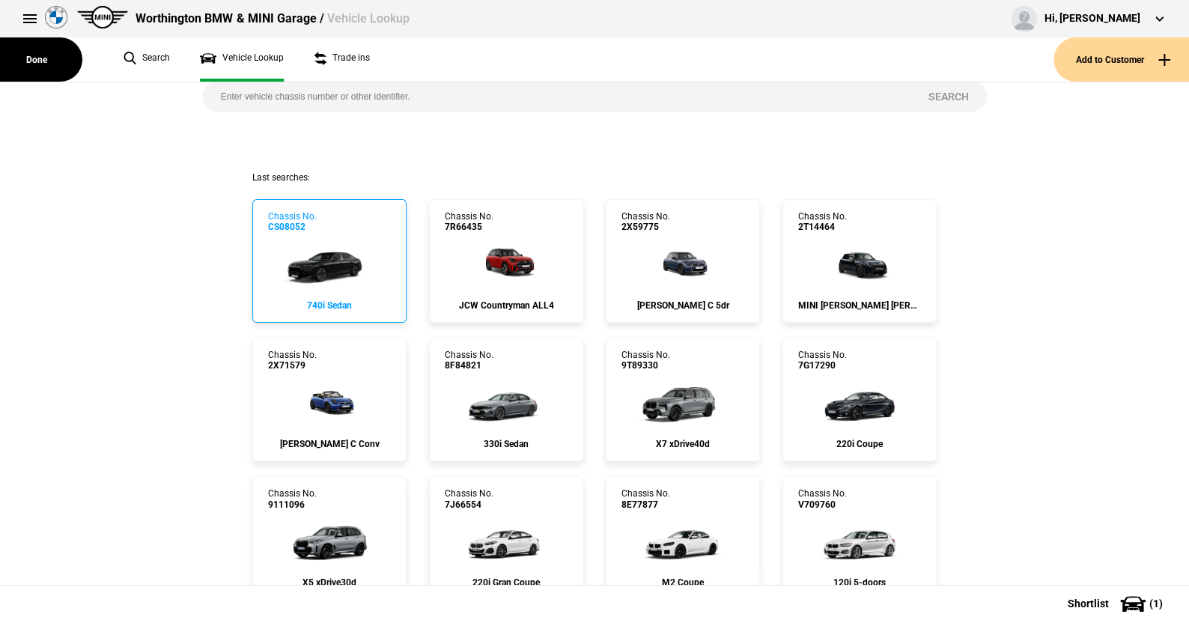
scroll to position [75, 0]
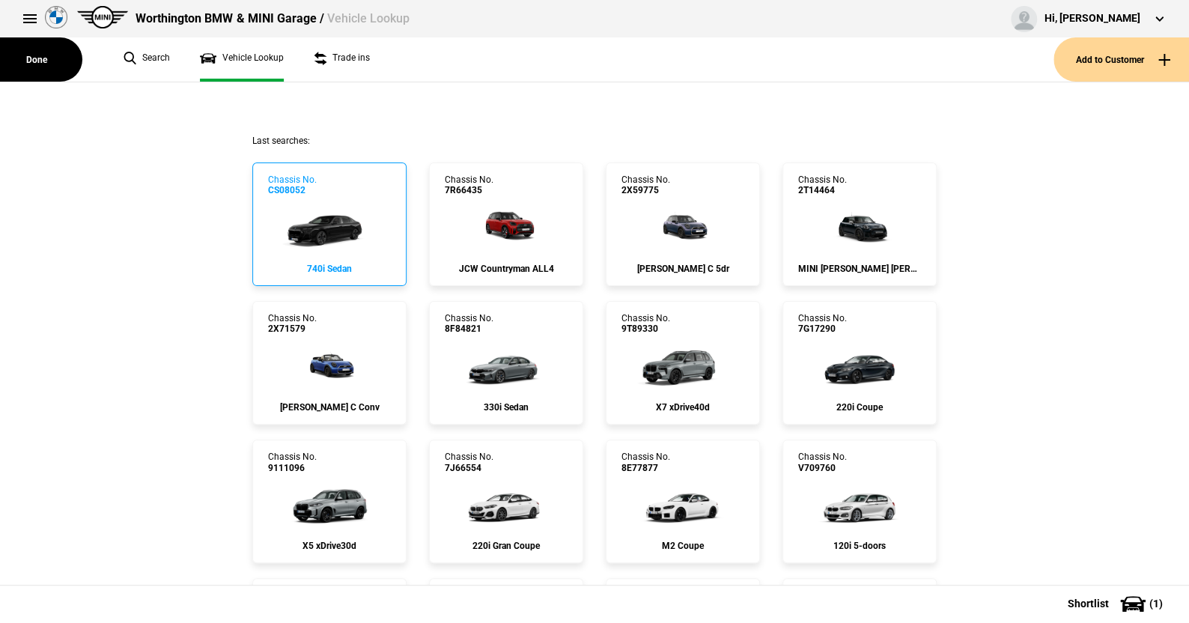
click at [323, 220] on img at bounding box center [329, 226] width 100 height 60
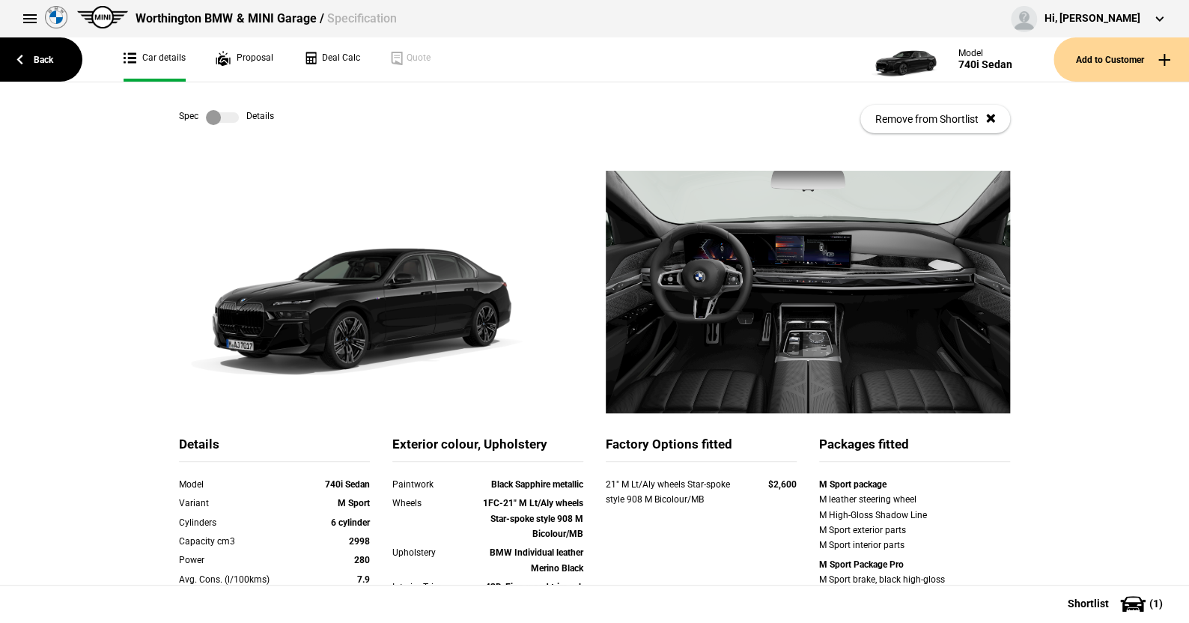
click at [222, 112] on label at bounding box center [222, 117] width 33 height 15
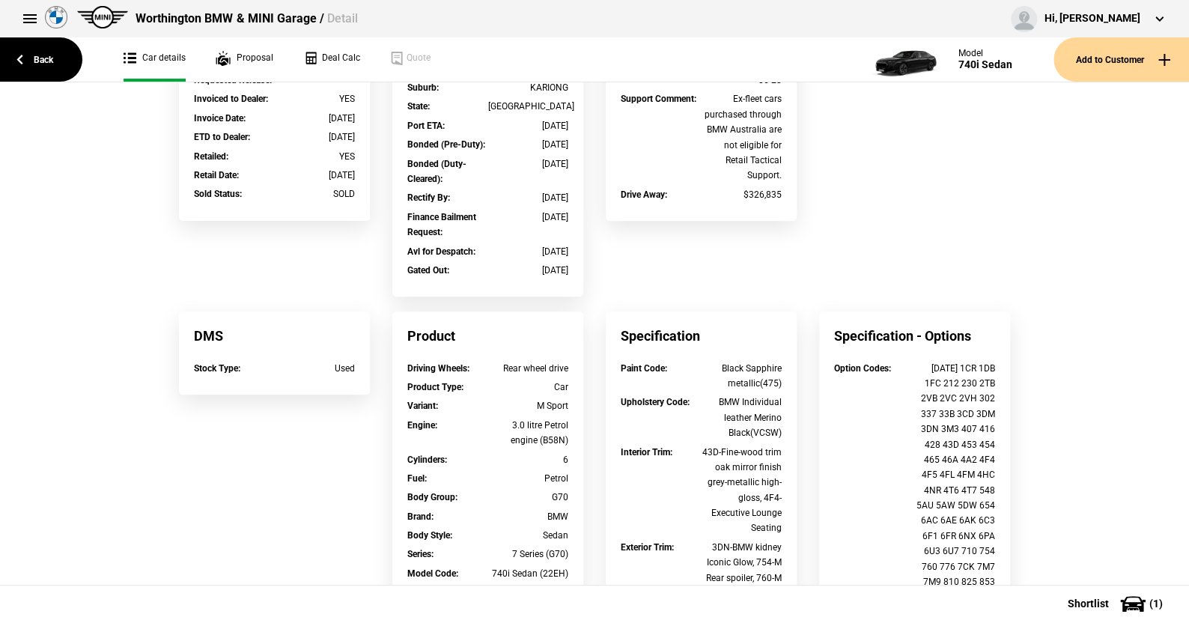
scroll to position [524, 0]
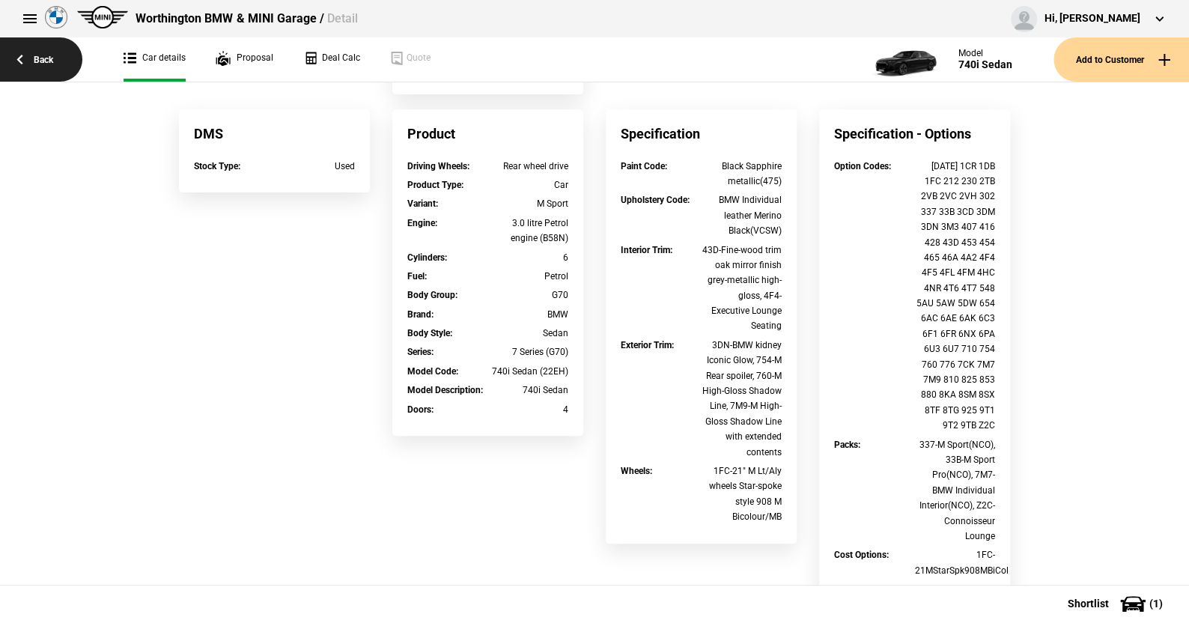
click at [46, 55] on link "Back" at bounding box center [41, 59] width 82 height 44
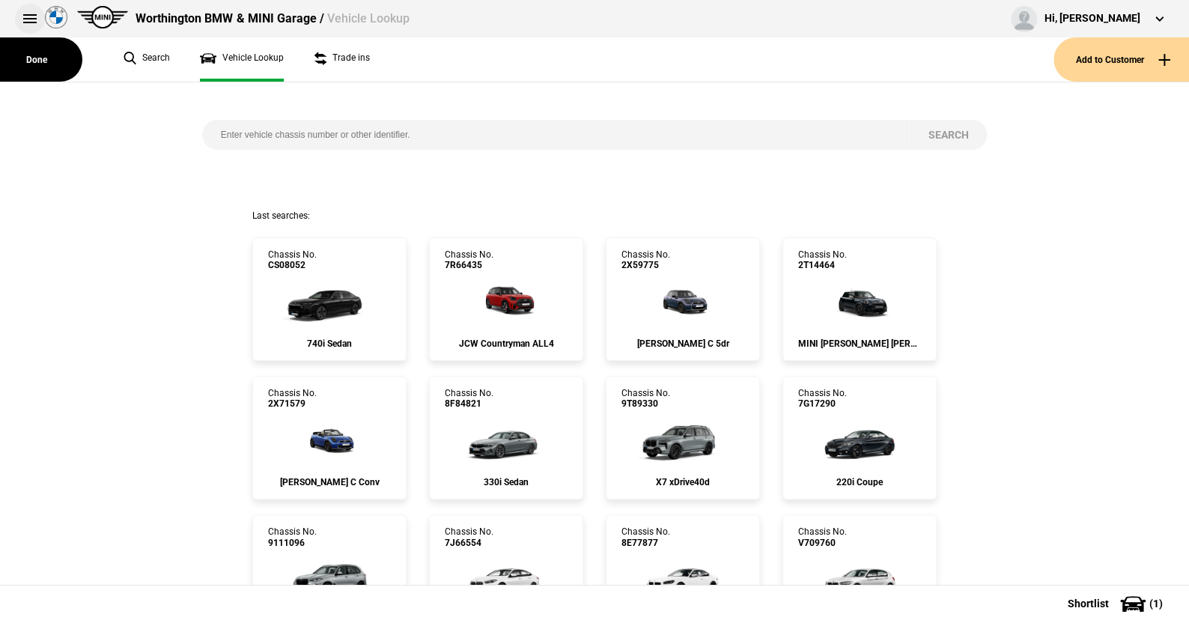
click at [31, 13] on button at bounding box center [30, 19] width 30 height 30
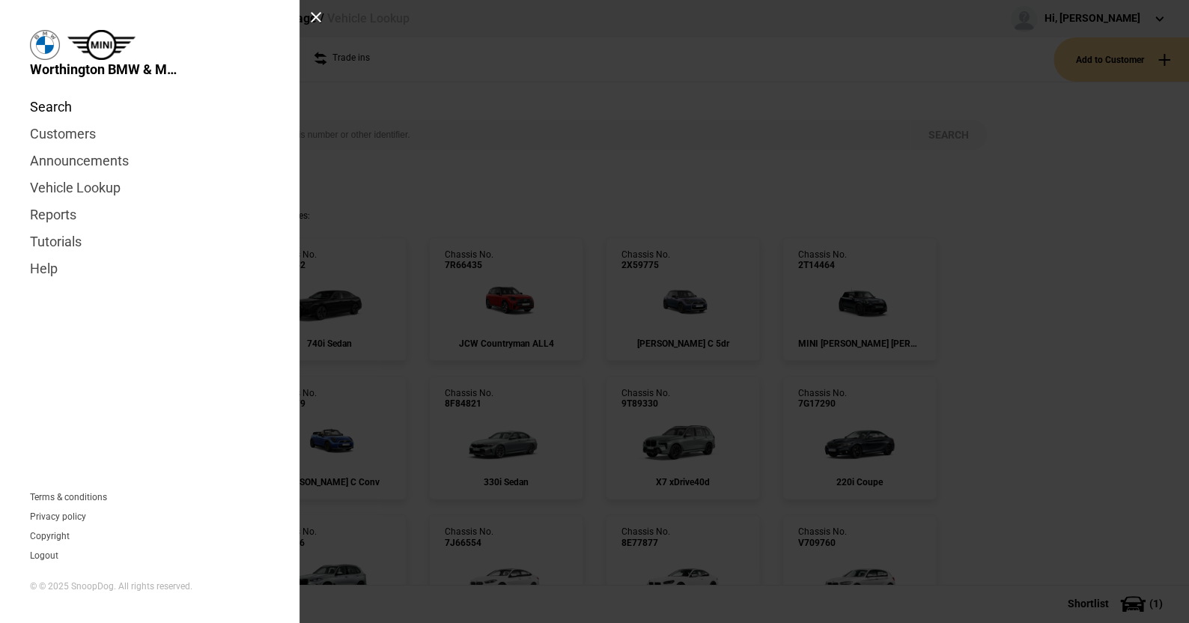
click at [60, 103] on link "Search" at bounding box center [150, 107] width 240 height 27
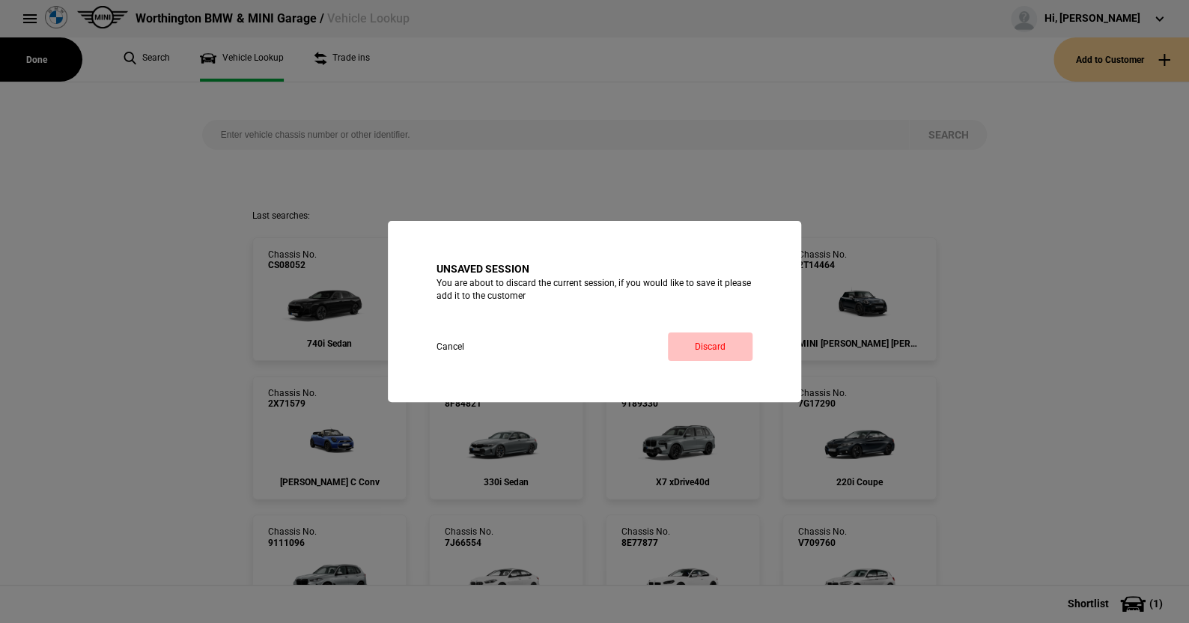
click at [696, 341] on link "Discard" at bounding box center [710, 346] width 85 height 28
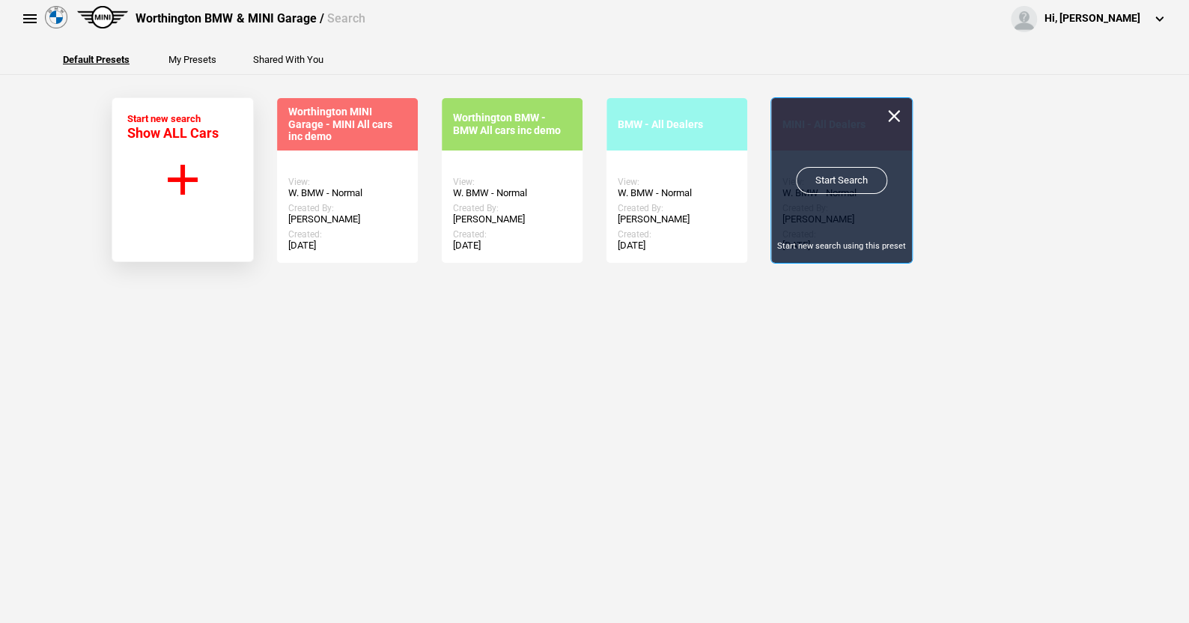
click at [842, 177] on link "Start Search" at bounding box center [841, 180] width 91 height 27
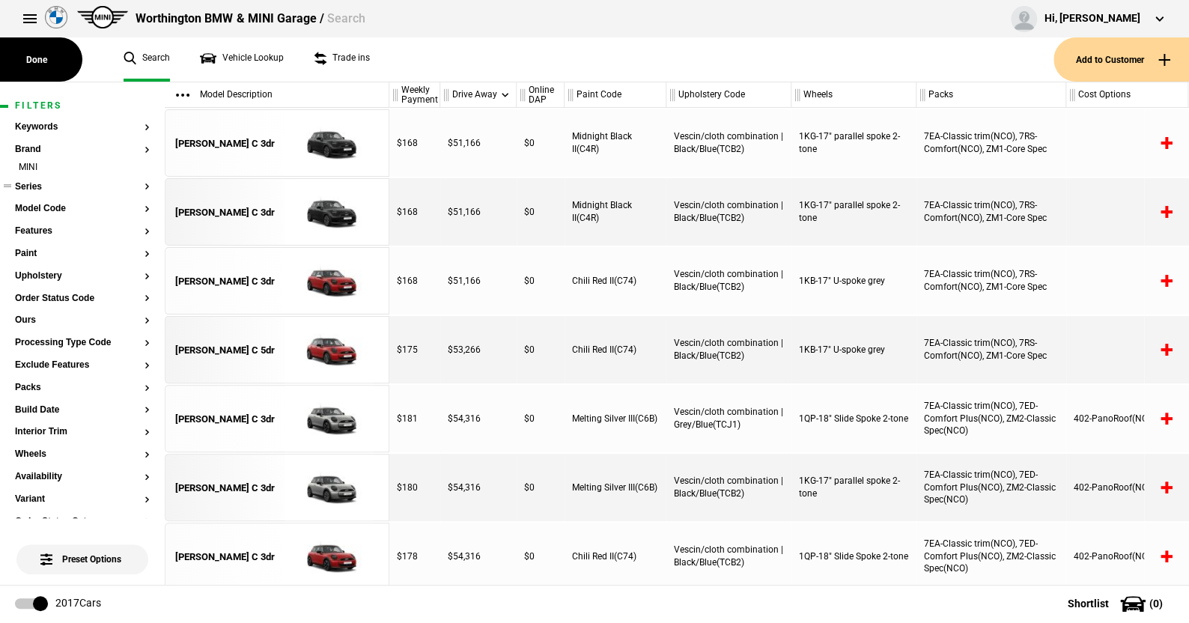
click at [35, 186] on button "Series" at bounding box center [82, 187] width 135 height 10
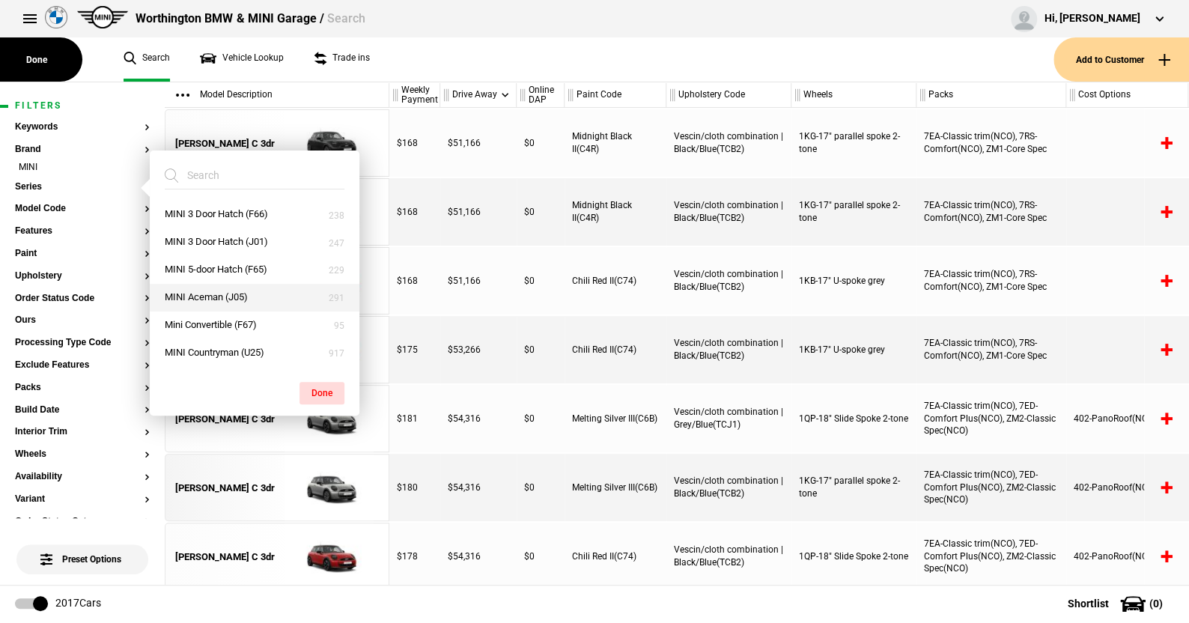
click at [210, 291] on button "MINI Aceman (J05)" at bounding box center [255, 298] width 210 height 28
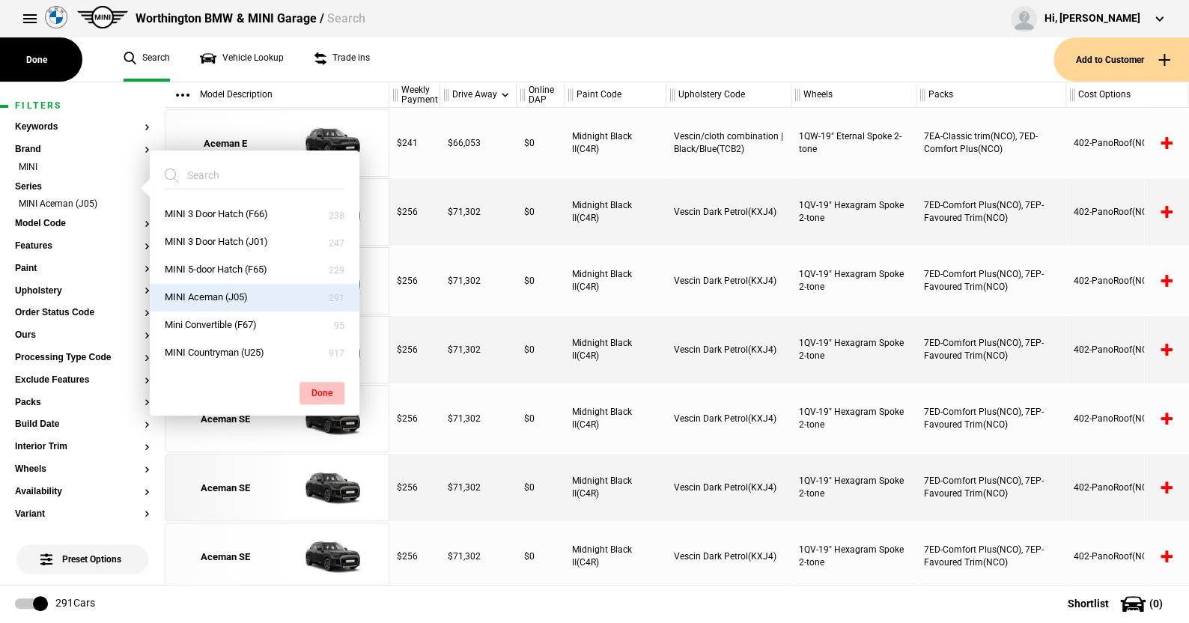
click at [323, 386] on button "Done" at bounding box center [321, 393] width 45 height 22
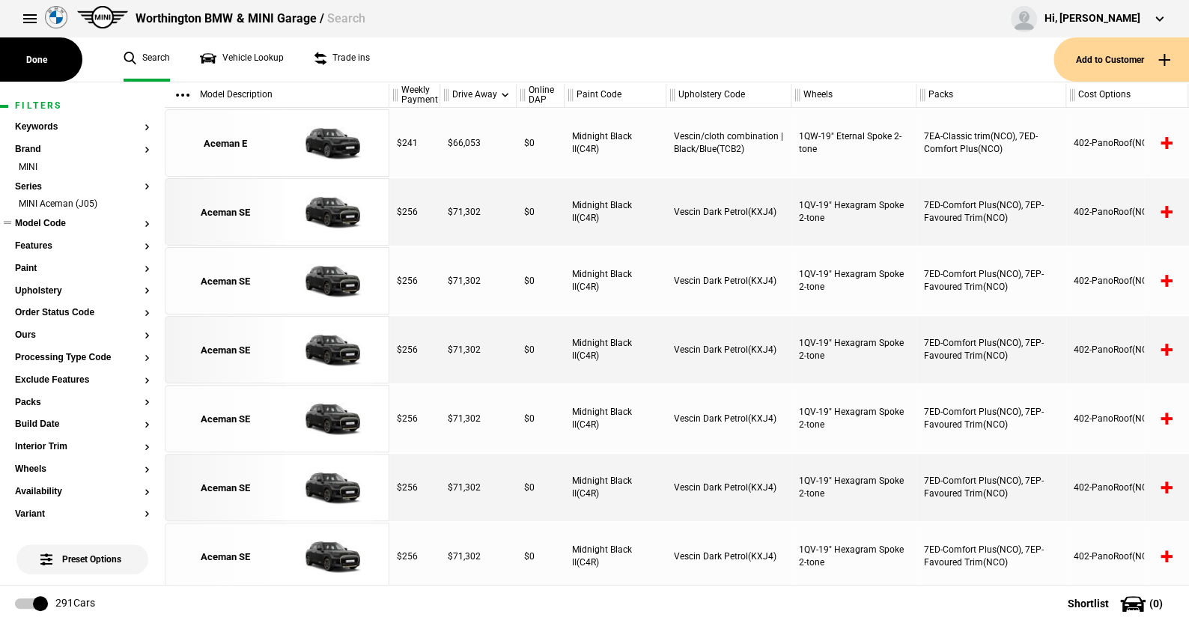
click at [55, 219] on button "Model Code" at bounding box center [82, 224] width 135 height 10
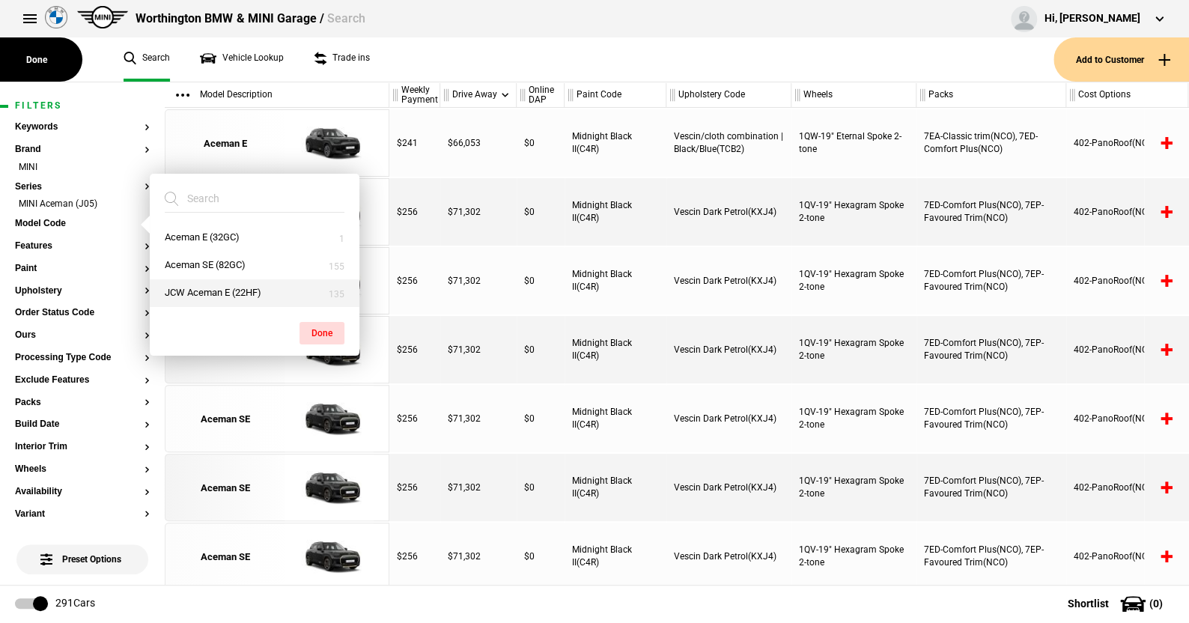
click at [198, 287] on button "JCW Aceman E (22HF)" at bounding box center [255, 293] width 210 height 28
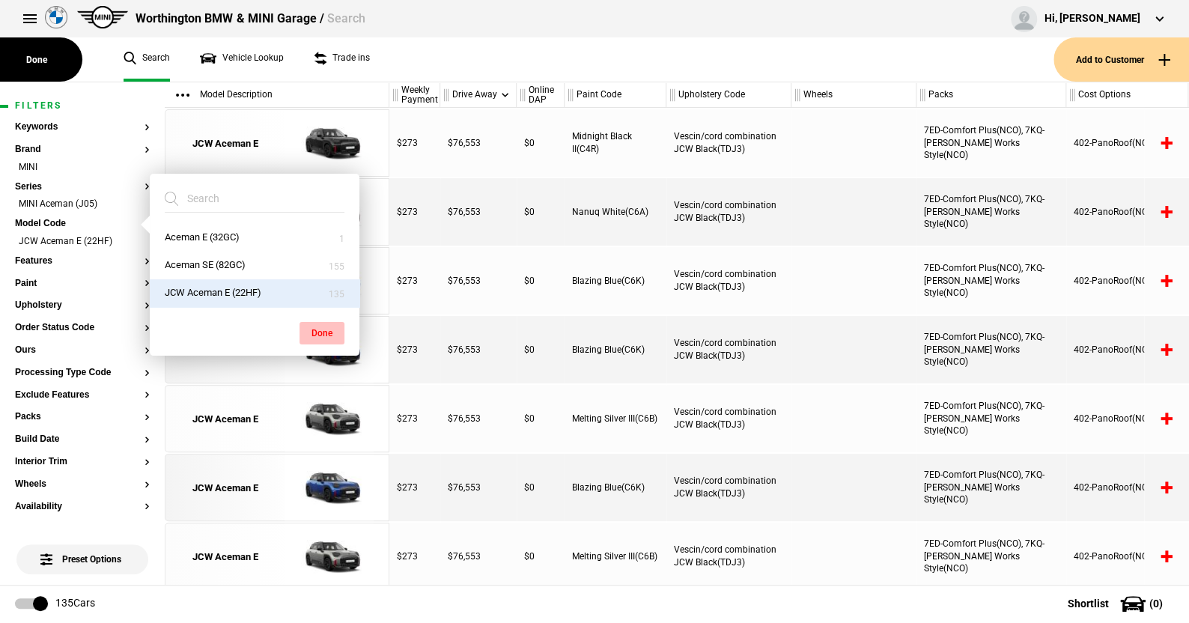
click at [328, 327] on button "Done" at bounding box center [321, 333] width 45 height 22
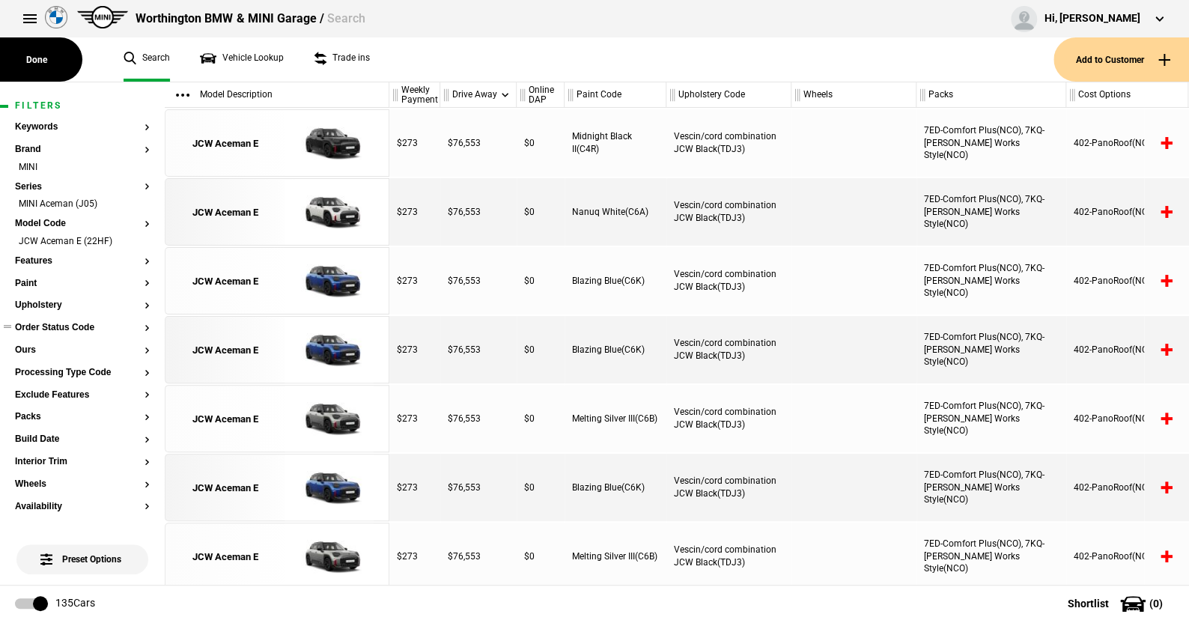
click at [52, 325] on button "Order Status Code" at bounding box center [82, 328] width 135 height 10
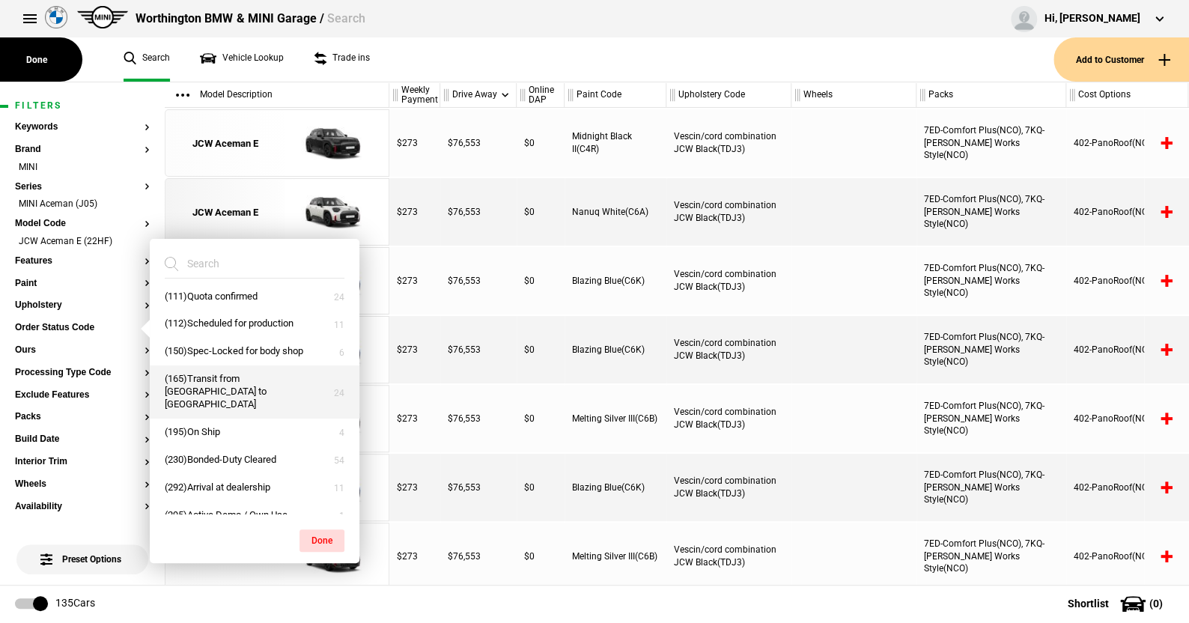
scroll to position [9, 0]
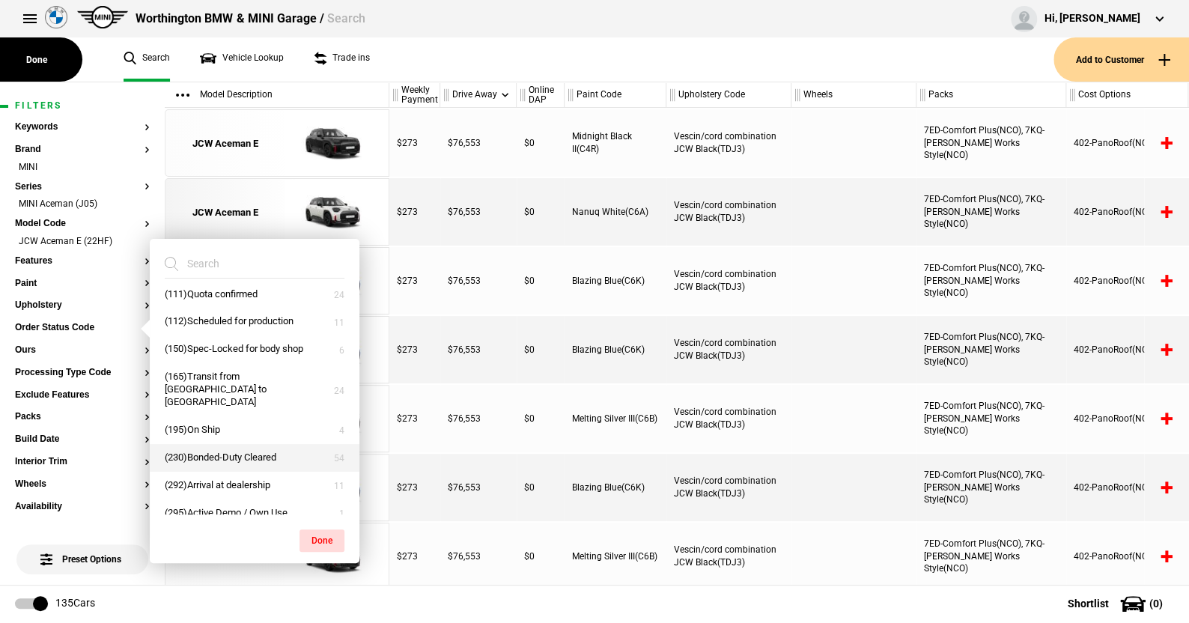
click at [227, 444] on button "(230)Bonded-Duty Cleared" at bounding box center [255, 458] width 210 height 28
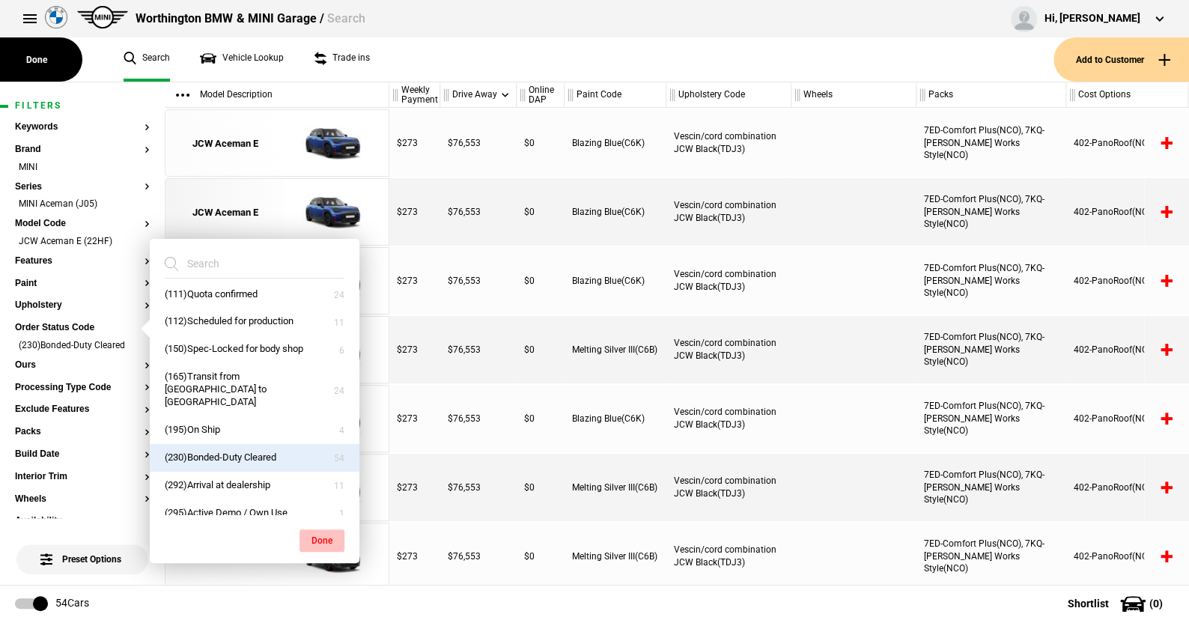
click at [323, 537] on button "Done" at bounding box center [321, 540] width 45 height 22
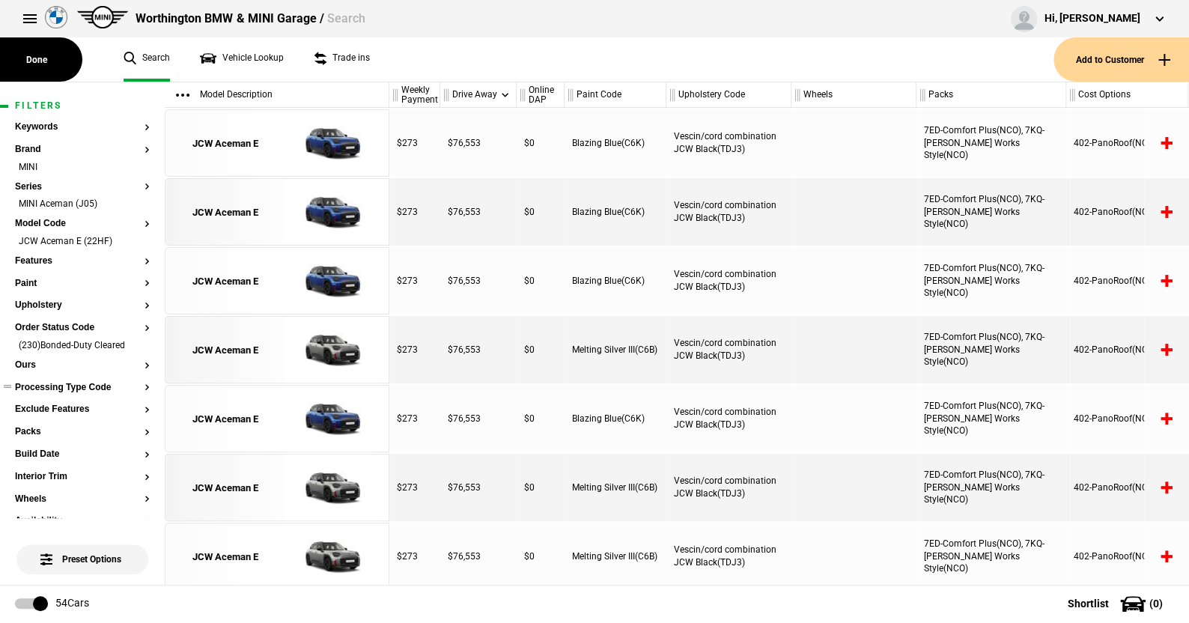
click at [76, 385] on button "Processing Type Code" at bounding box center [82, 388] width 135 height 10
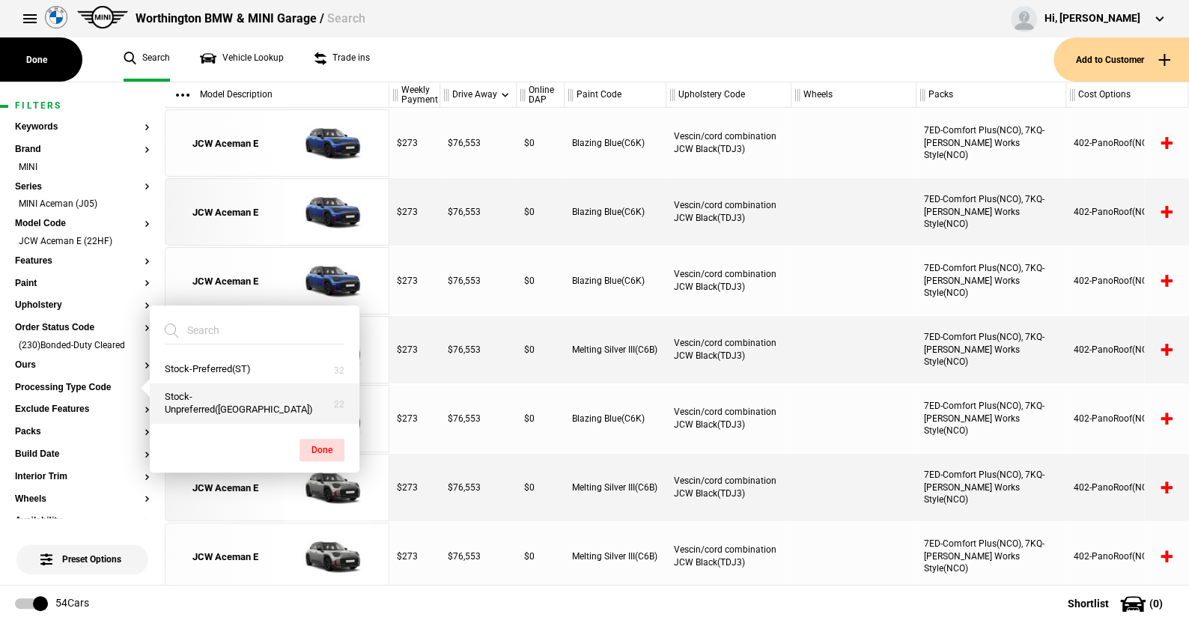
click at [197, 407] on button "Stock-Unpreferred([GEOGRAPHIC_DATA])" at bounding box center [255, 403] width 210 height 40
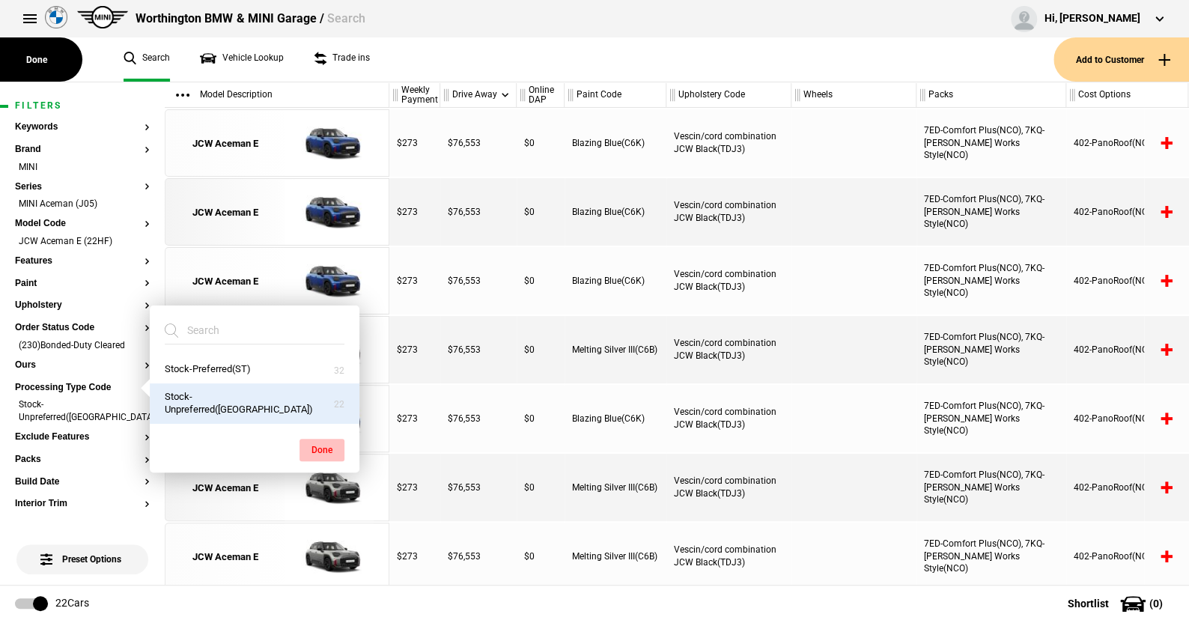
click at [318, 445] on button "Done" at bounding box center [321, 450] width 45 height 22
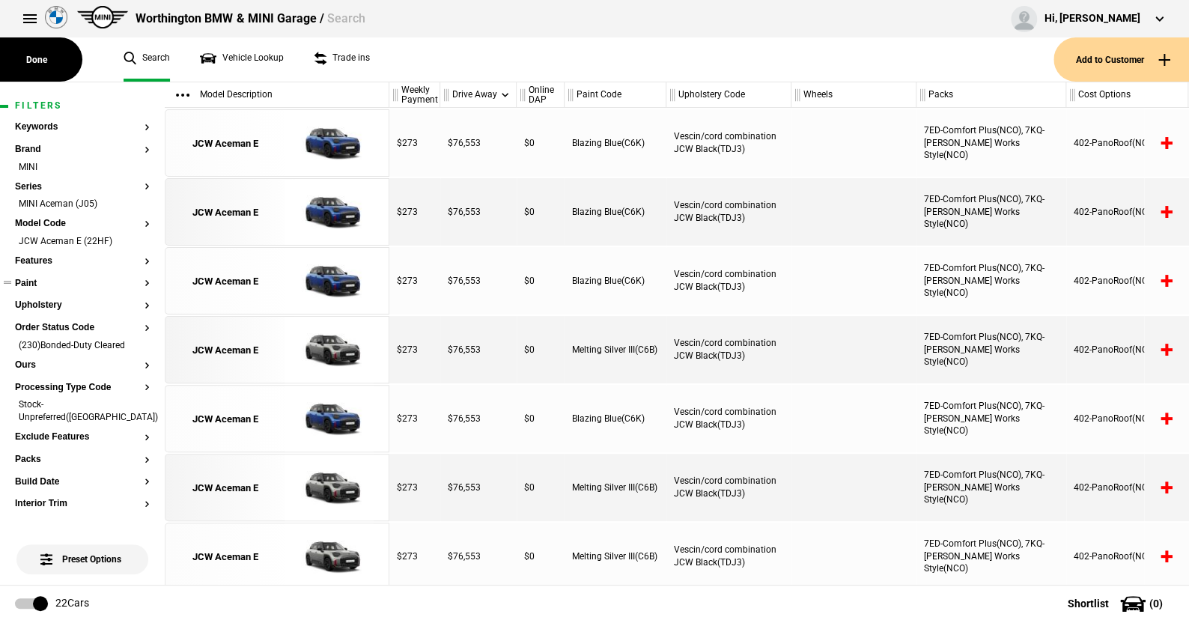
click at [31, 281] on button "Paint" at bounding box center [82, 284] width 135 height 10
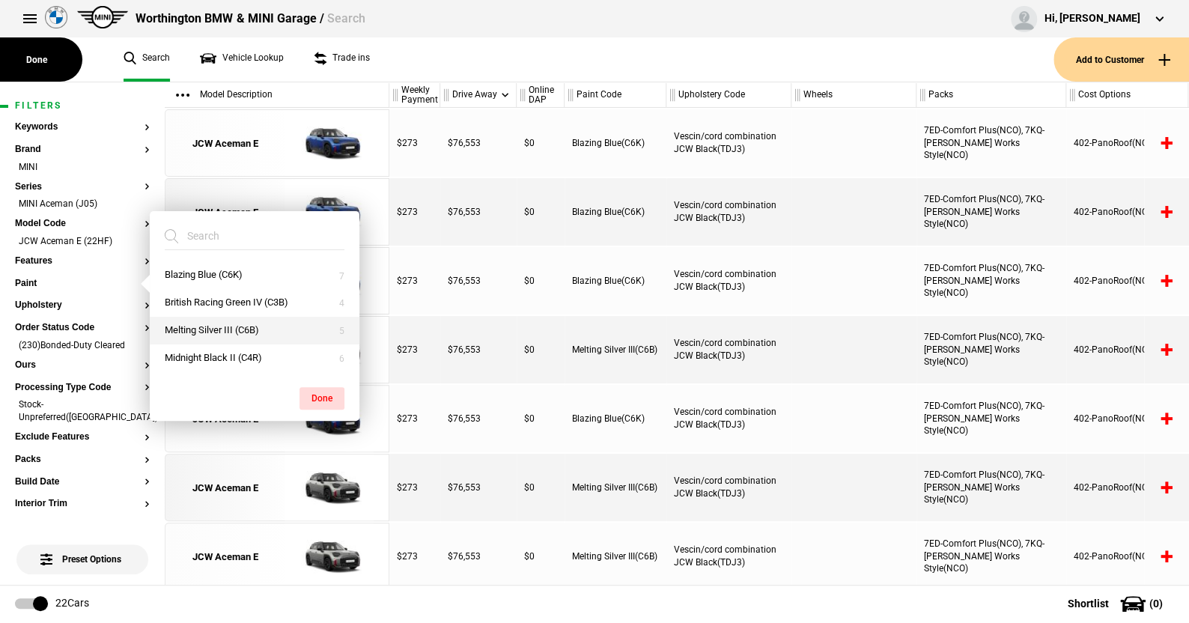
click at [204, 326] on button "Melting Silver III (C6B)" at bounding box center [255, 331] width 210 height 28
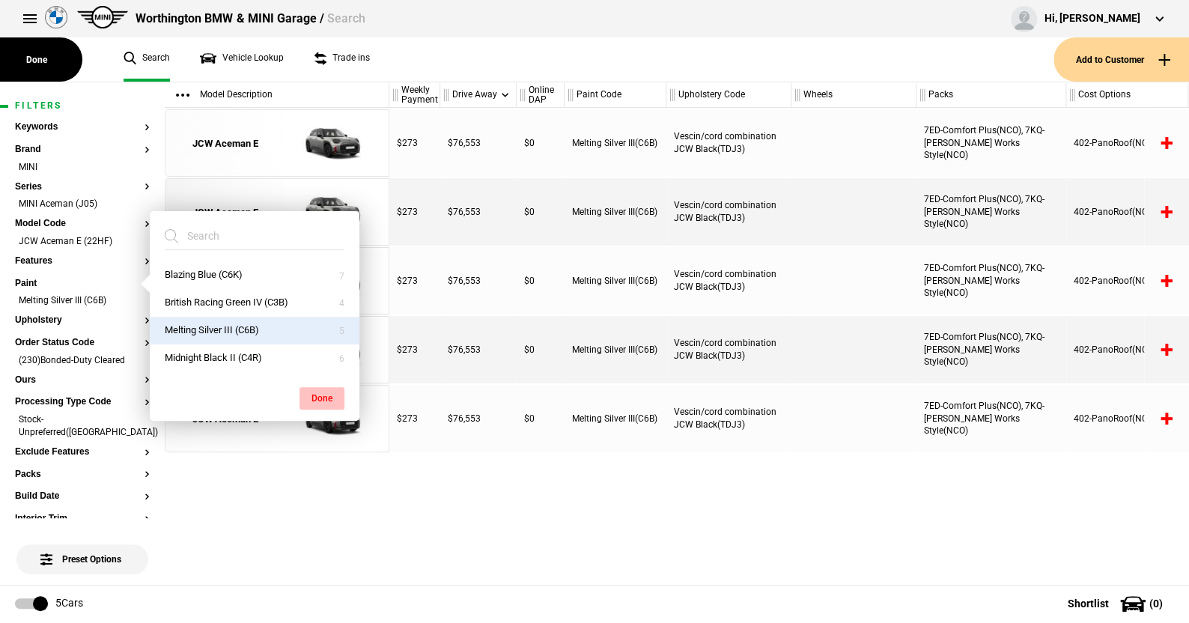
click at [317, 397] on button "Done" at bounding box center [321, 398] width 45 height 22
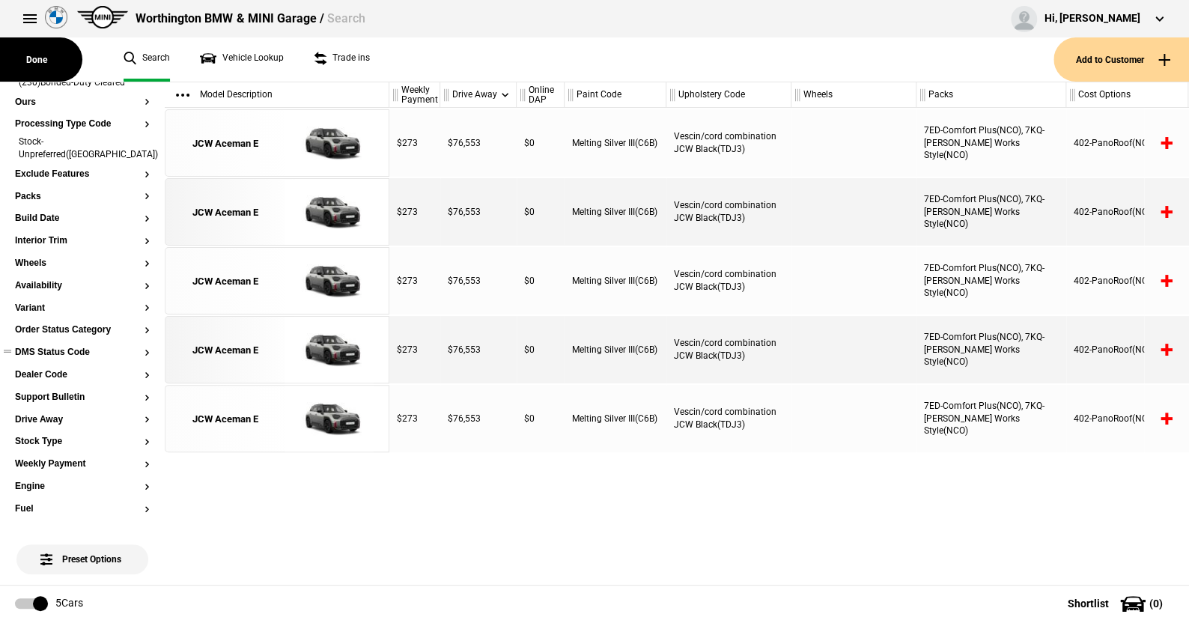
scroll to position [299, 0]
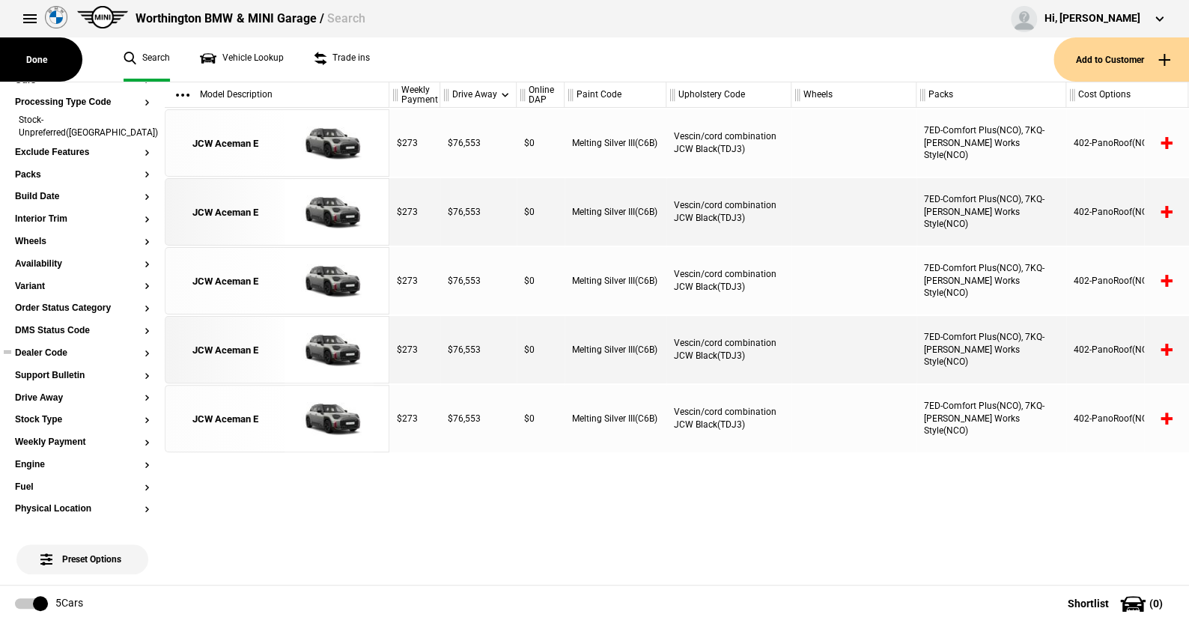
click at [59, 348] on button "Dealer Code" at bounding box center [82, 353] width 135 height 10
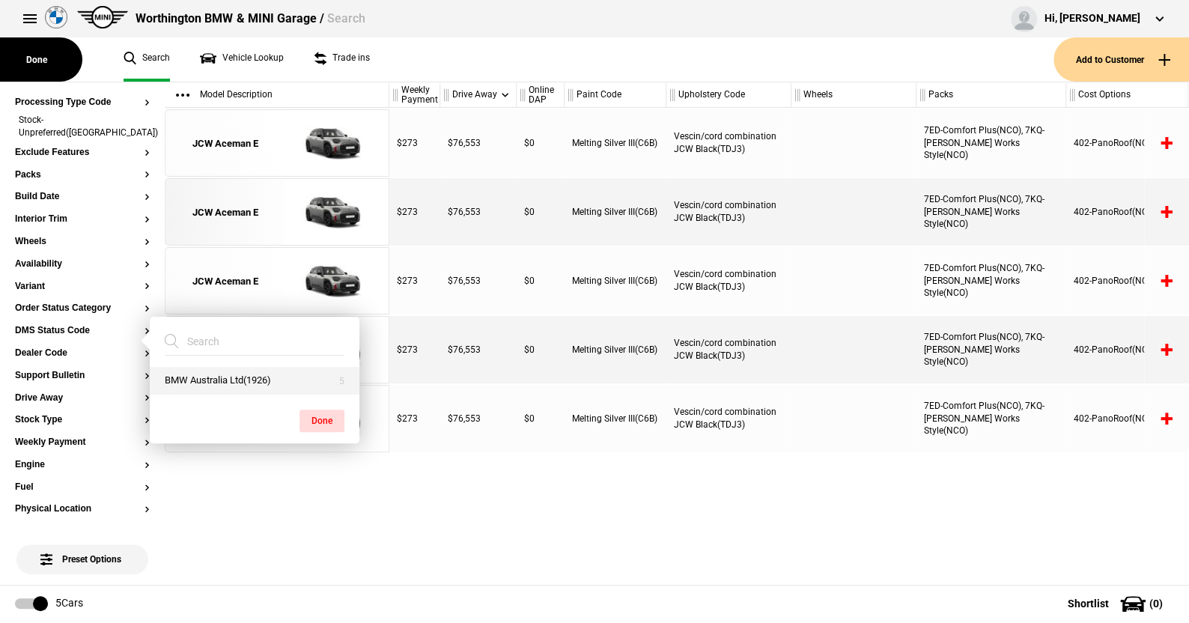
click at [214, 380] on button "BMW Australia Ltd(1926)" at bounding box center [255, 381] width 210 height 28
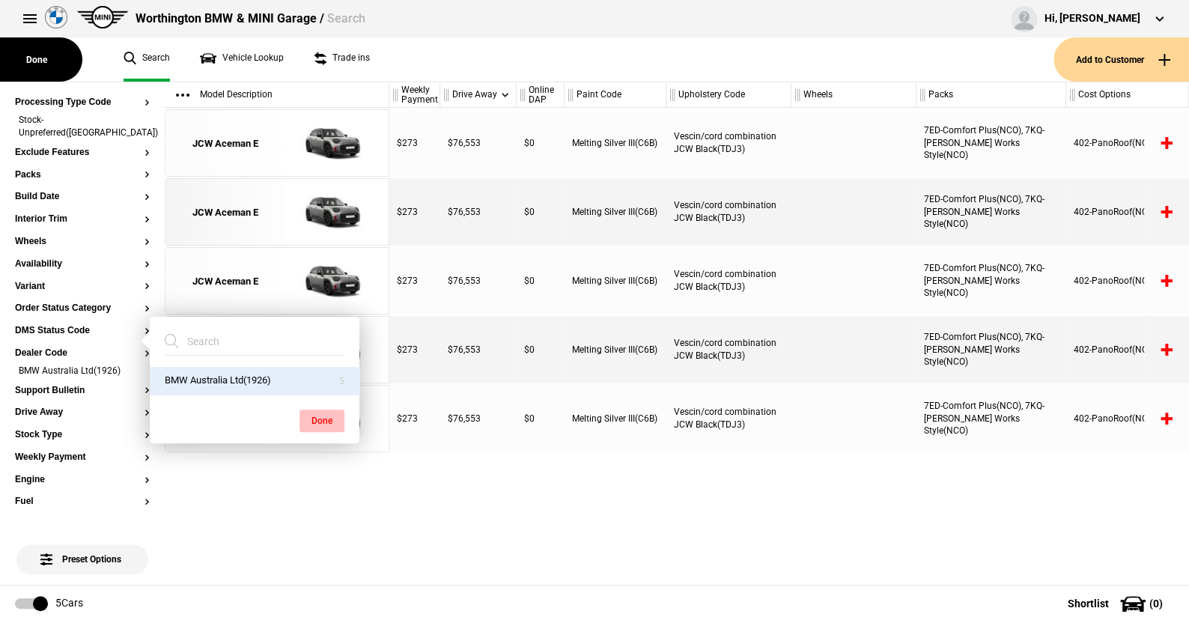
click at [320, 415] on button "Done" at bounding box center [321, 421] width 45 height 22
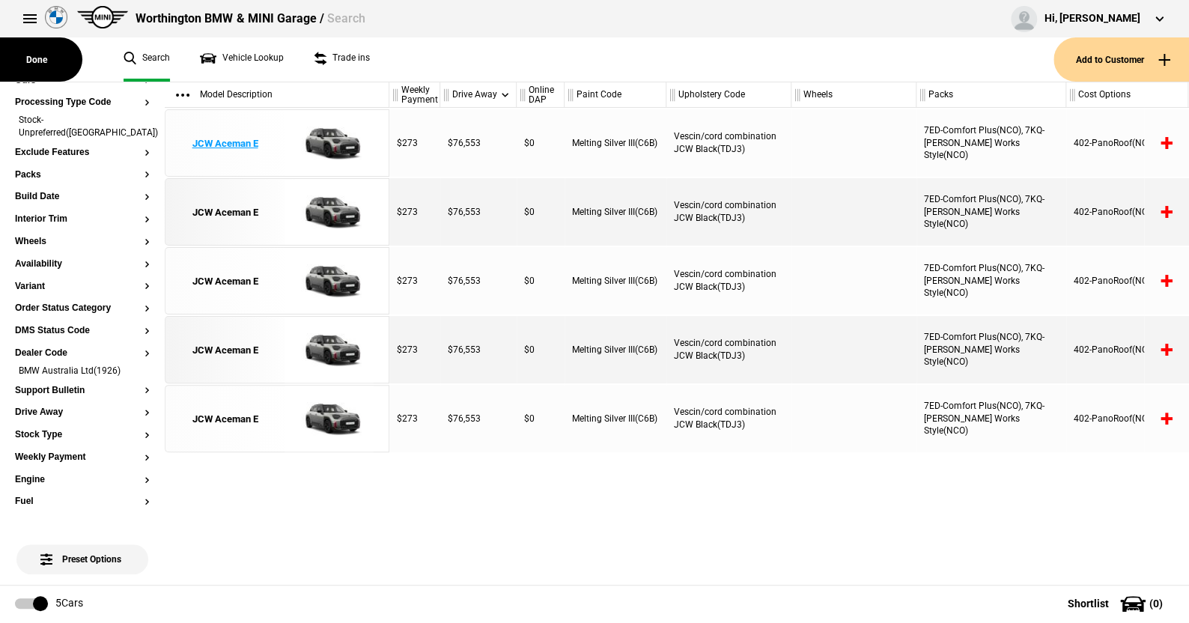
click at [328, 138] on img at bounding box center [329, 143] width 104 height 67
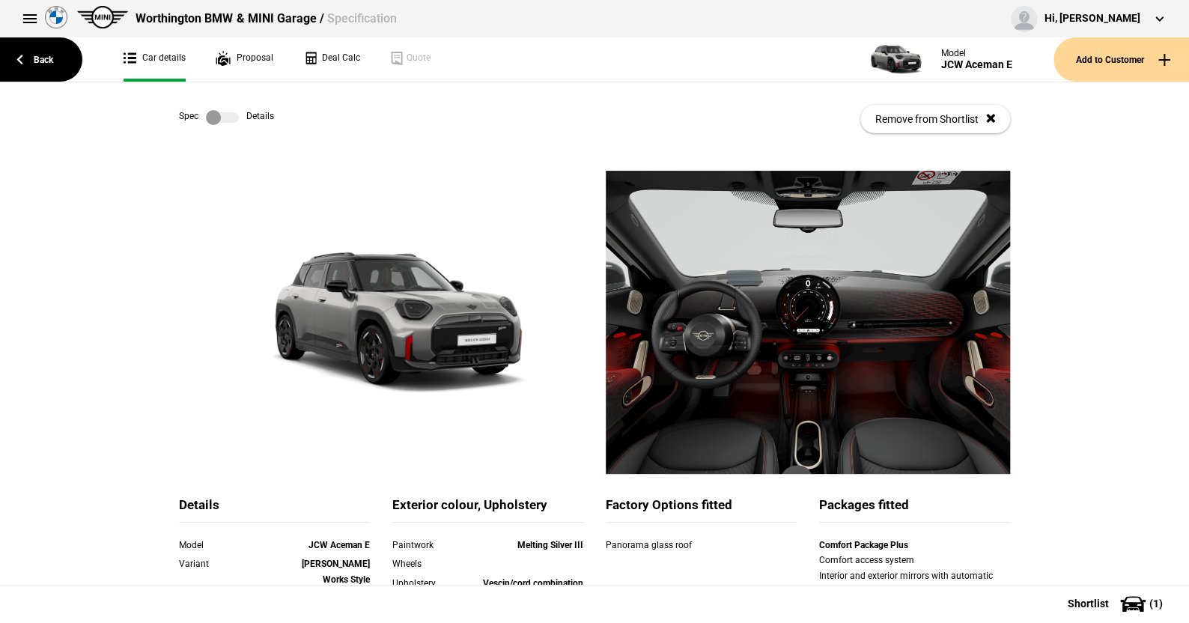
click at [231, 119] on label at bounding box center [222, 117] width 33 height 15
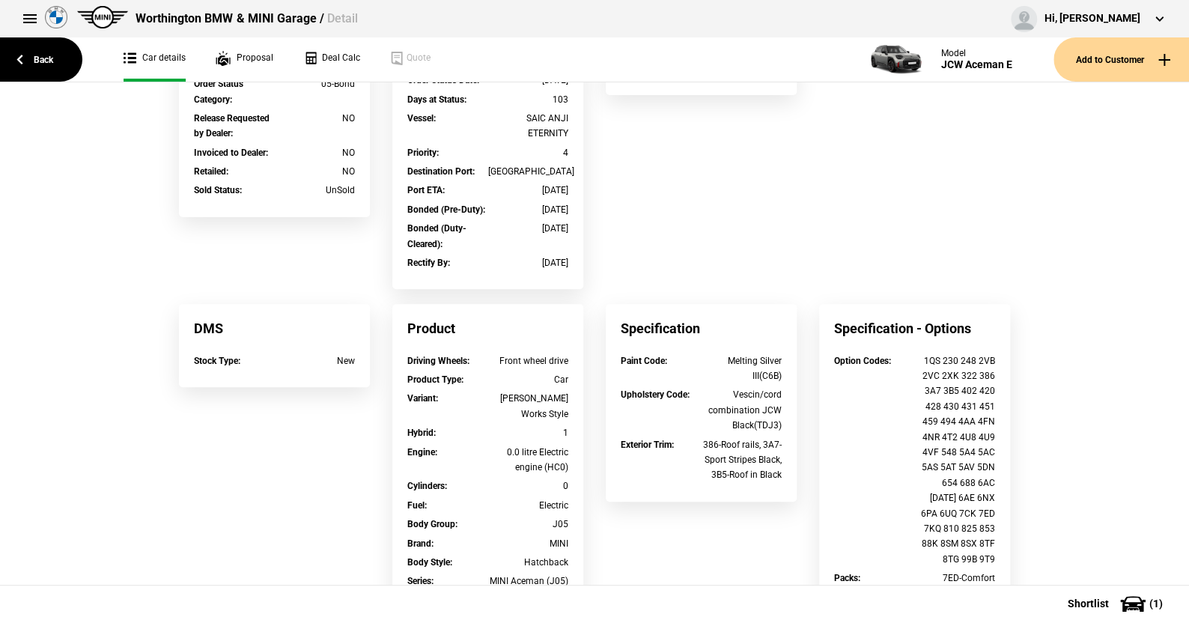
scroll to position [374, 0]
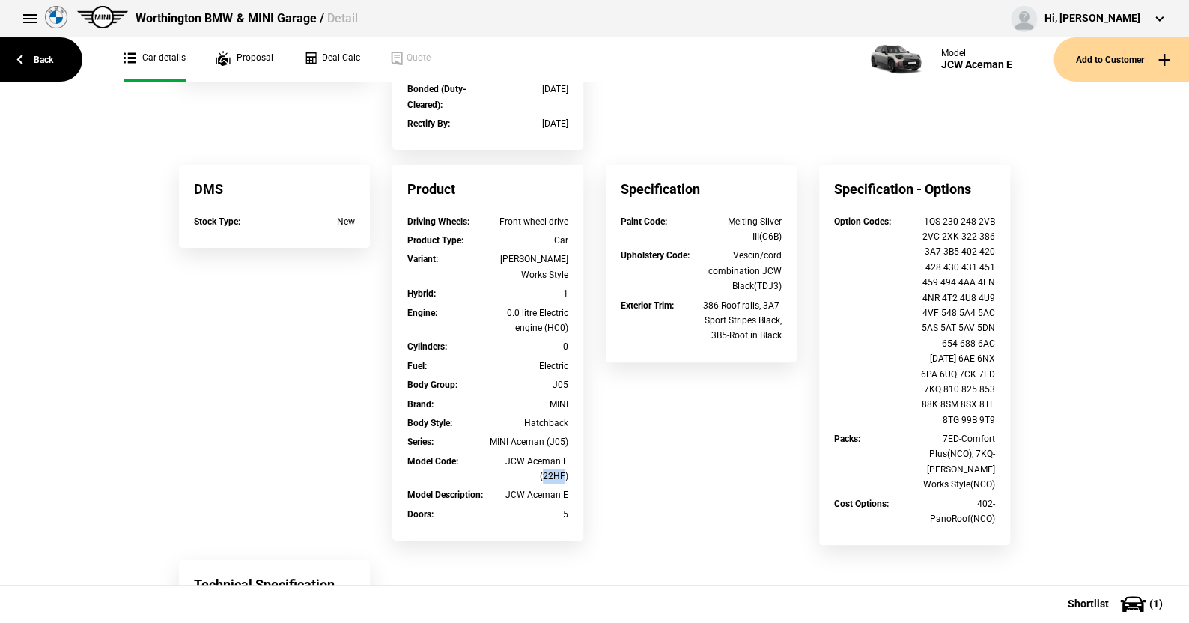
drag, startPoint x: 558, startPoint y: 477, endPoint x: 538, endPoint y: 477, distance: 20.2
click at [538, 477] on div "JCW Aceman E (22HF)" at bounding box center [528, 469] width 81 height 31
copy div "22HF"
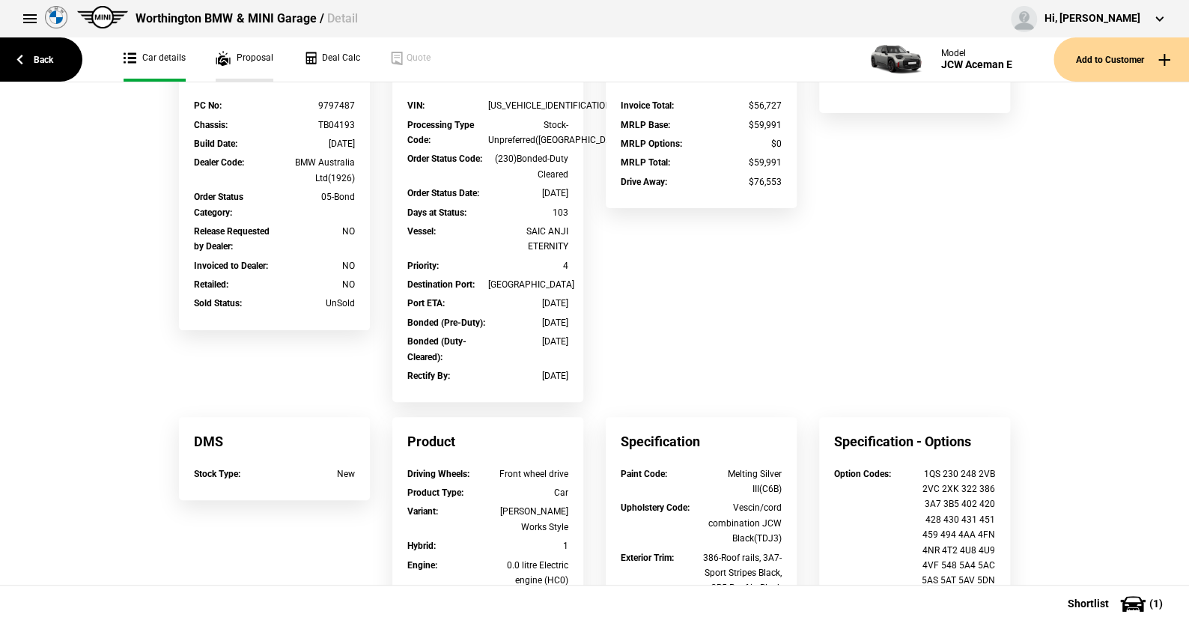
scroll to position [0, 0]
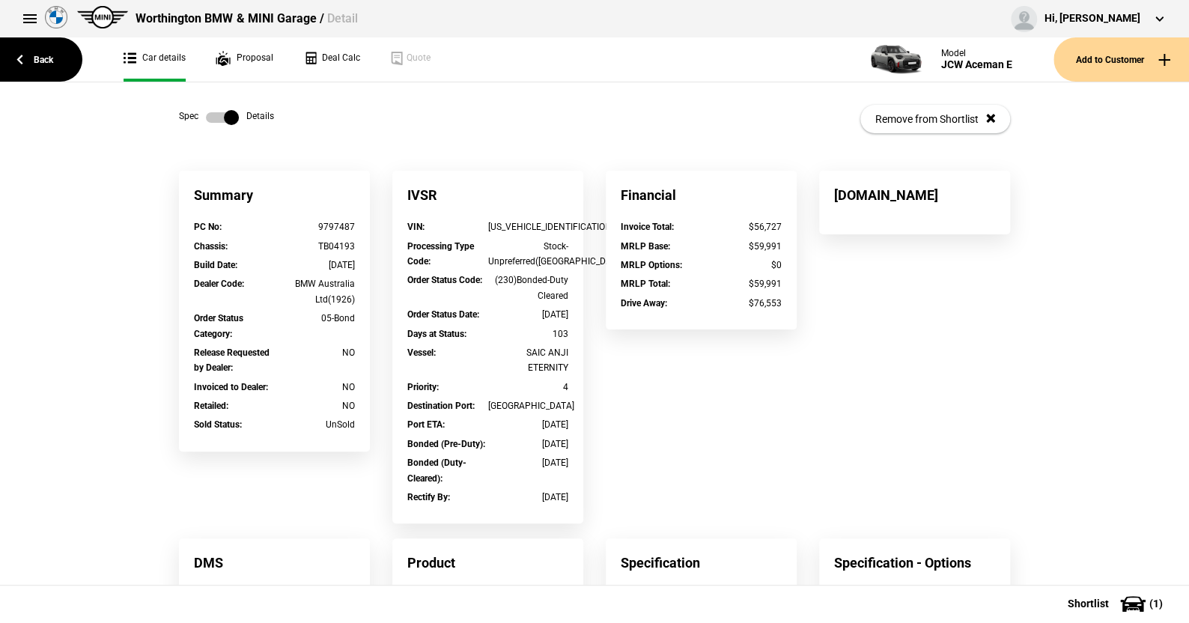
click at [199, 115] on link at bounding box center [222, 117] width 48 height 15
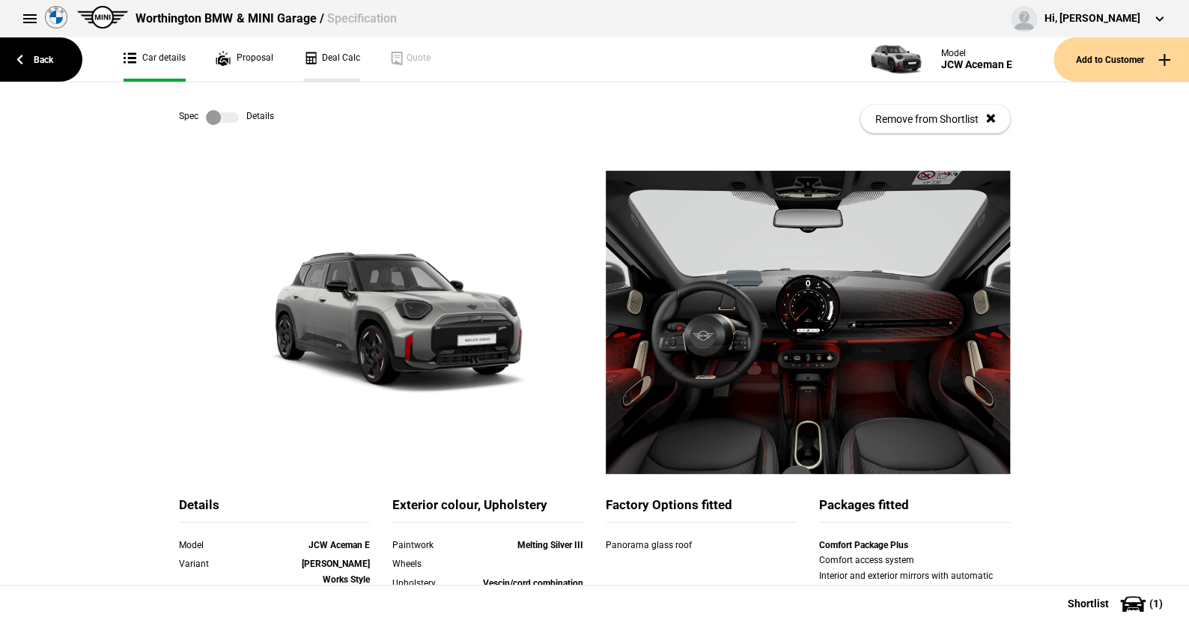
click at [341, 58] on link "Deal Calc" at bounding box center [331, 59] width 57 height 44
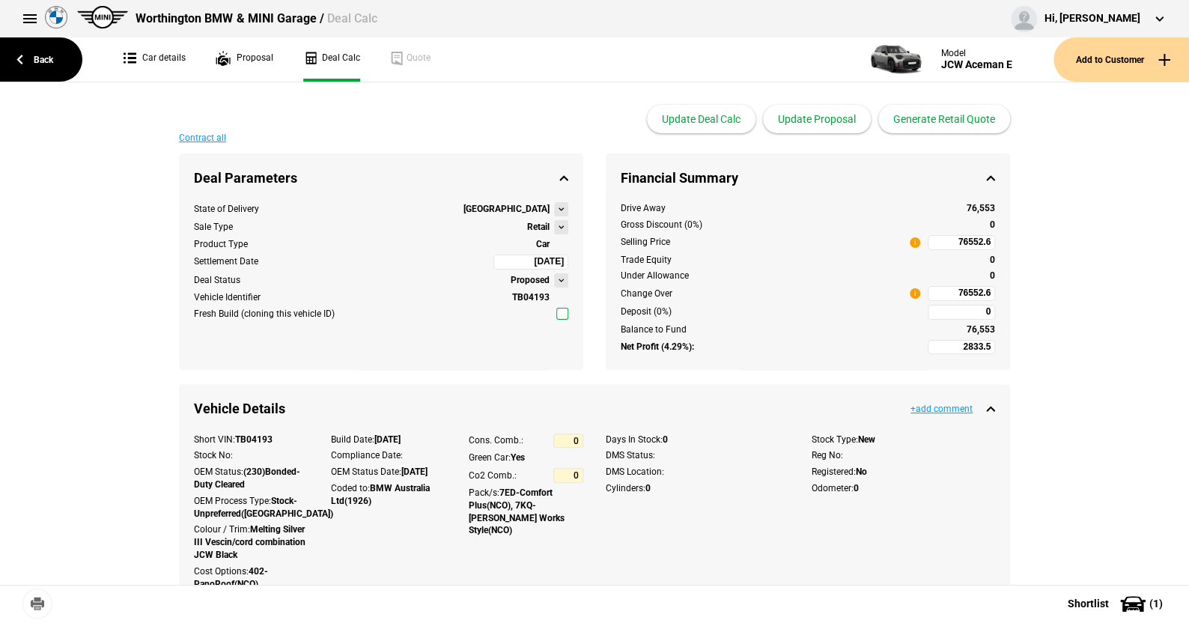
click at [557, 225] on button at bounding box center [561, 227] width 14 height 14
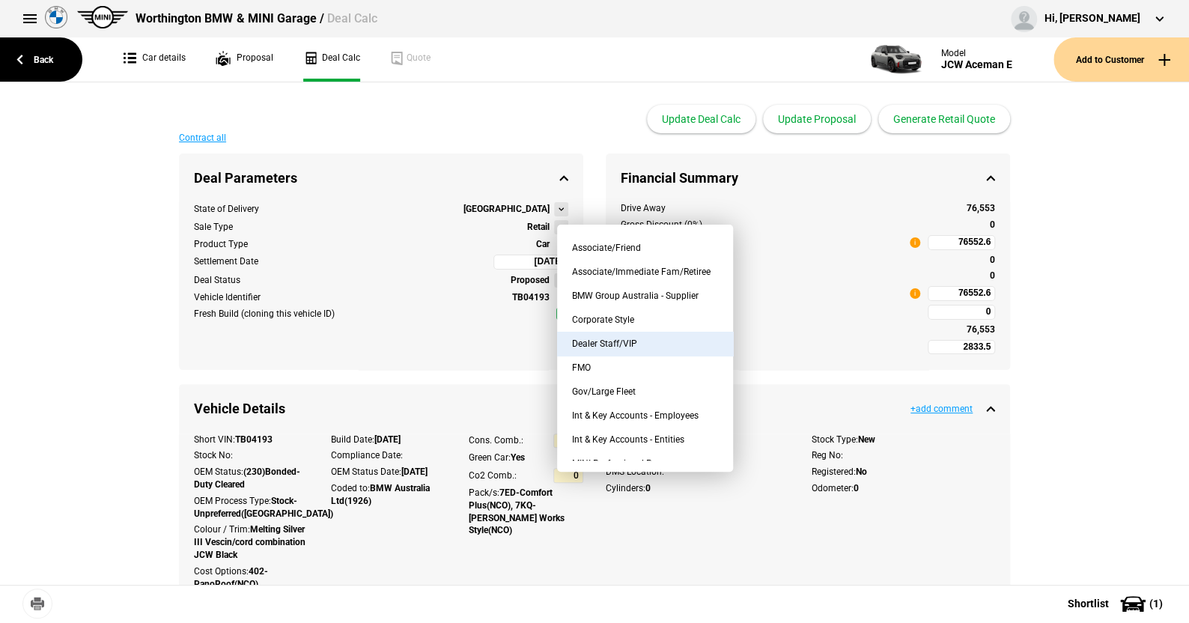
click at [620, 337] on button "Dealer Staff/VIP" at bounding box center [645, 344] width 176 height 24
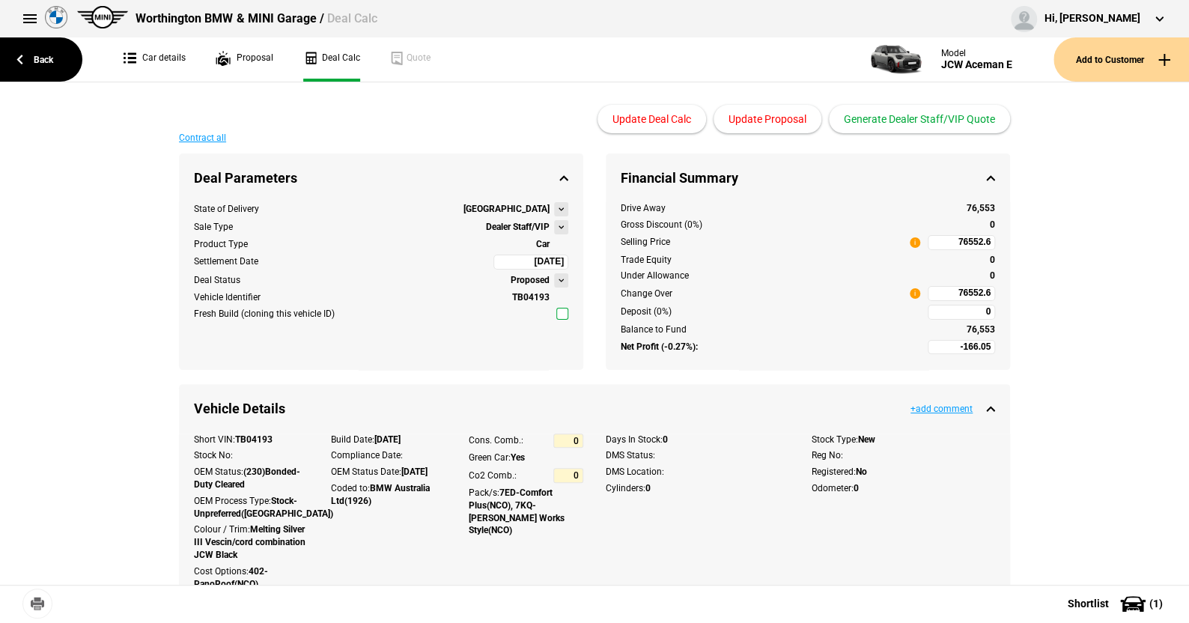
type input "-4311.05"
type input "66223.89"
